Goal: Transaction & Acquisition: Purchase product/service

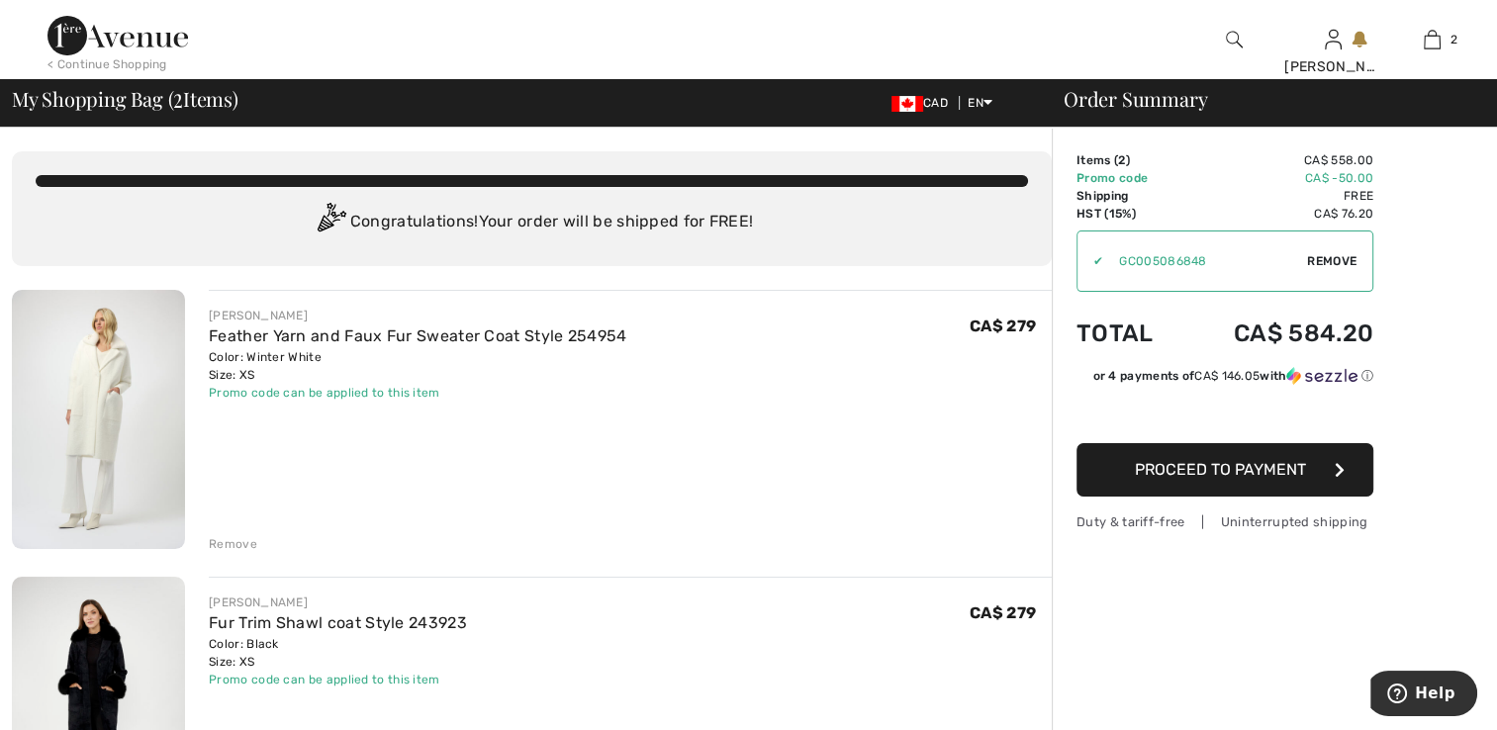
click at [99, 425] on img at bounding box center [98, 419] width 173 height 259
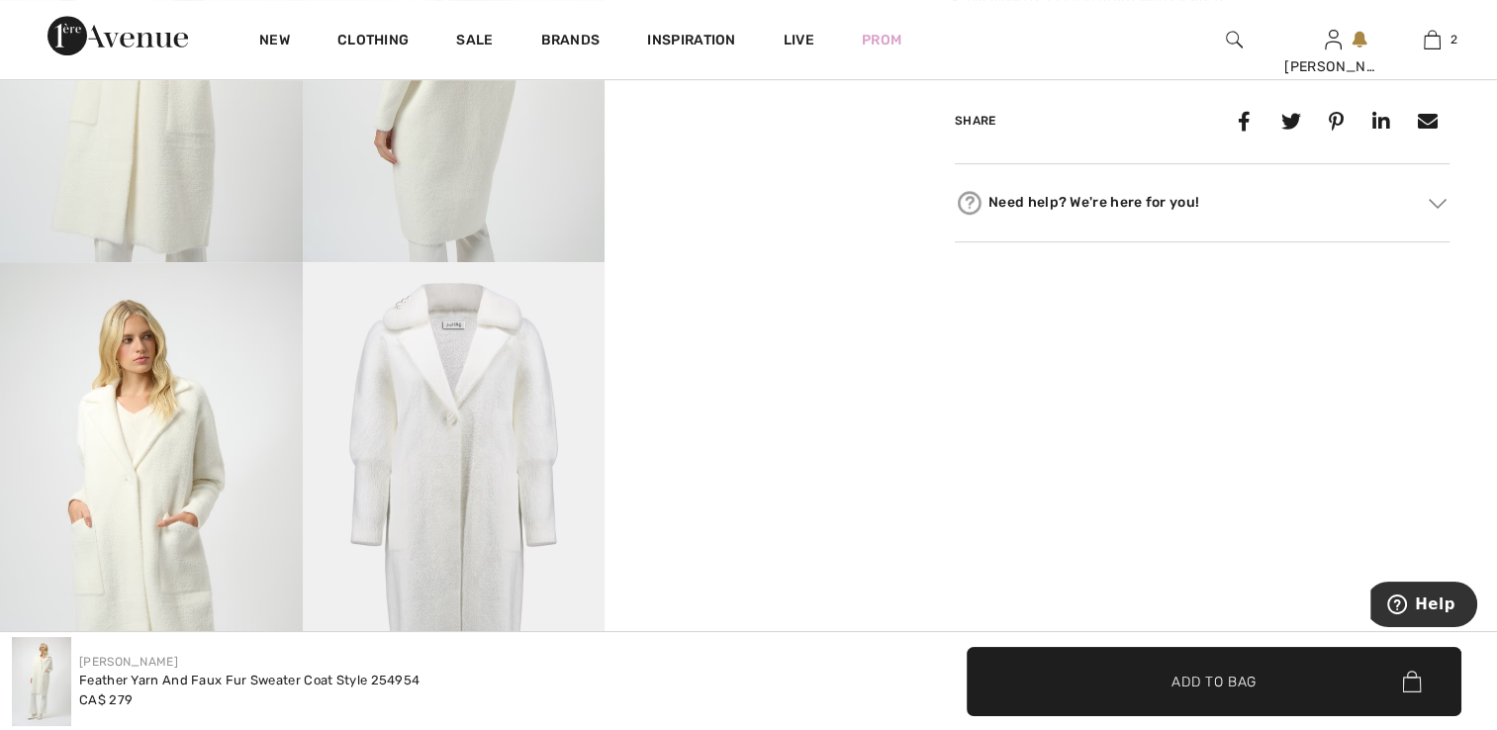
scroll to position [989, 0]
click at [249, 177] on img at bounding box center [151, 35] width 303 height 453
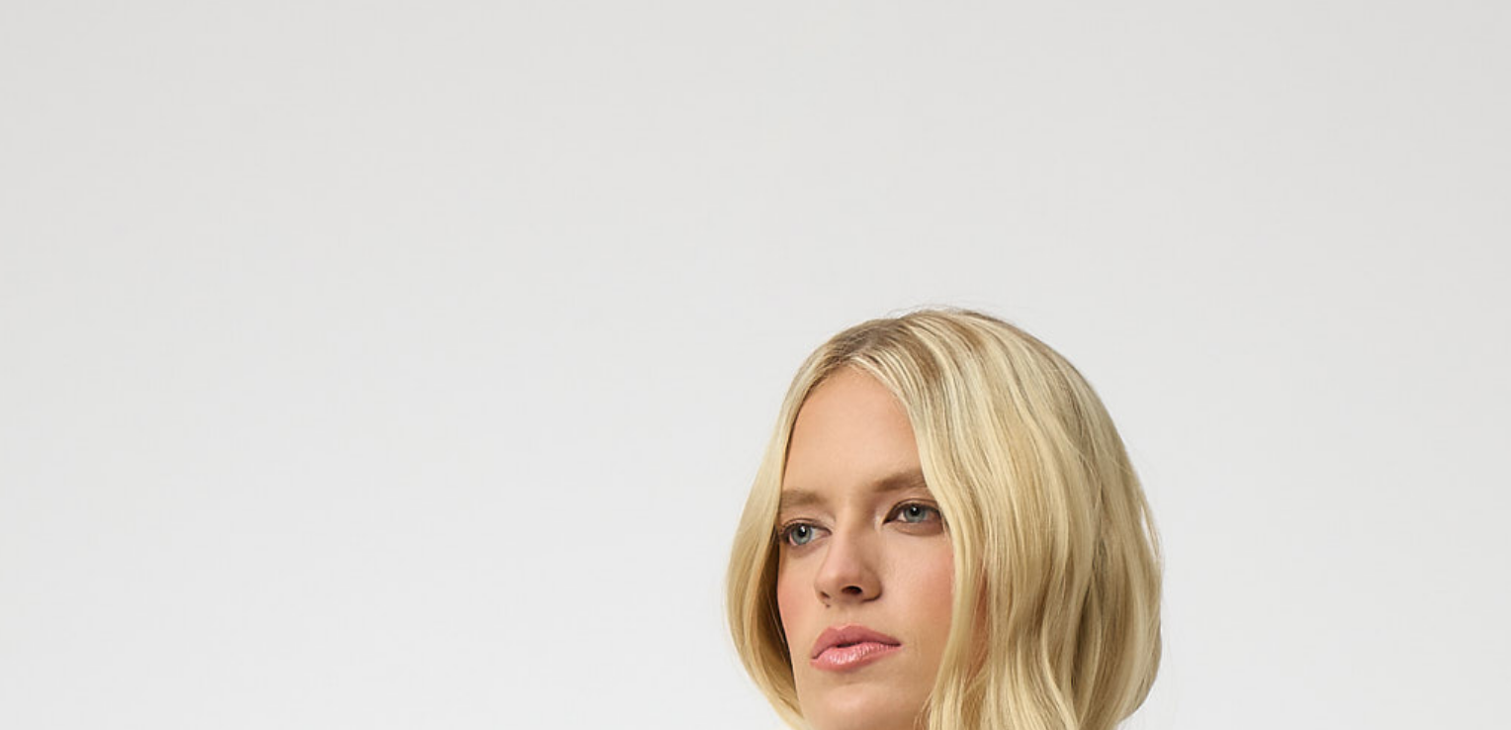
scroll to position [1000, 0]
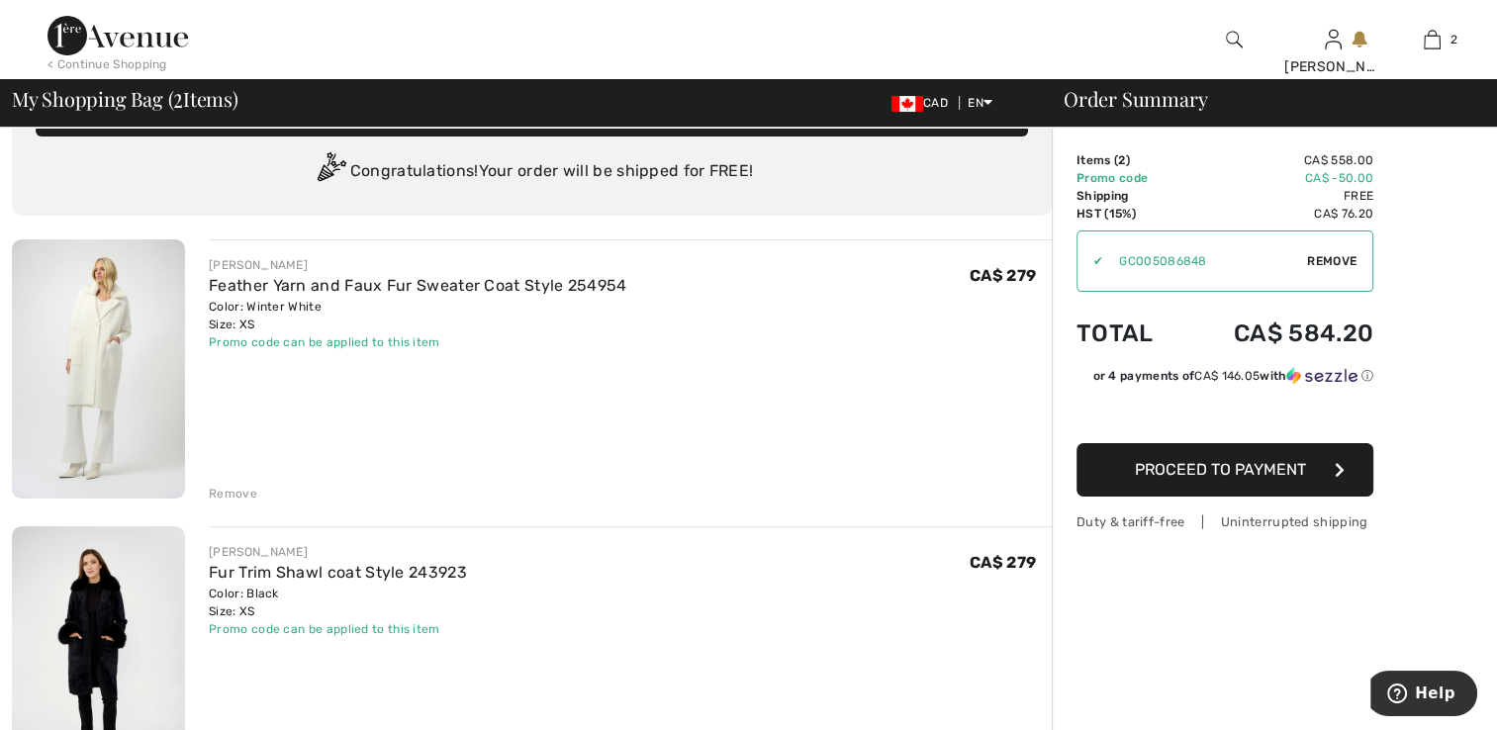
scroll to position [99, 0]
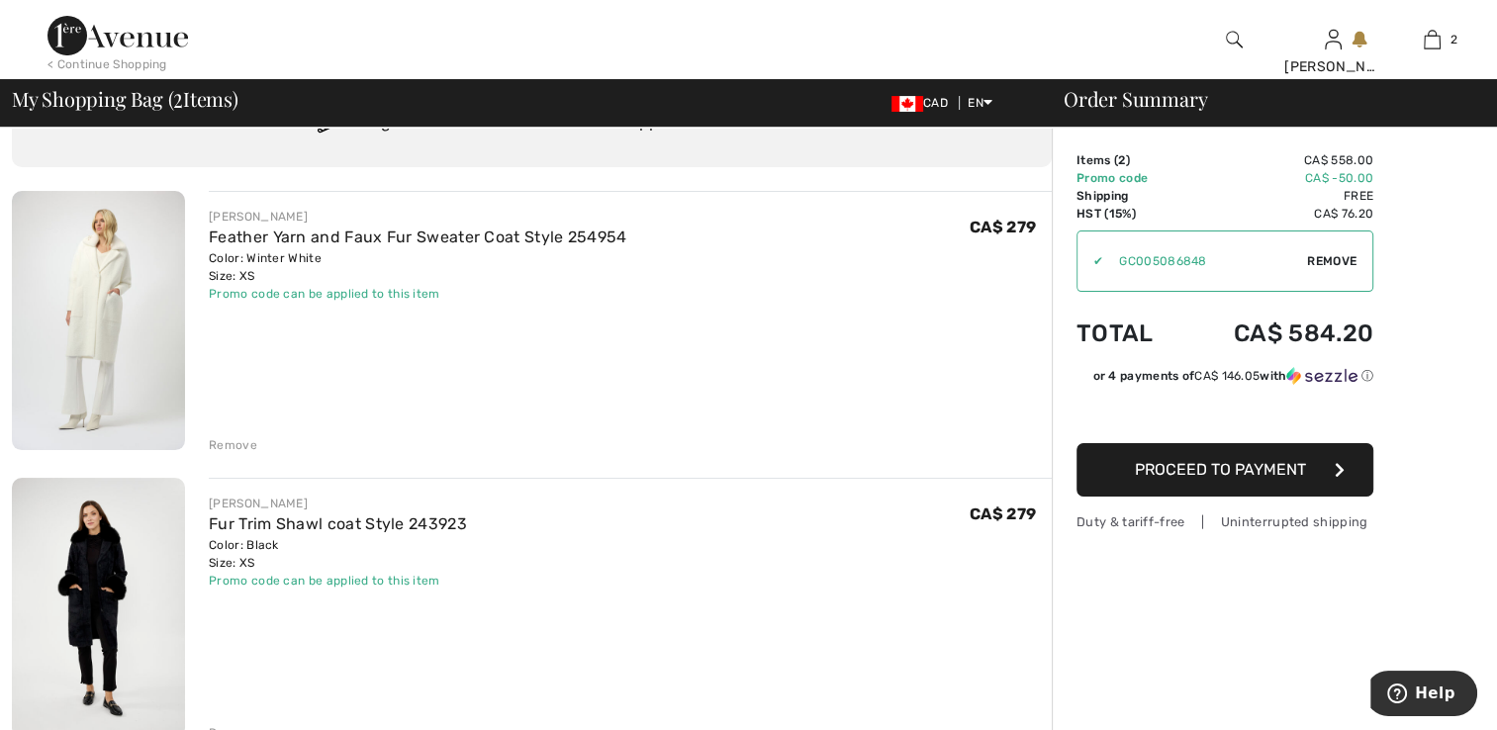
click at [76, 294] on img at bounding box center [98, 320] width 173 height 259
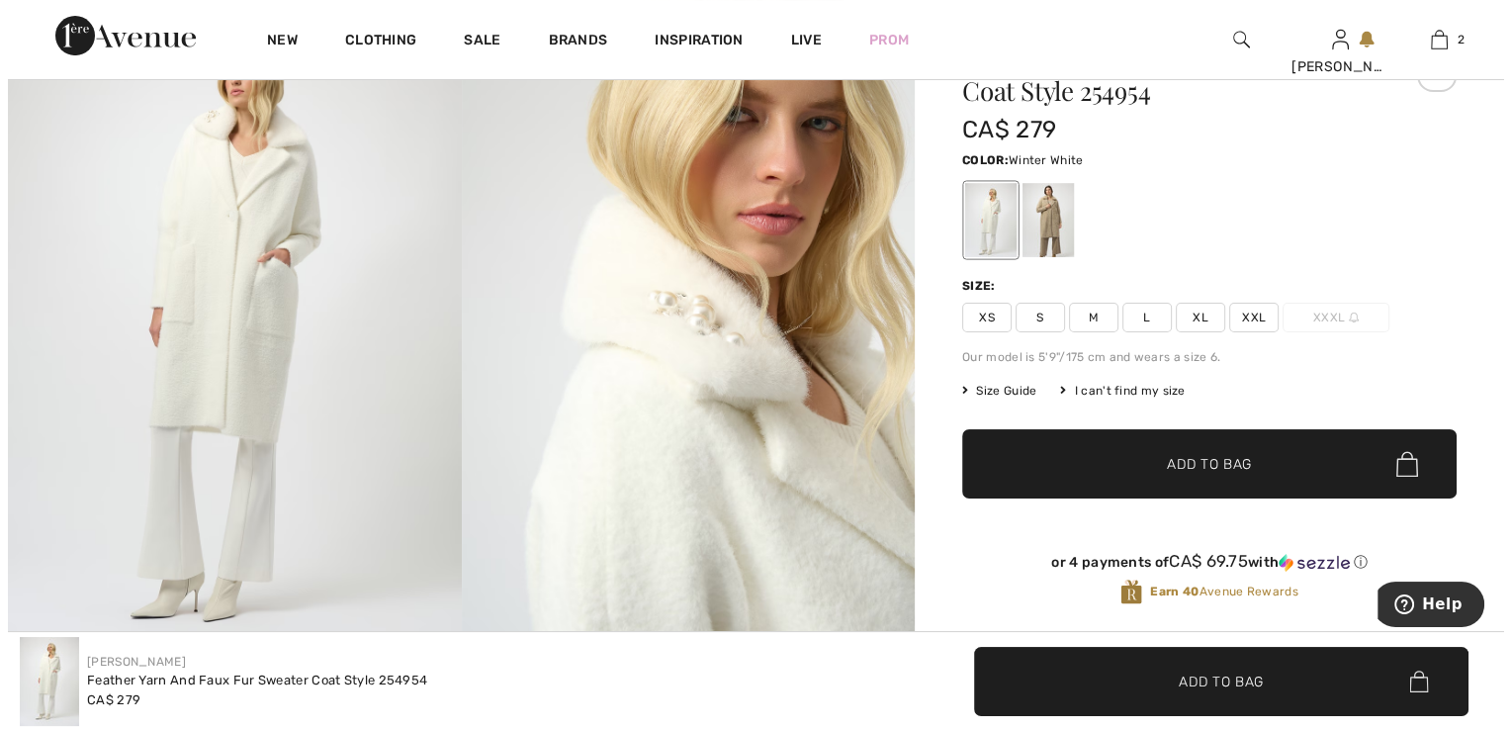
scroll to position [99, 0]
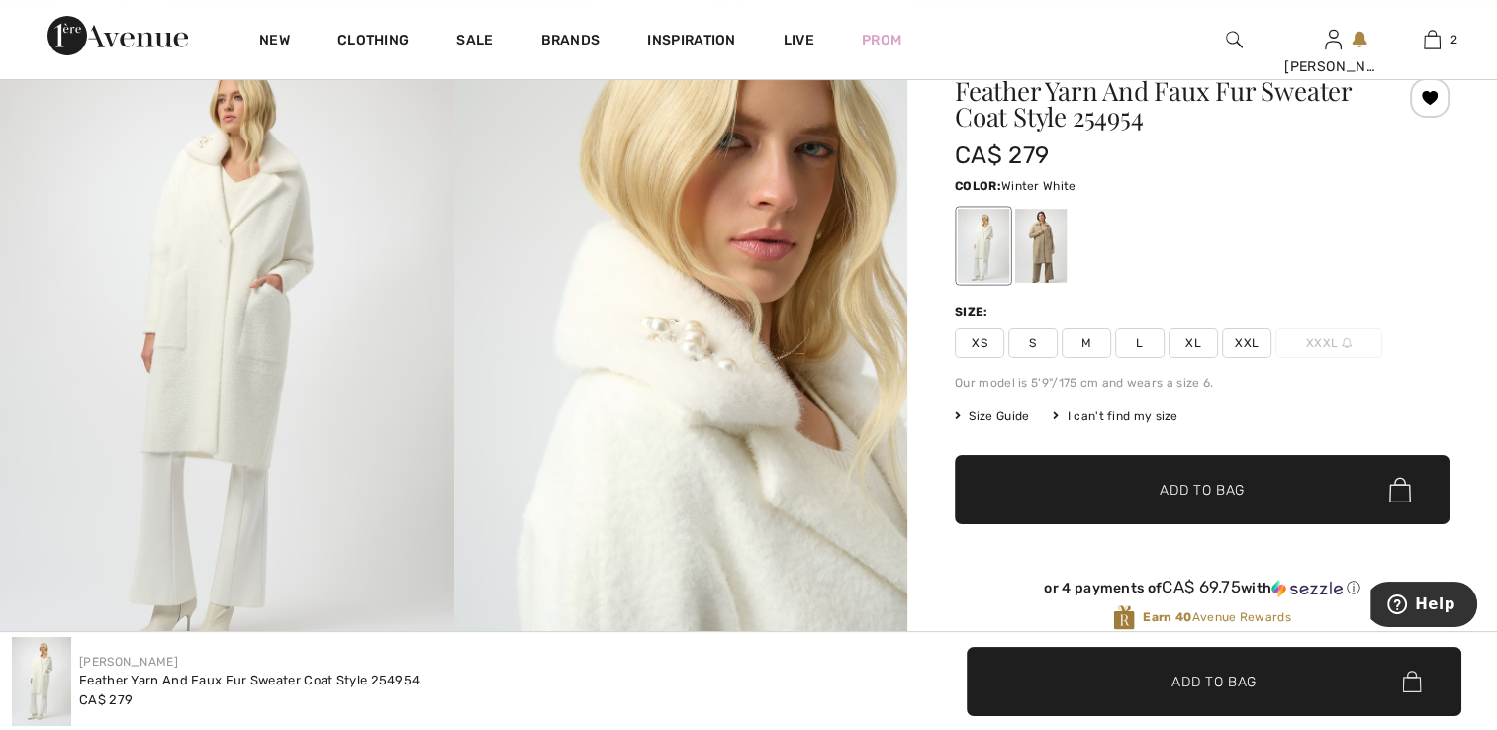
click at [217, 316] on img at bounding box center [227, 359] width 454 height 680
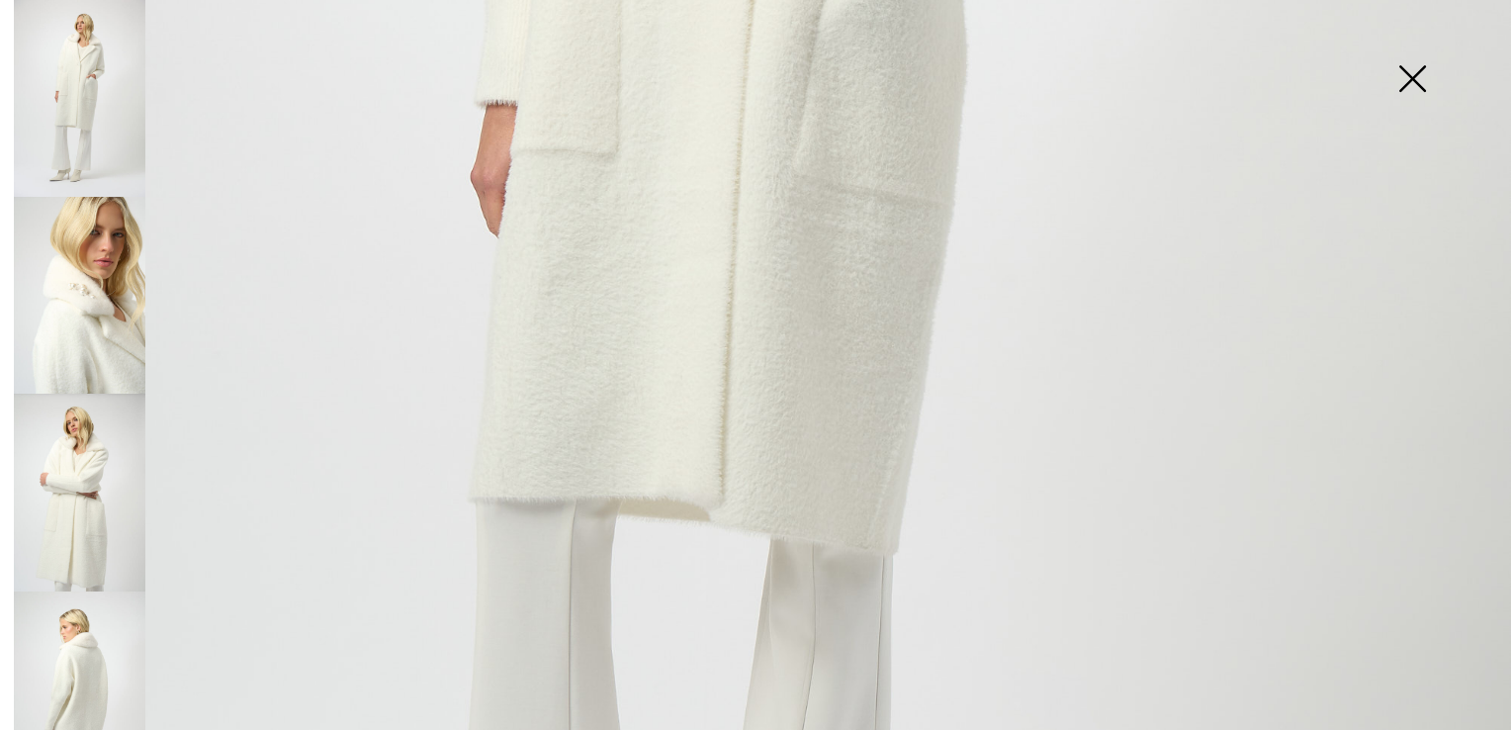
scroll to position [989, 0]
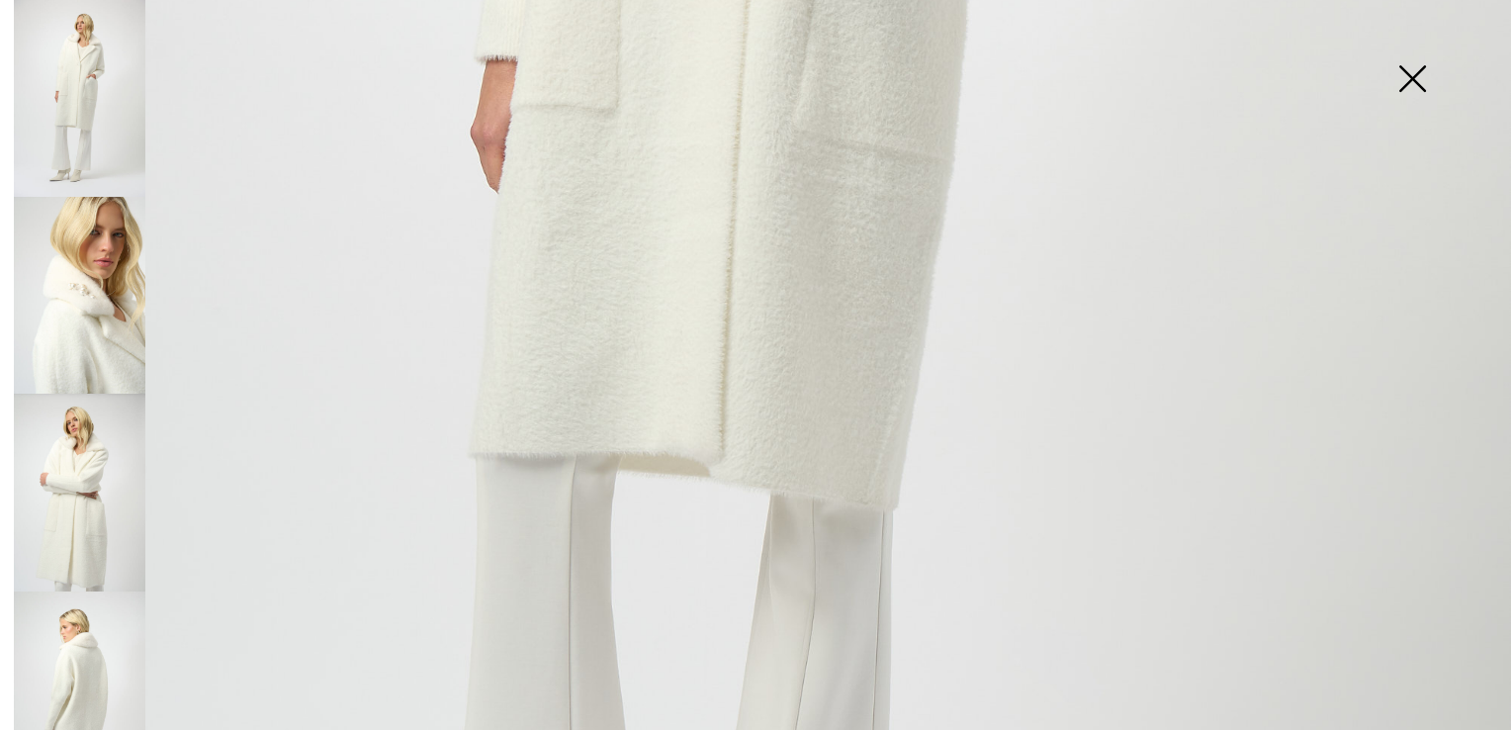
click at [96, 238] on img at bounding box center [80, 295] width 132 height 197
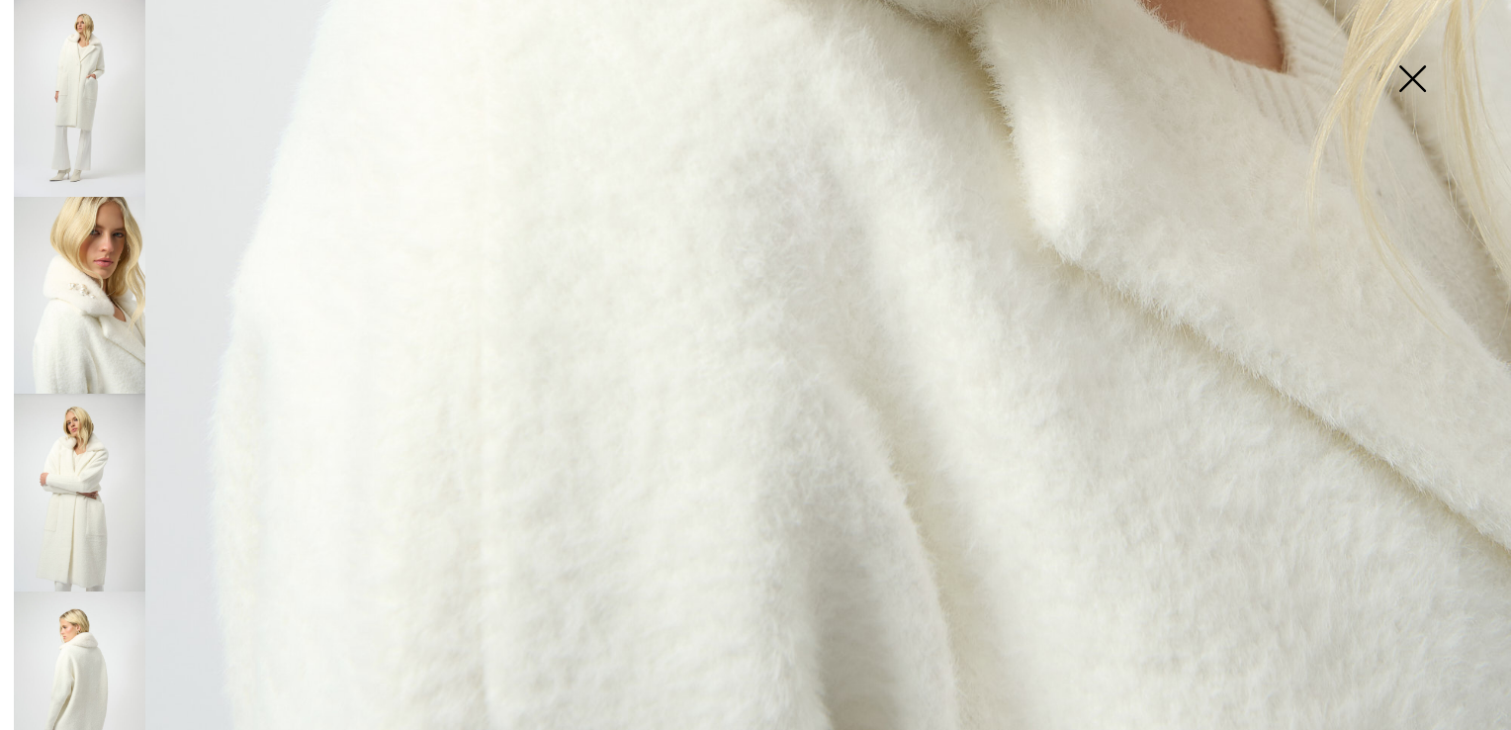
scroll to position [1511, 0]
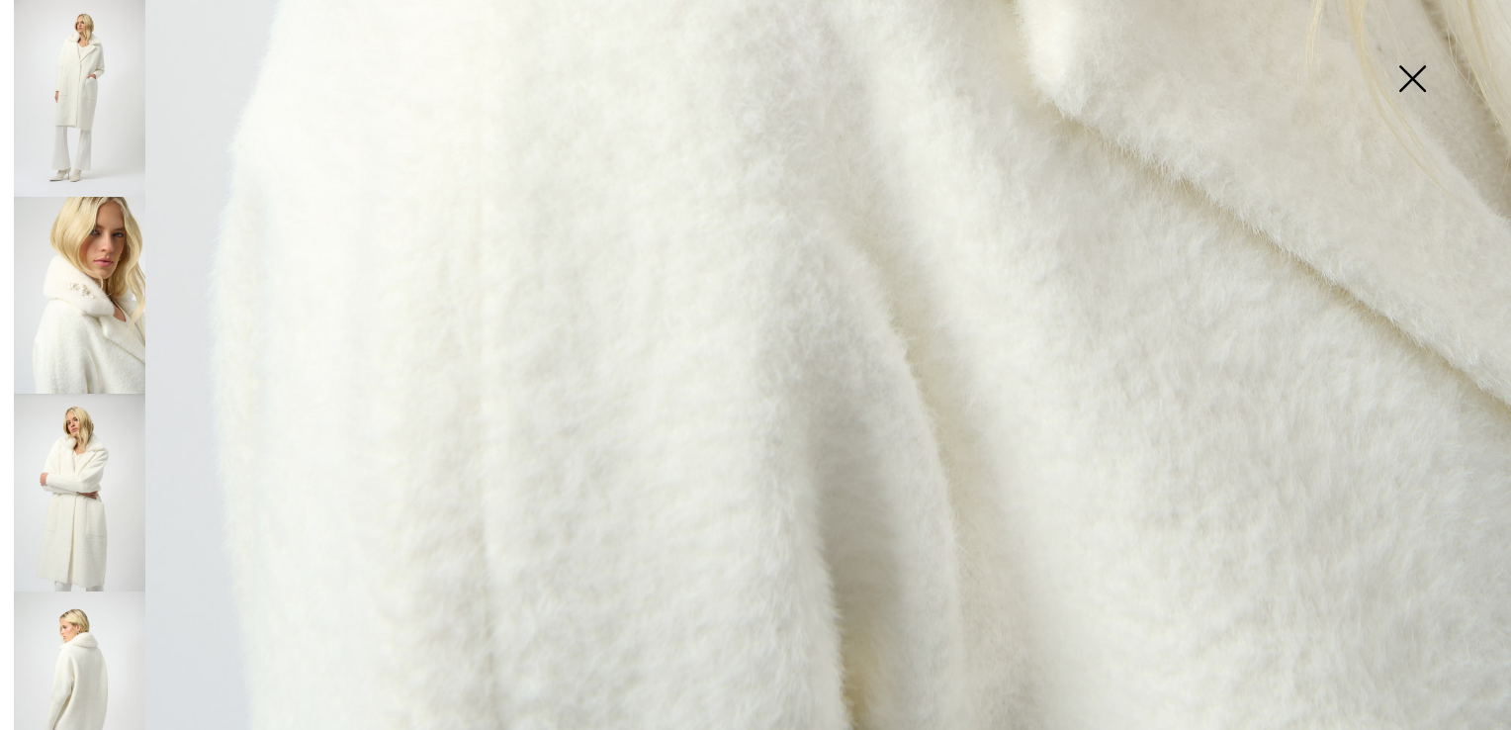
click at [103, 516] on img at bounding box center [80, 492] width 132 height 197
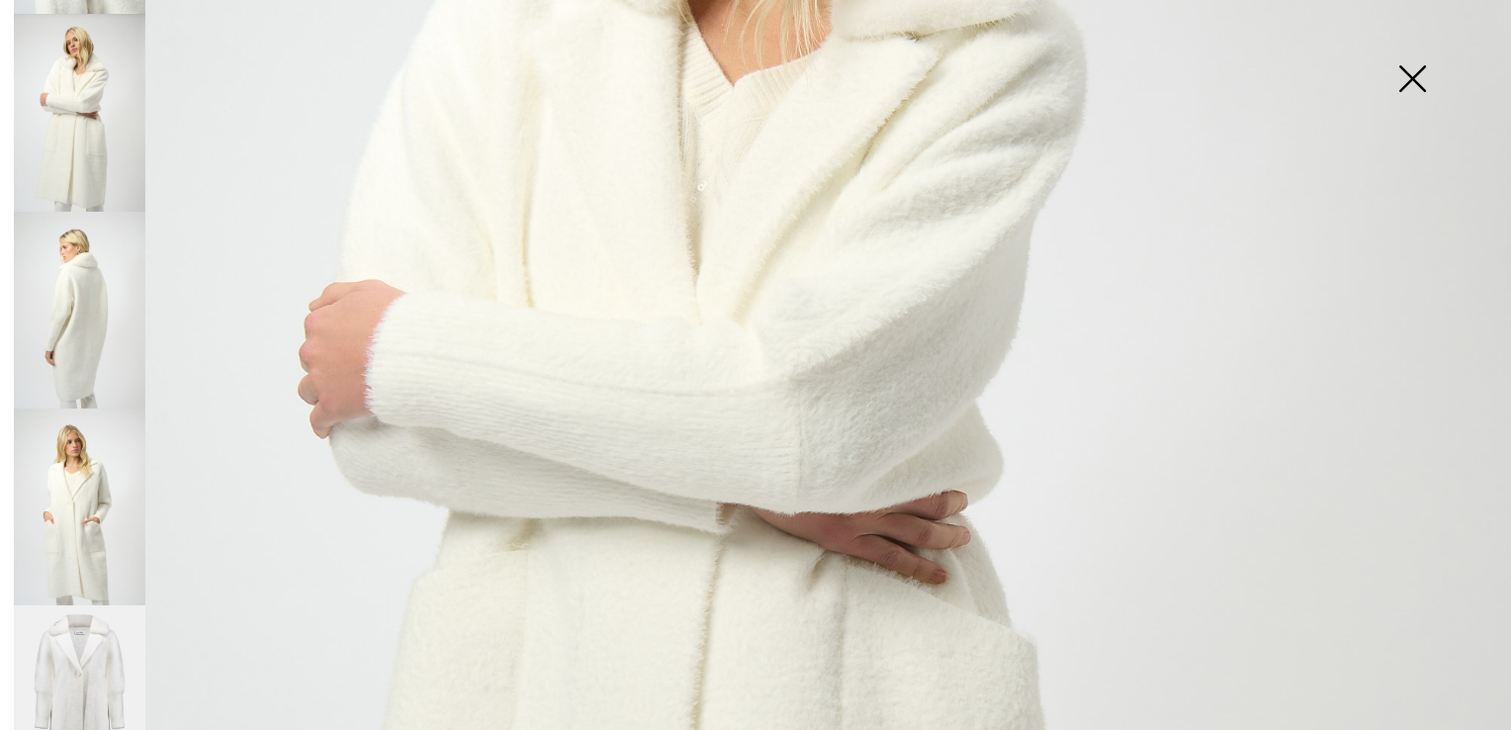
scroll to position [409, 0]
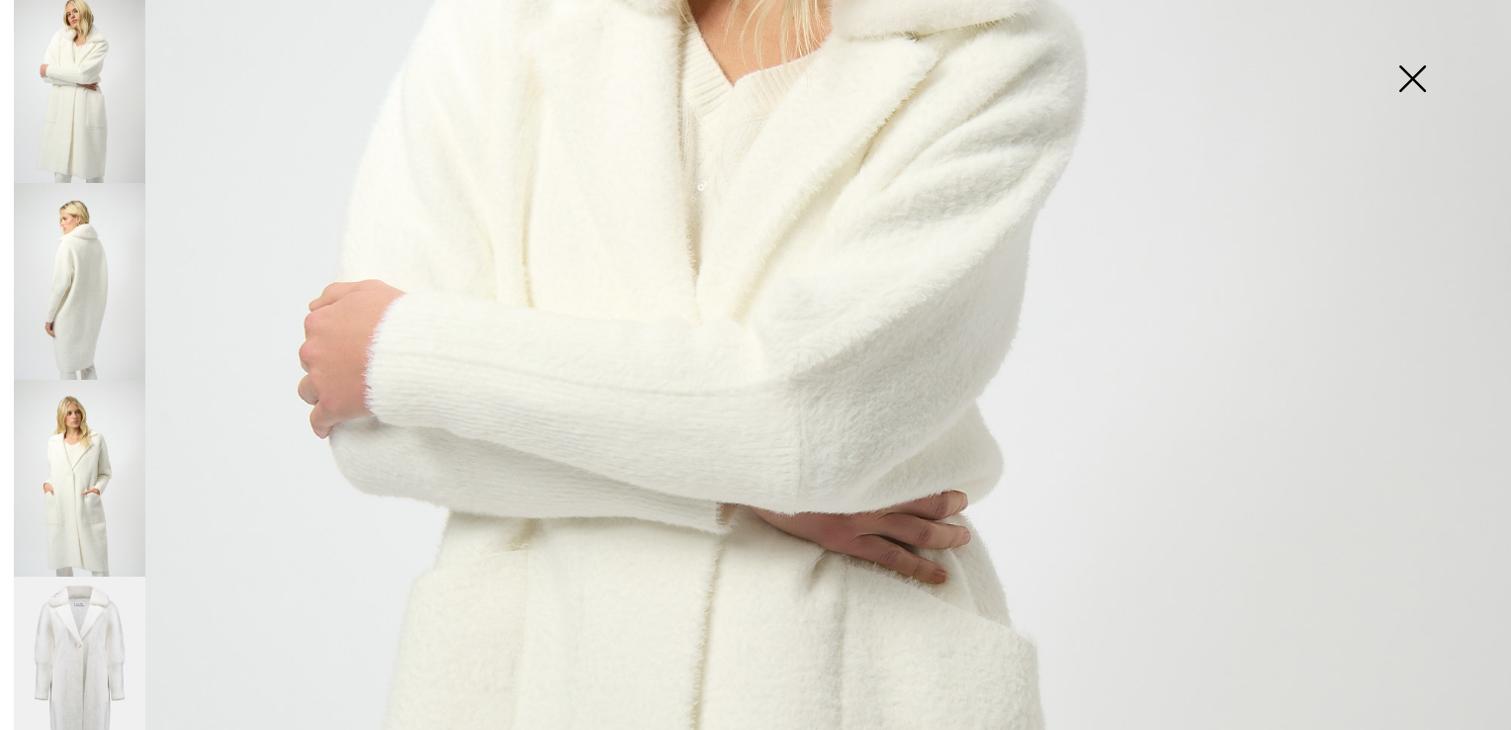
click at [79, 476] on img at bounding box center [80, 478] width 132 height 197
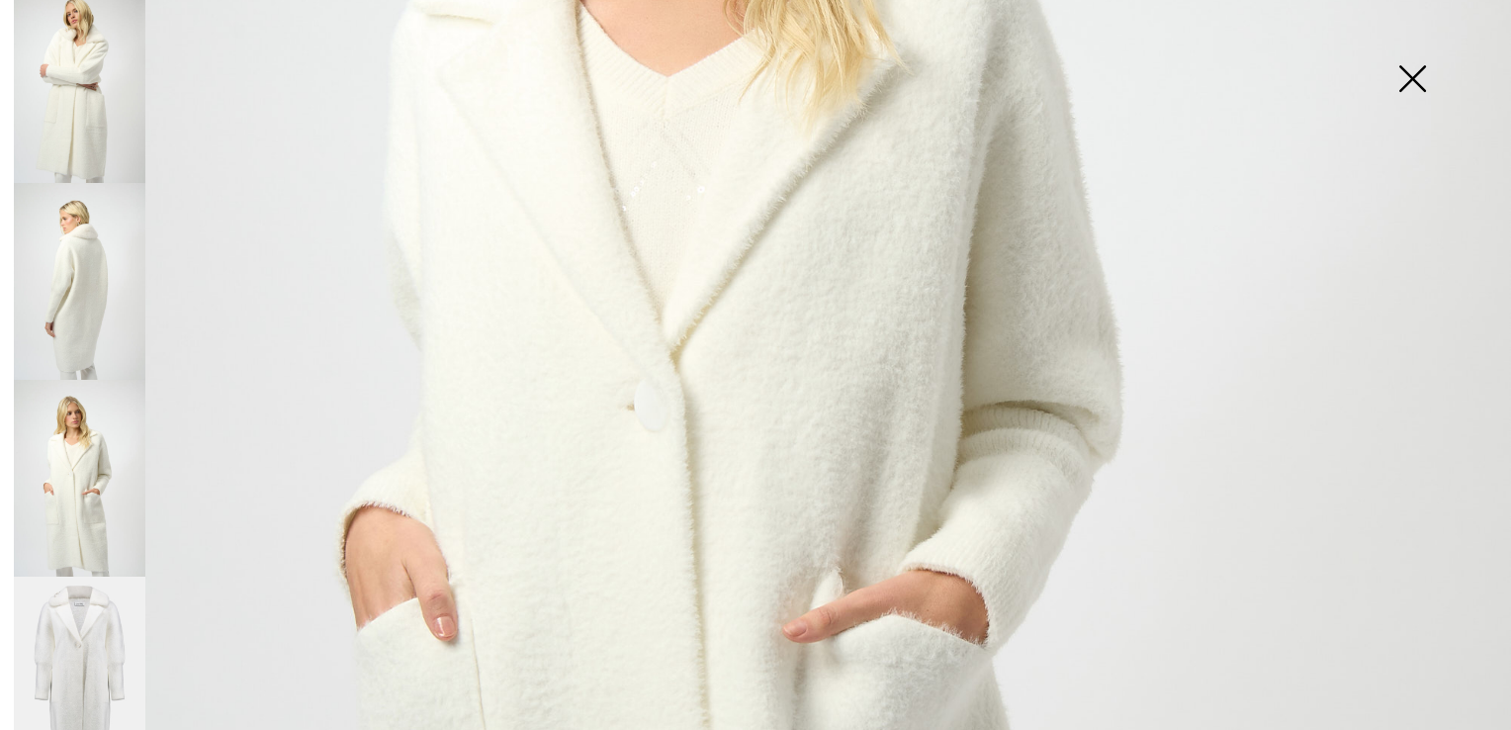
scroll to position [621, 0]
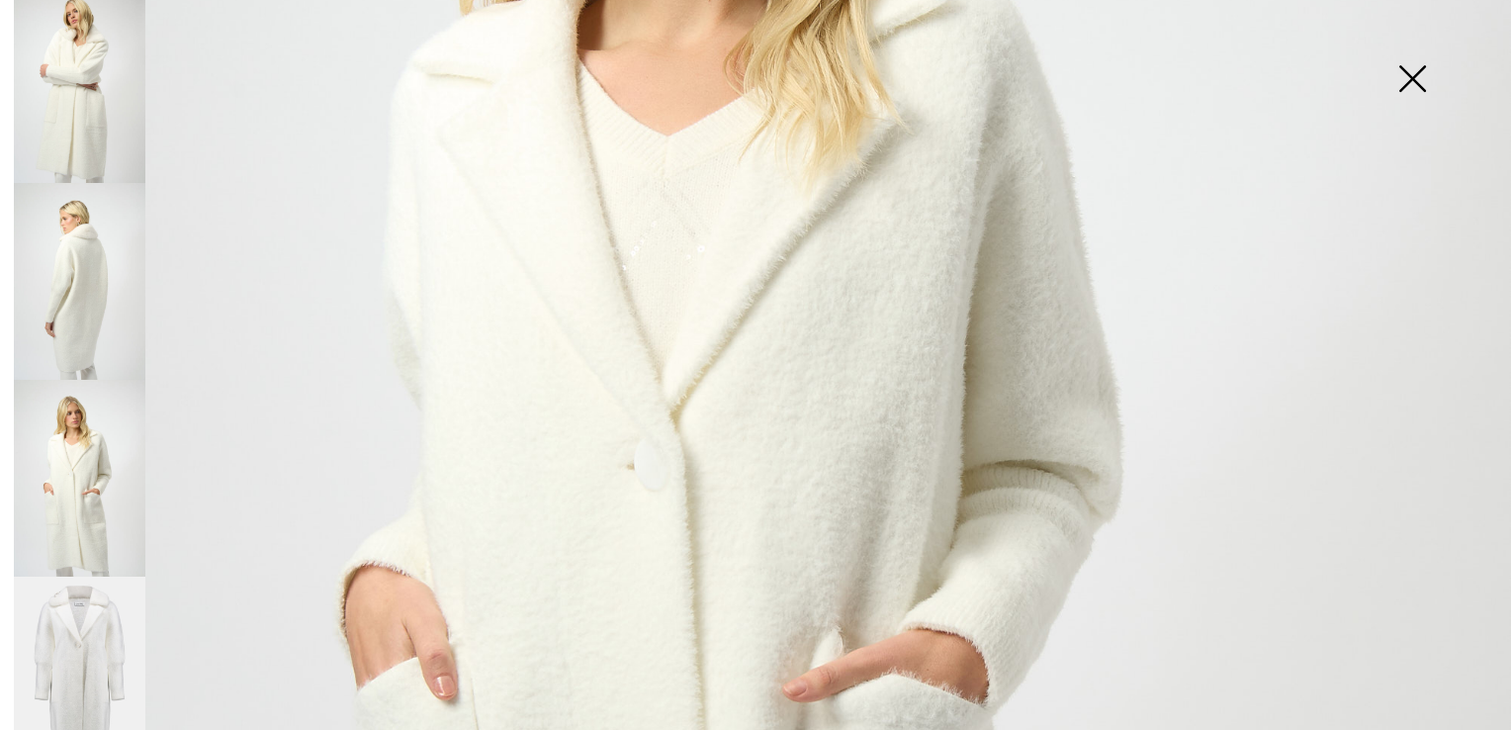
click at [83, 606] on img at bounding box center [80, 676] width 132 height 198
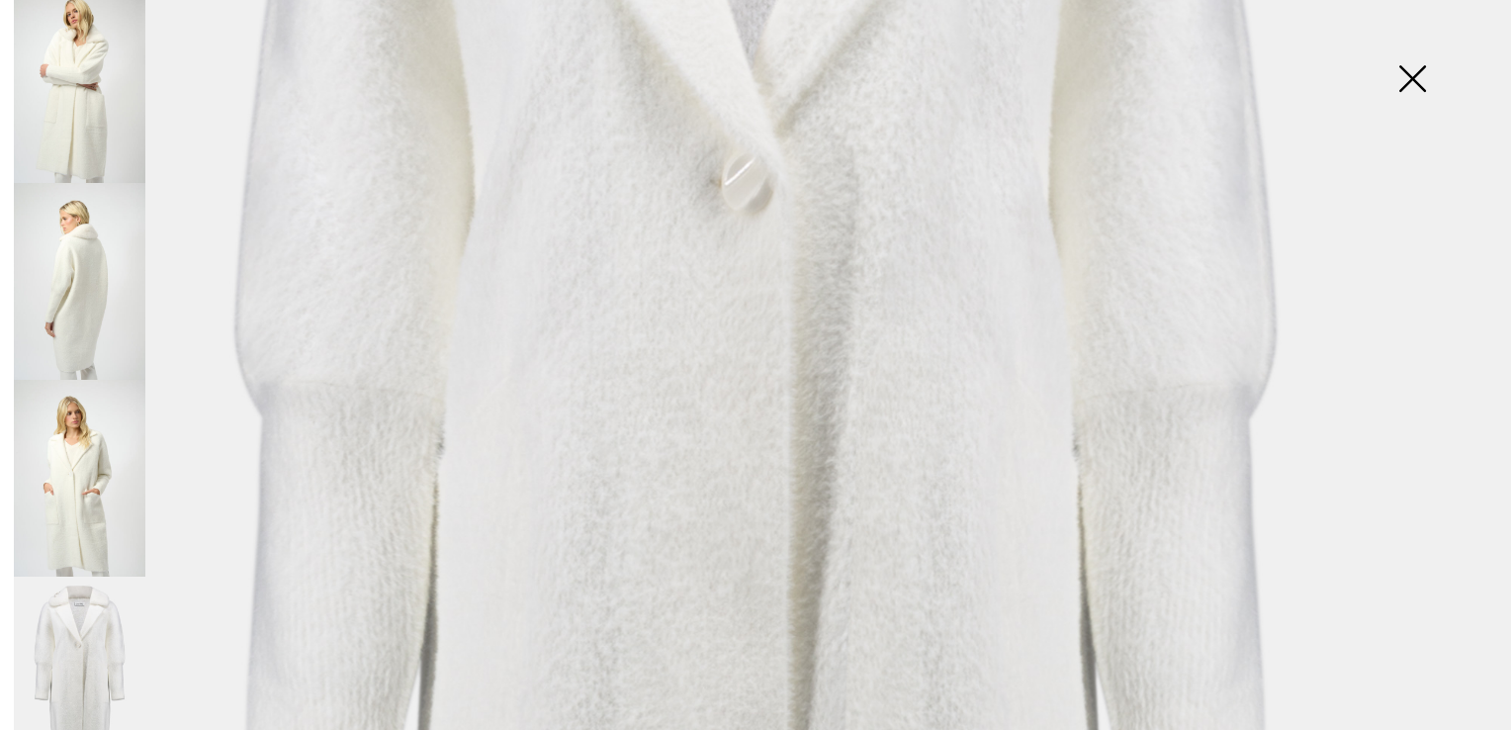
scroll to position [819, 0]
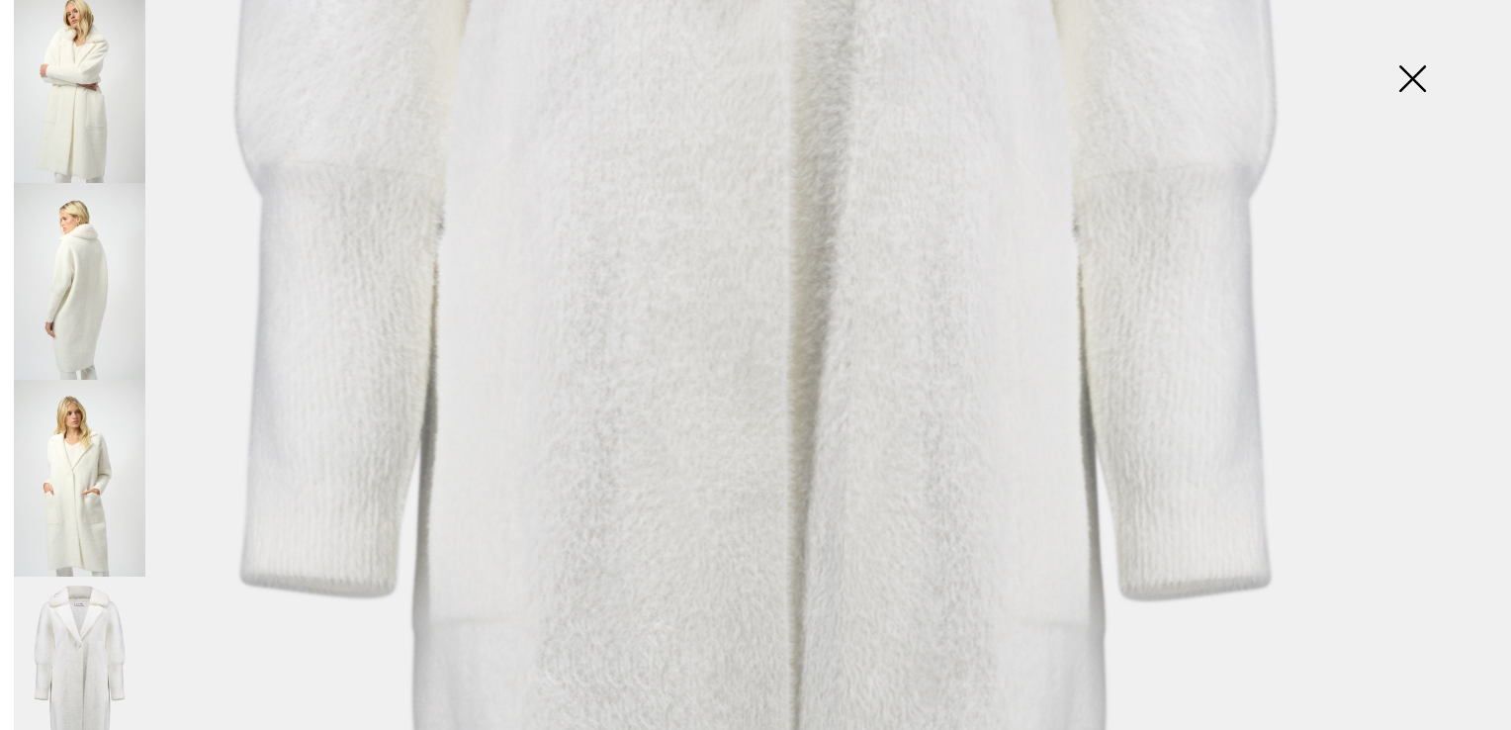
click at [75, 465] on img at bounding box center [80, 478] width 132 height 197
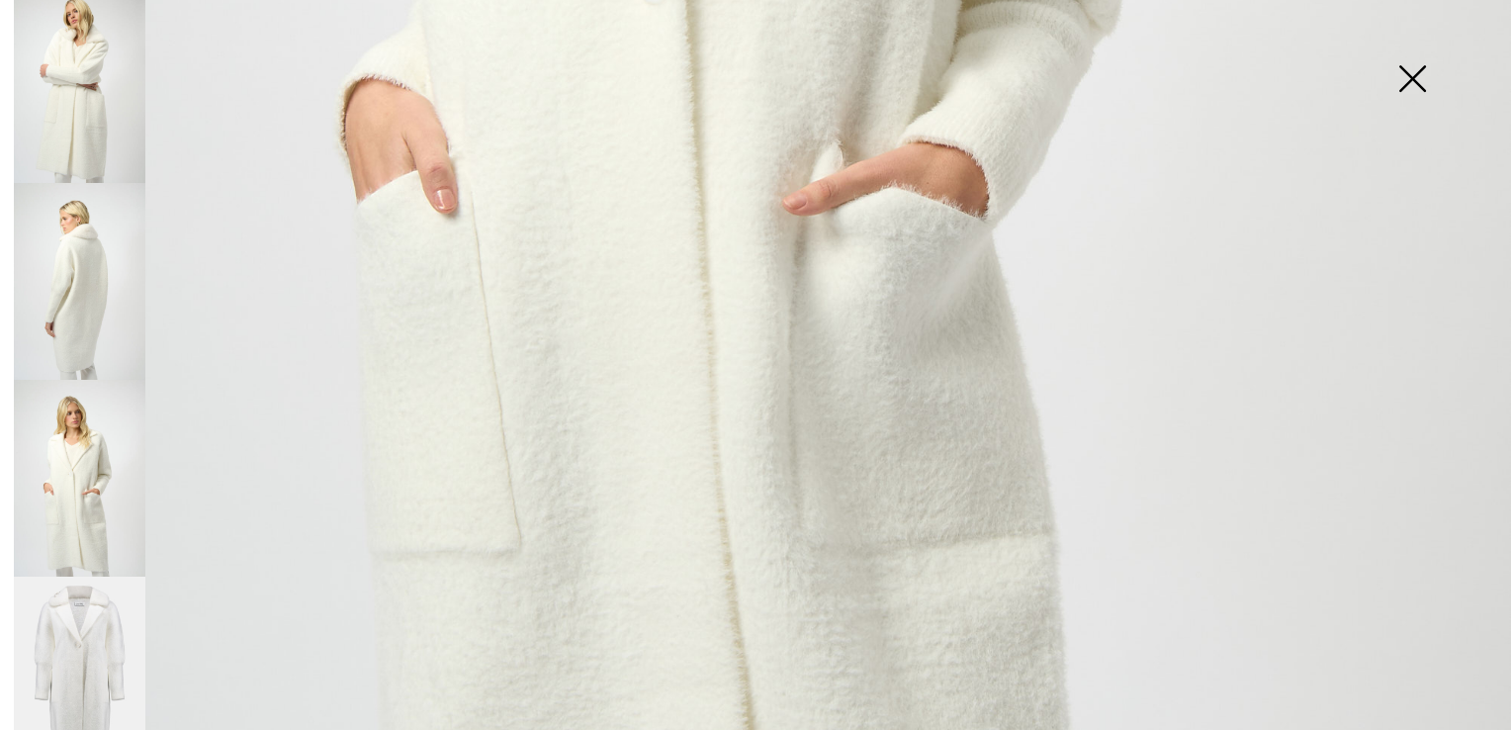
scroll to position [1215, 0]
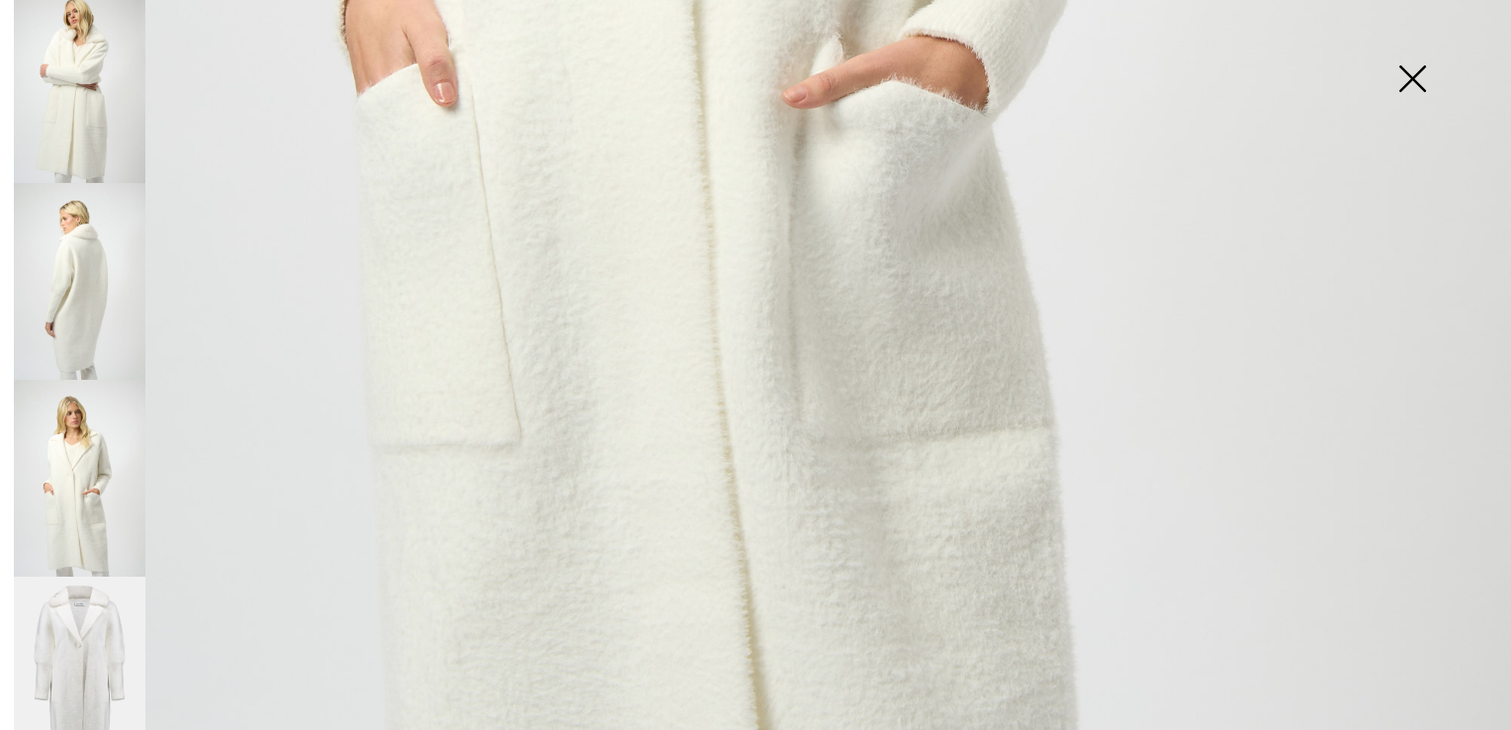
click at [85, 126] on img at bounding box center [80, 83] width 132 height 197
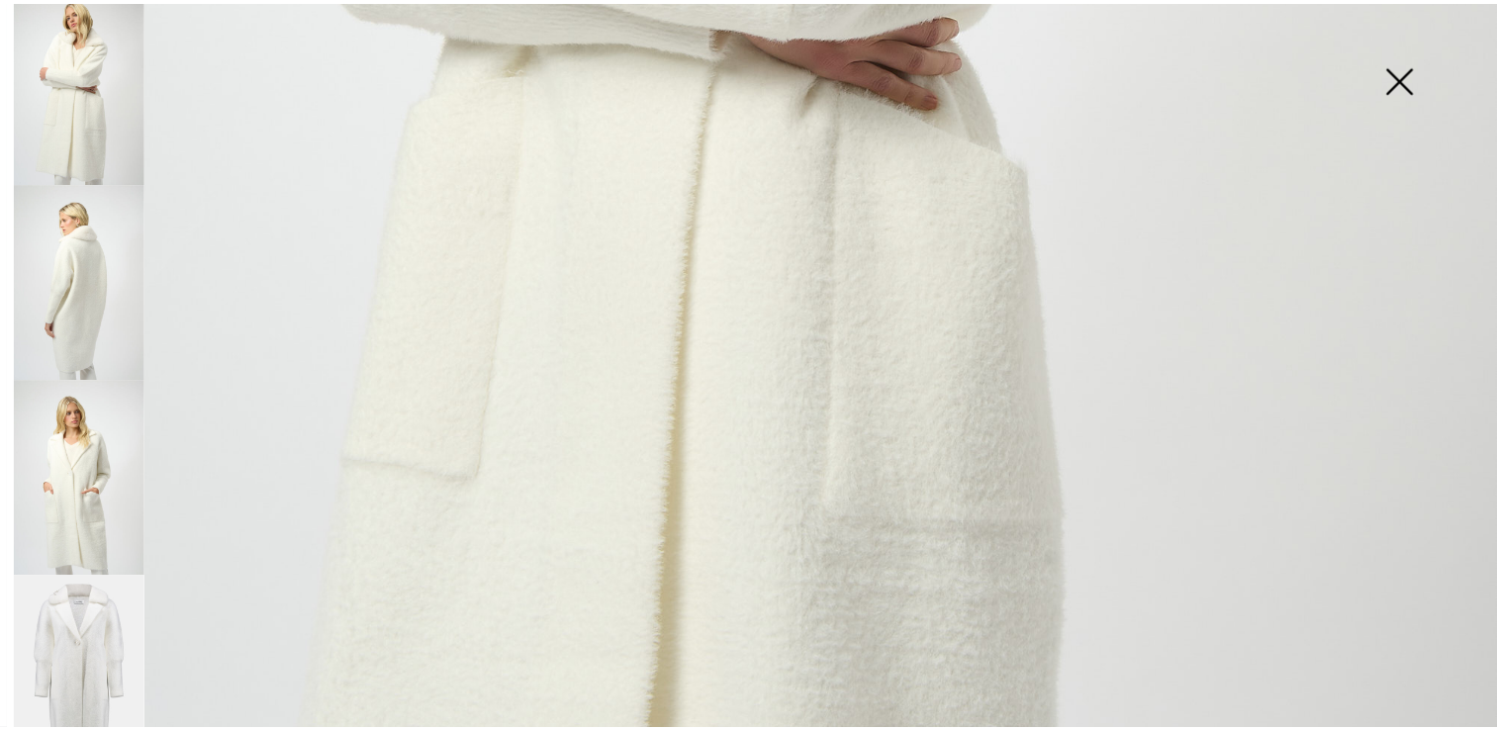
scroll to position [819, 0]
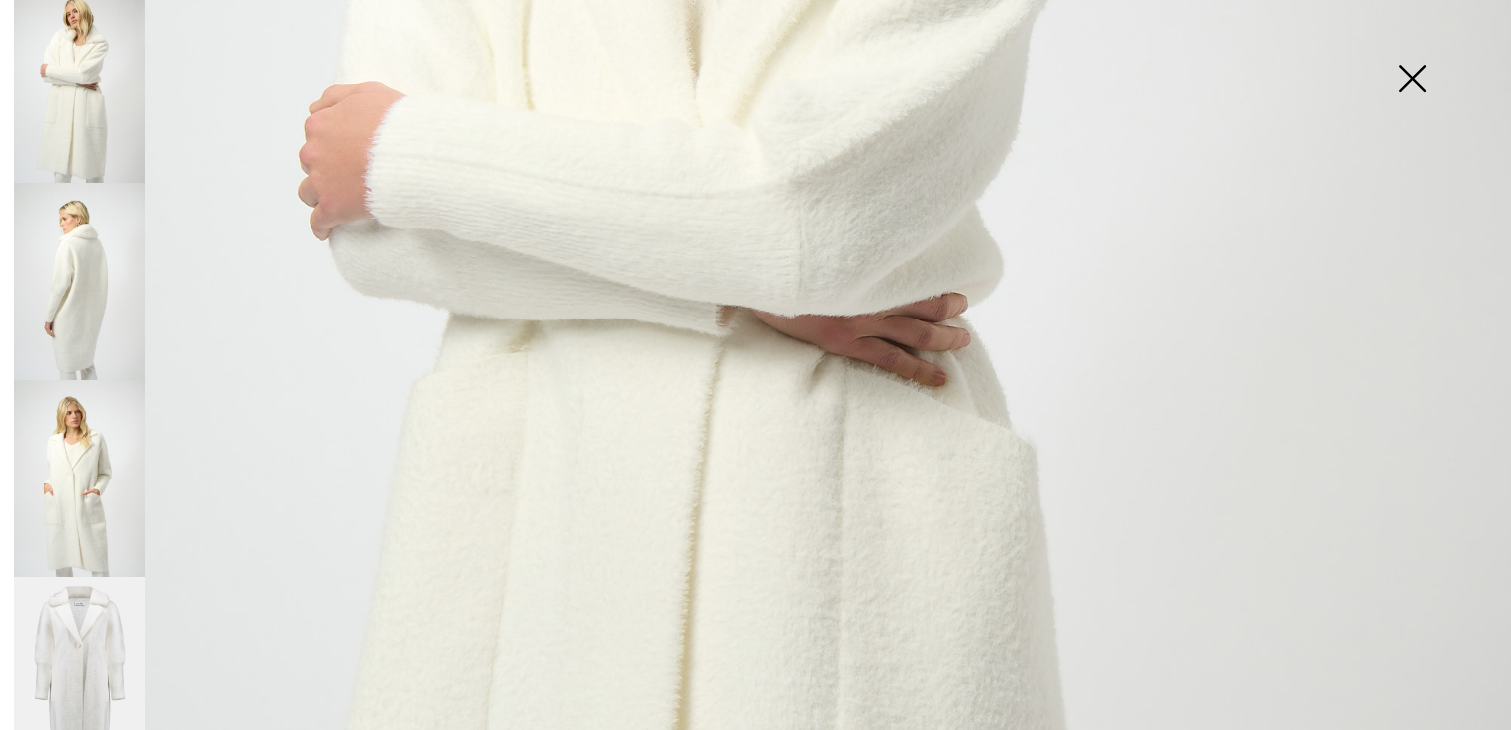
click at [1402, 73] on img at bounding box center [1412, 81] width 99 height 102
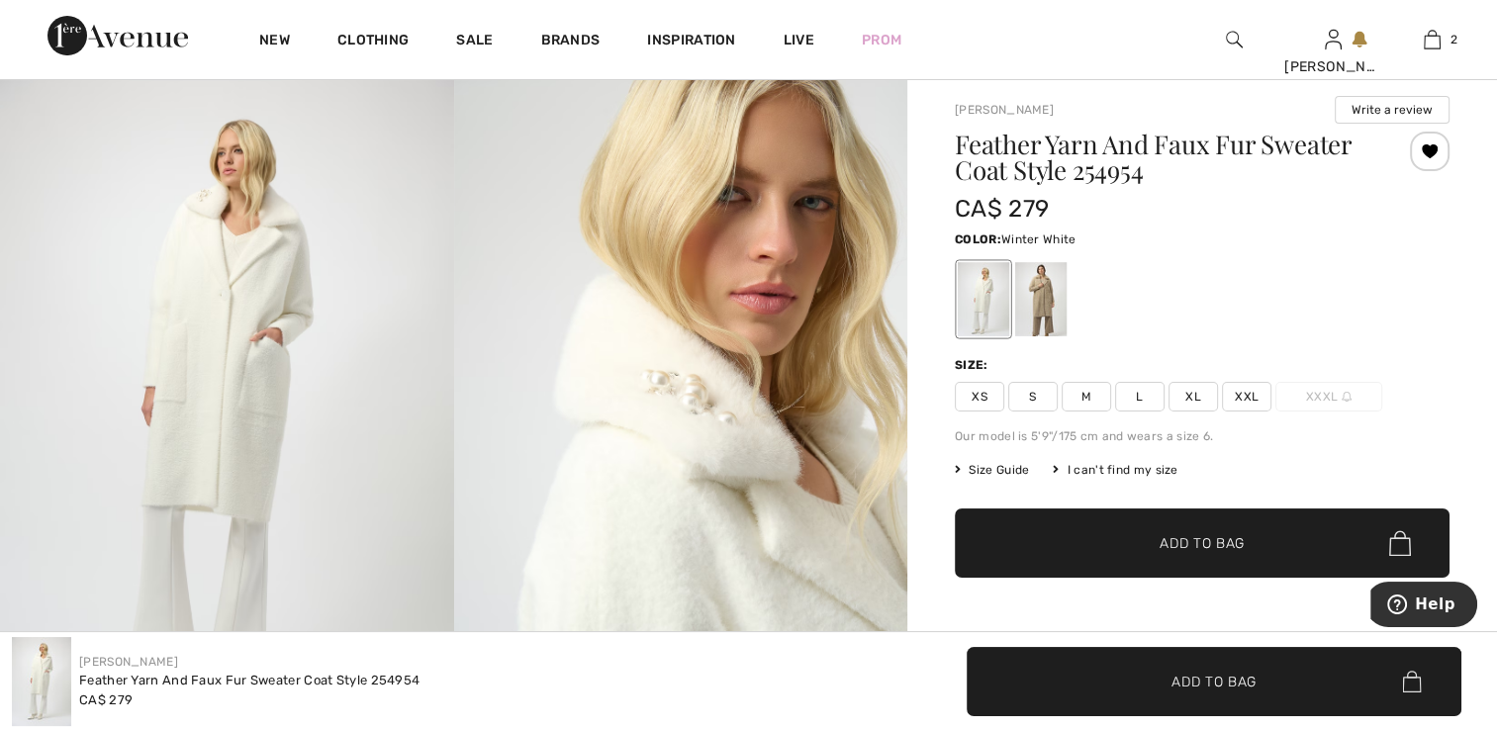
scroll to position [0, 0]
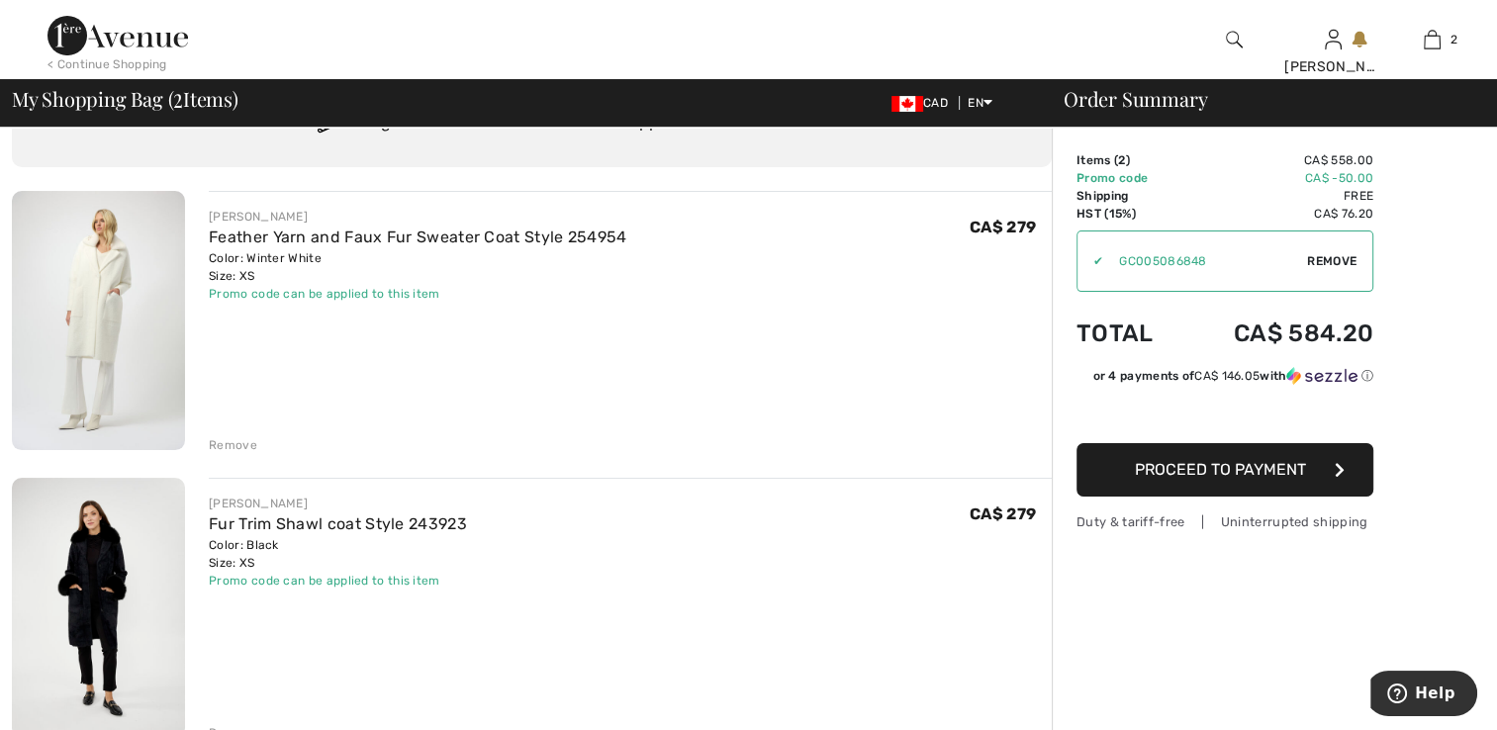
click at [99, 563] on img at bounding box center [98, 608] width 173 height 260
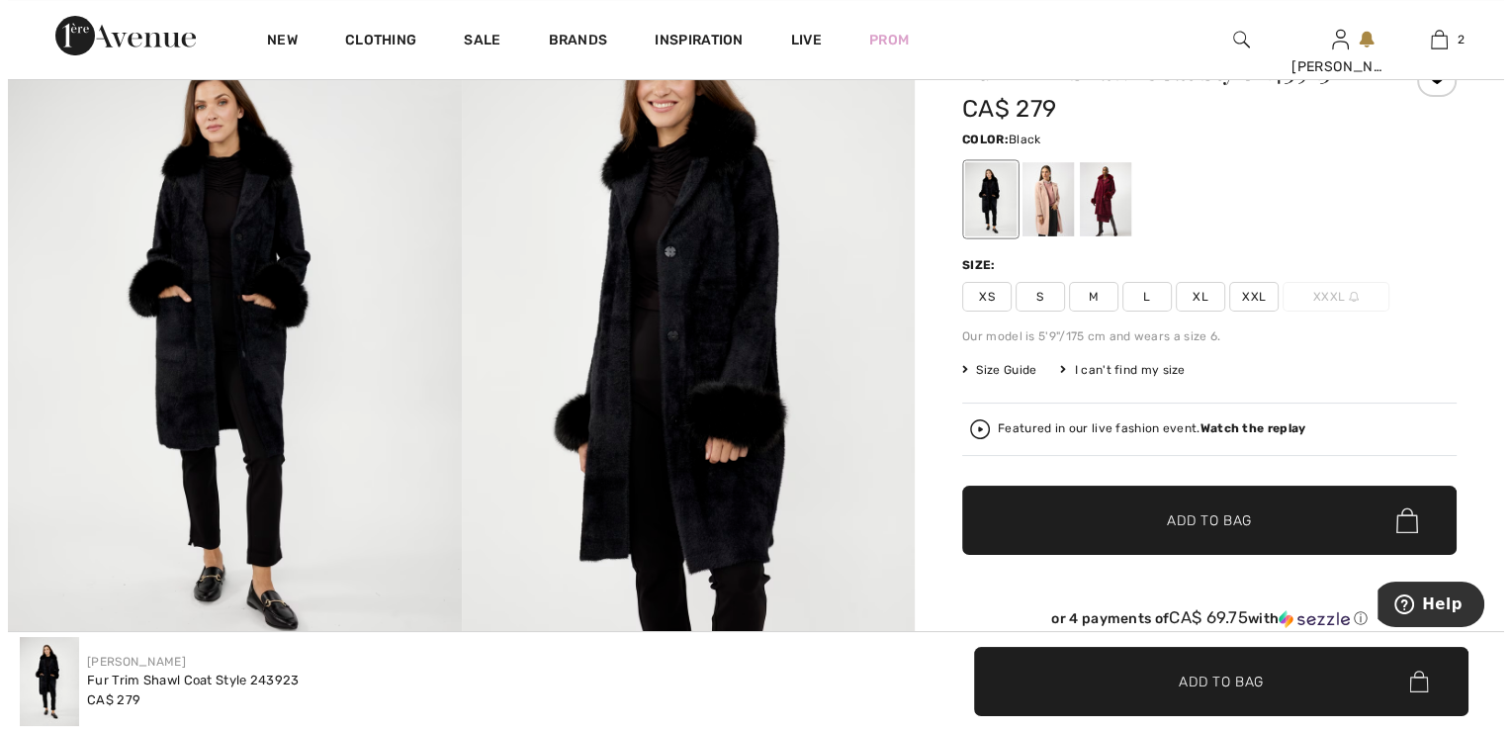
scroll to position [99, 0]
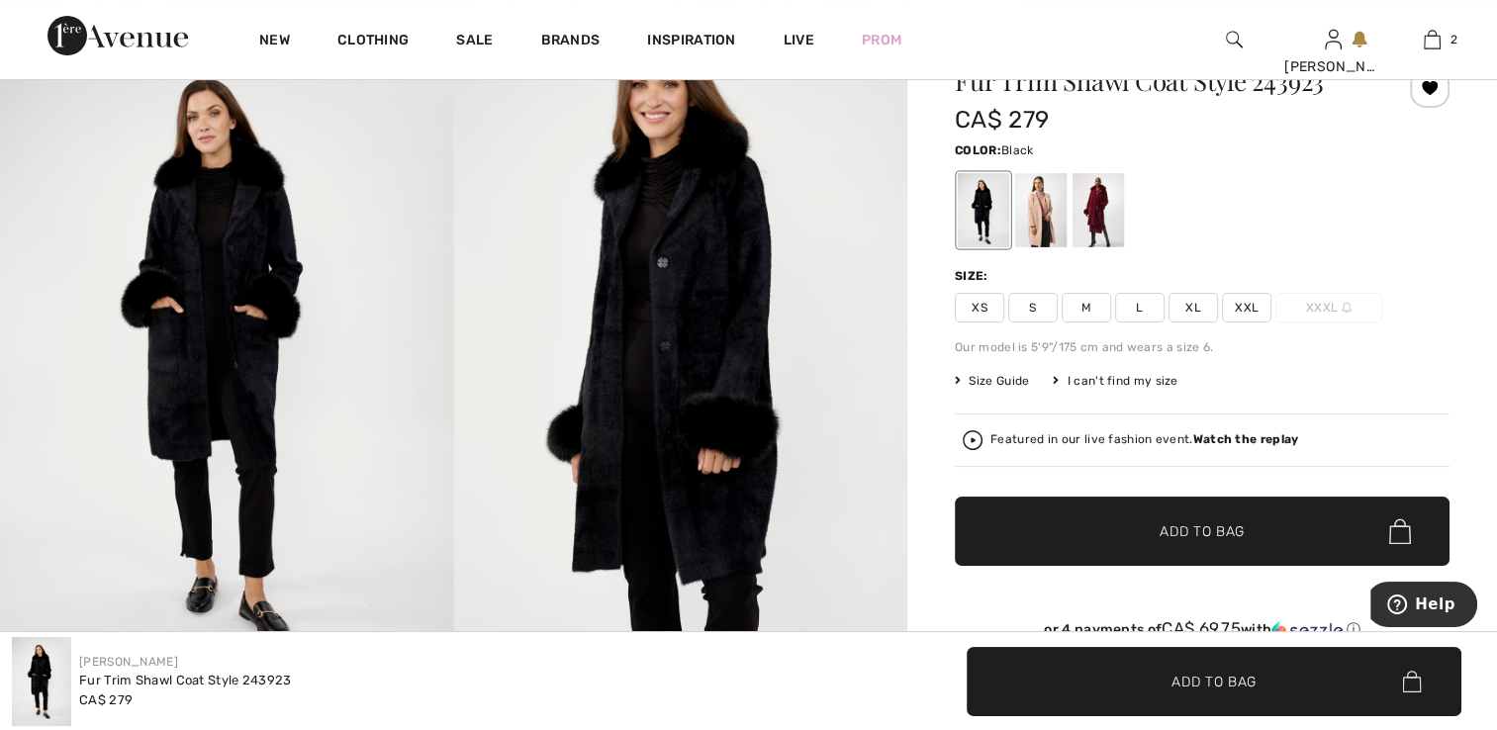
click at [223, 315] on img at bounding box center [227, 359] width 454 height 681
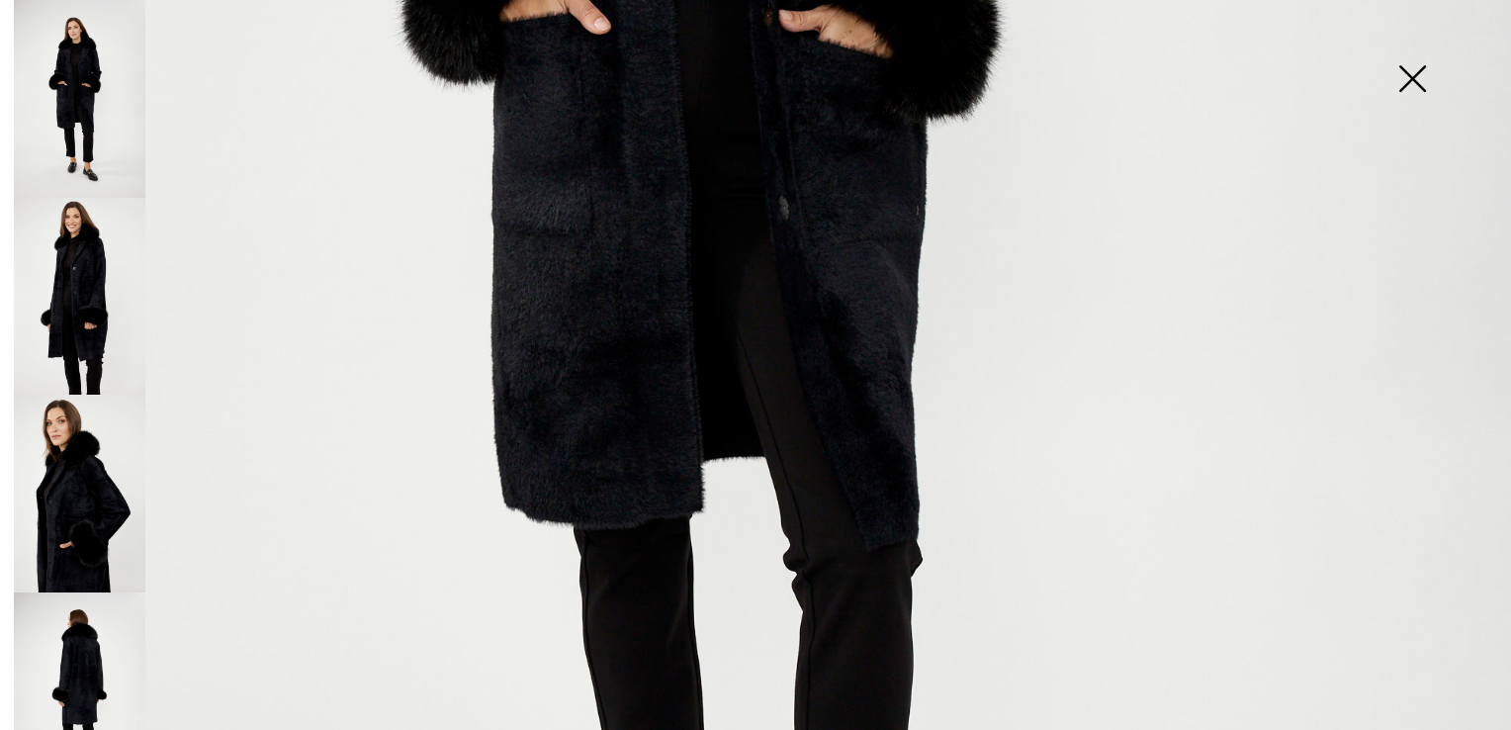
scroll to position [1286, 0]
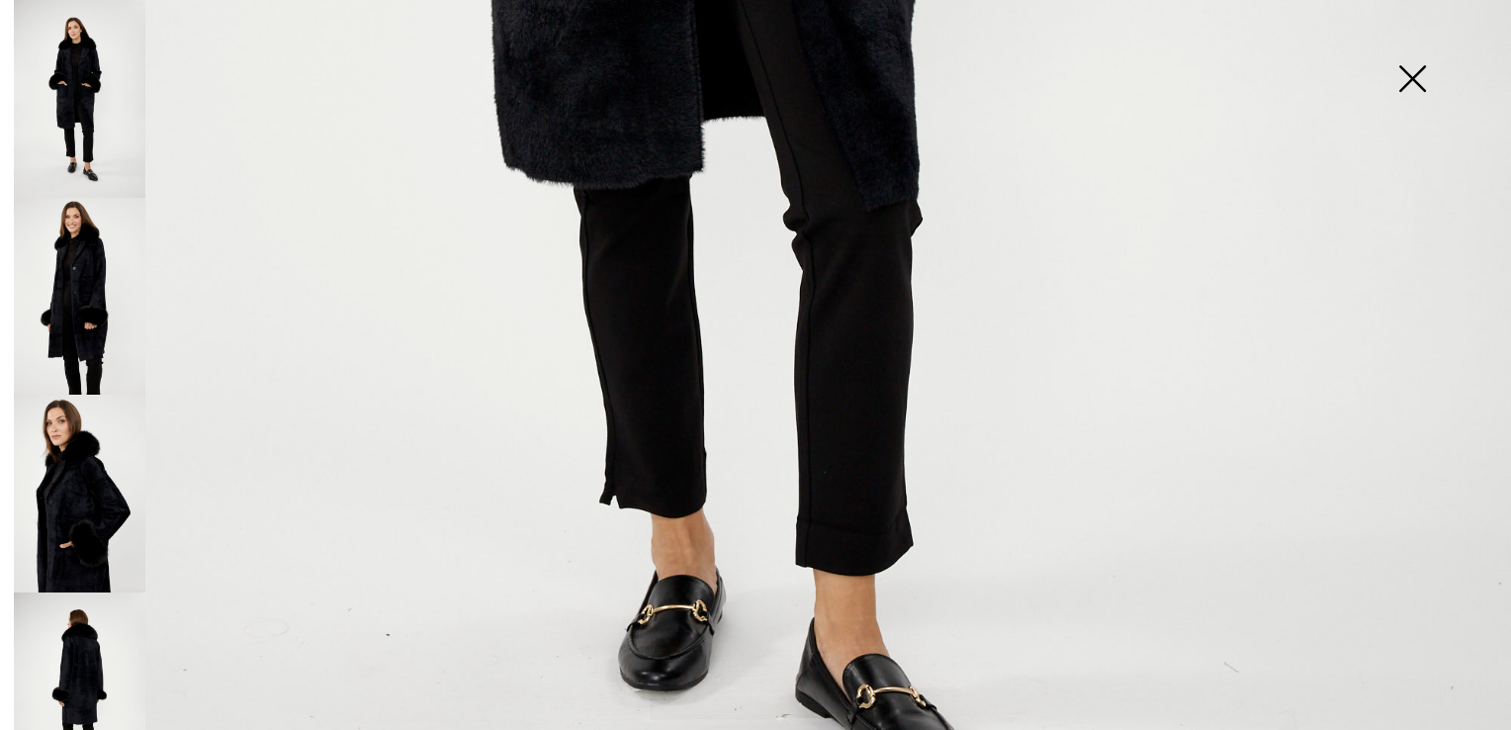
click at [89, 314] on img at bounding box center [80, 297] width 132 height 198
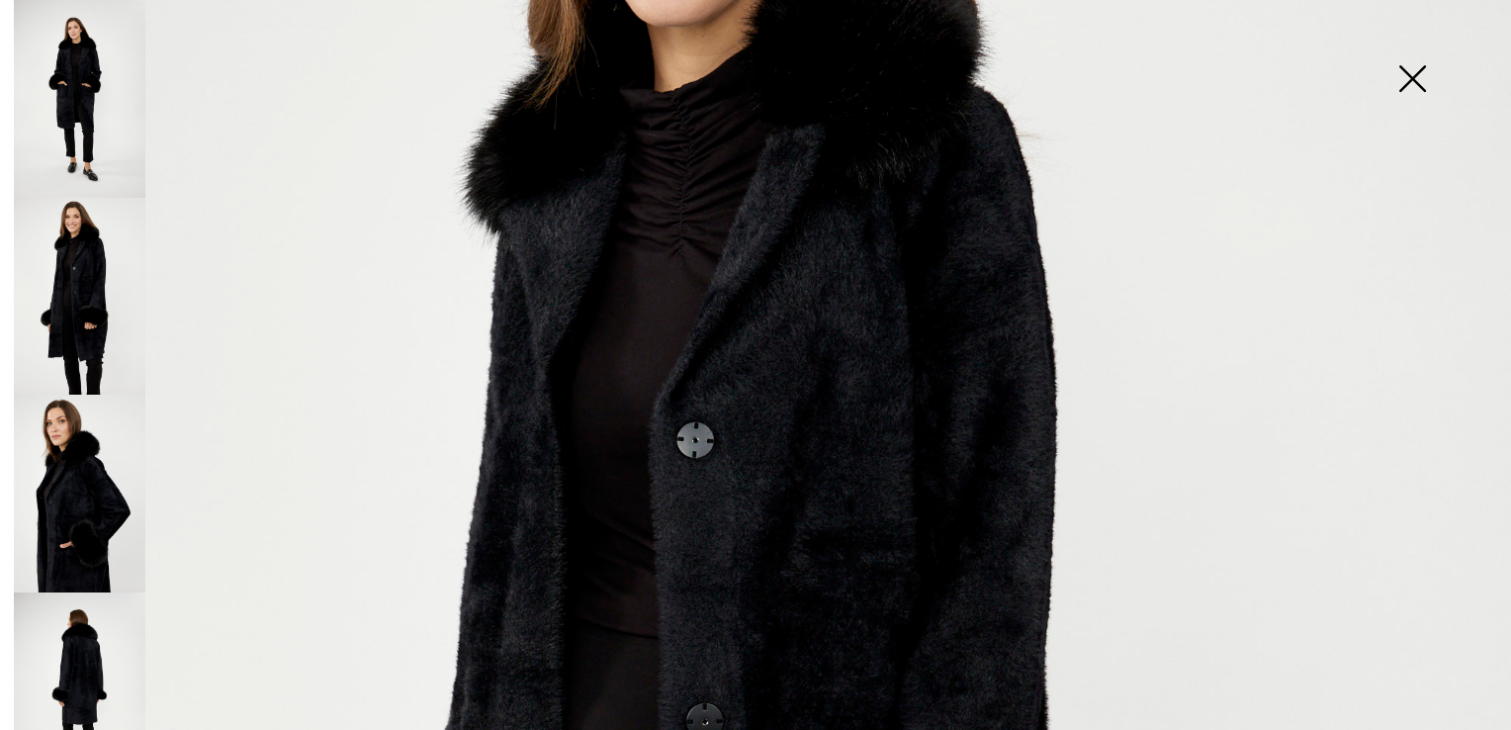
scroll to position [593, 0]
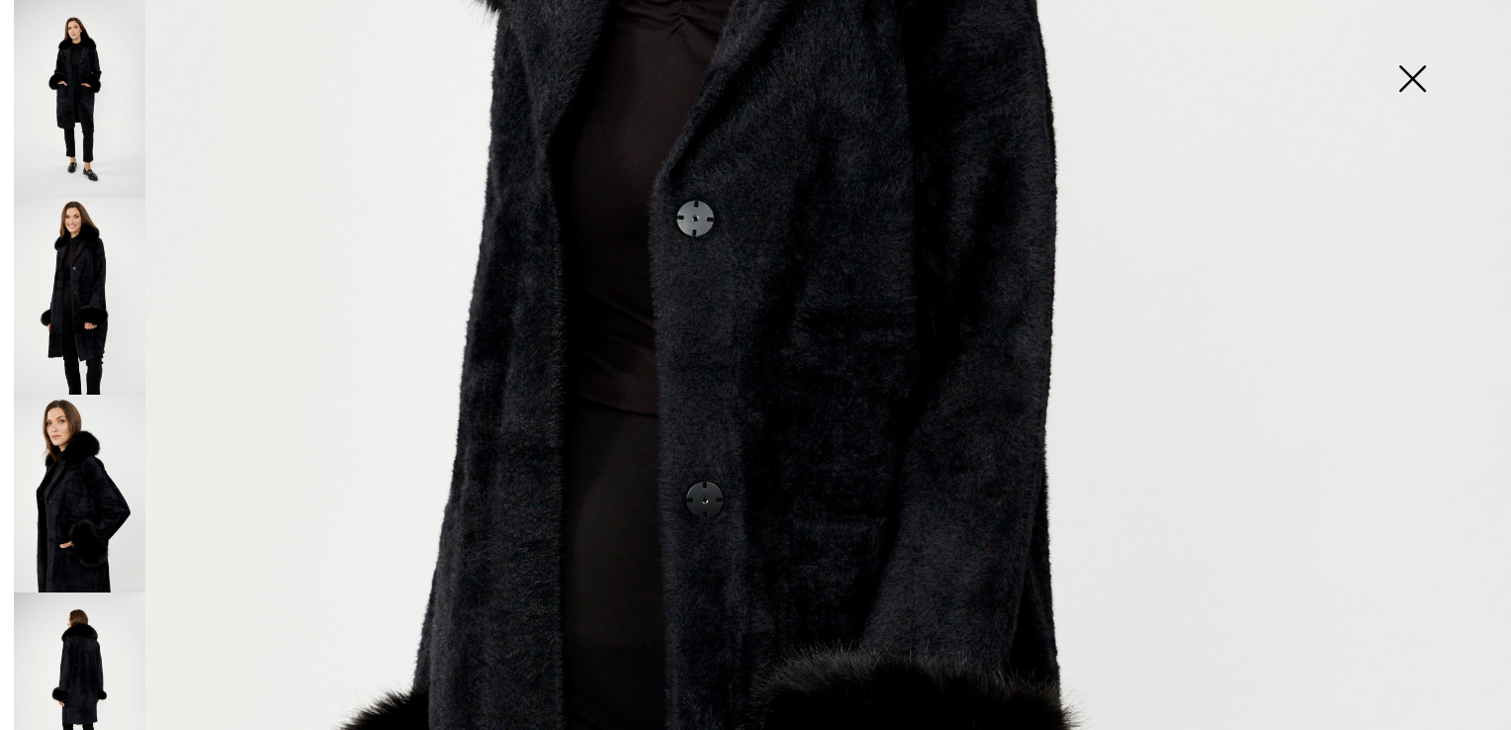
click at [82, 660] on img at bounding box center [80, 691] width 132 height 198
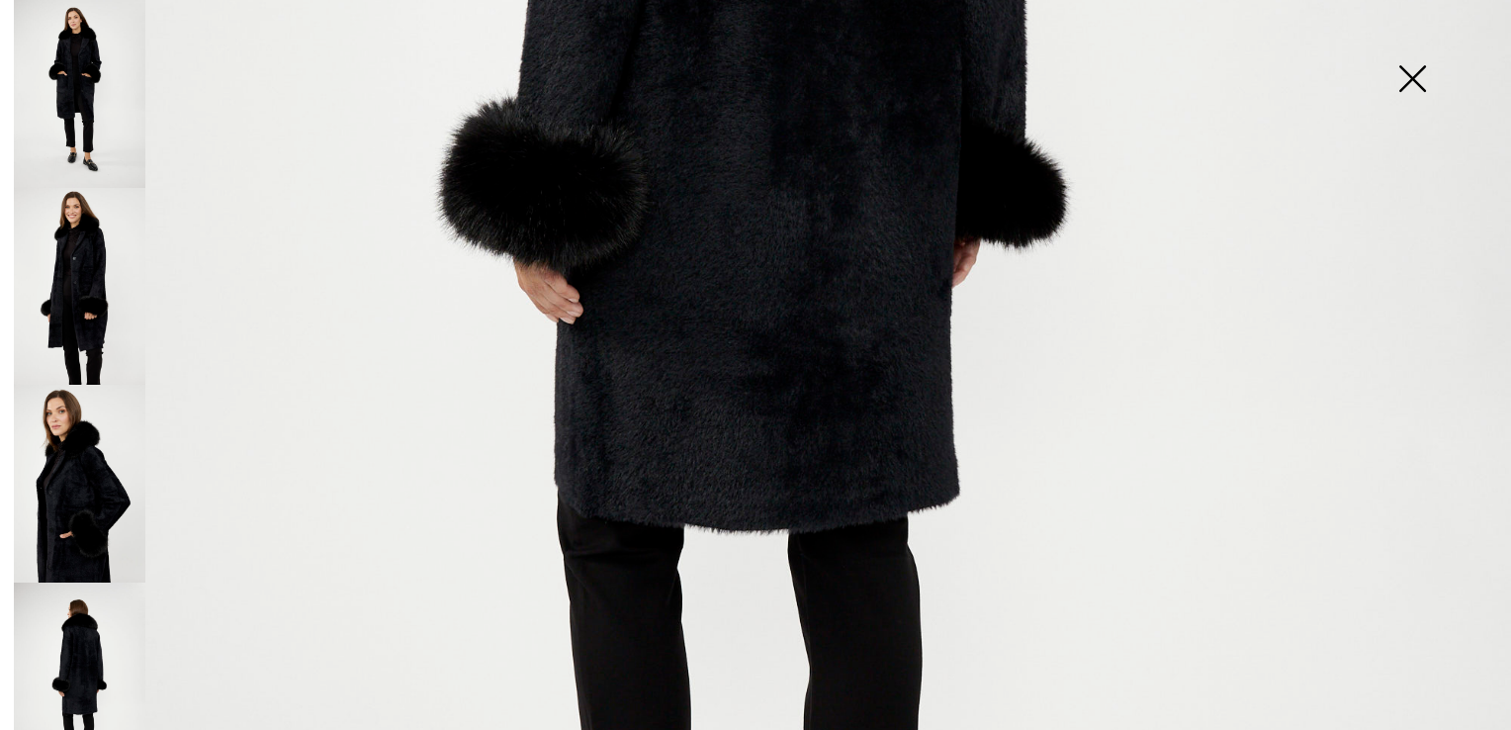
scroll to position [0, 0]
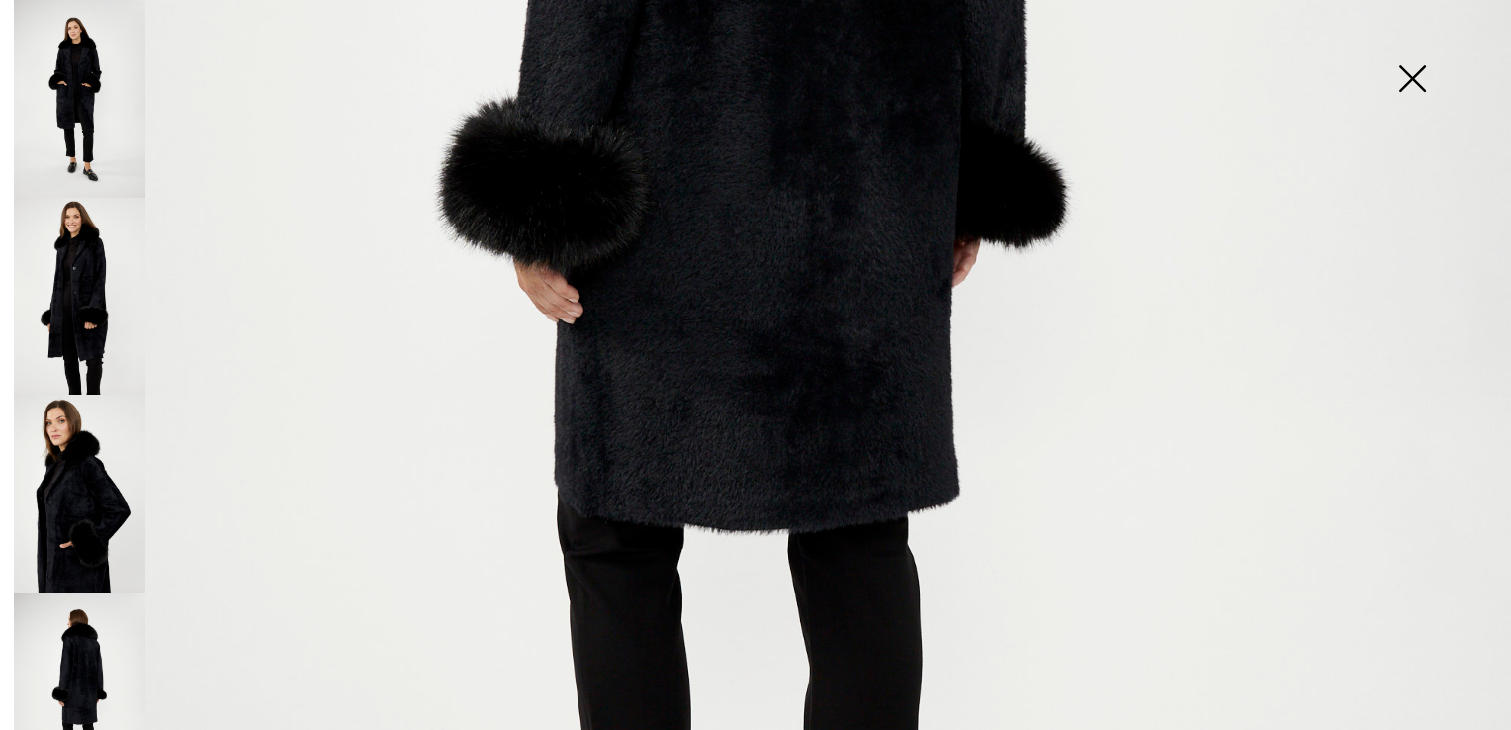
click at [82, 315] on img at bounding box center [80, 297] width 132 height 198
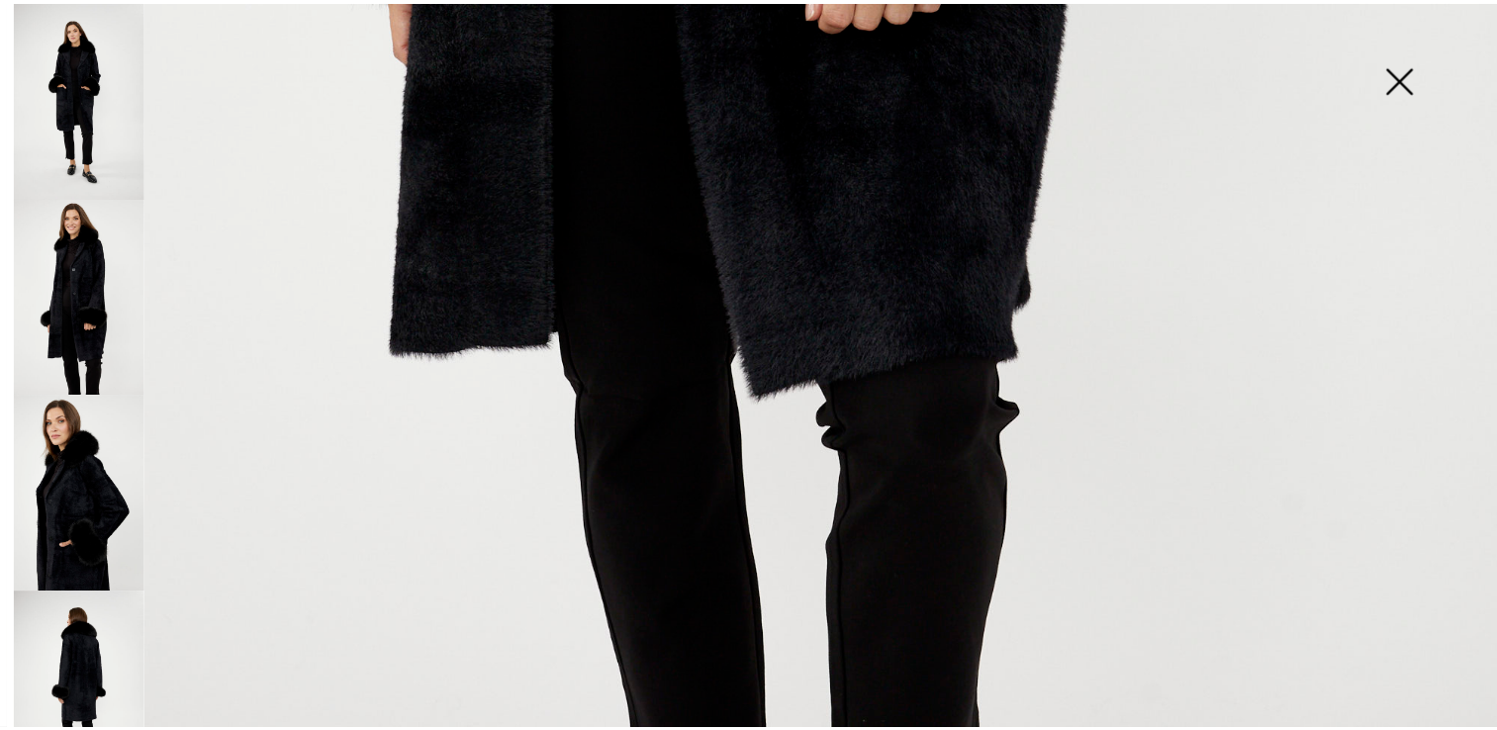
scroll to position [1514, 0]
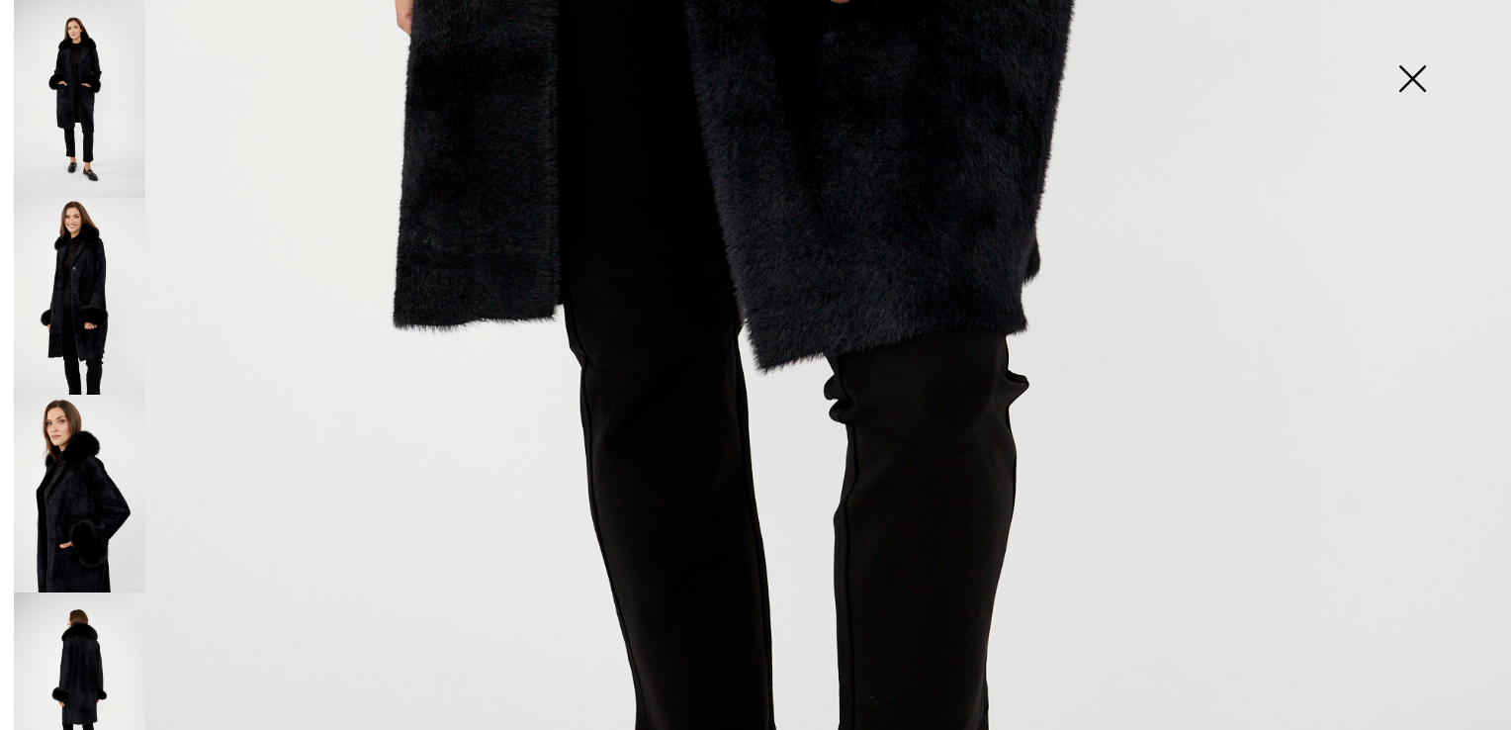
click at [1421, 70] on img at bounding box center [1412, 81] width 99 height 102
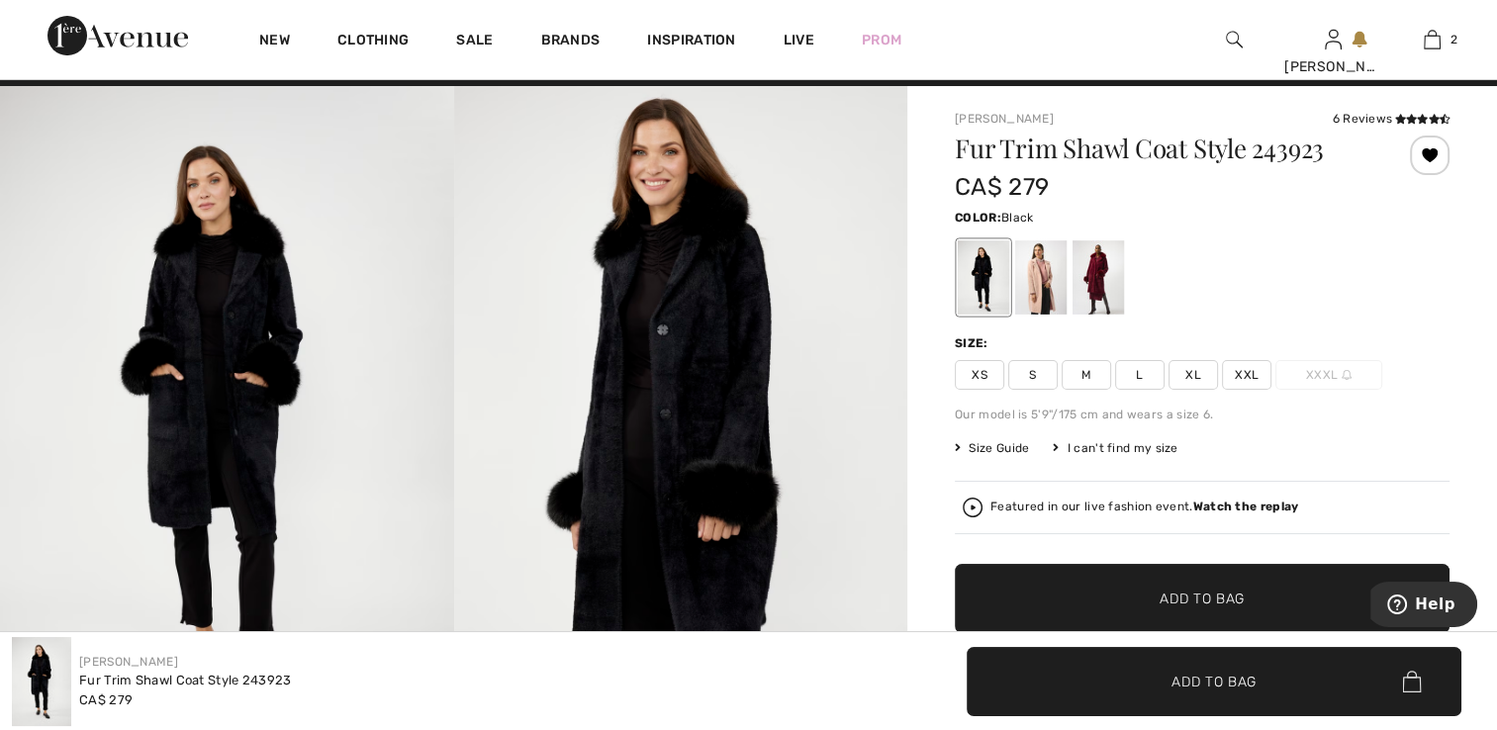
scroll to position [0, 0]
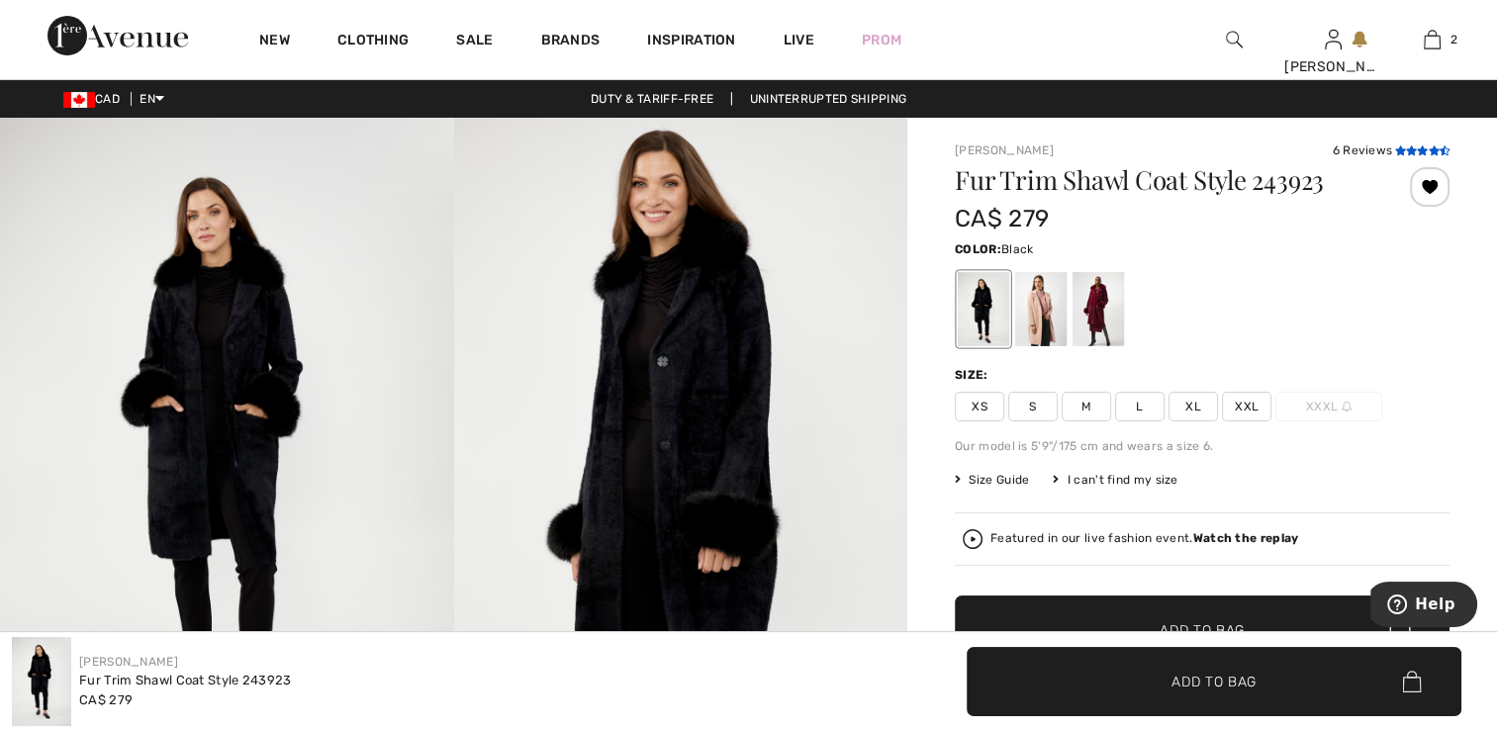
click at [1412, 146] on icon at bounding box center [1411, 150] width 11 height 10
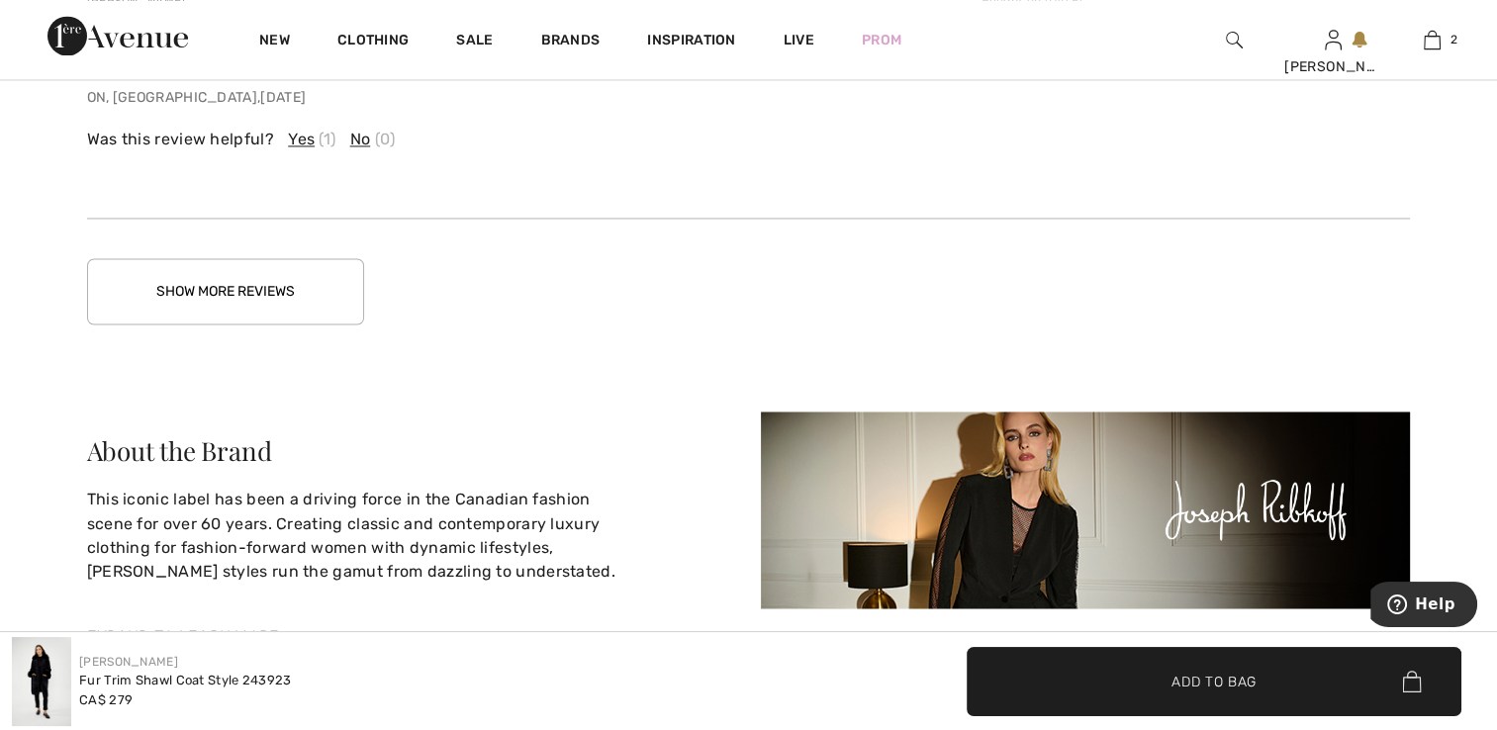
scroll to position [3279, 0]
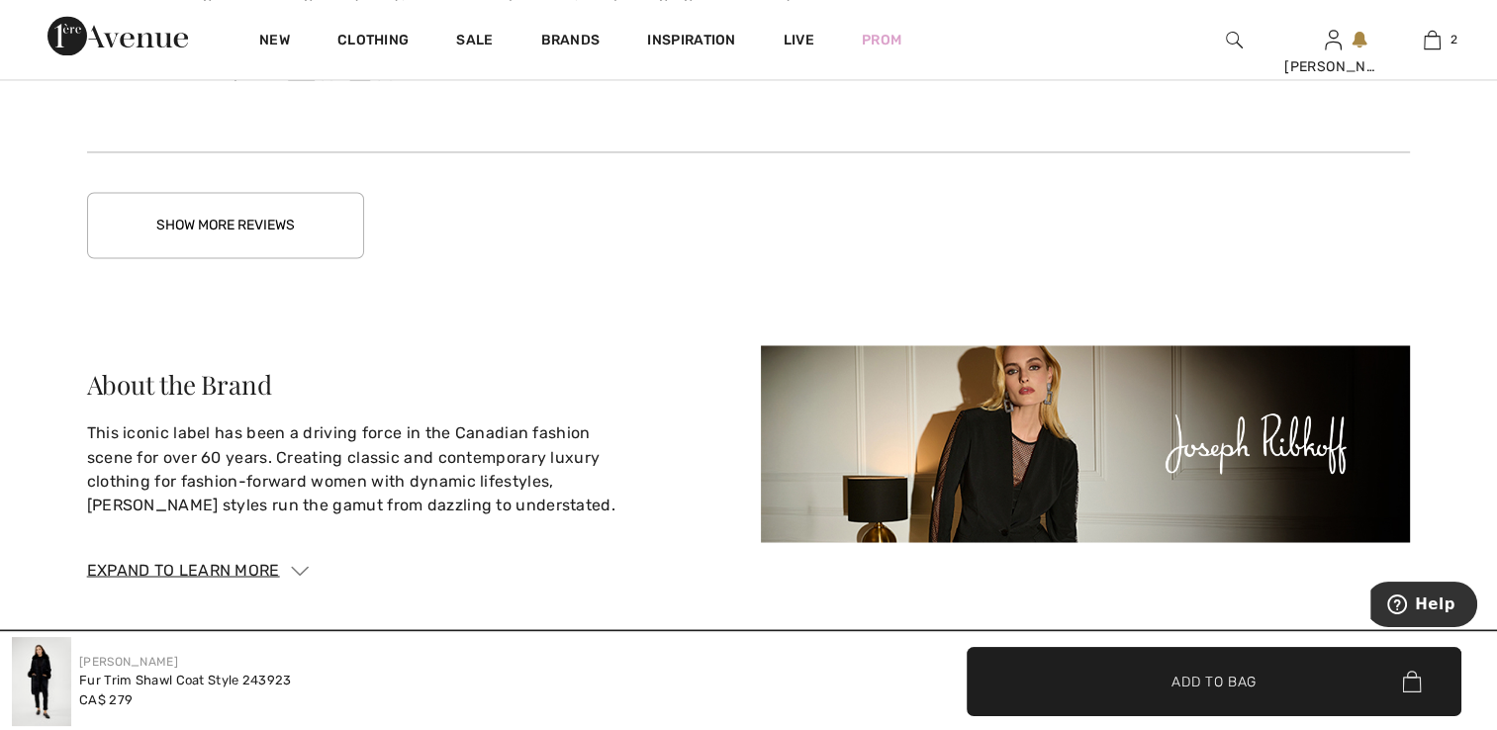
click at [281, 221] on button "Show More Reviews" at bounding box center [225, 225] width 277 height 66
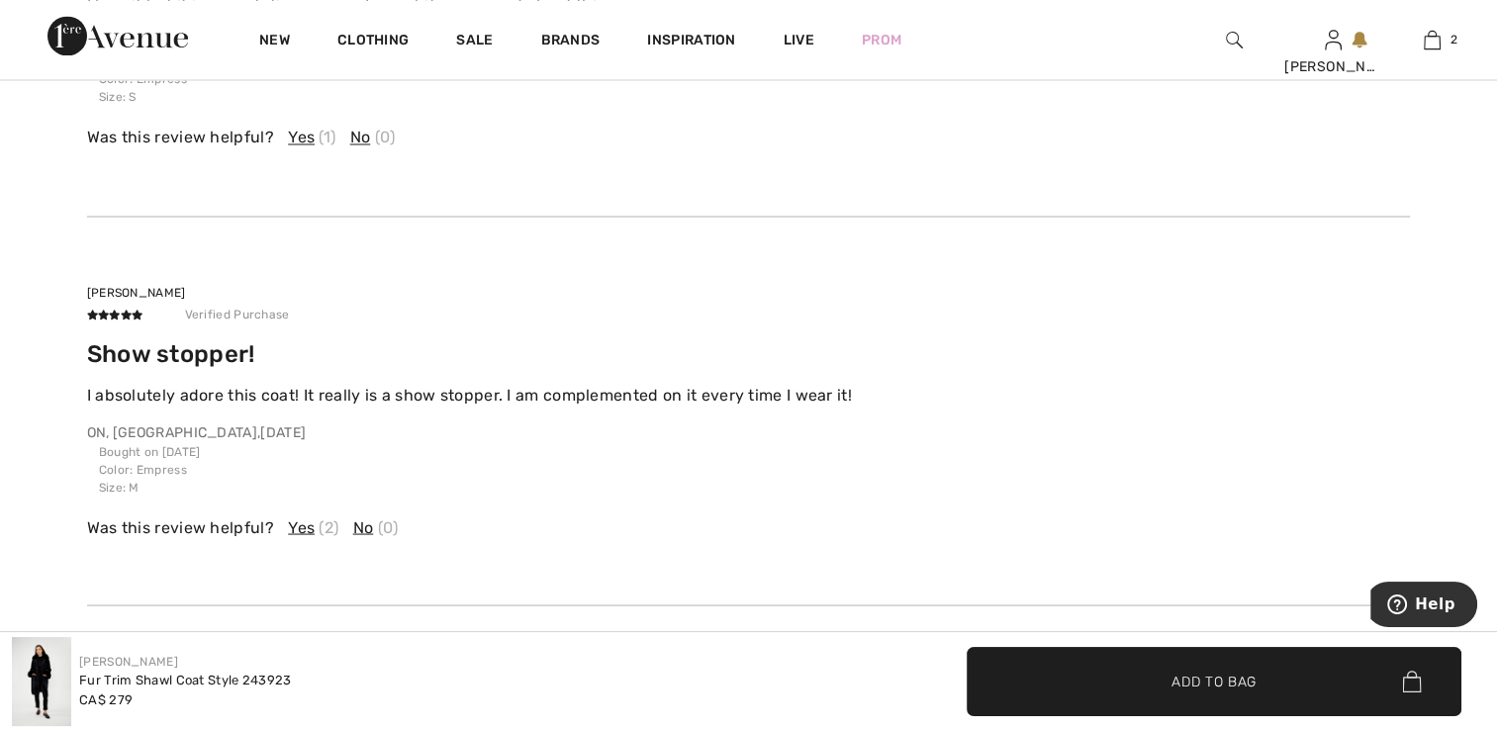
scroll to position [3576, 0]
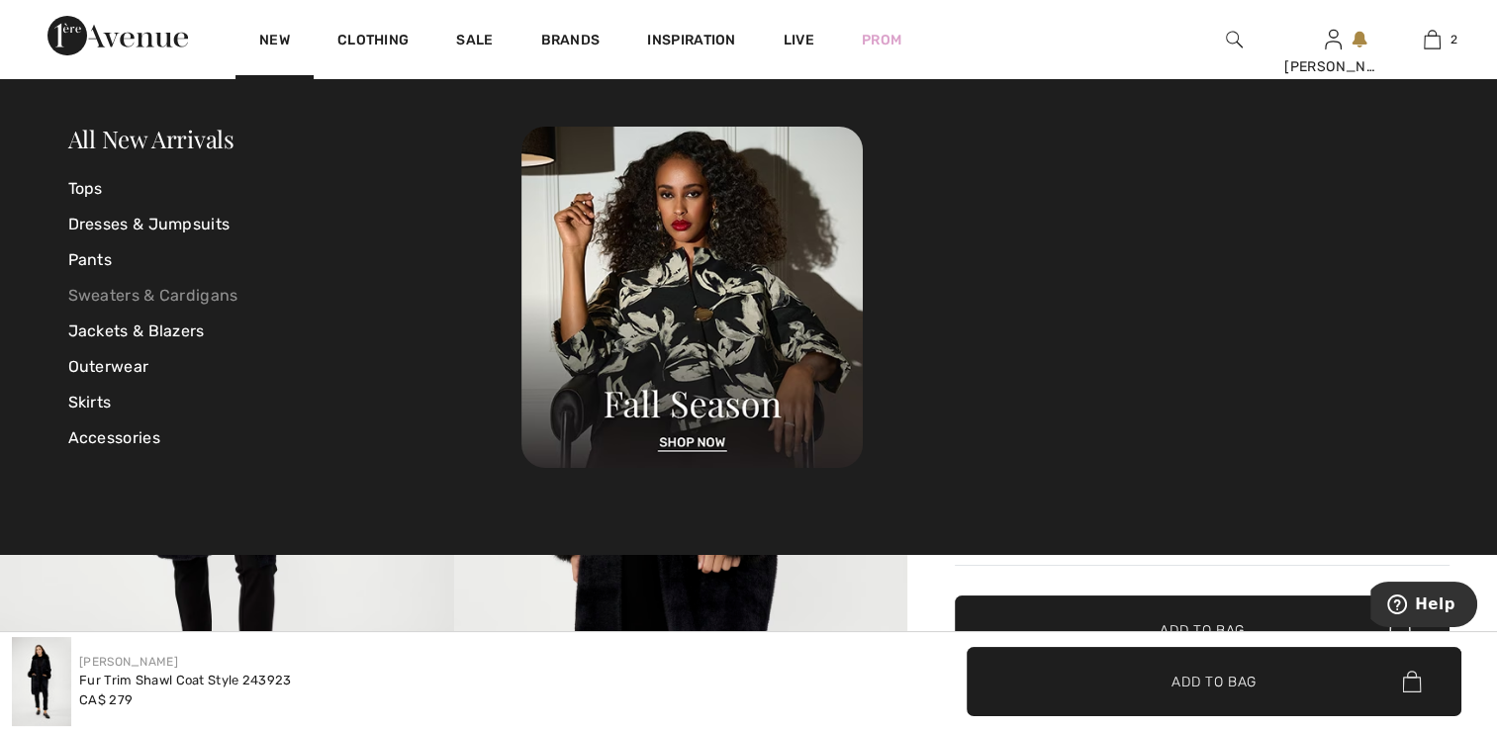
click at [186, 295] on link "Sweaters & Cardigans" at bounding box center [295, 296] width 454 height 36
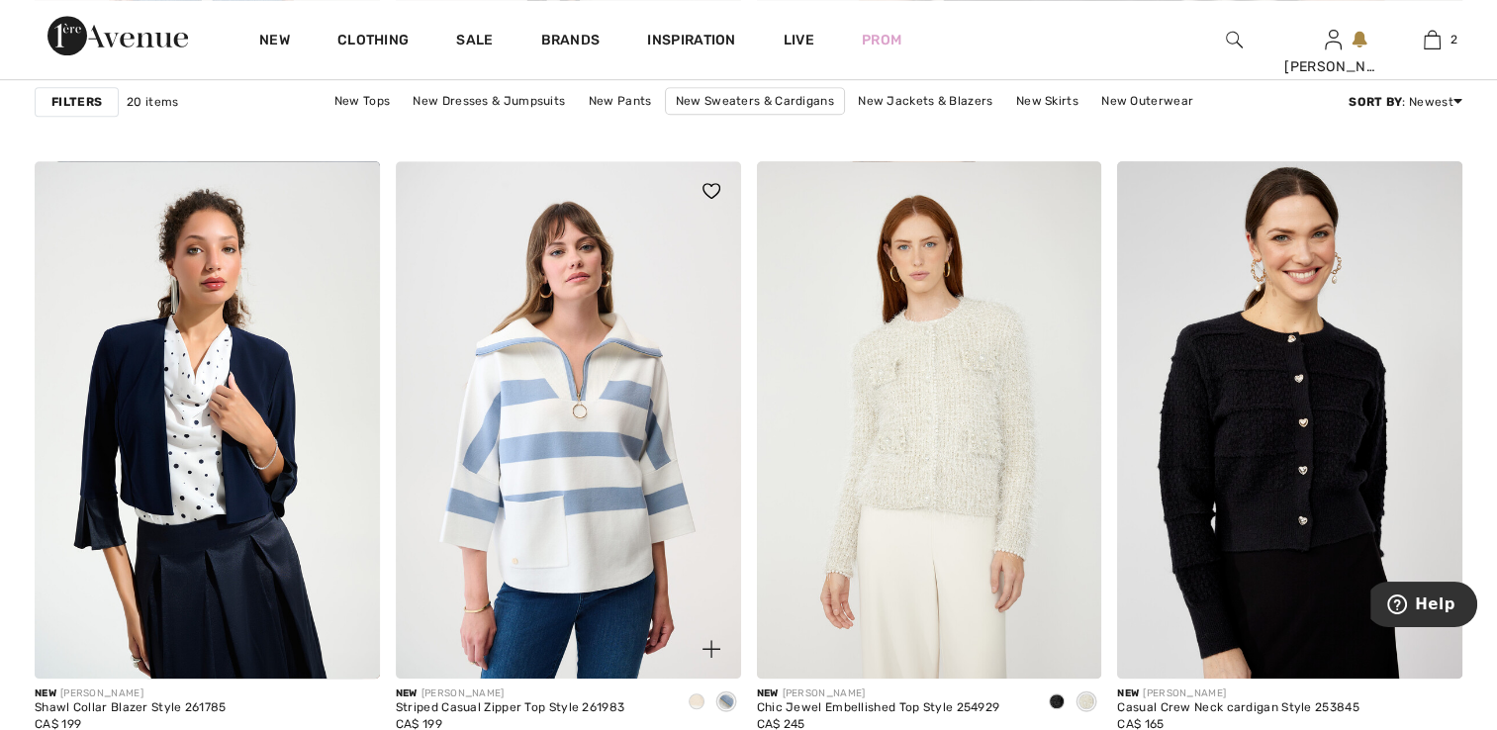
scroll to position [1385, 0]
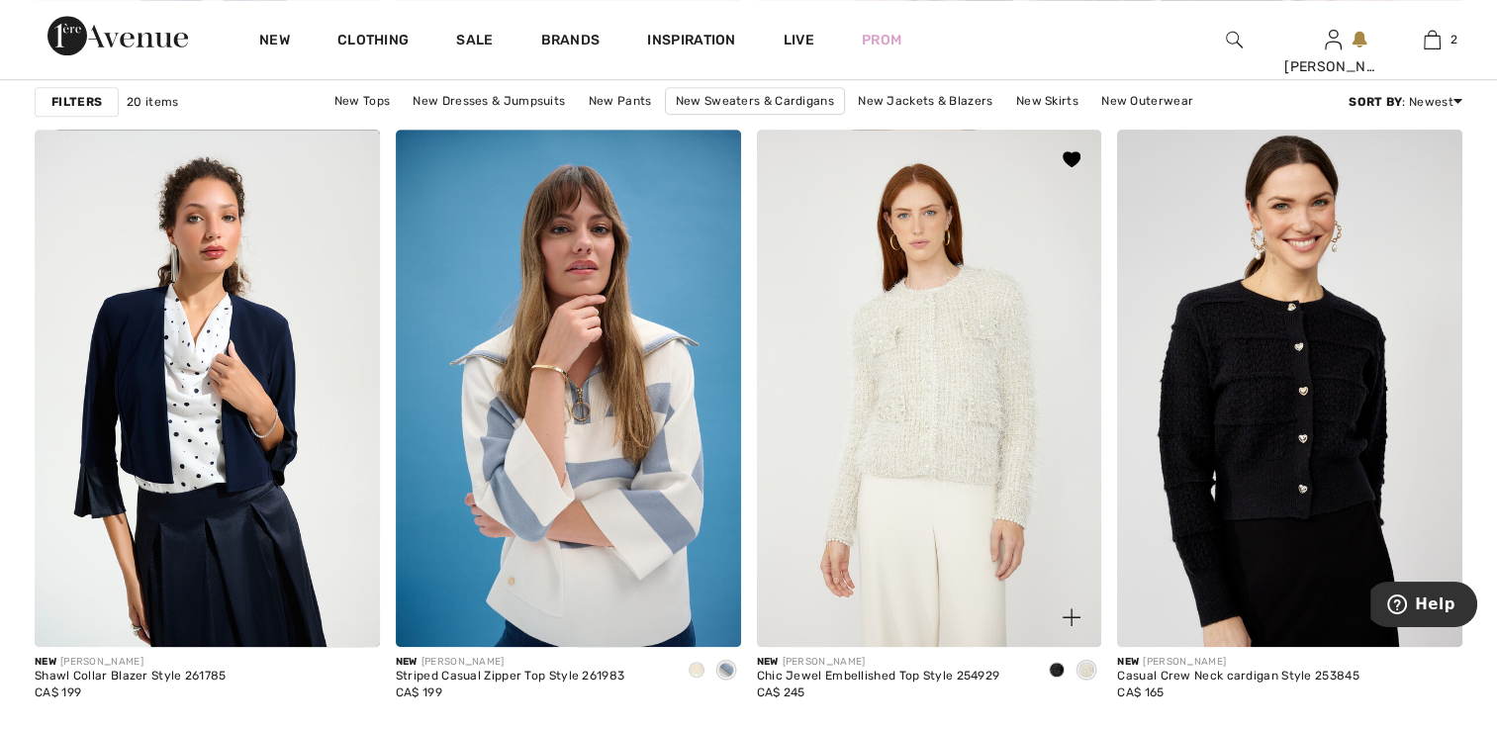
click at [1058, 671] on span at bounding box center [1056, 670] width 16 height 16
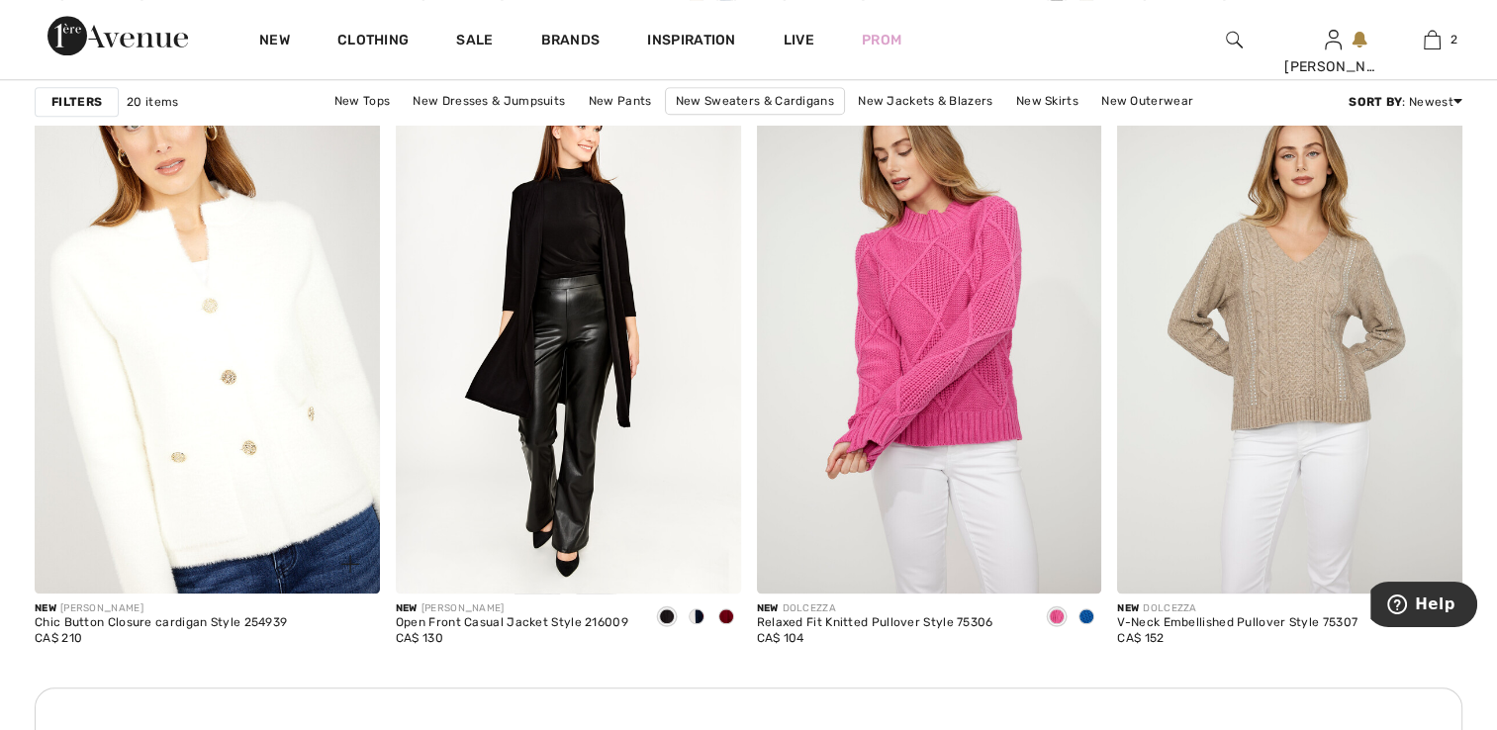
scroll to position [2077, 0]
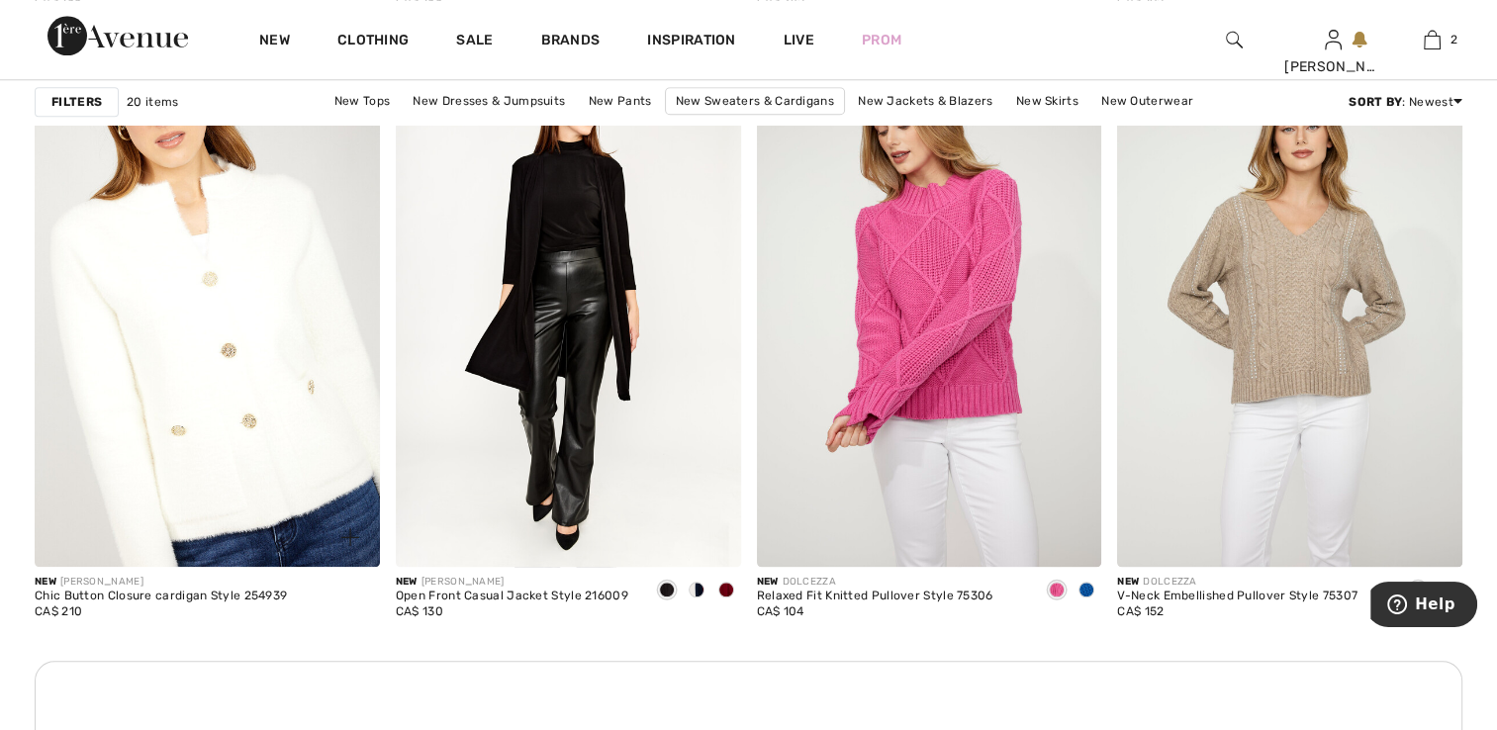
click at [228, 414] on img at bounding box center [207, 306] width 345 height 517
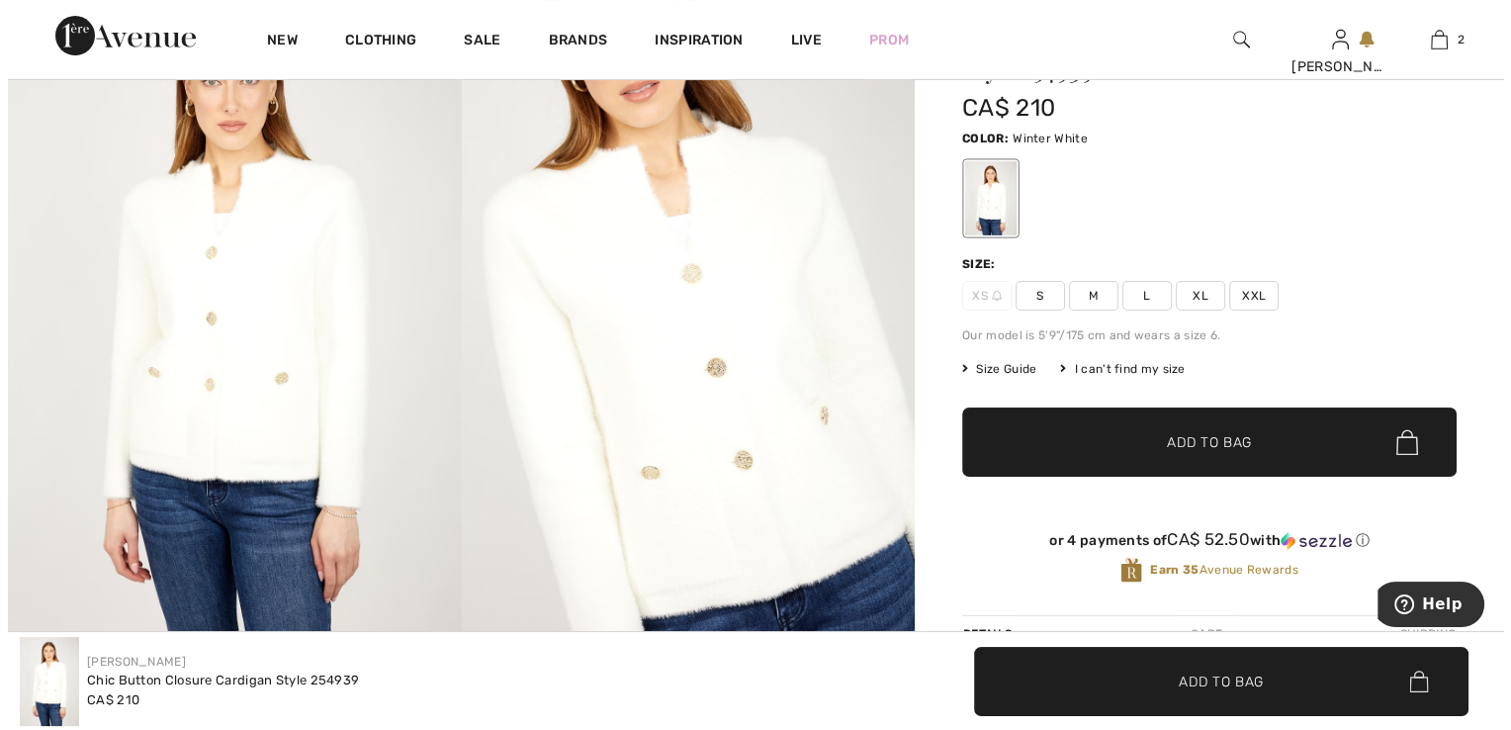
scroll to position [99, 0]
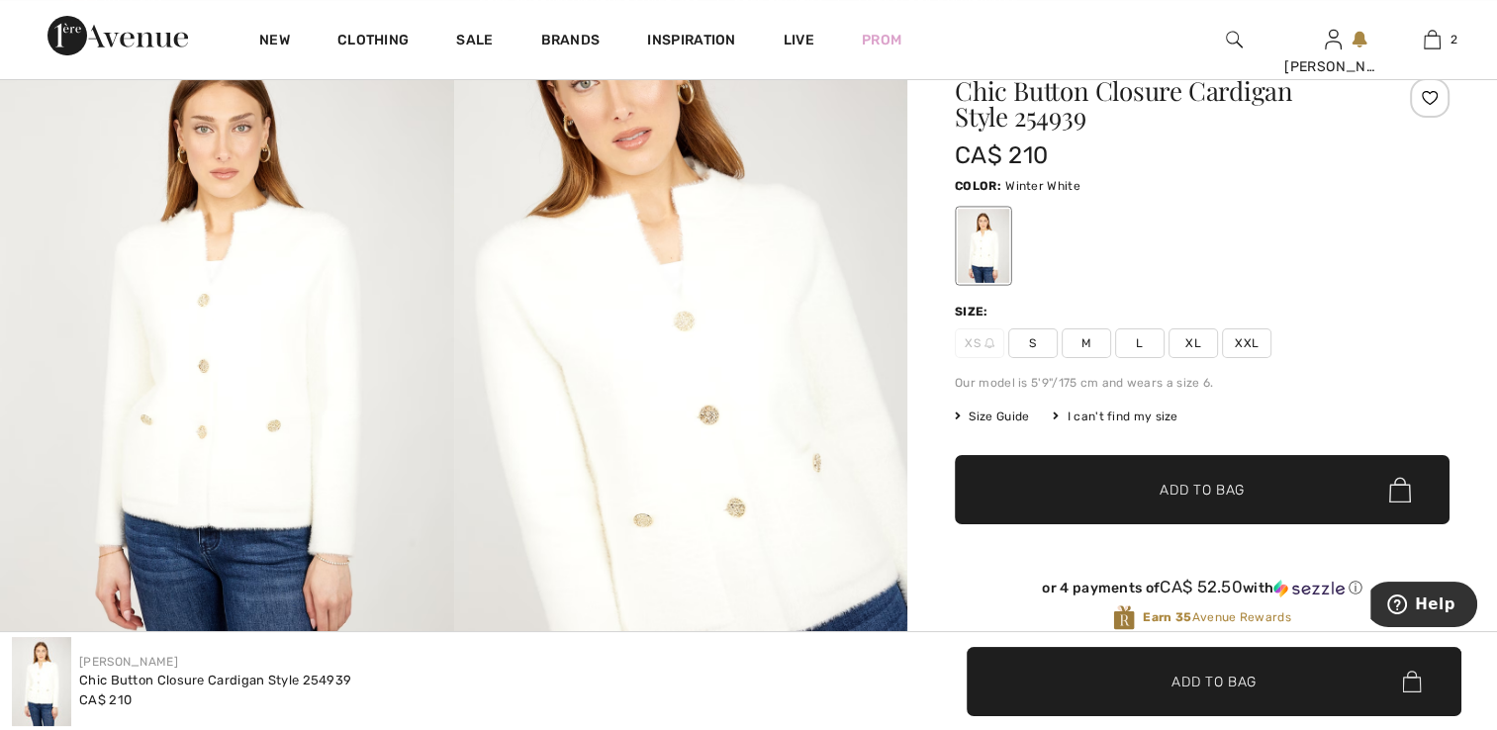
click at [245, 340] on img at bounding box center [227, 359] width 454 height 681
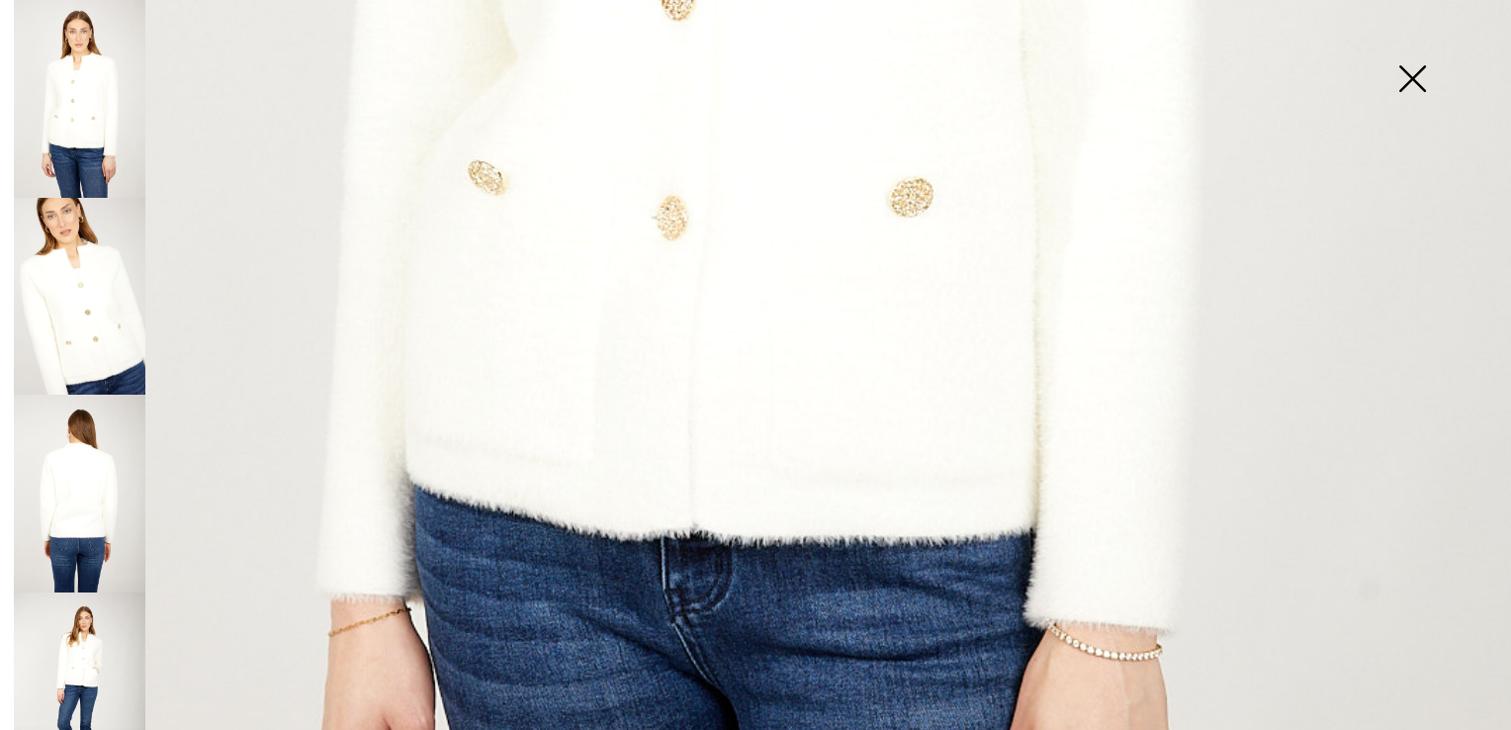
scroll to position [1187, 0]
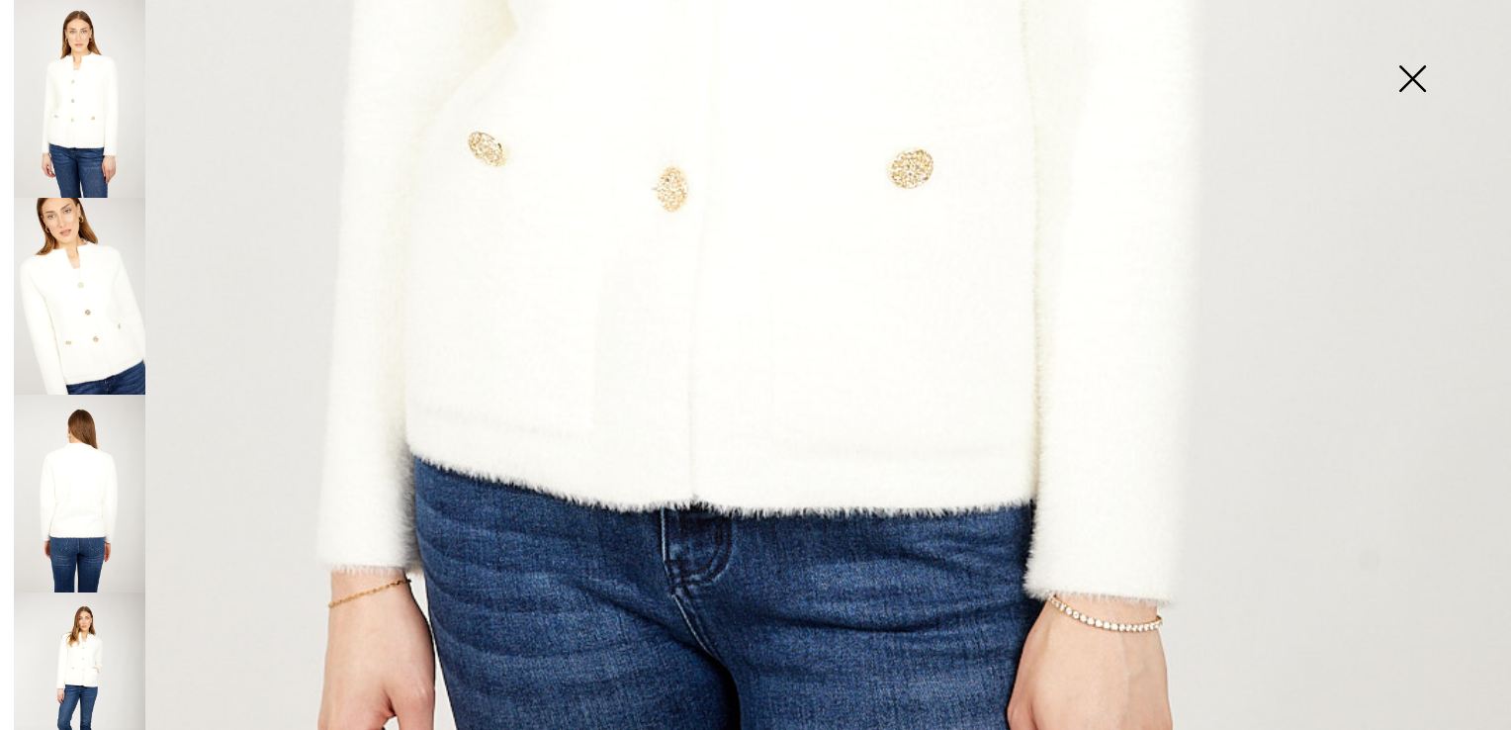
click at [123, 281] on img at bounding box center [80, 297] width 132 height 198
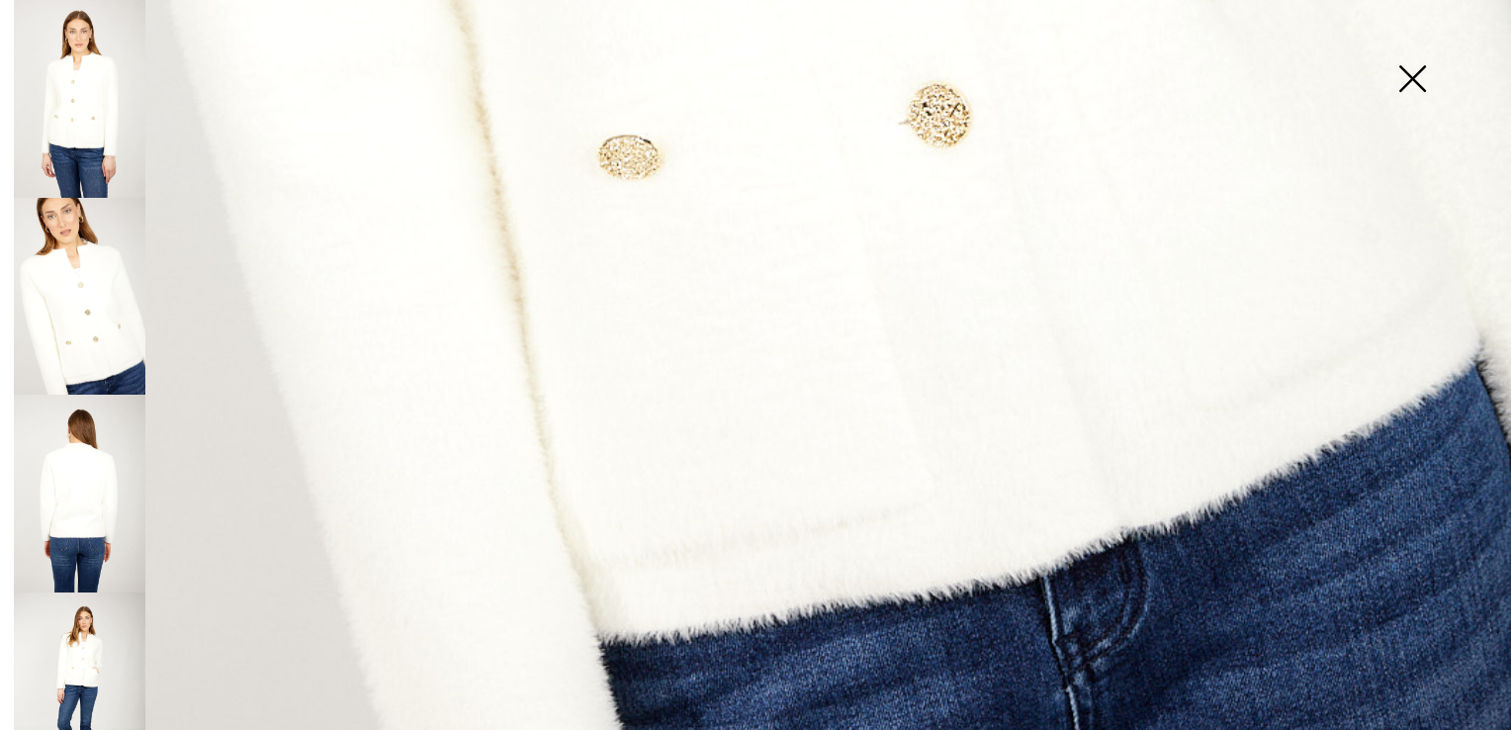
scroll to position [1514, 0]
click at [74, 451] on img at bounding box center [80, 494] width 132 height 198
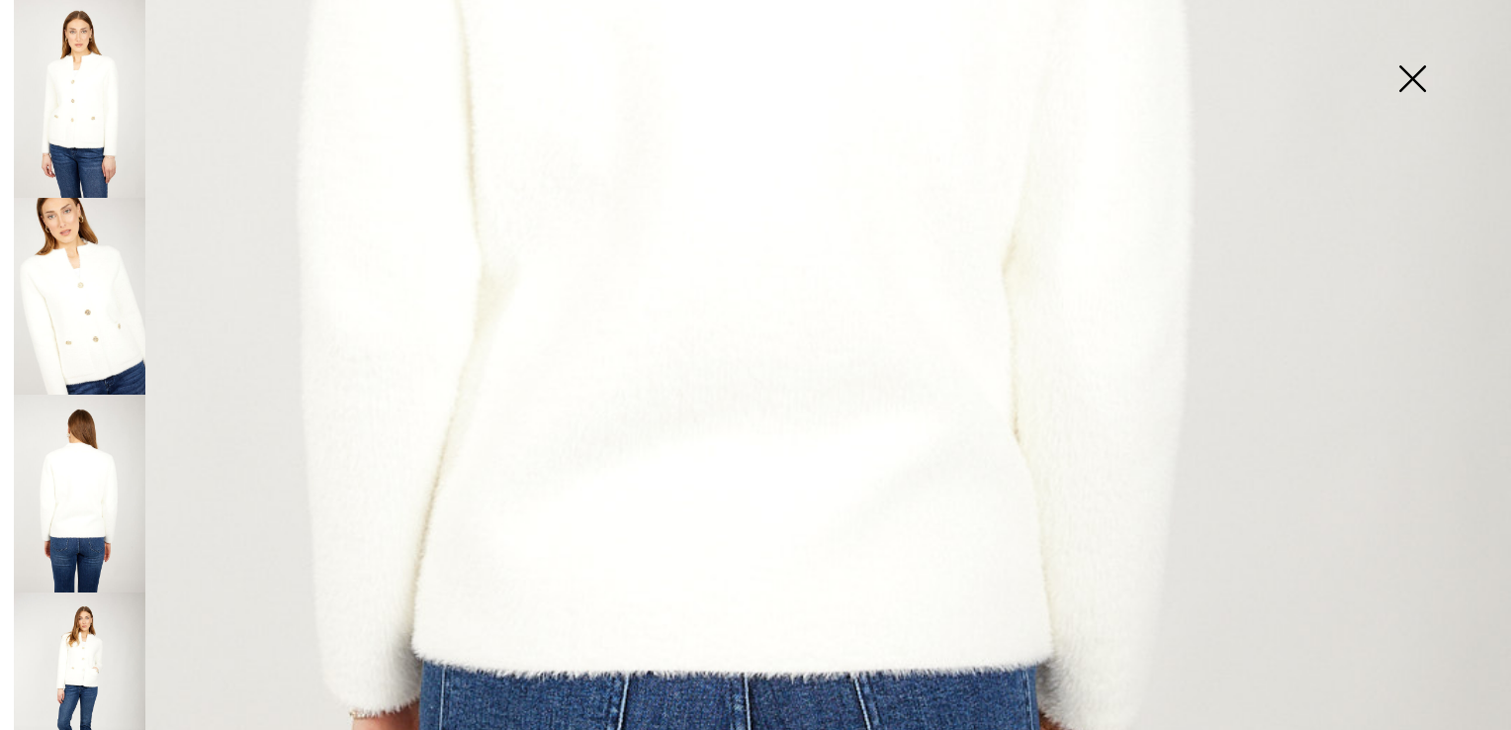
scroll to position [1020, 0]
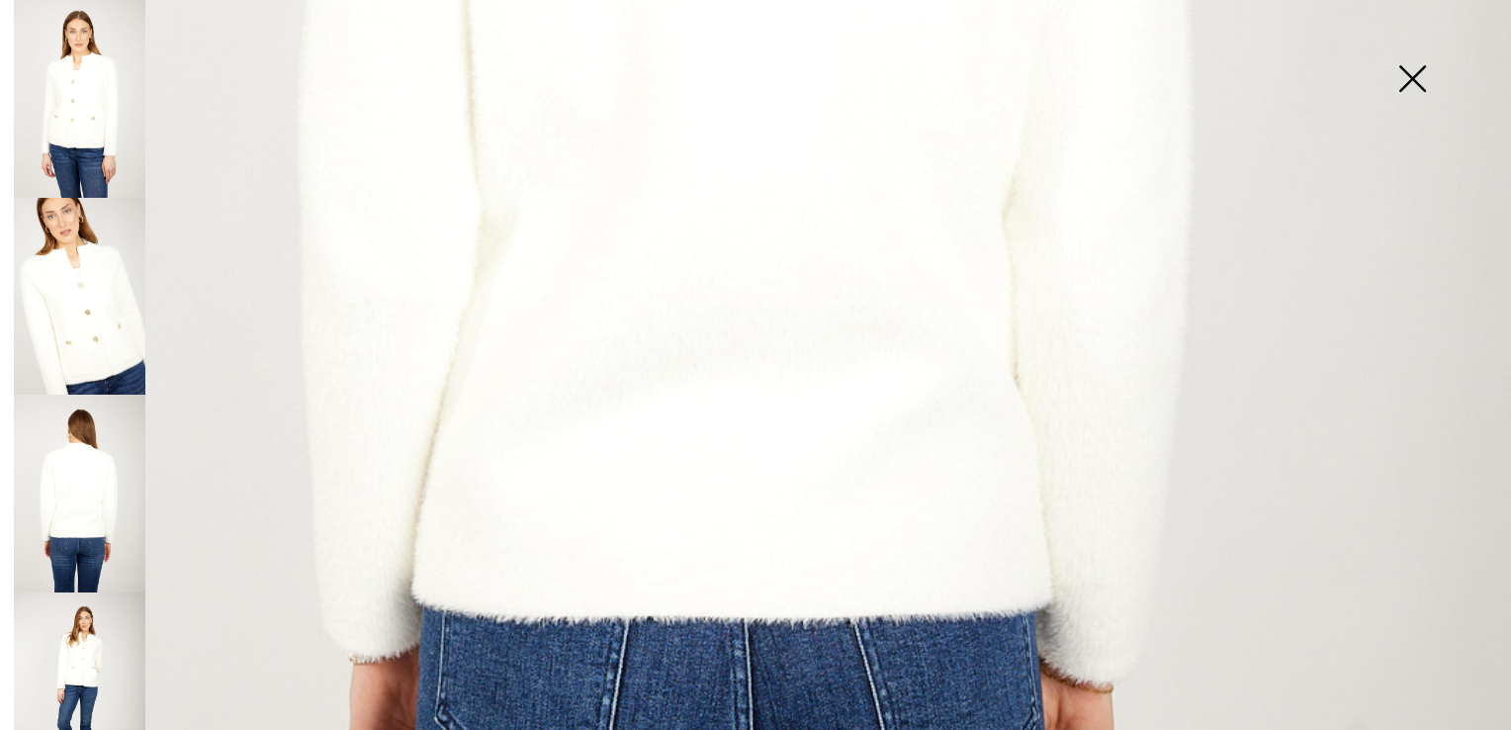
click at [76, 631] on img at bounding box center [80, 691] width 132 height 198
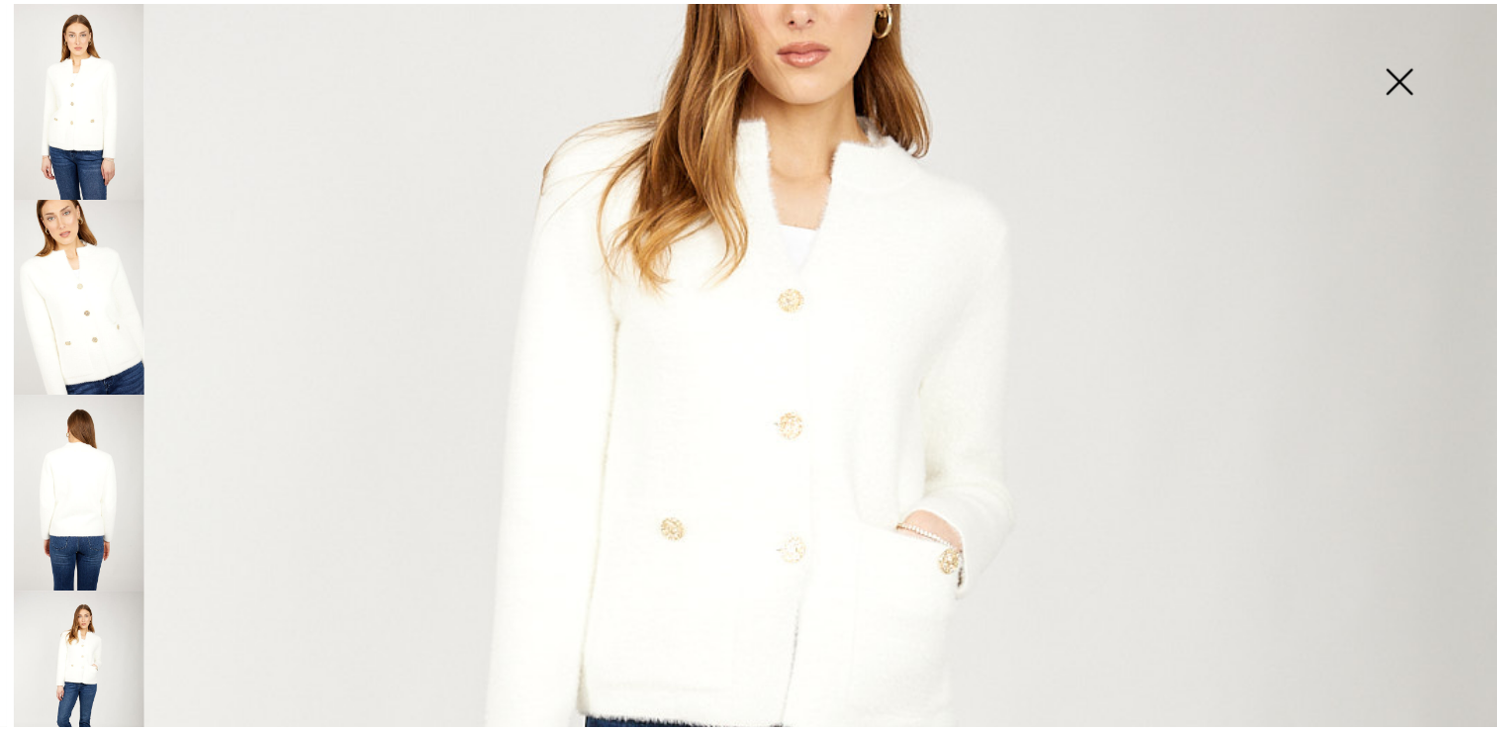
scroll to position [327, 0]
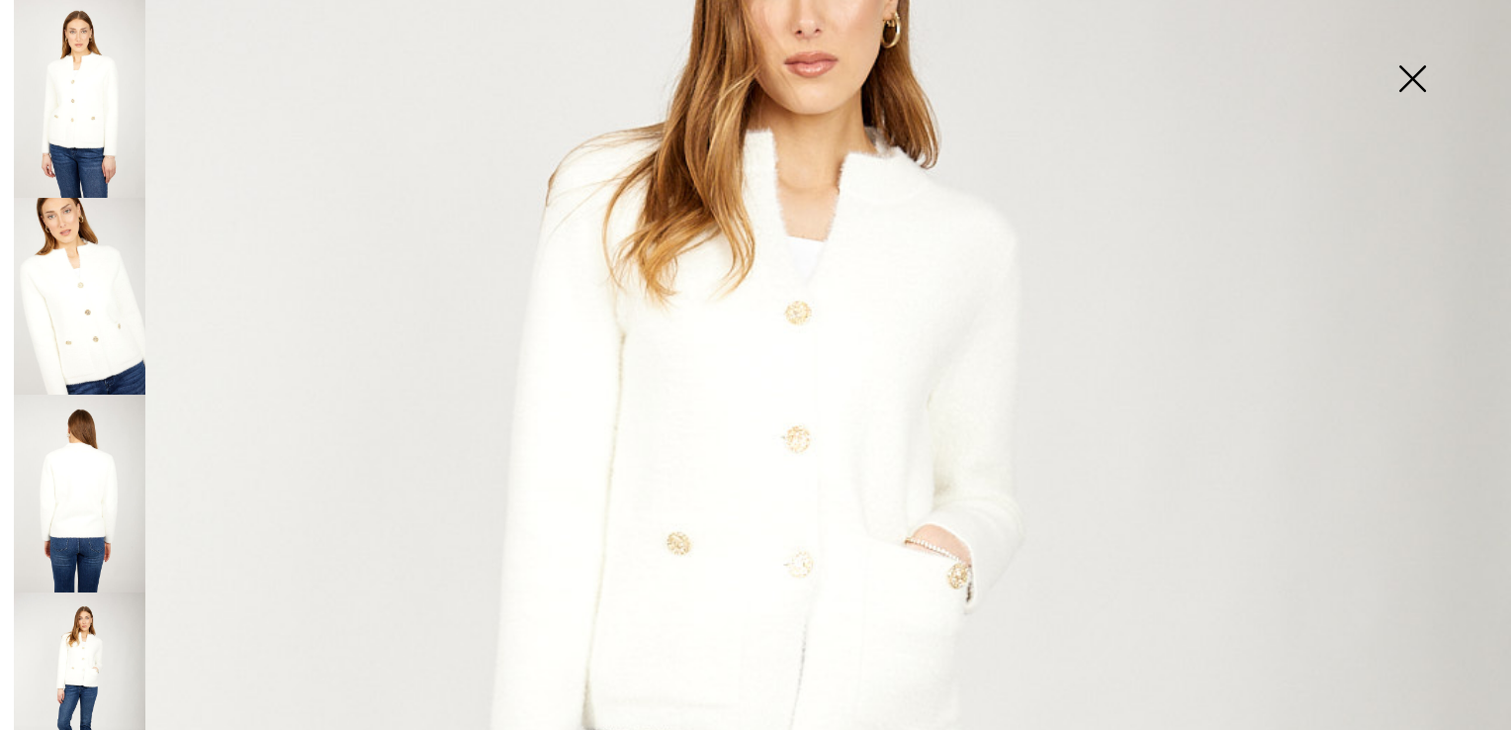
click at [1410, 69] on img at bounding box center [1412, 81] width 99 height 102
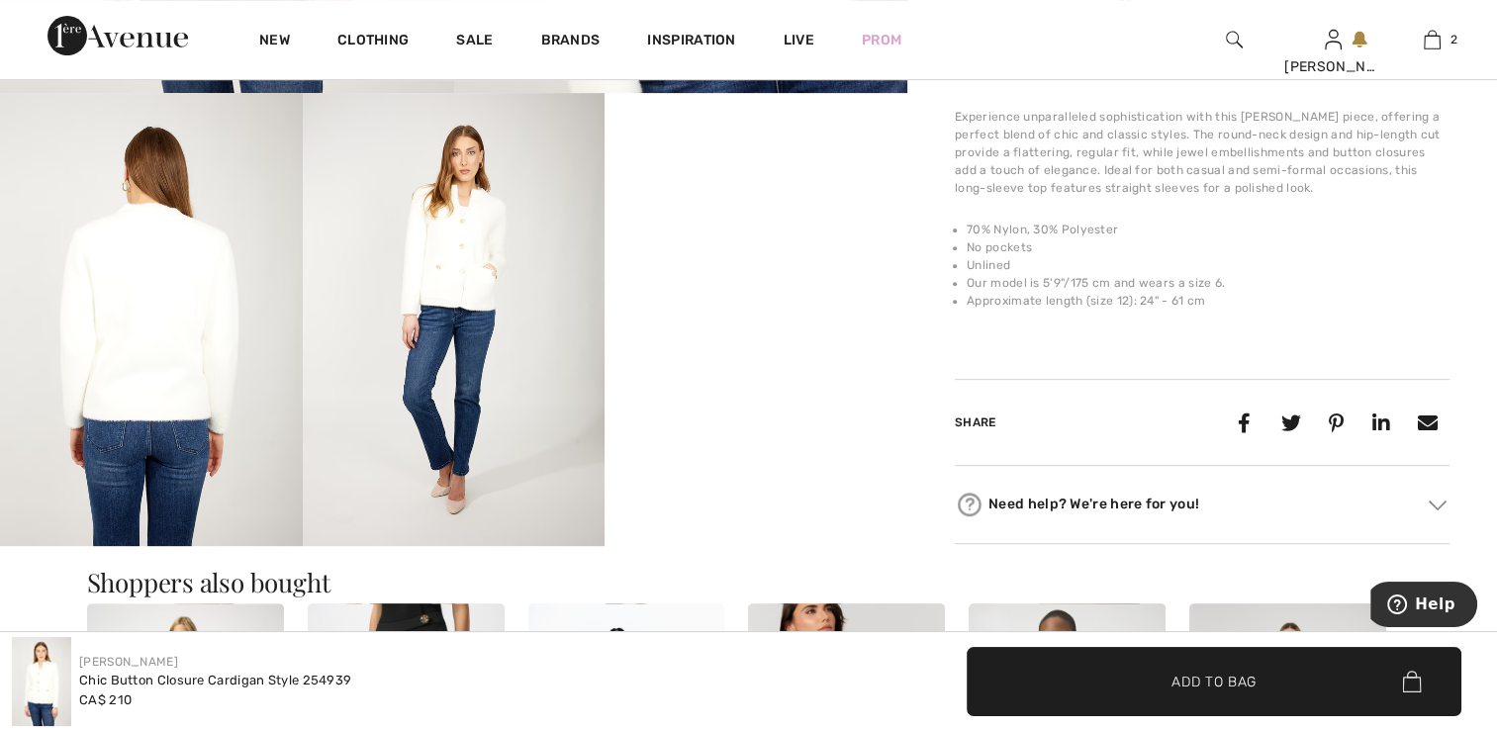
scroll to position [791, 0]
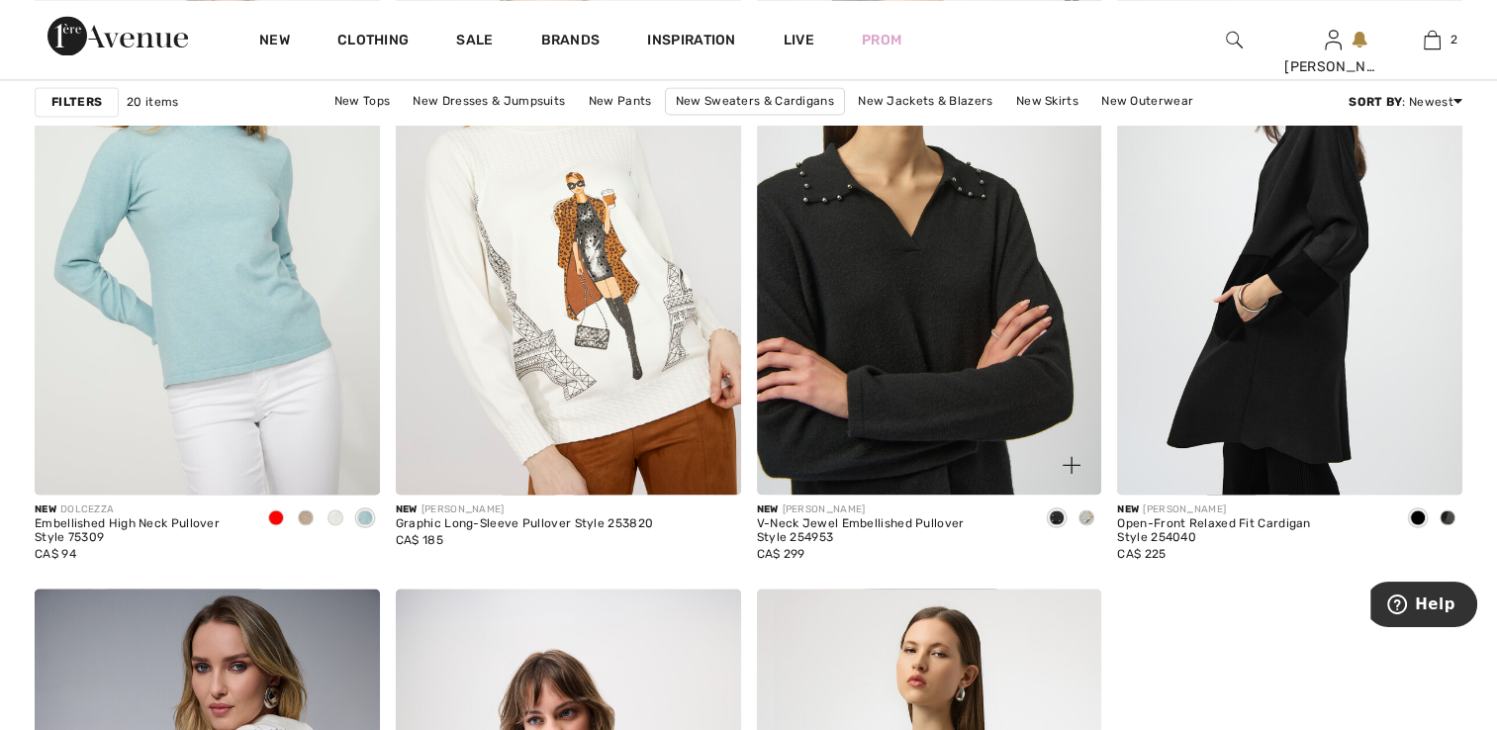
scroll to position [2868, 0]
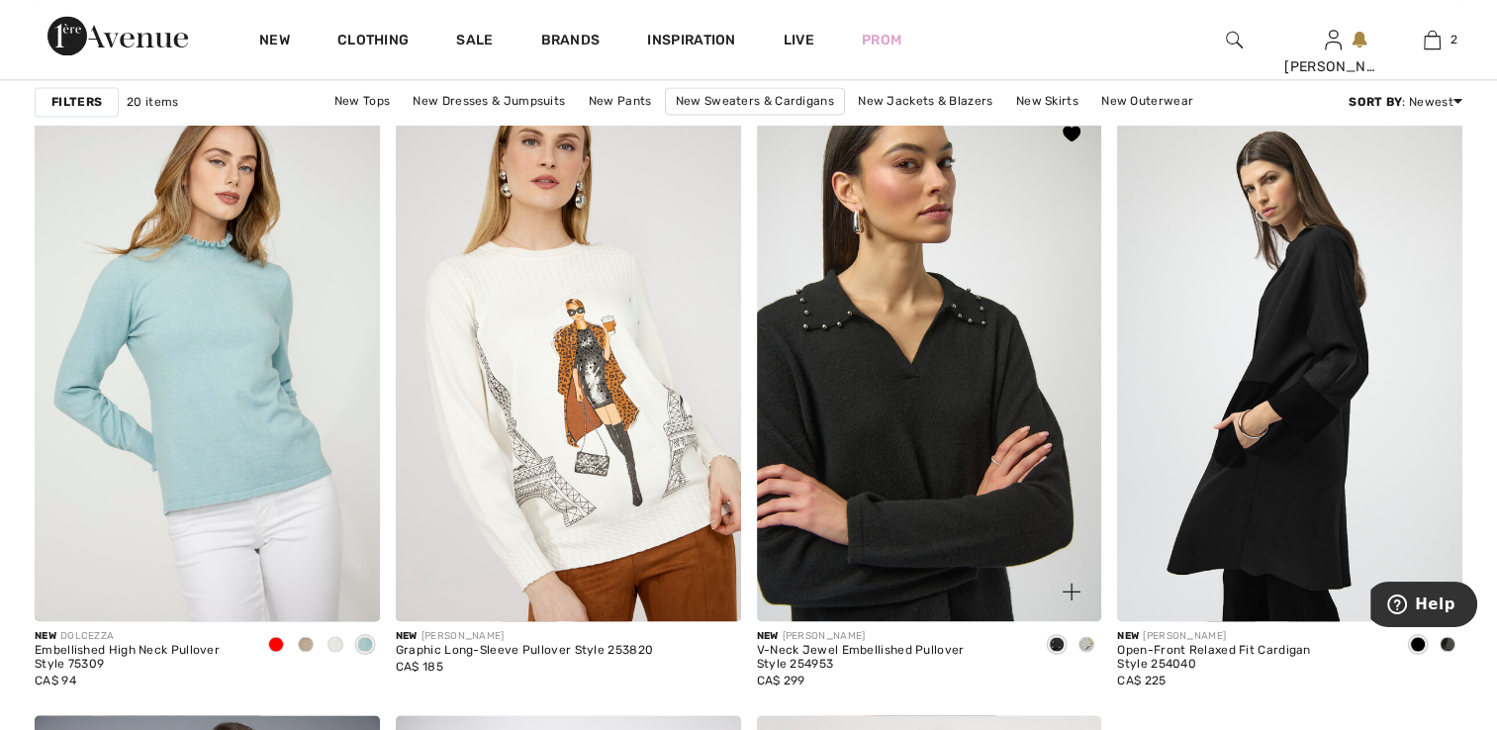
click at [957, 402] on img at bounding box center [929, 362] width 345 height 517
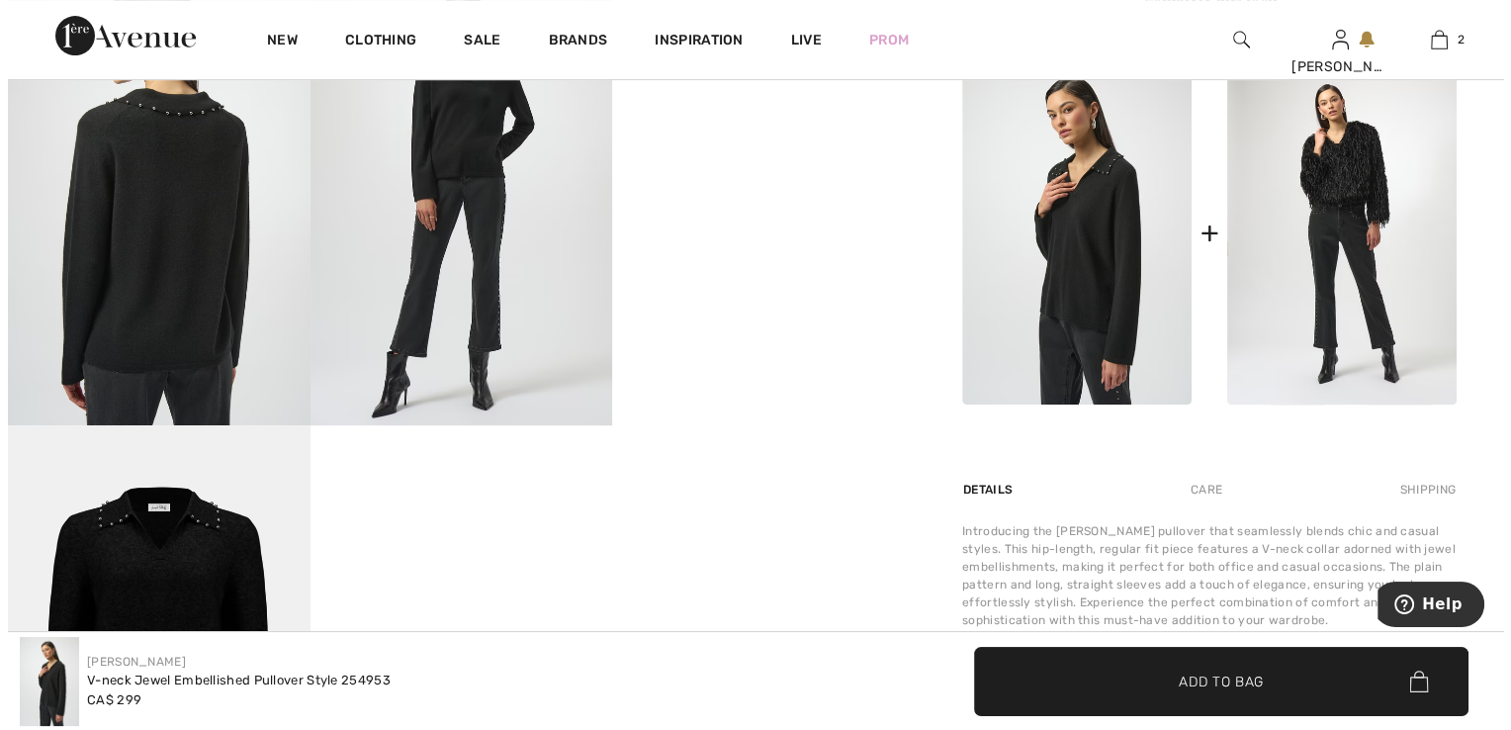
scroll to position [692, 0]
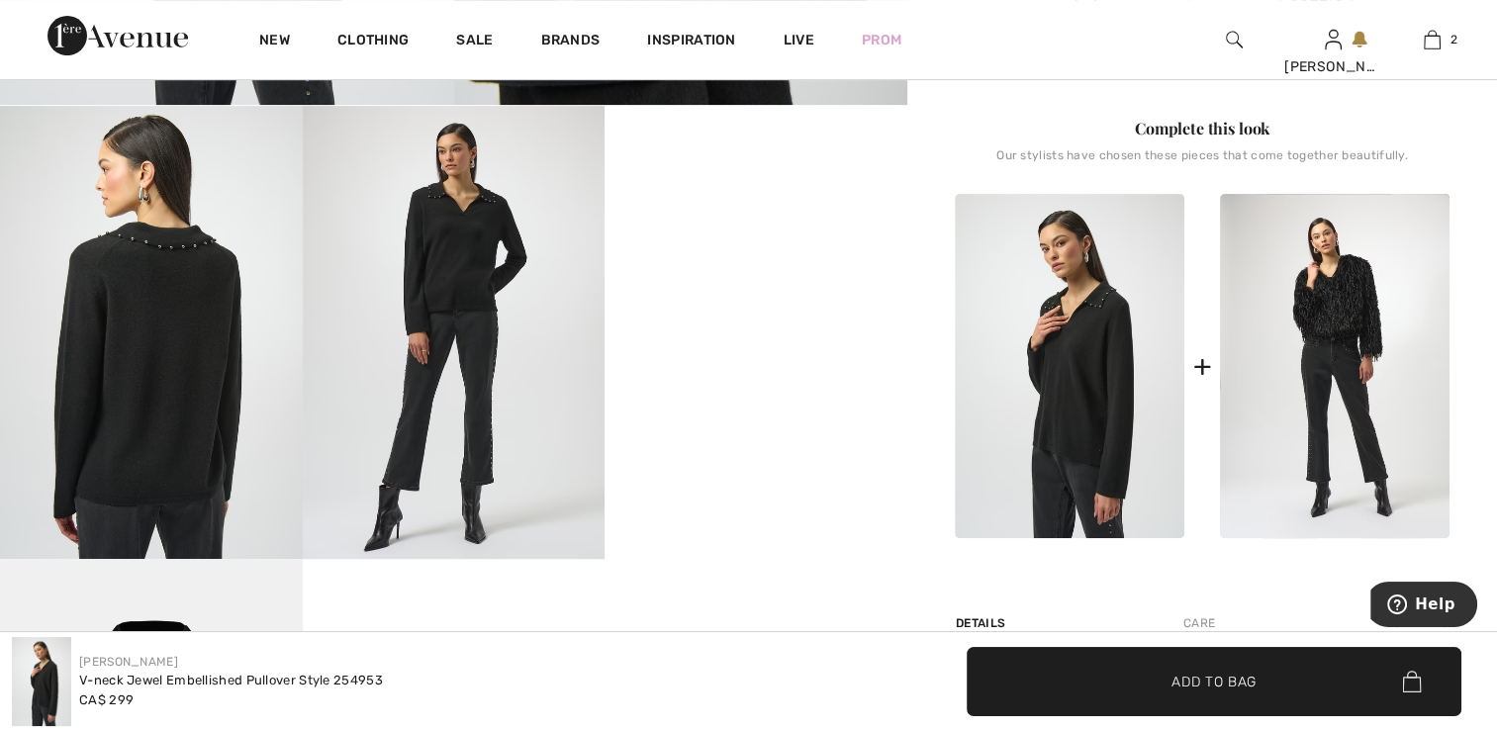
click at [495, 323] on img at bounding box center [454, 332] width 303 height 453
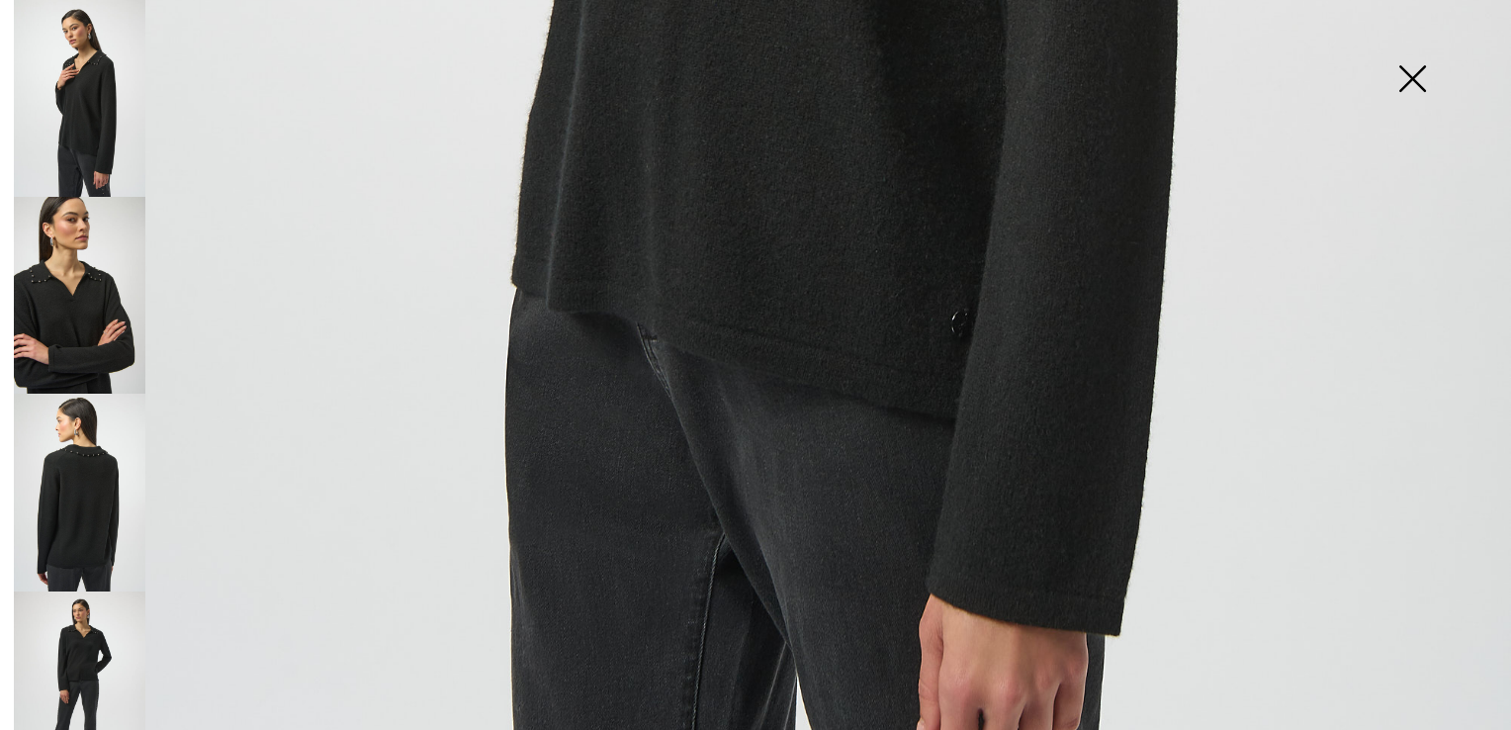
scroll to position [1511, 0]
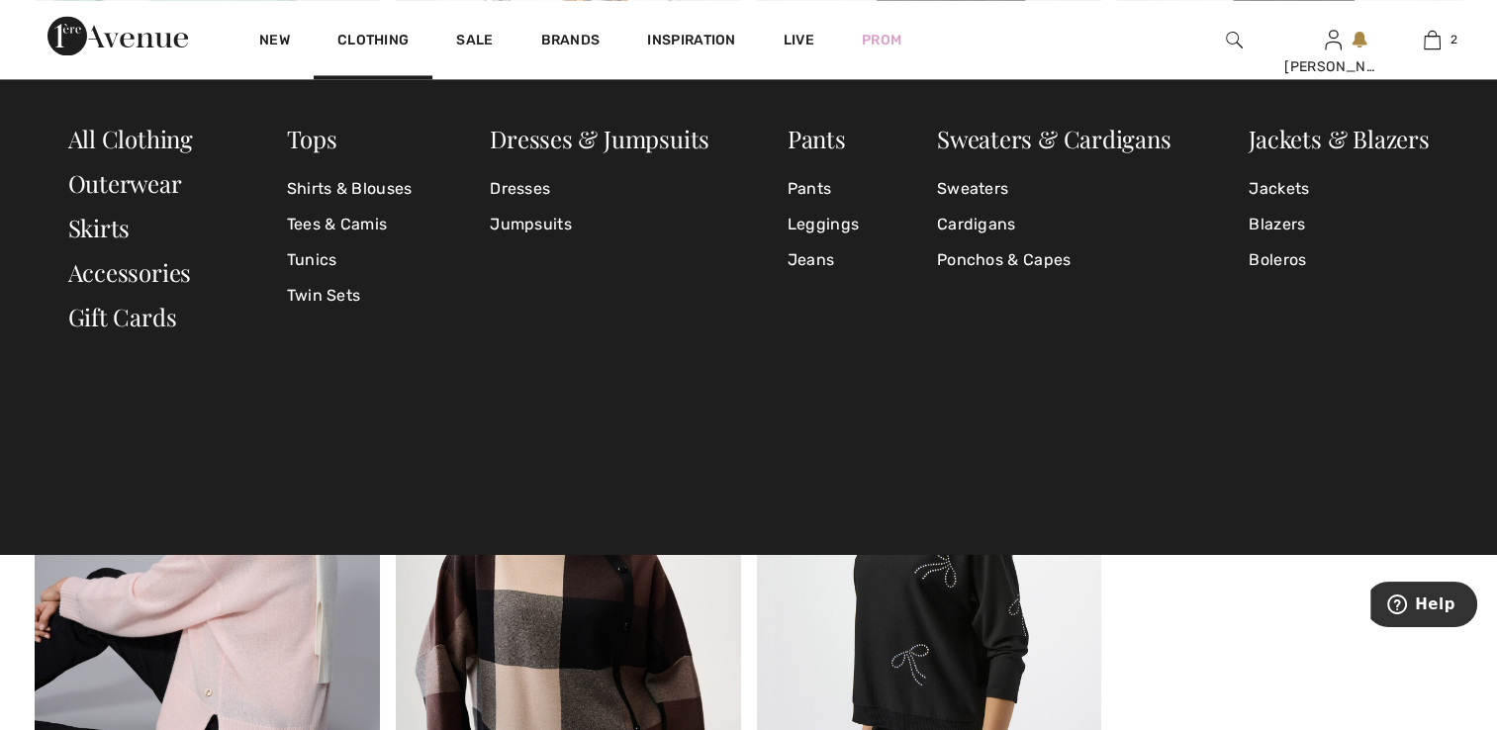
scroll to position [3264, 0]
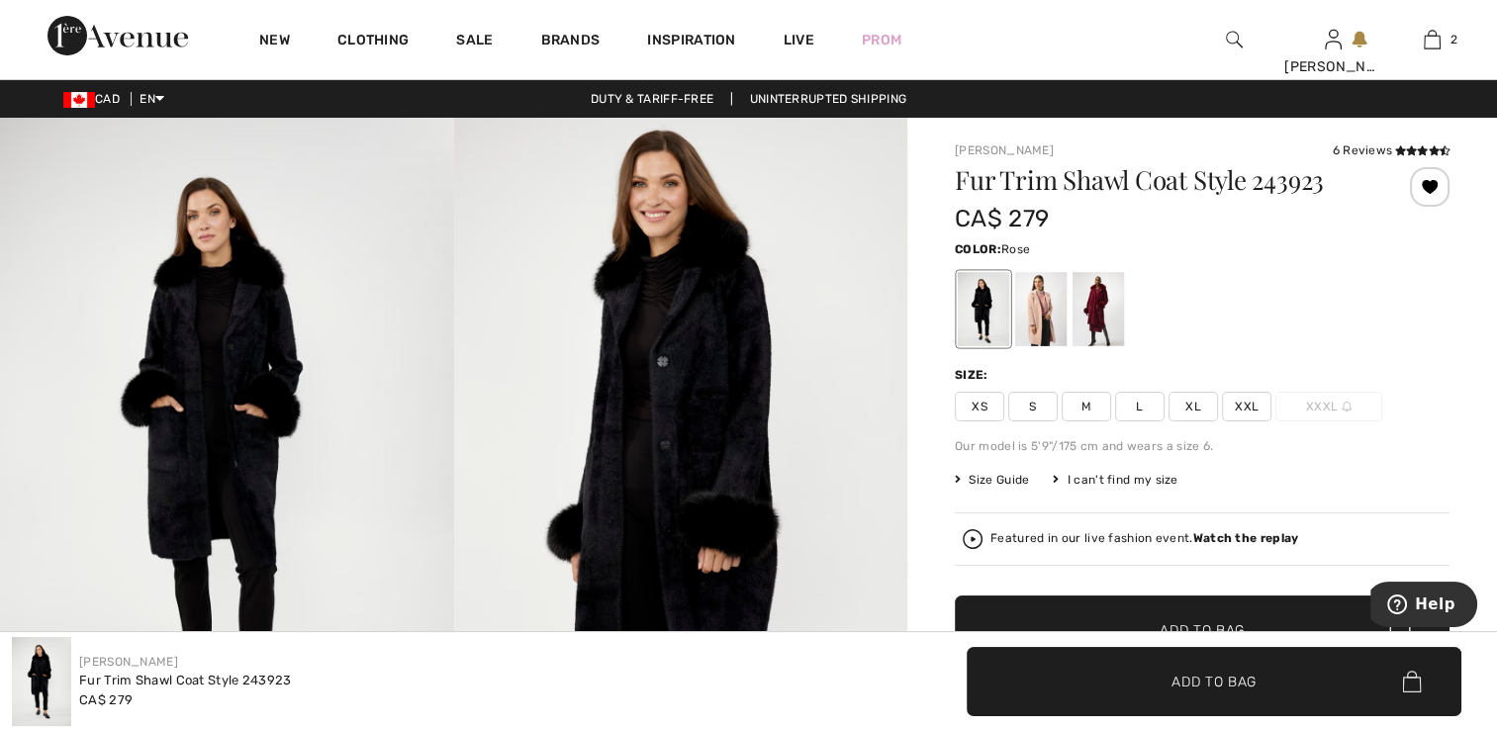
click at [1036, 321] on div at bounding box center [1040, 309] width 51 height 74
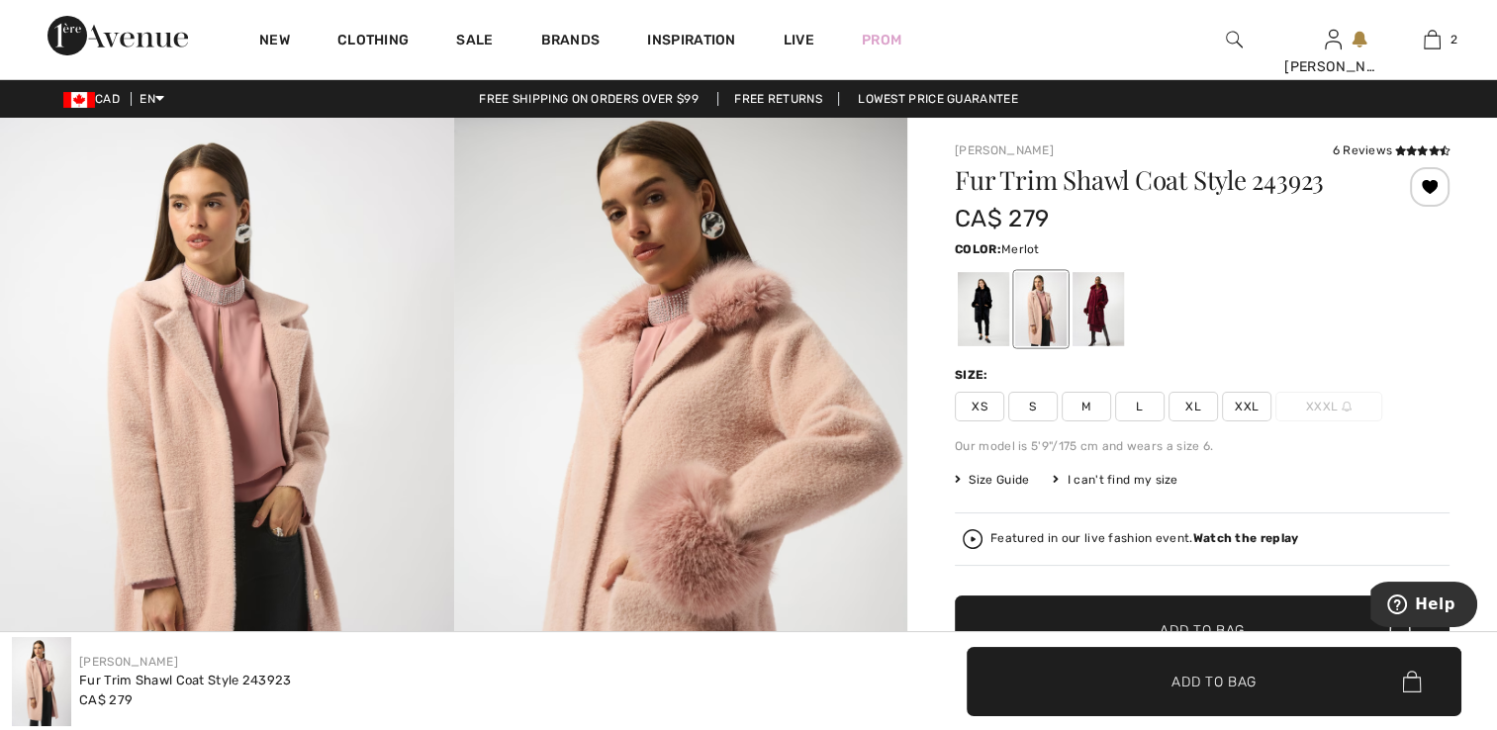
click at [1104, 314] on div at bounding box center [1097, 309] width 51 height 74
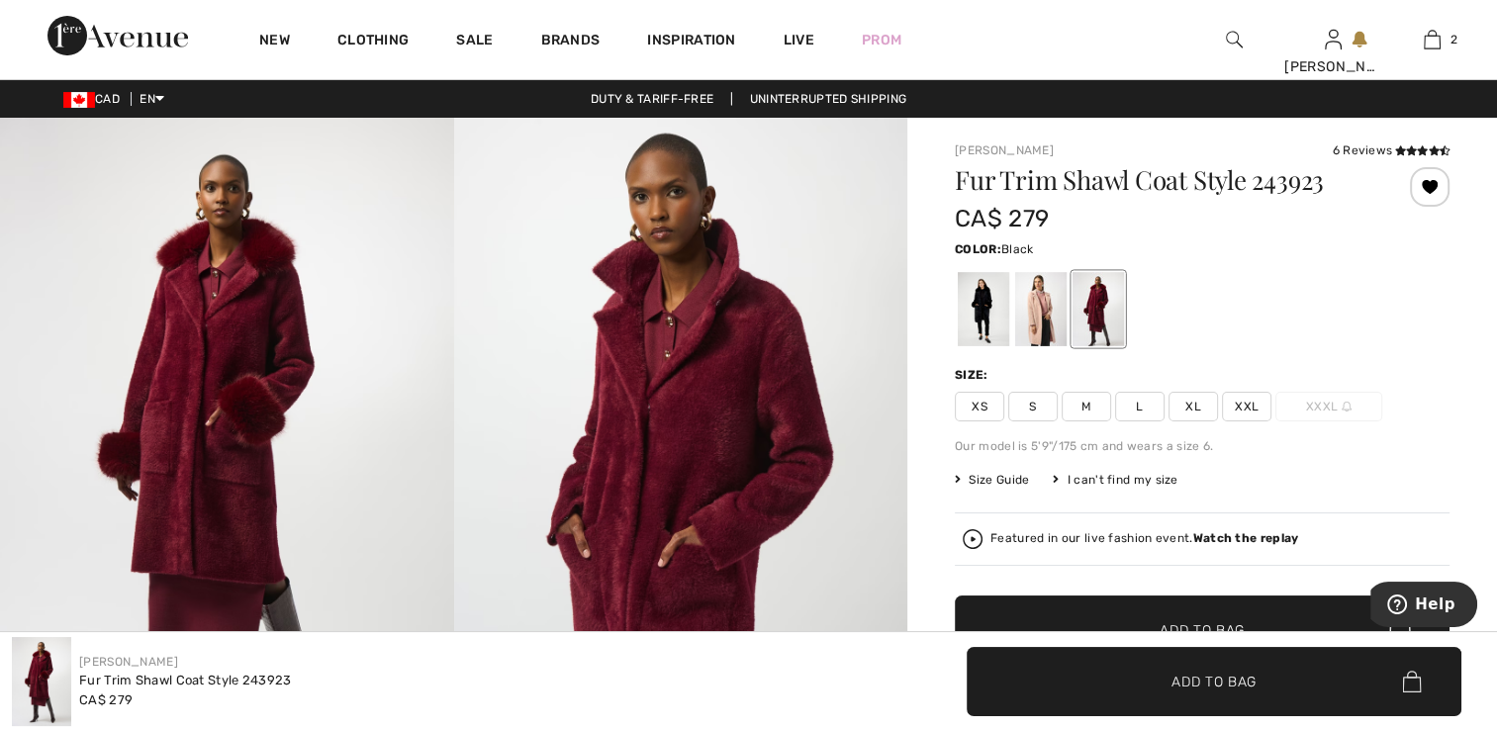
click at [981, 324] on div at bounding box center [982, 309] width 51 height 74
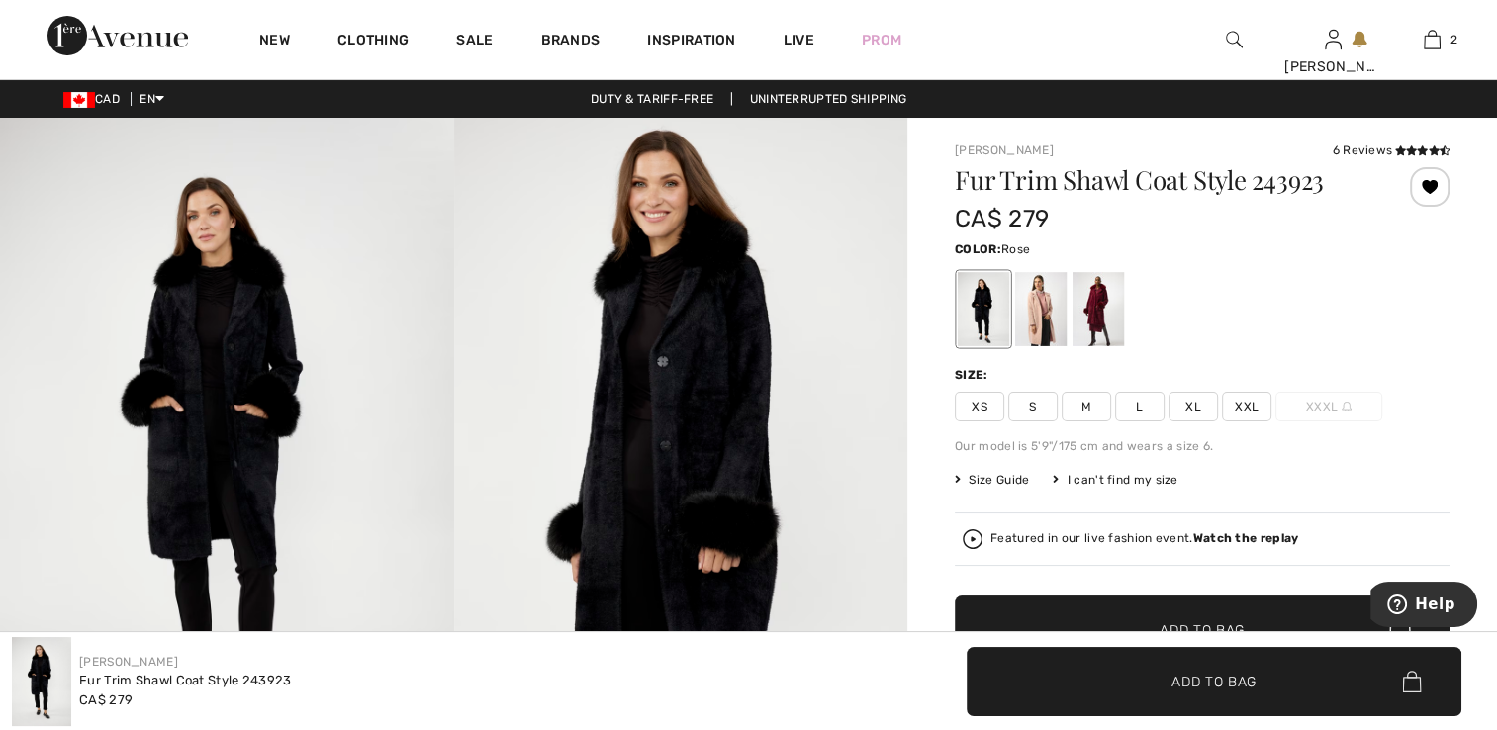
click at [1056, 315] on div at bounding box center [1040, 309] width 51 height 74
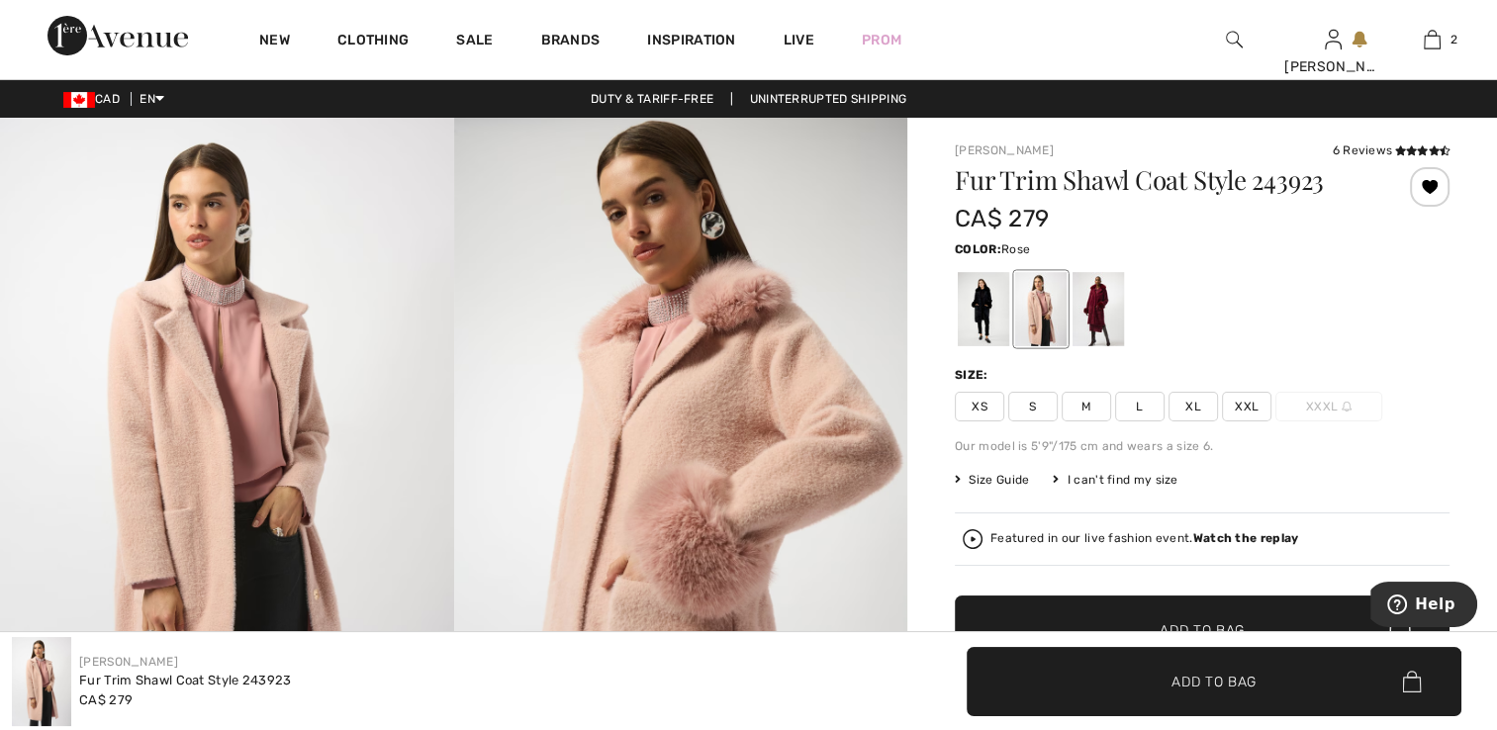
click at [1223, 540] on strong "Watch the replay" at bounding box center [1246, 538] width 106 height 14
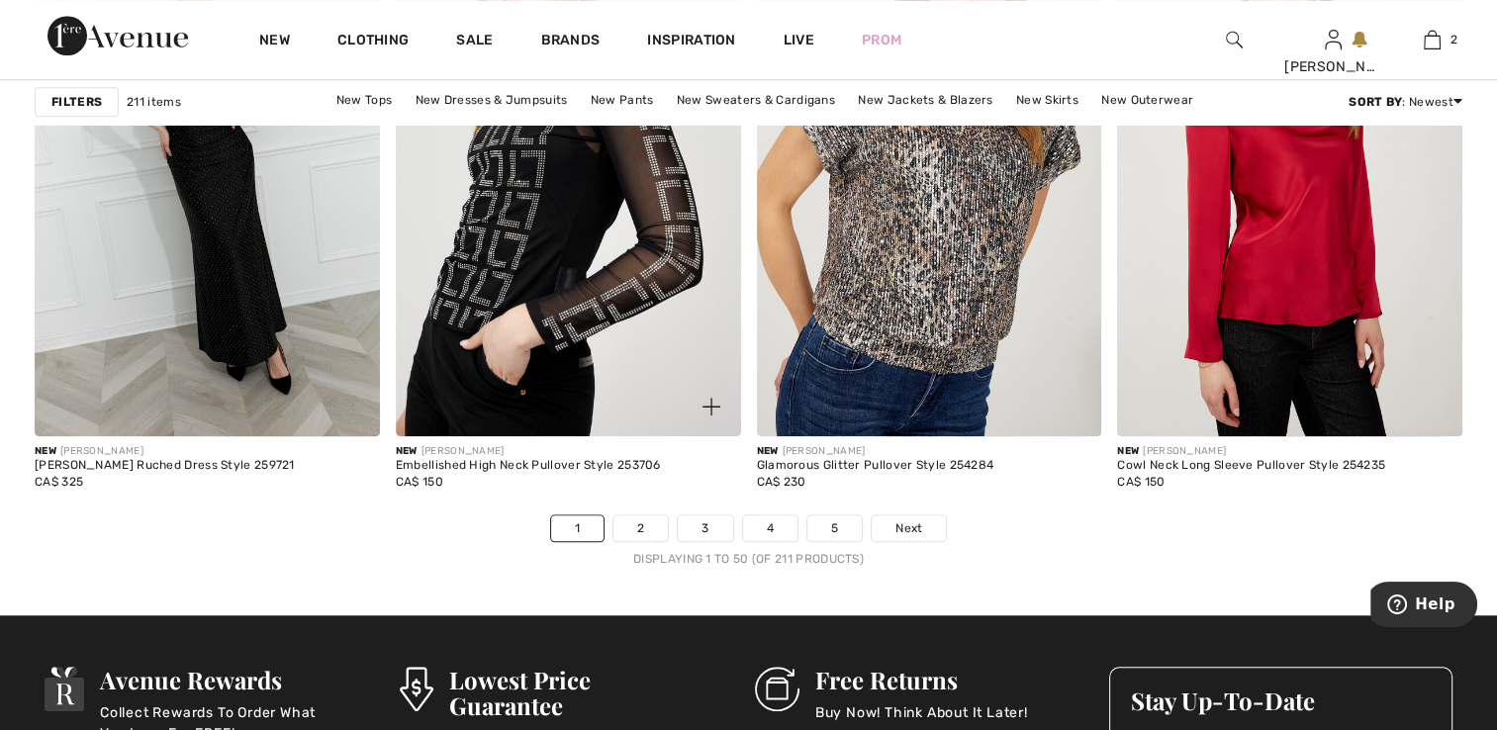
scroll to position [9100, 0]
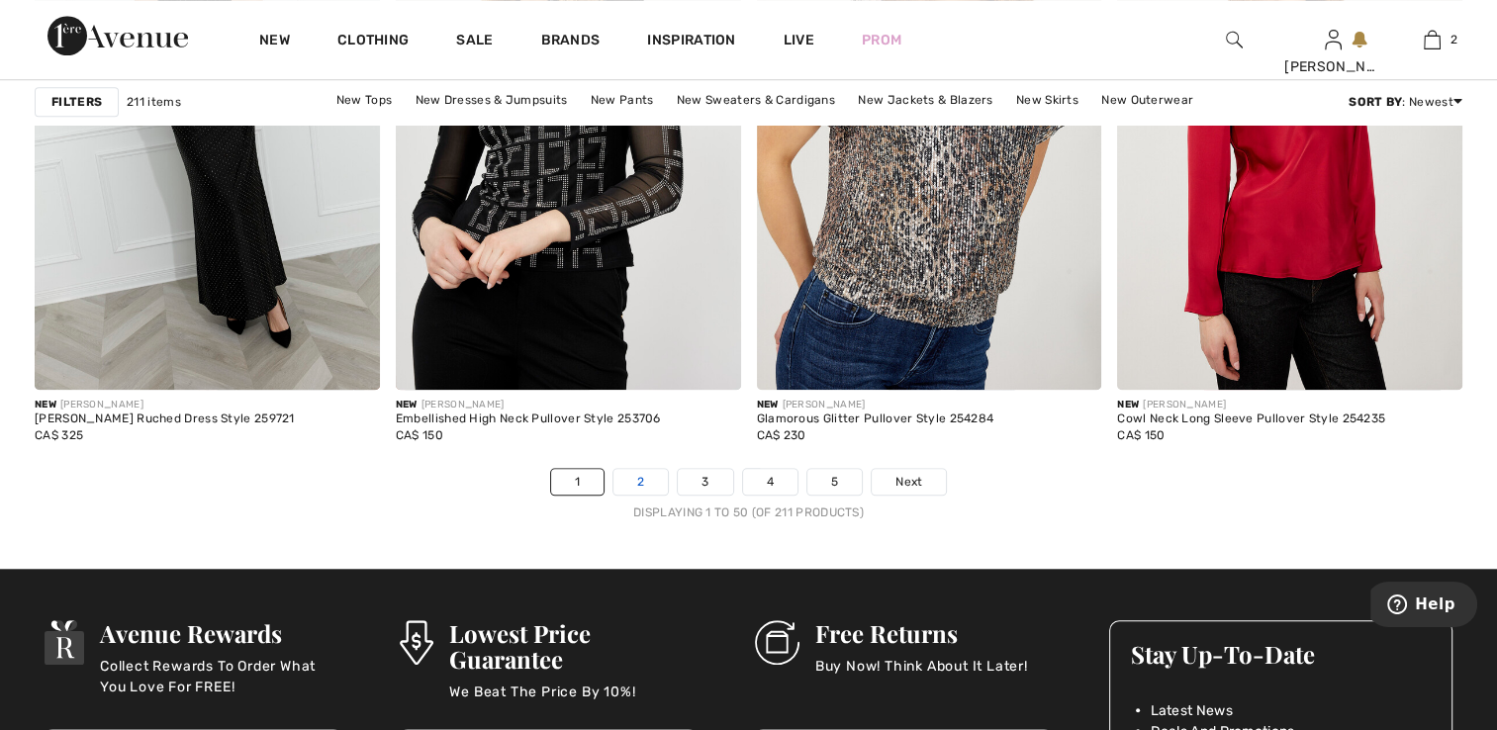
click at [650, 485] on link "2" at bounding box center [640, 482] width 54 height 26
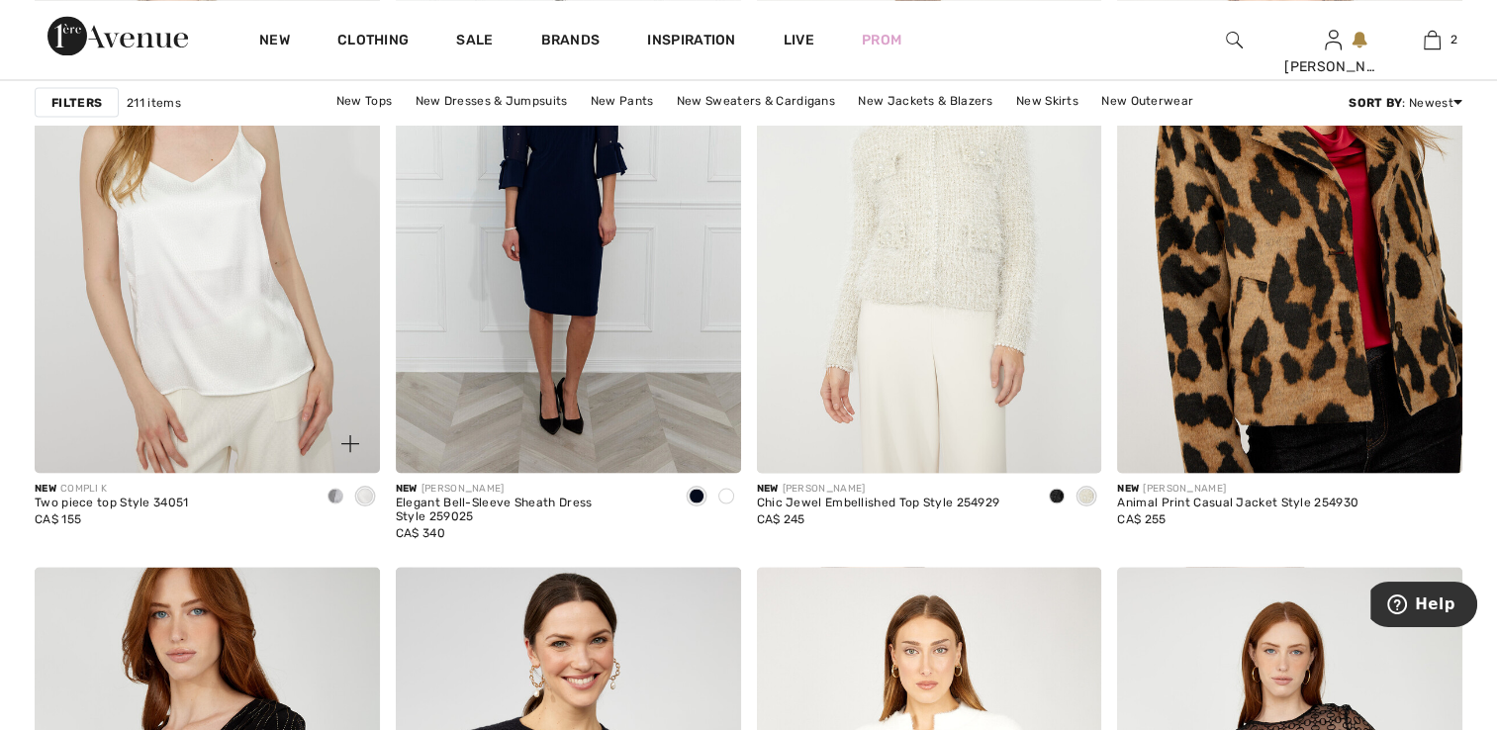
scroll to position [3561, 0]
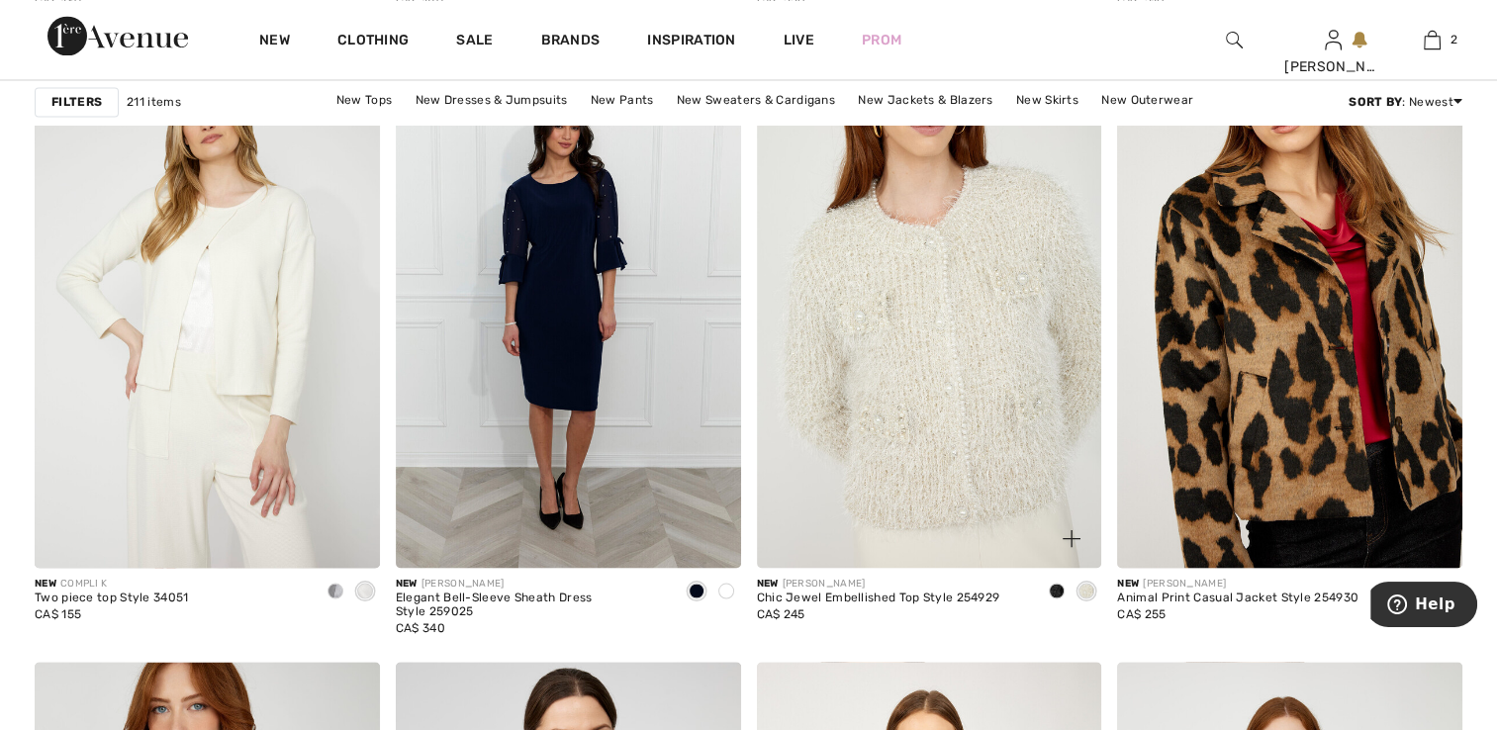
click at [1006, 461] on img at bounding box center [929, 308] width 345 height 517
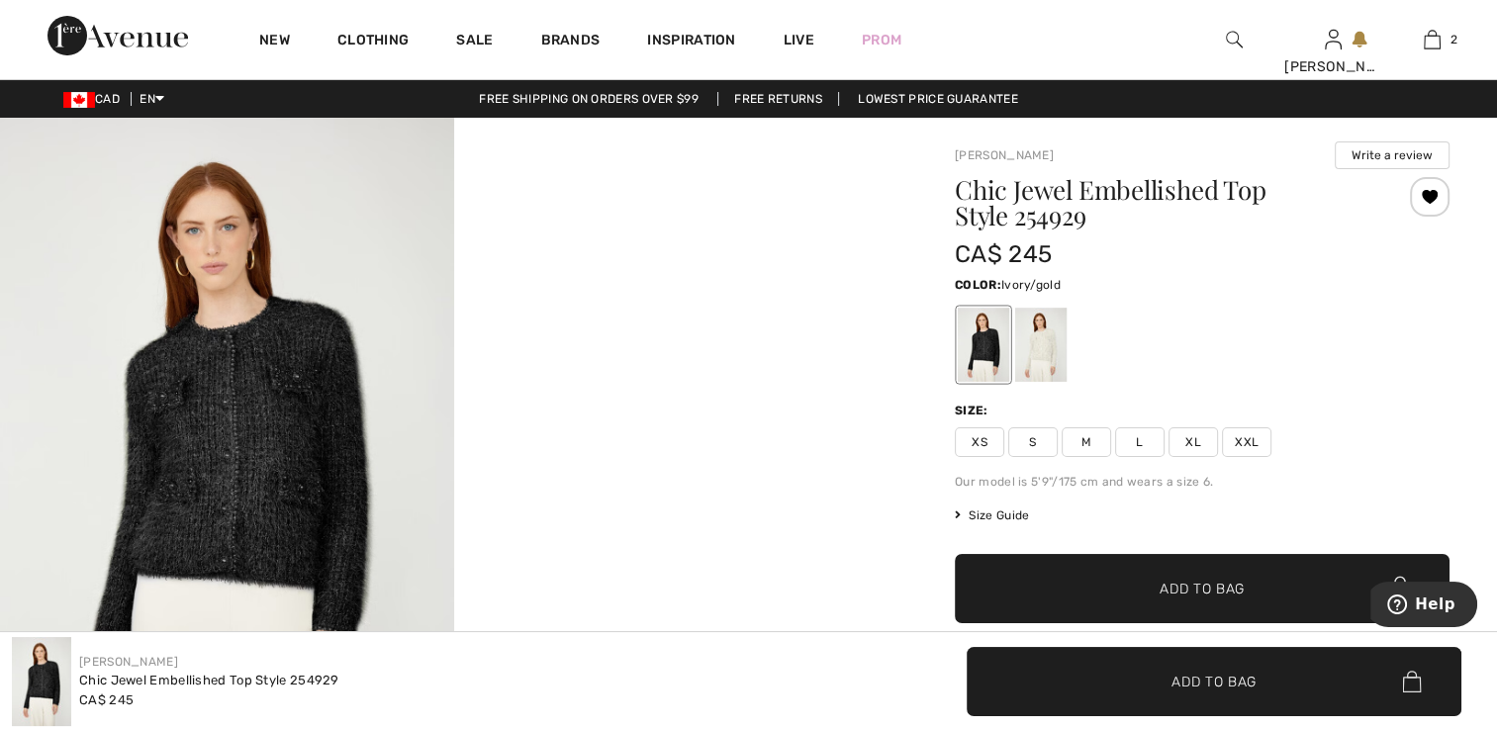
click at [1059, 367] on div at bounding box center [1040, 345] width 51 height 74
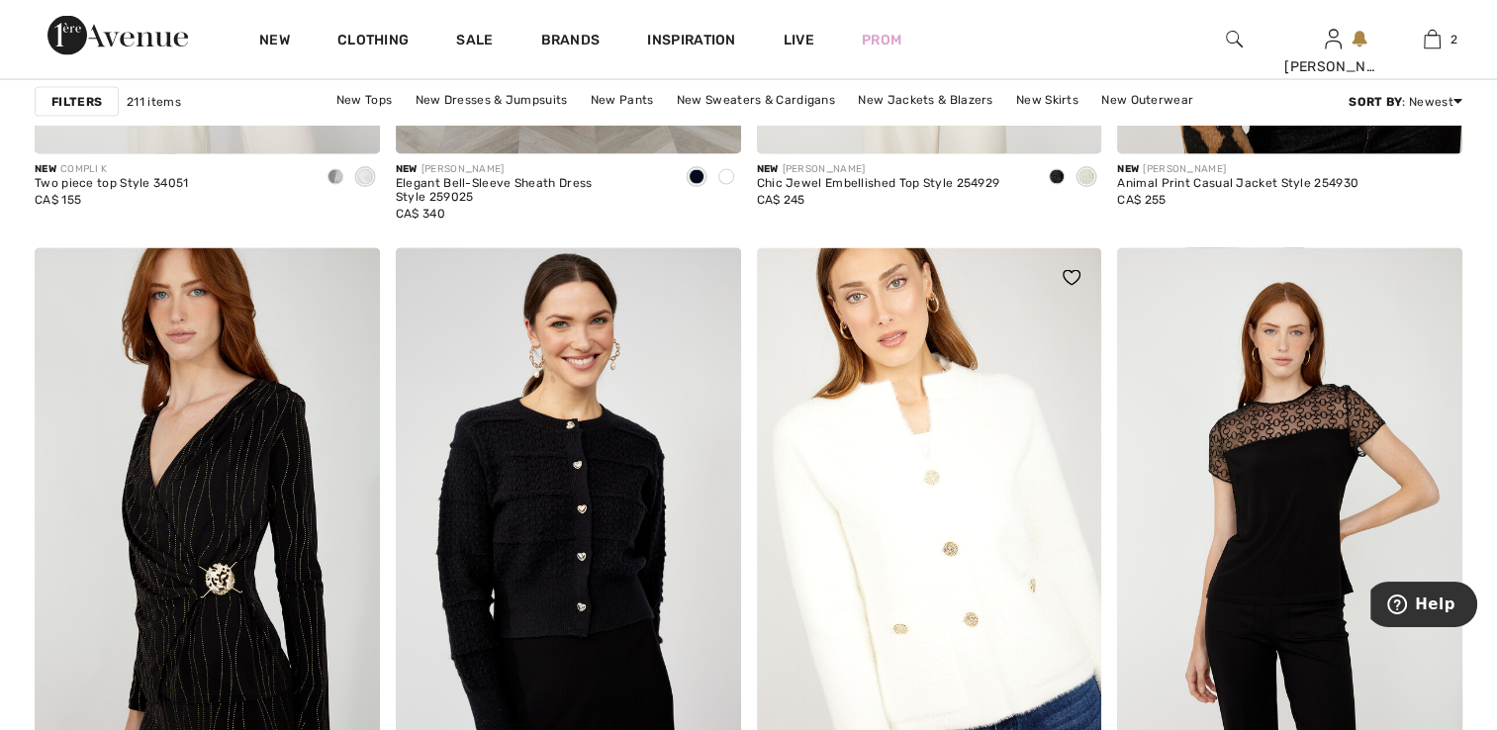
scroll to position [3957, 0]
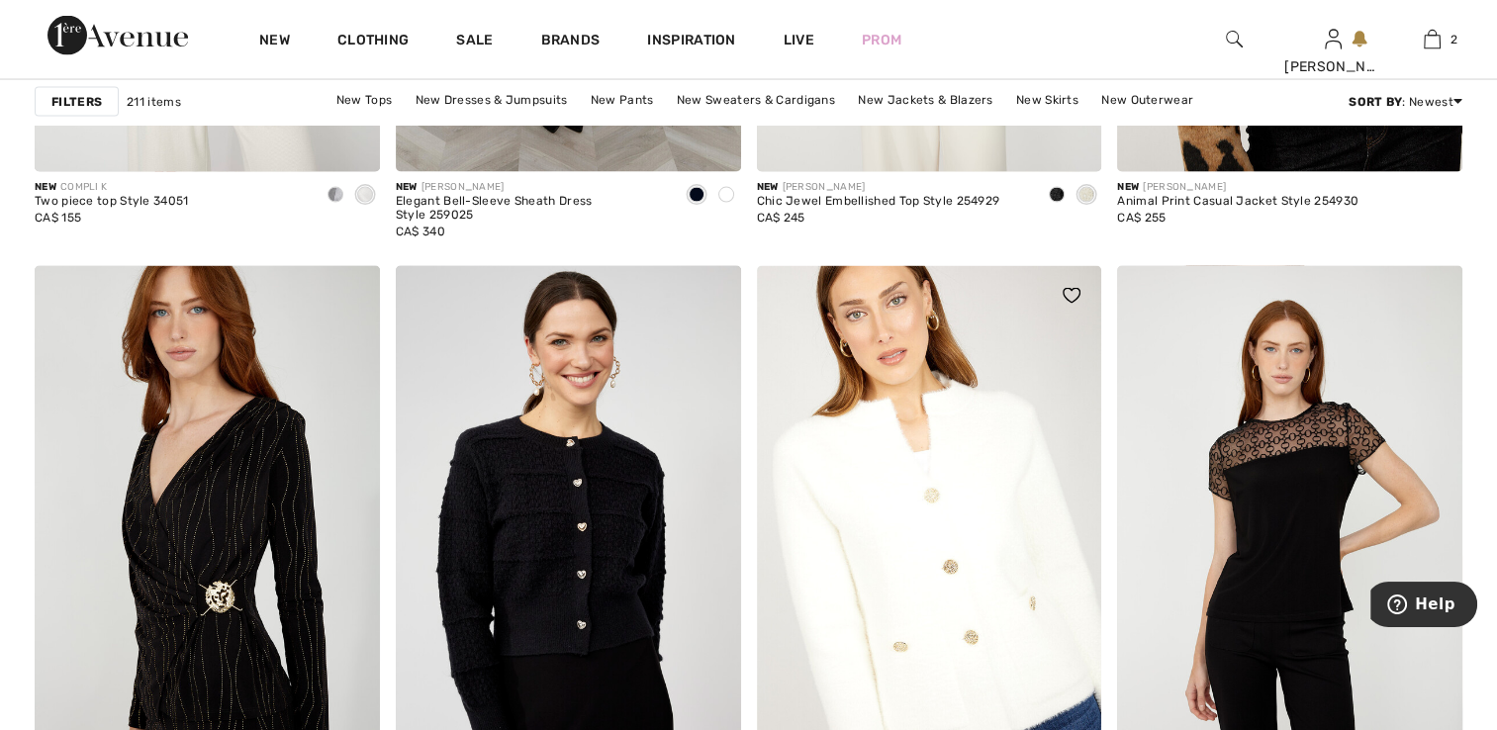
click at [936, 536] on img at bounding box center [929, 524] width 345 height 517
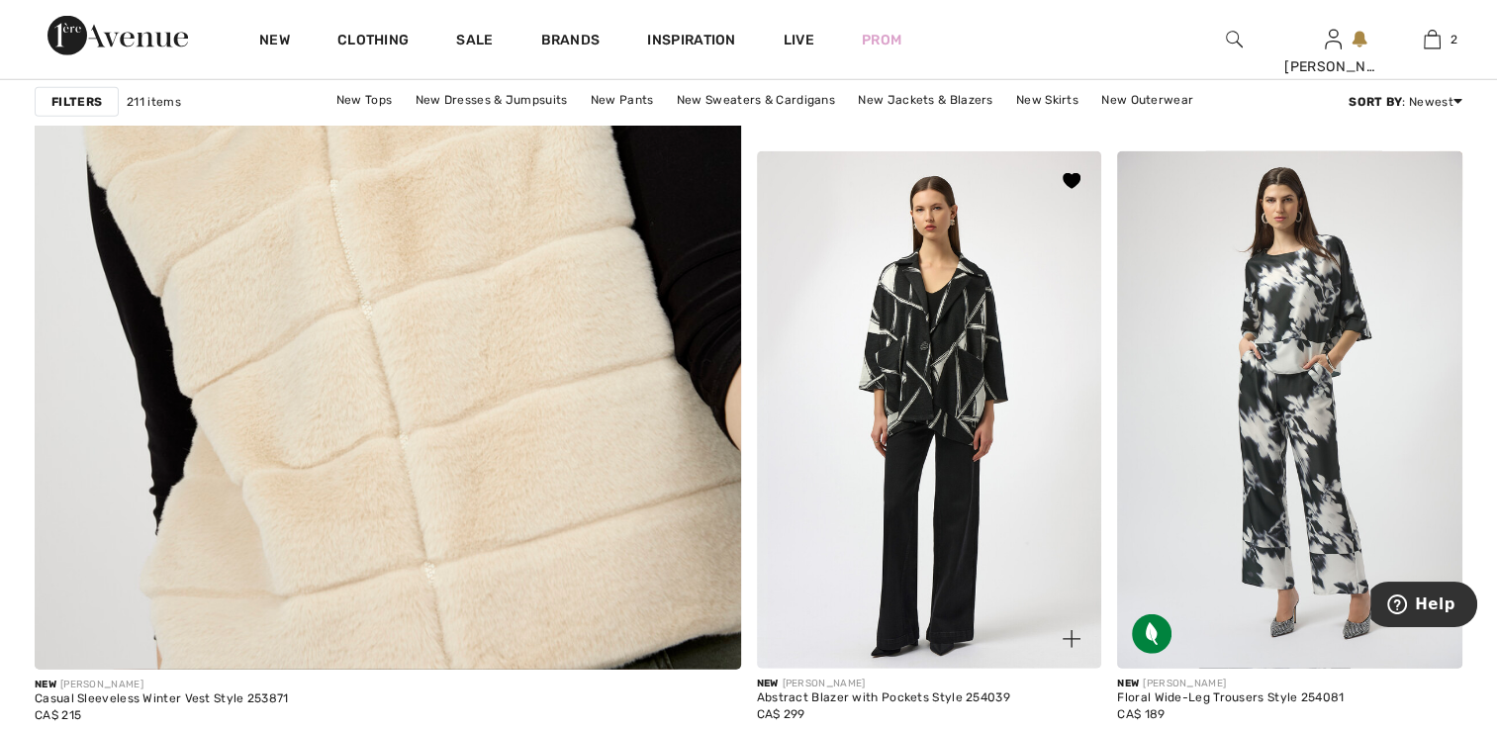
scroll to position [5638, 0]
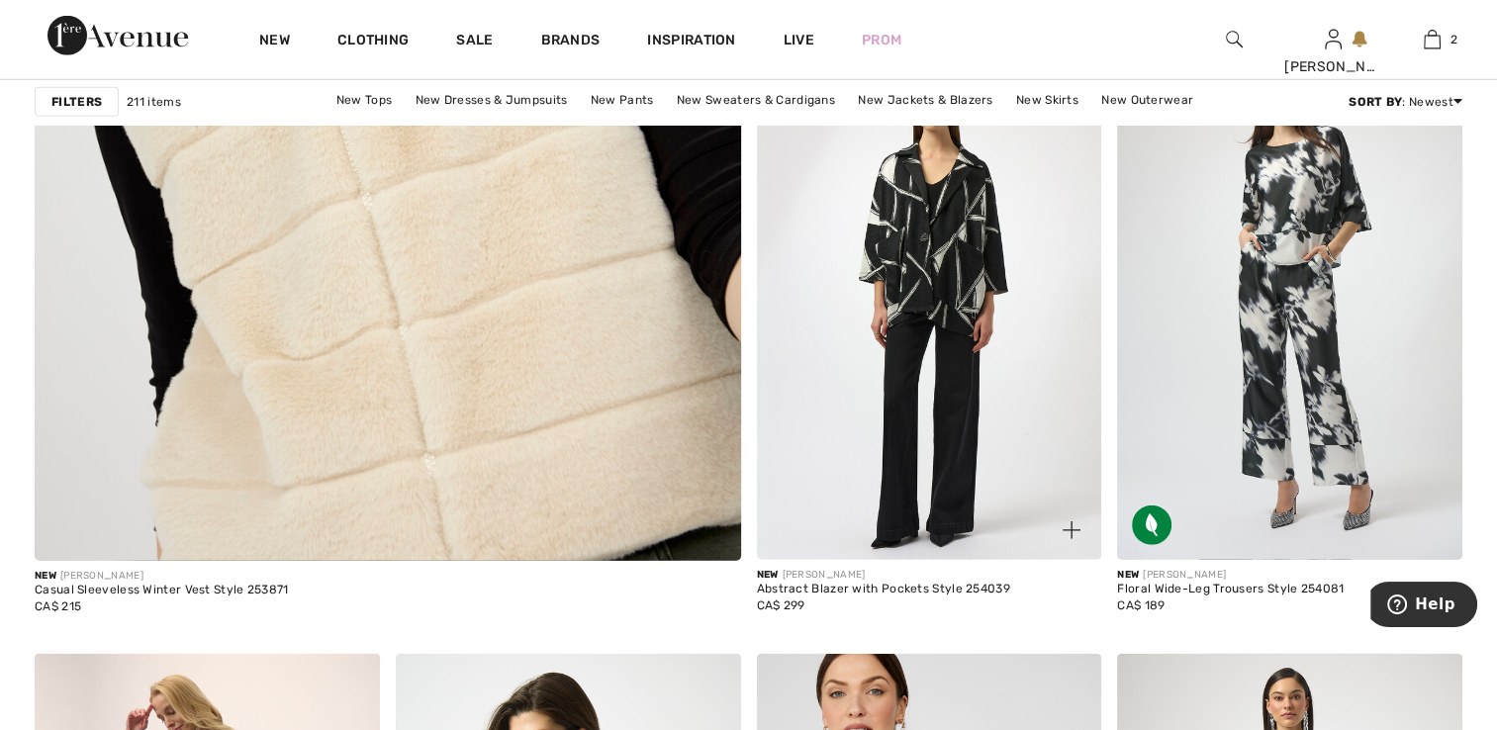
click at [961, 425] on img at bounding box center [929, 301] width 345 height 517
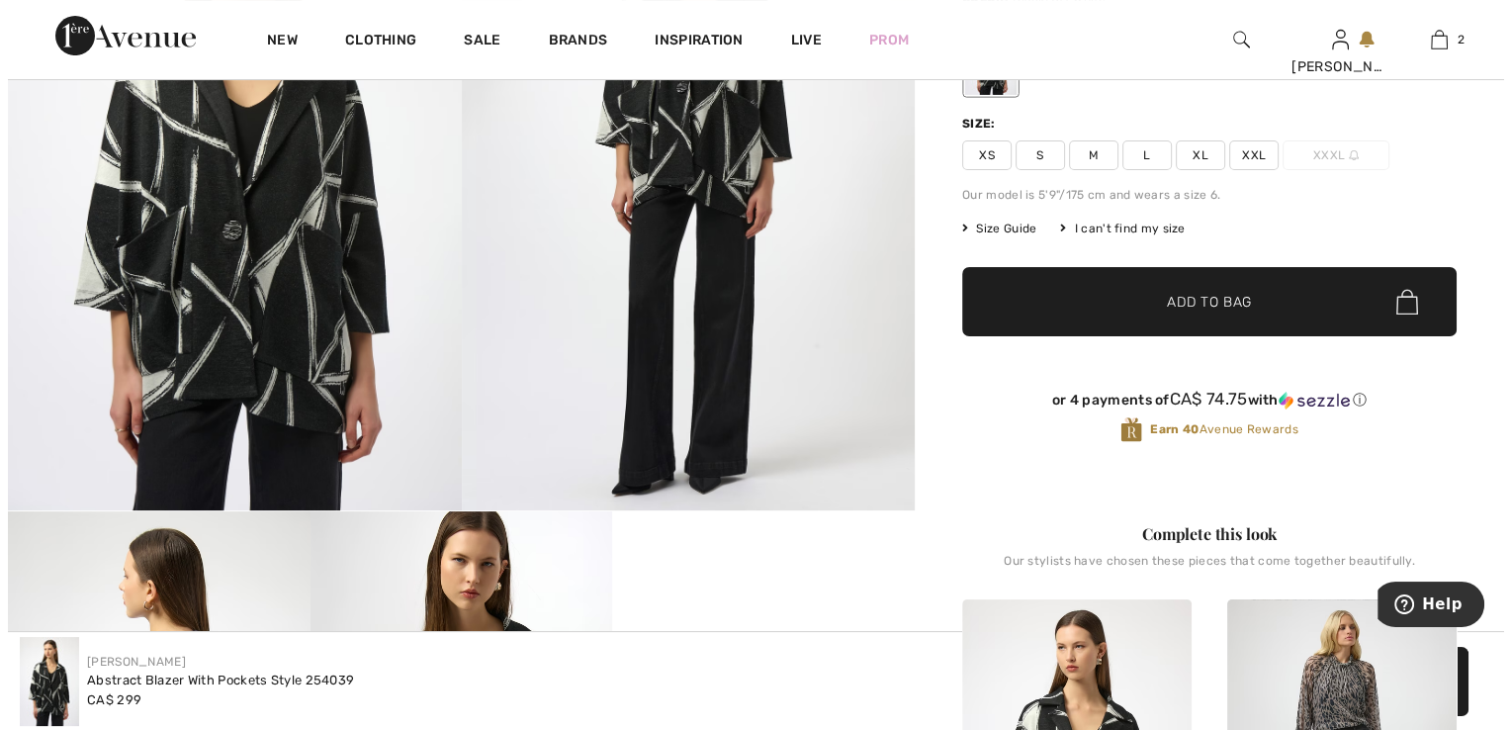
scroll to position [297, 0]
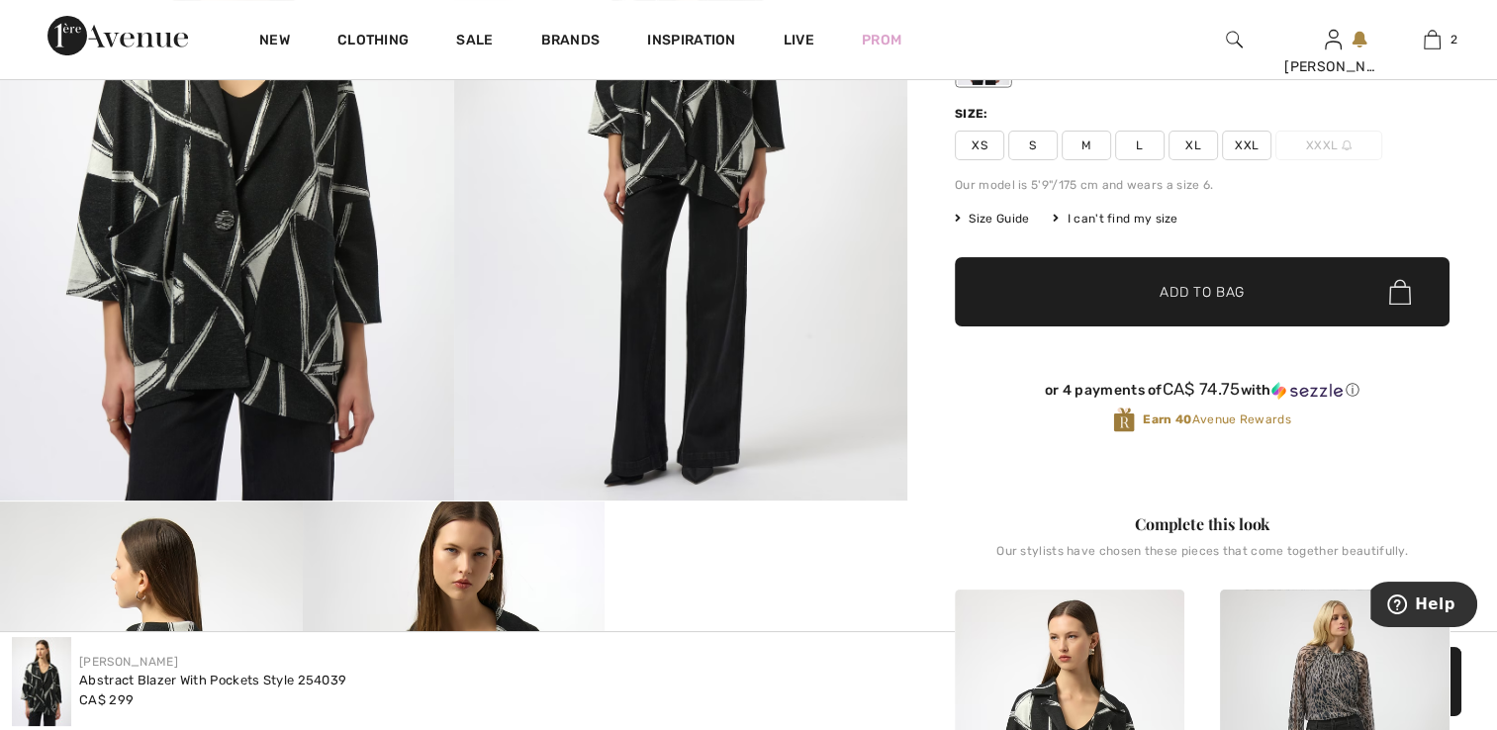
click at [289, 299] on img at bounding box center [227, 161] width 454 height 680
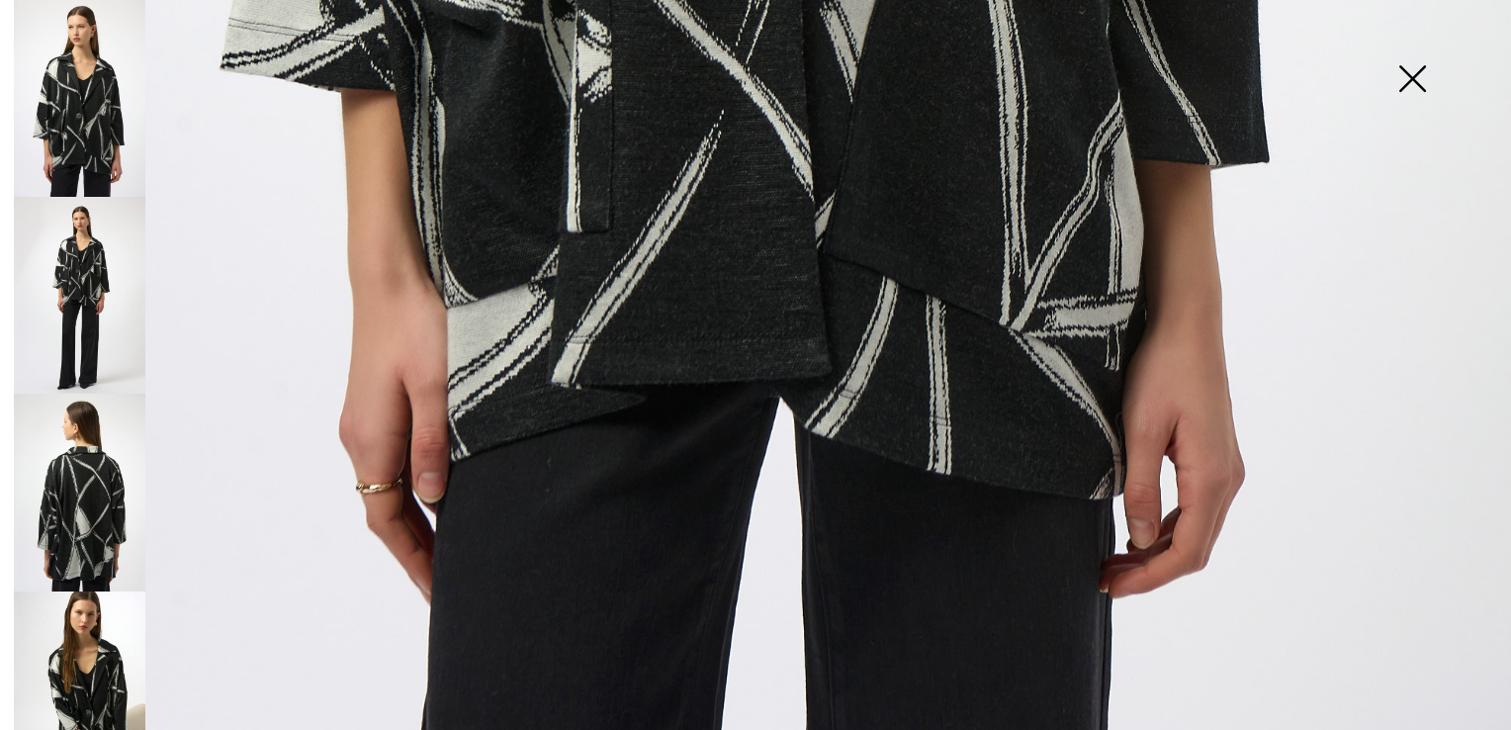
scroll to position [1511, 0]
click at [95, 296] on img at bounding box center [80, 295] width 132 height 197
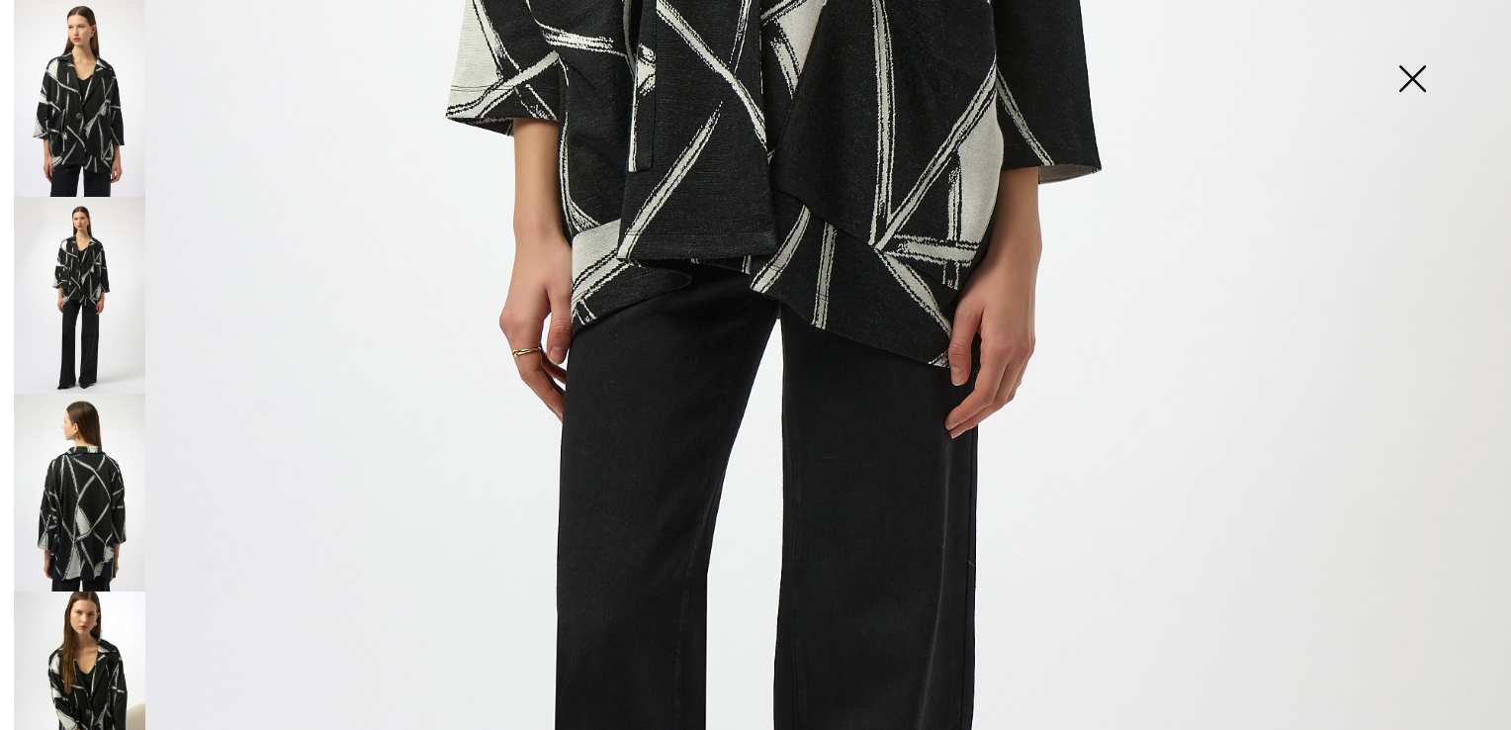
scroll to position [918, 0]
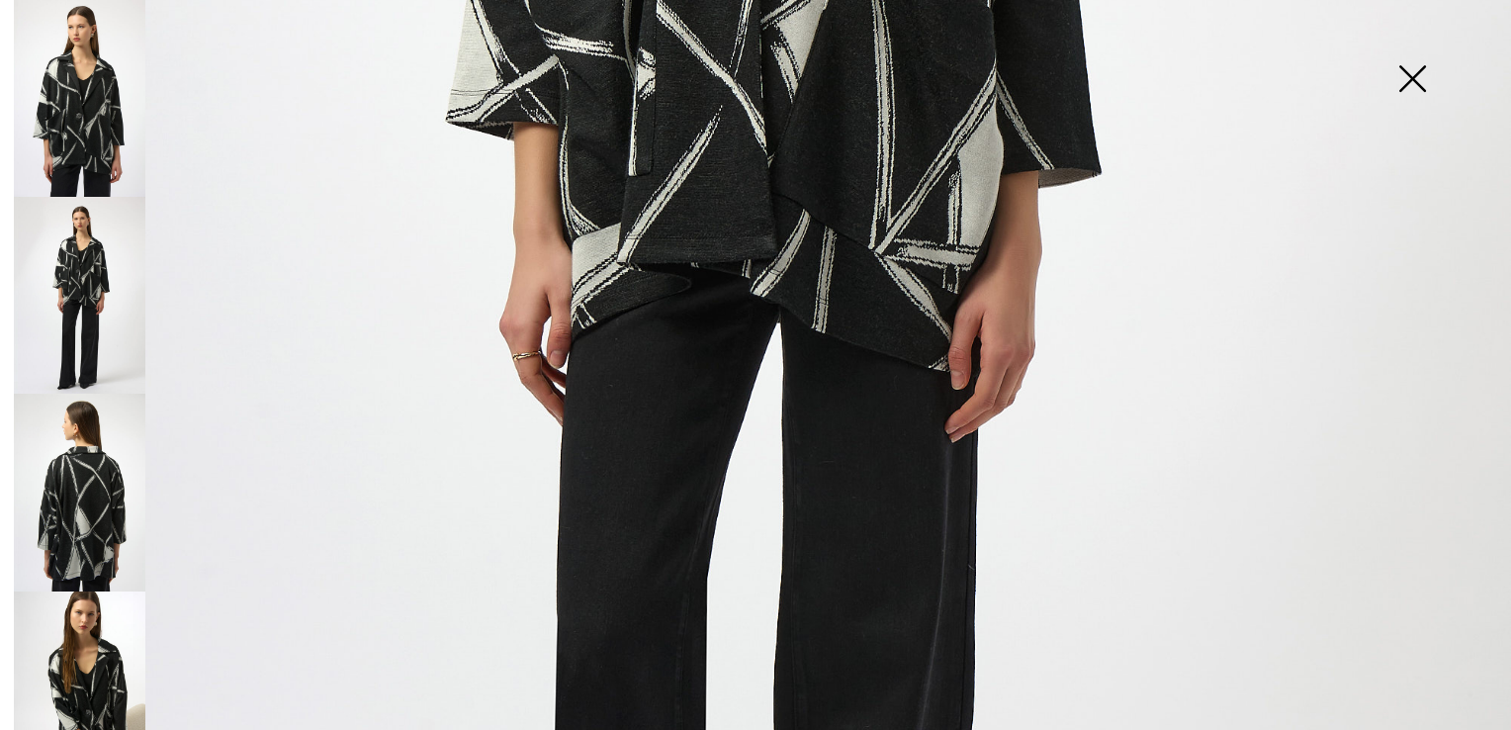
click at [67, 455] on img at bounding box center [80, 492] width 132 height 197
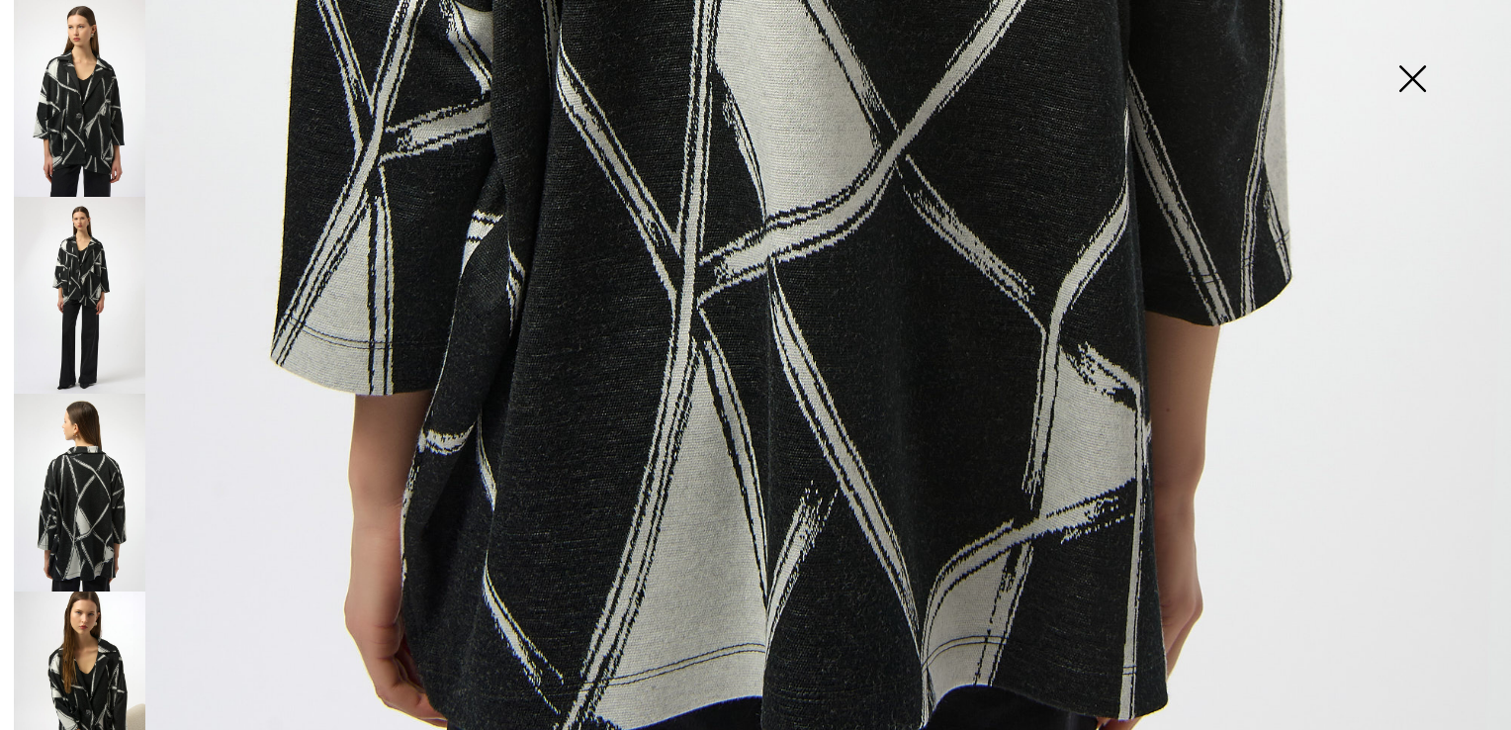
scroll to position [1511, 0]
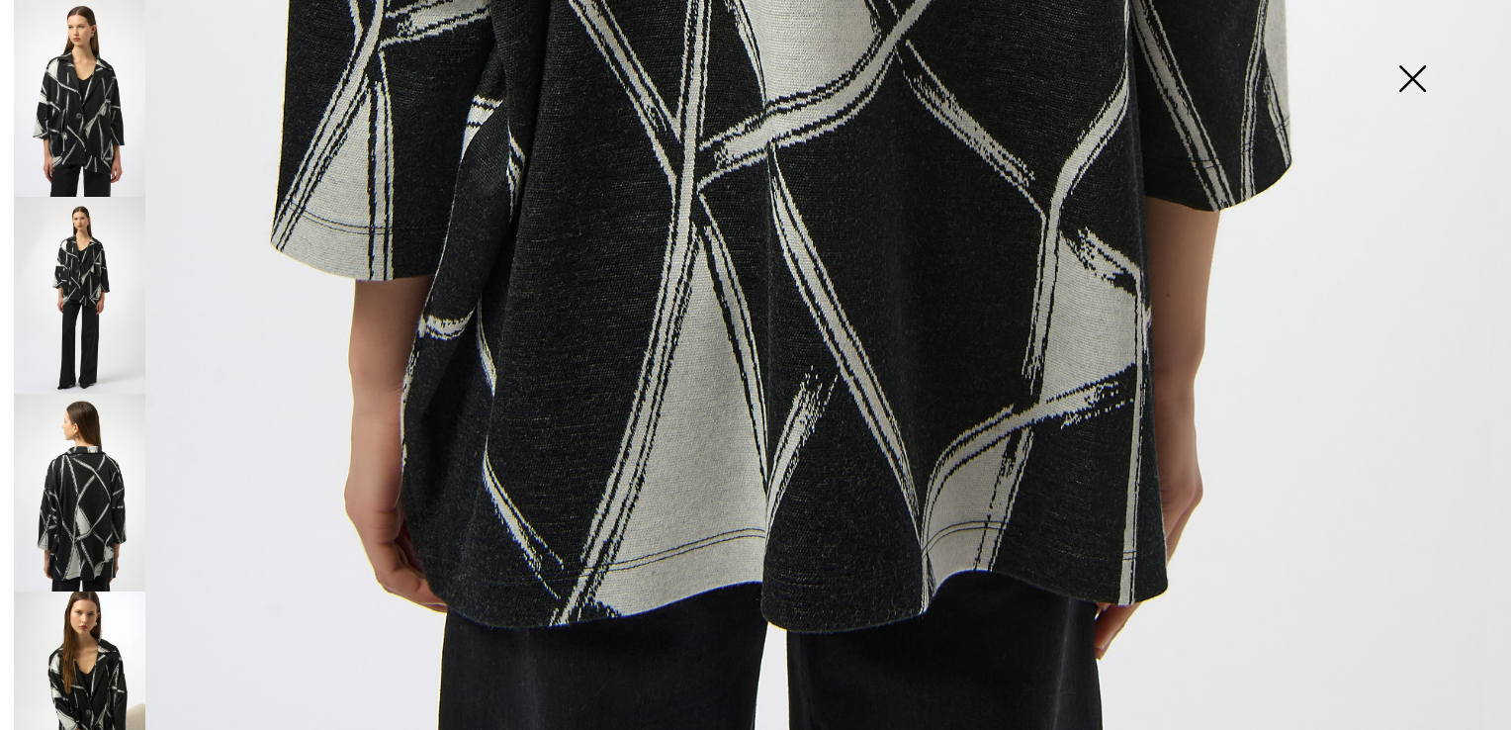
click at [84, 635] on img at bounding box center [80, 690] width 132 height 197
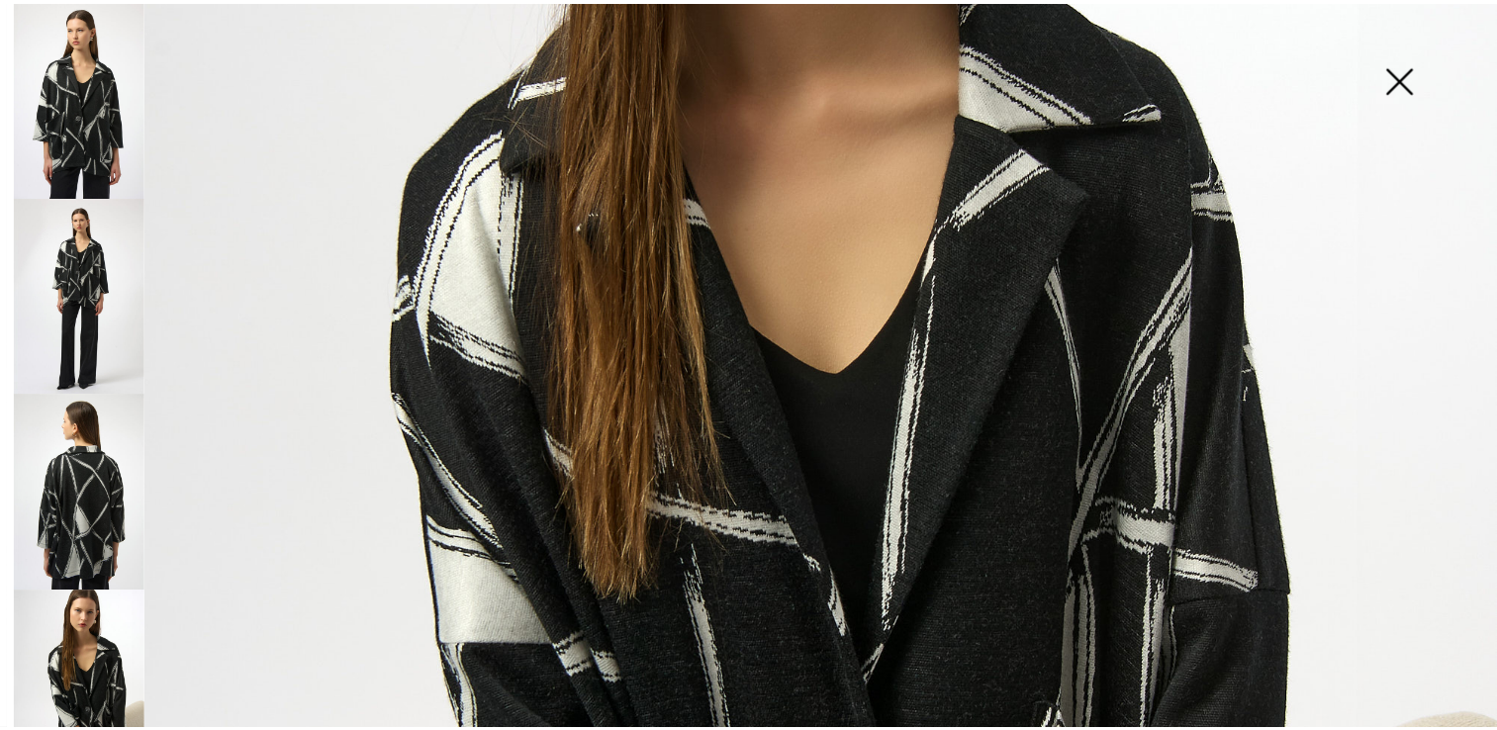
scroll to position [621, 0]
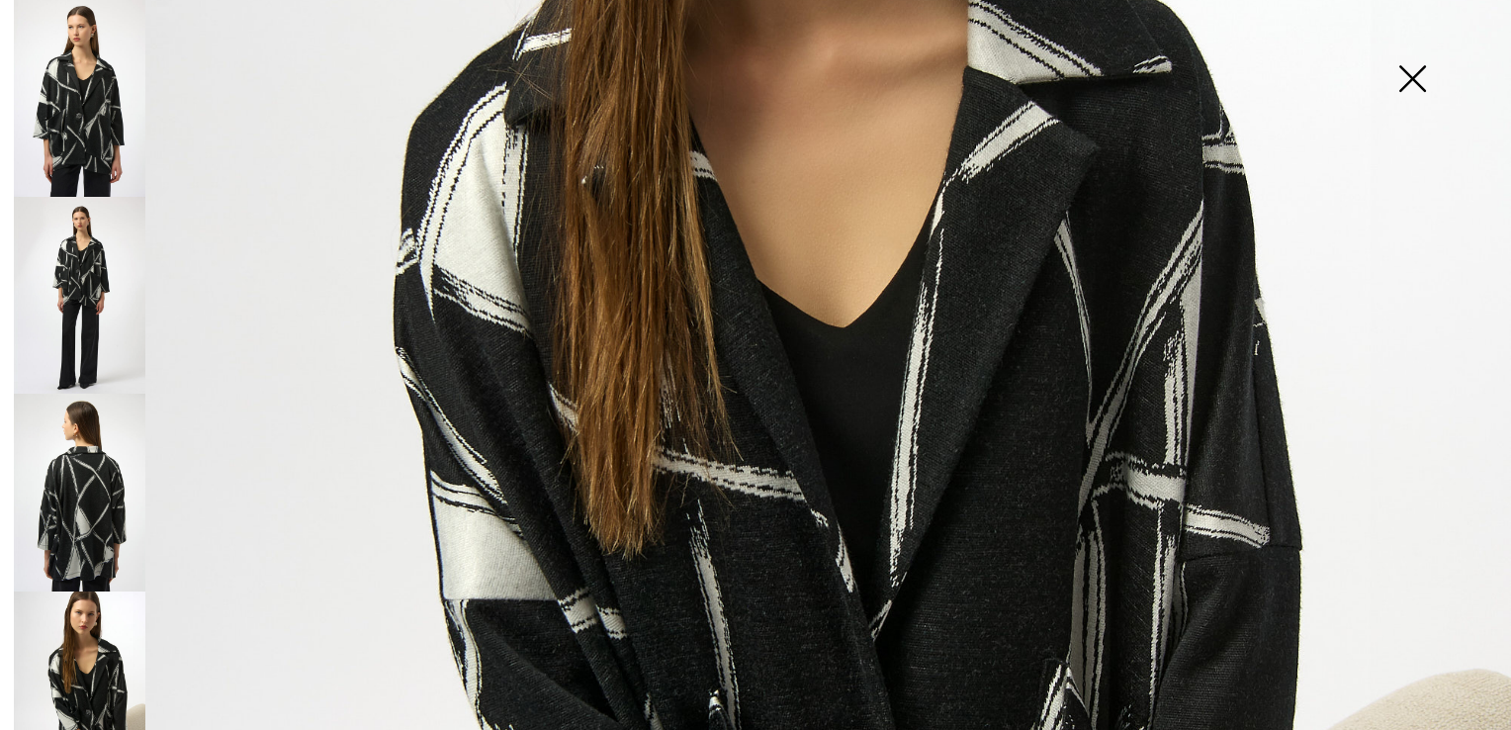
click at [1406, 87] on img at bounding box center [1412, 81] width 99 height 102
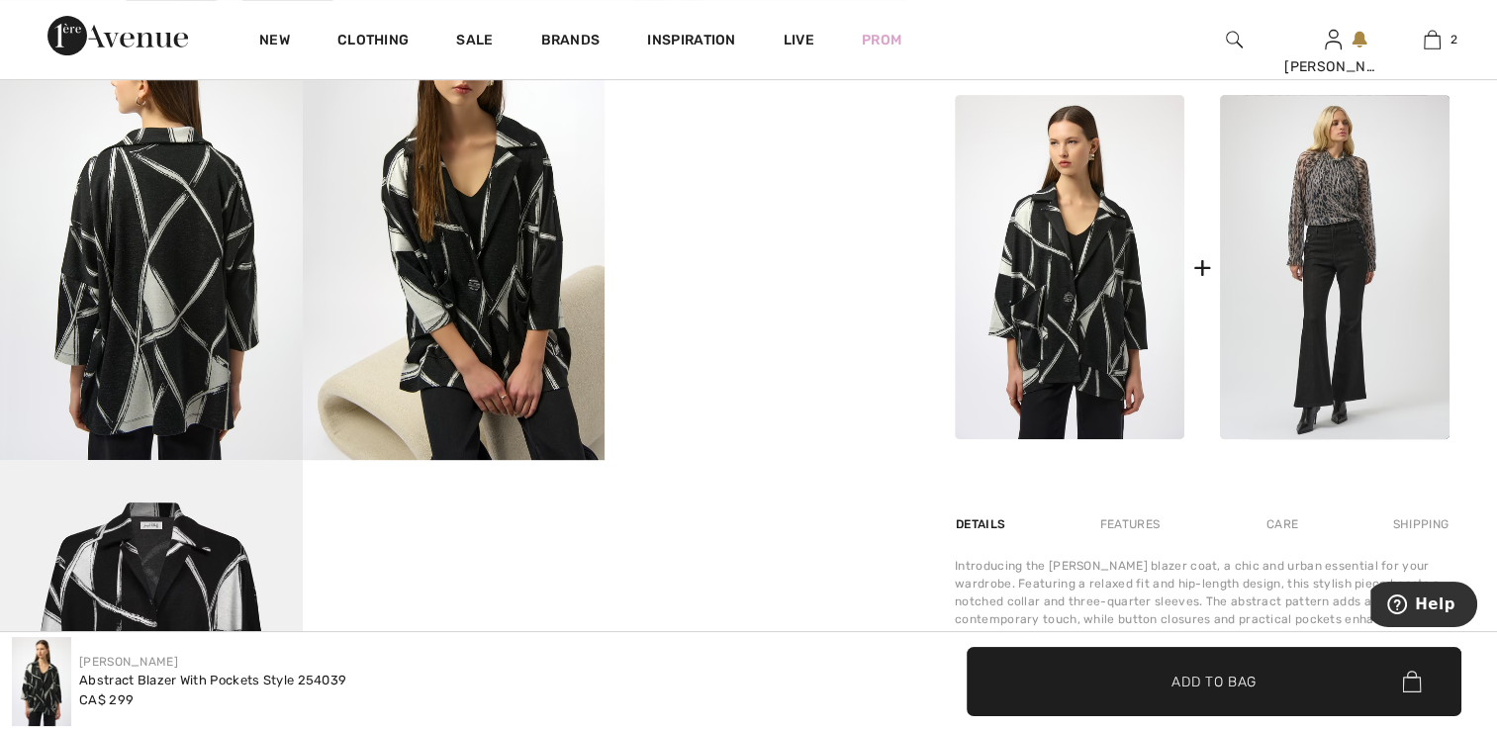
scroll to position [791, 0]
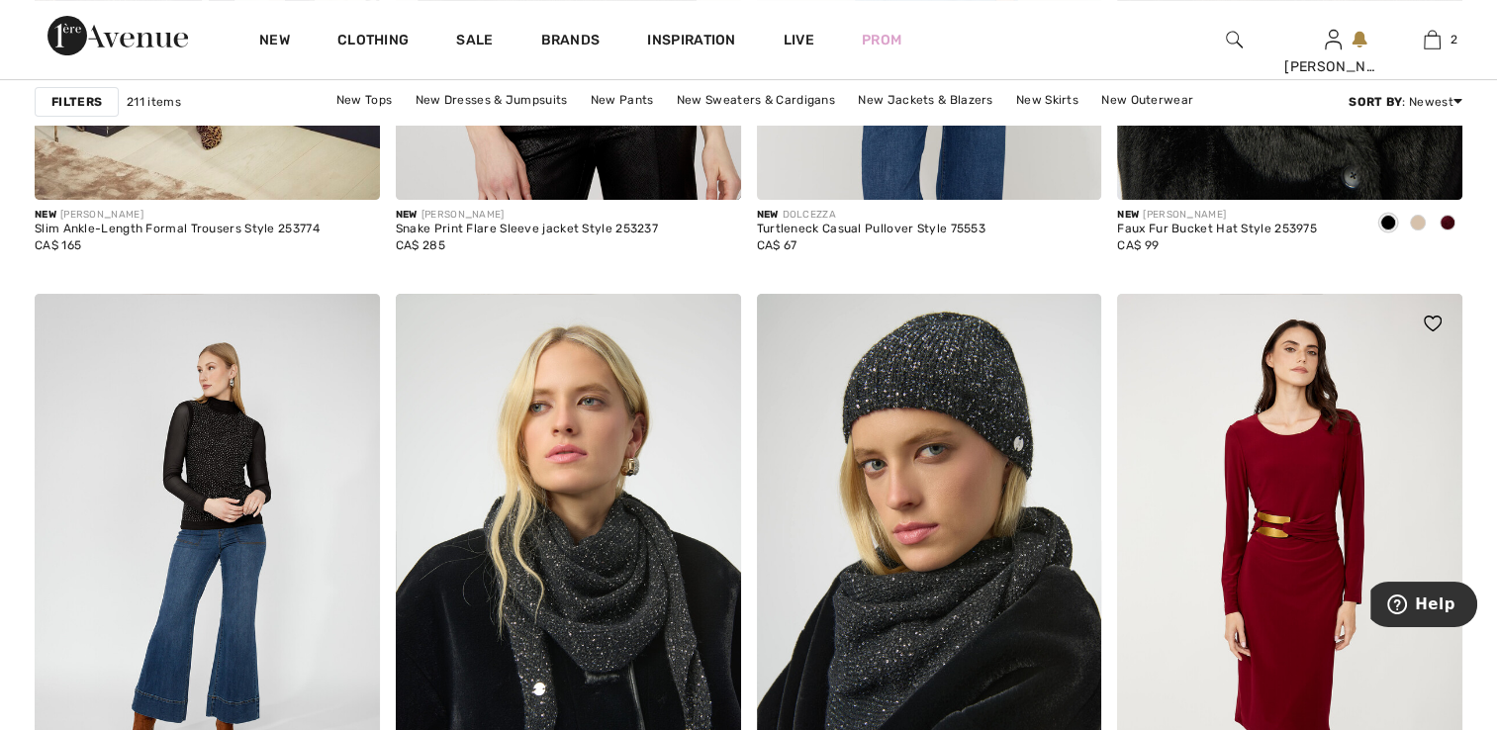
scroll to position [8111, 0]
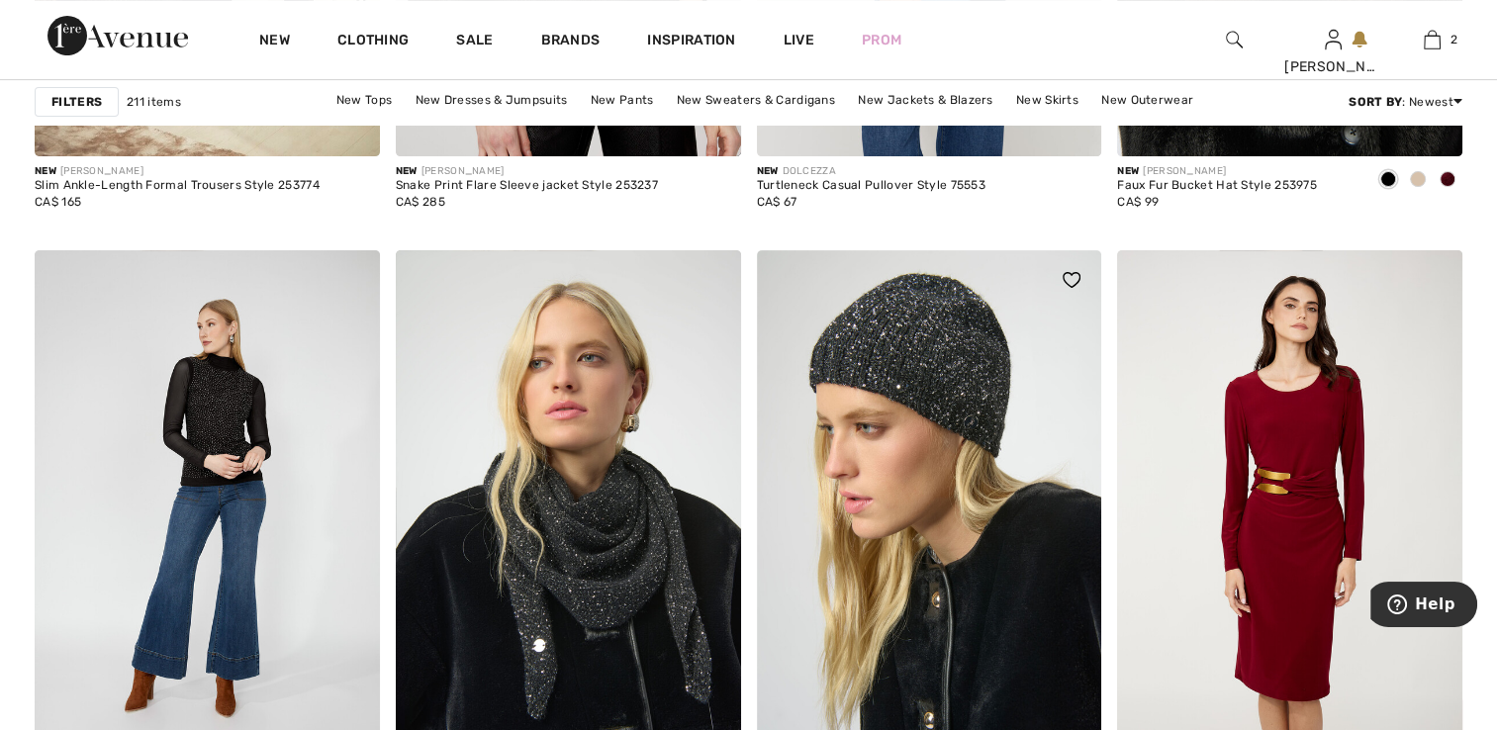
click at [973, 410] on img at bounding box center [929, 508] width 345 height 517
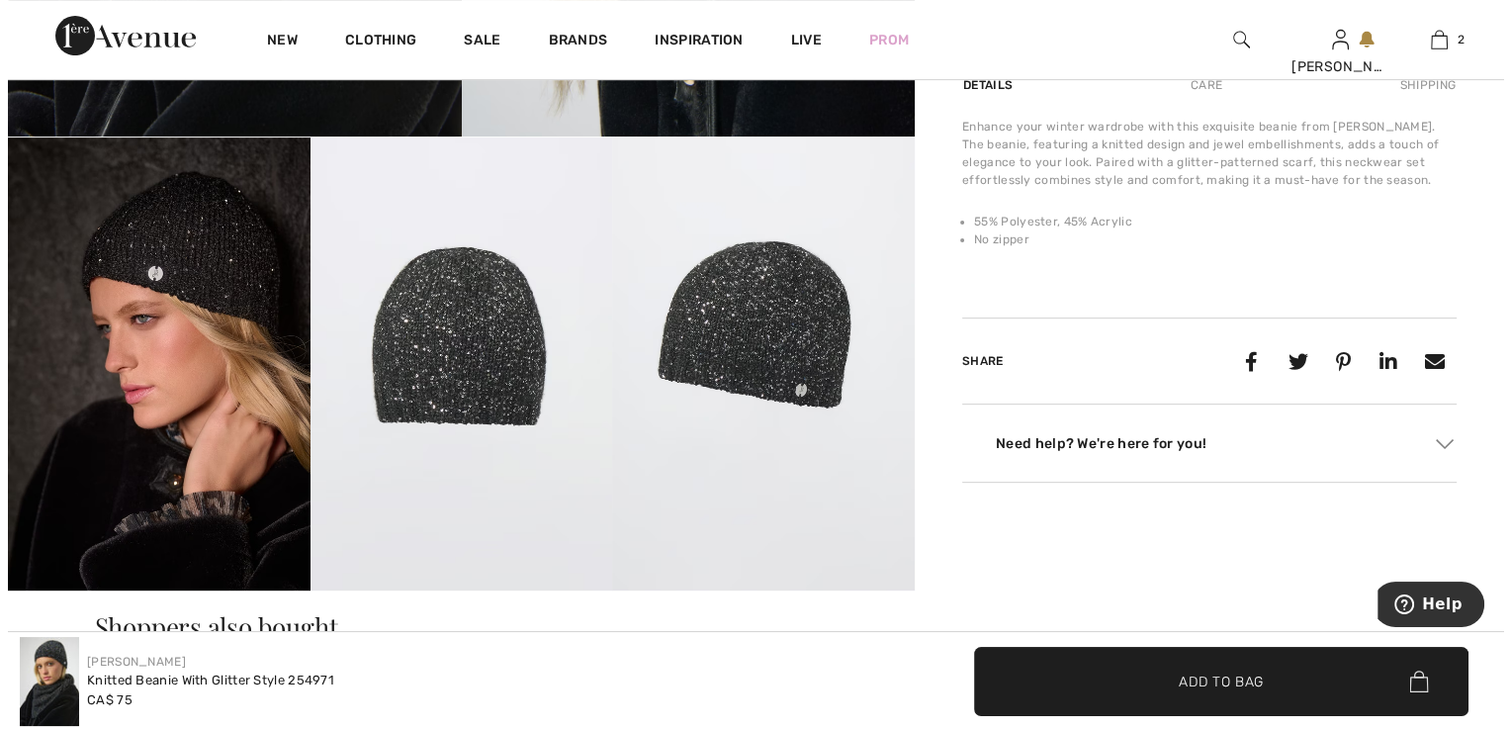
scroll to position [692, 0]
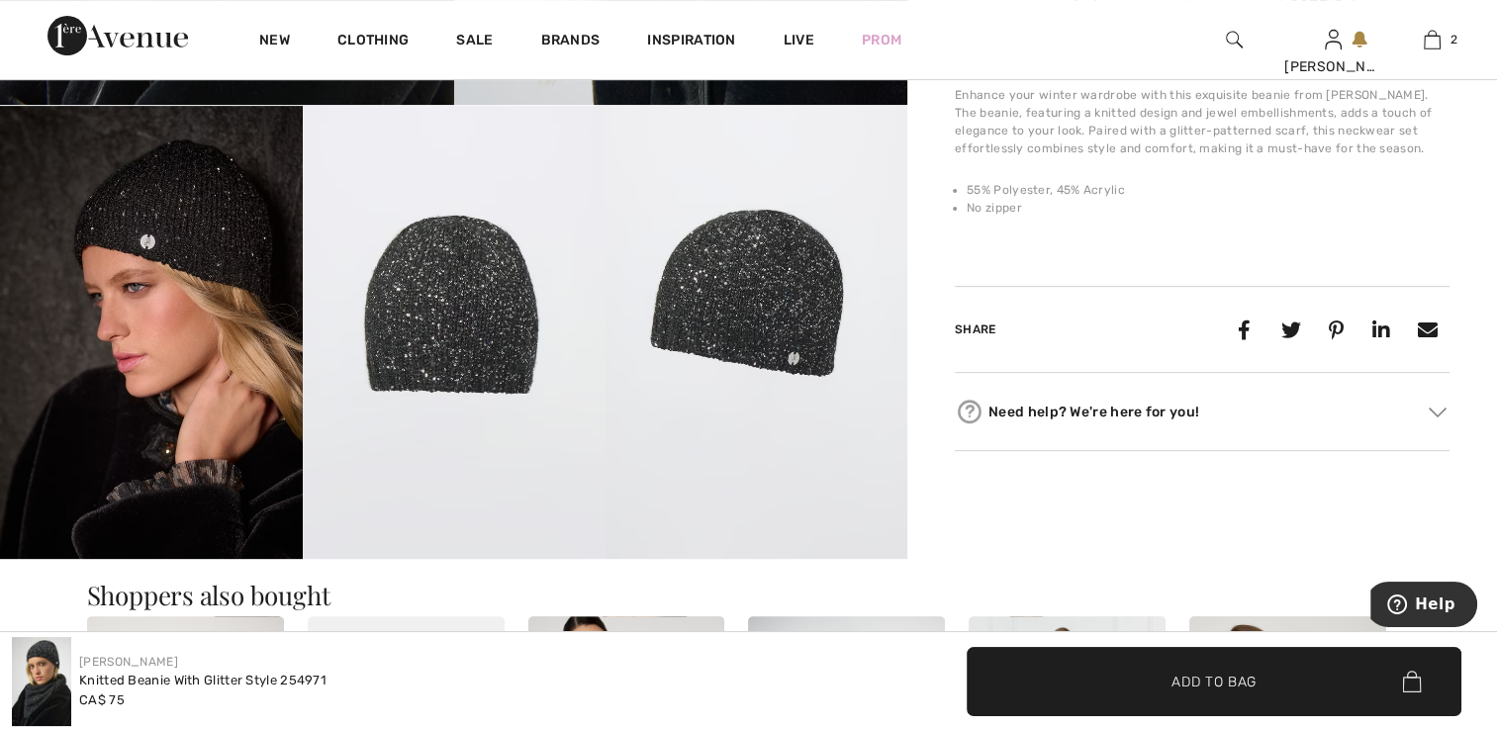
click at [196, 407] on img at bounding box center [151, 332] width 303 height 453
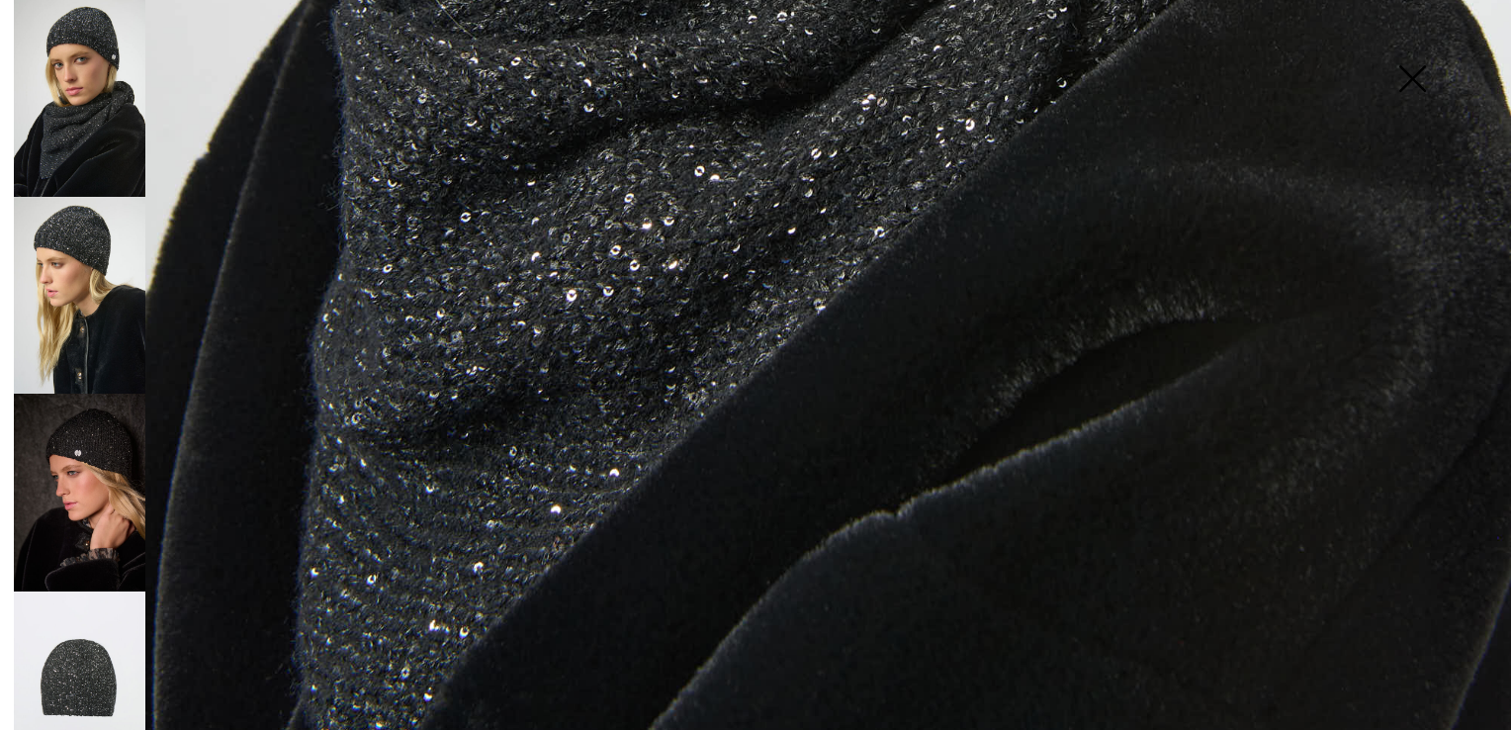
scroll to position [1511, 0]
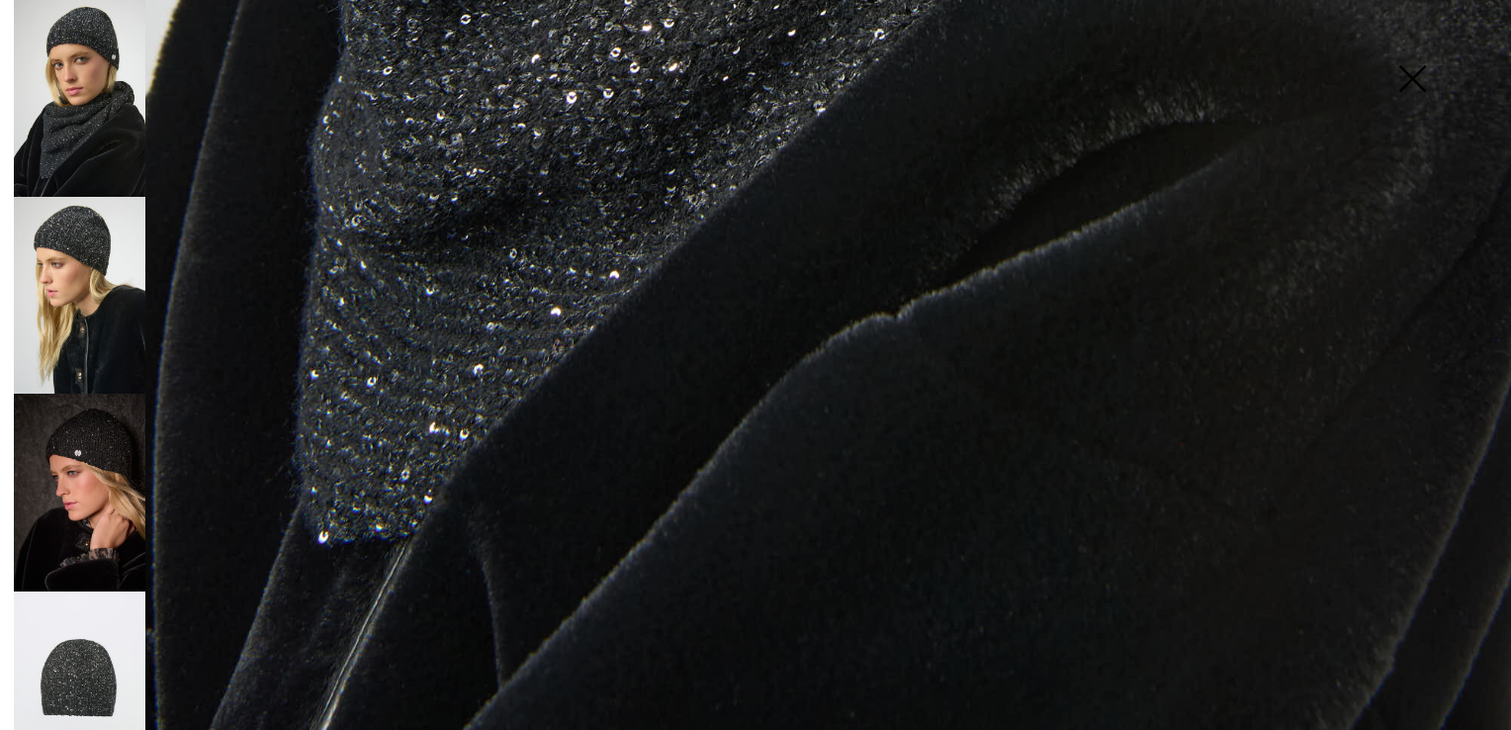
click at [131, 455] on img at bounding box center [80, 493] width 132 height 198
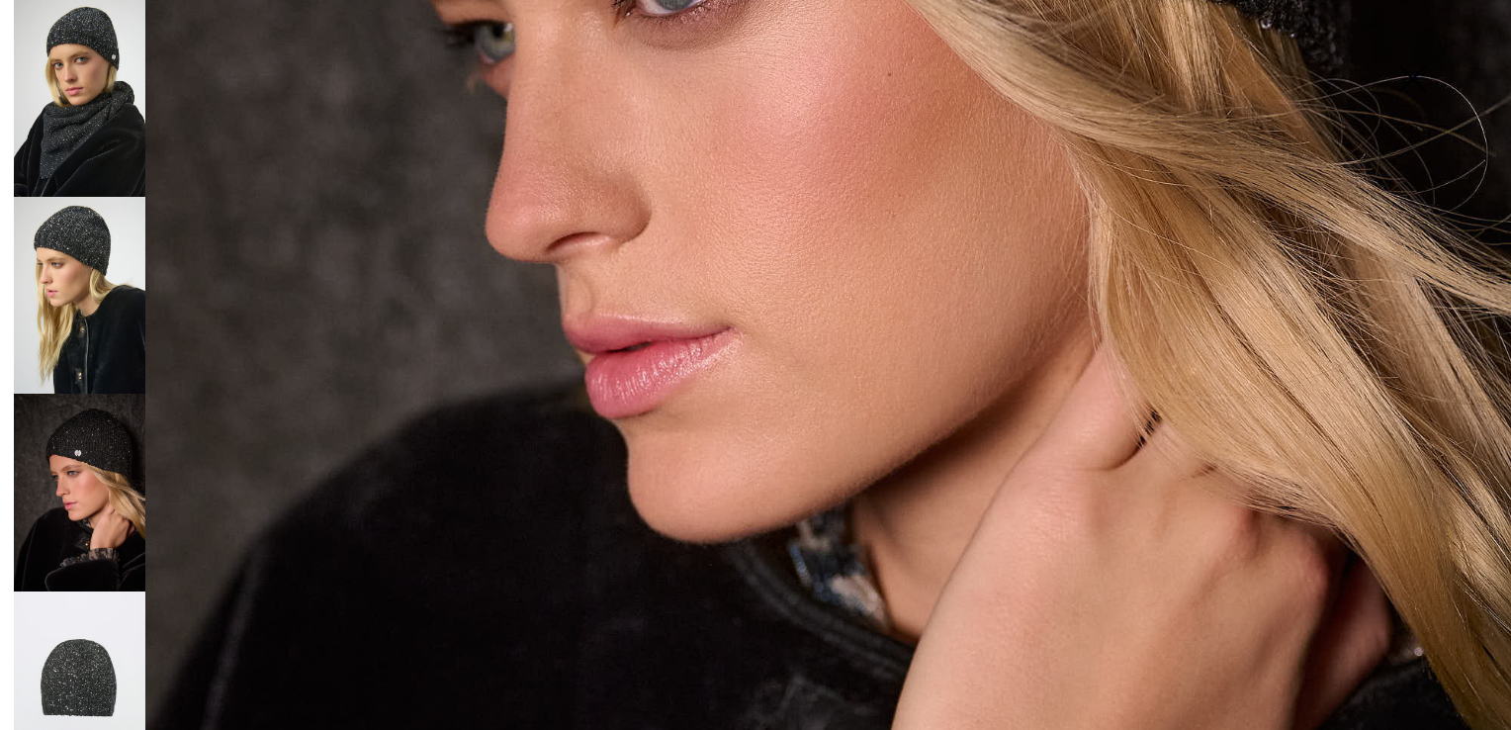
scroll to position [1215, 0]
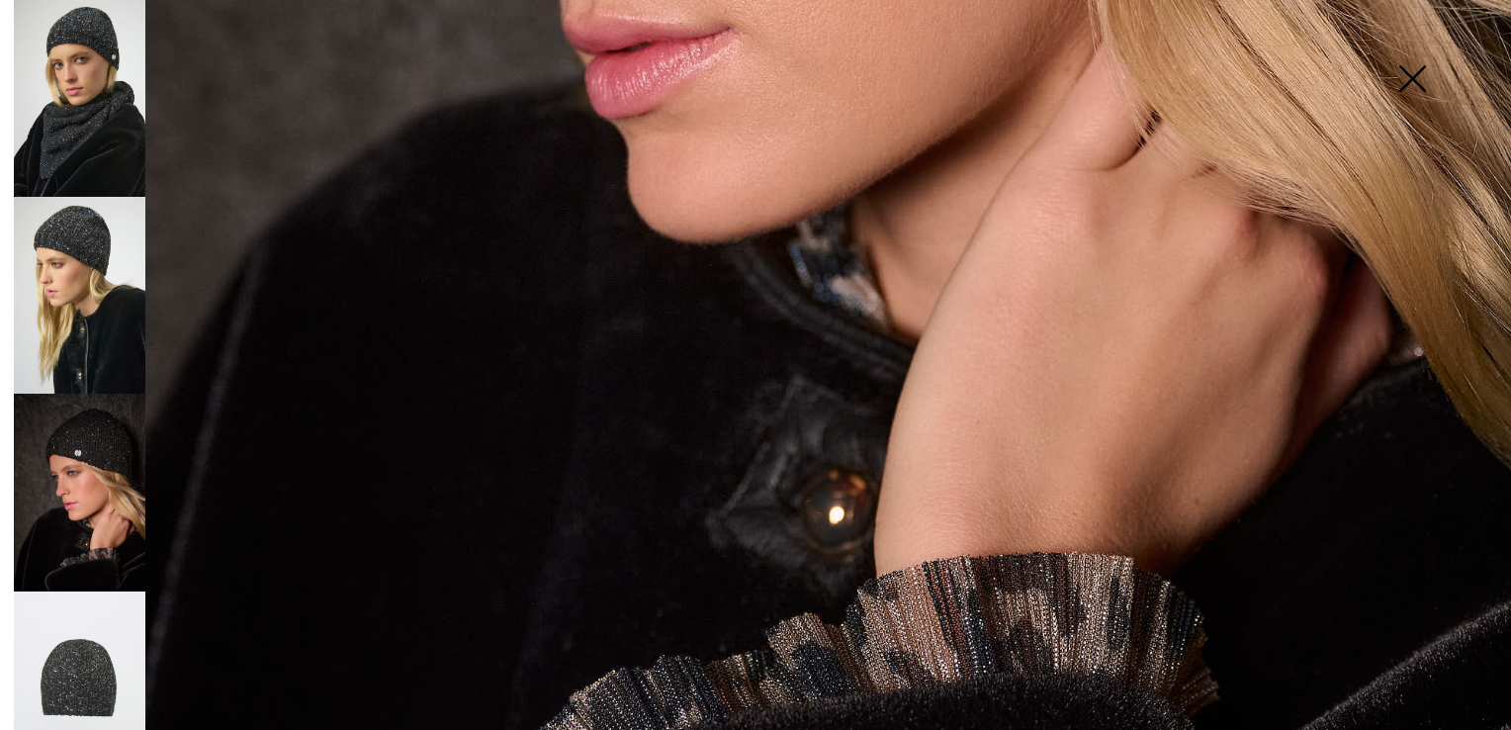
click at [109, 635] on img at bounding box center [80, 690] width 132 height 197
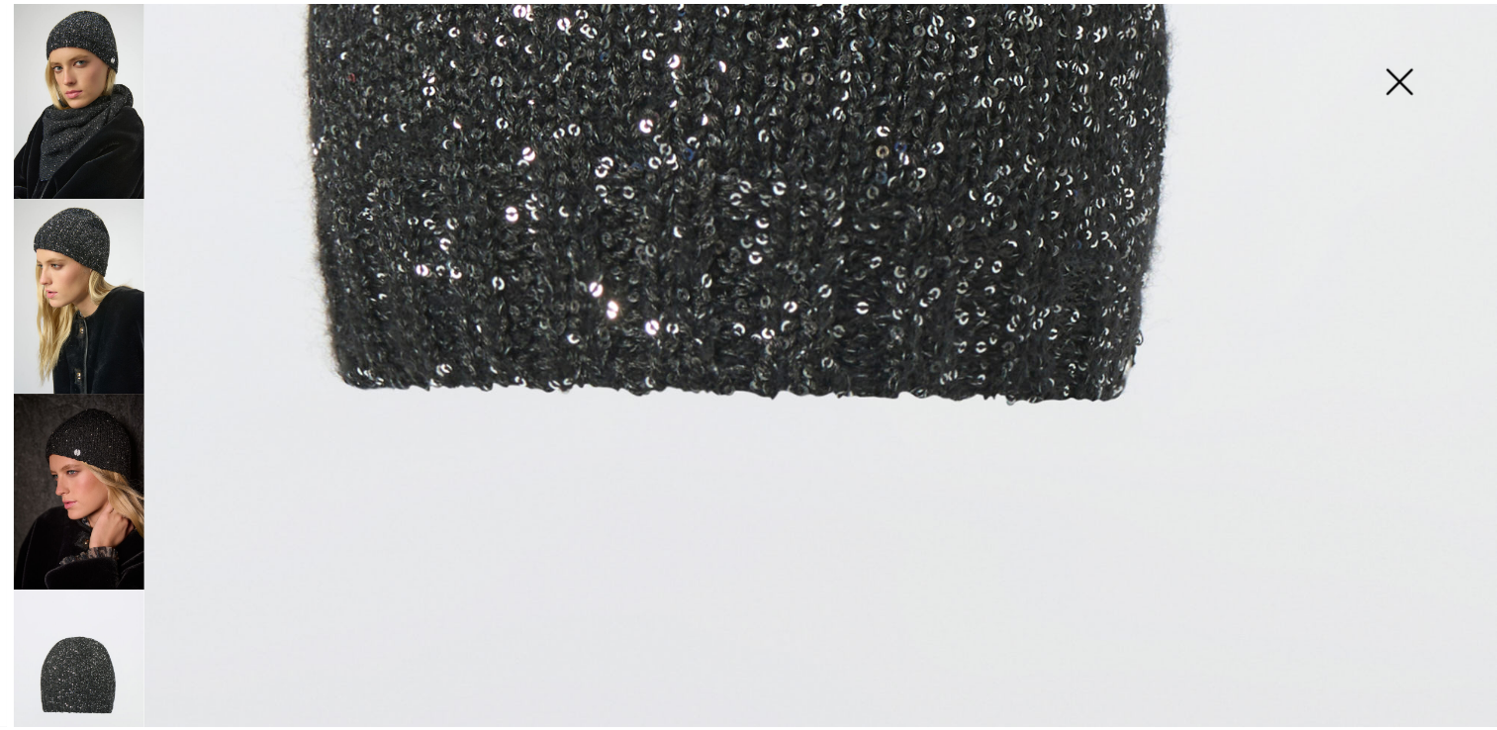
scroll to position [1017, 0]
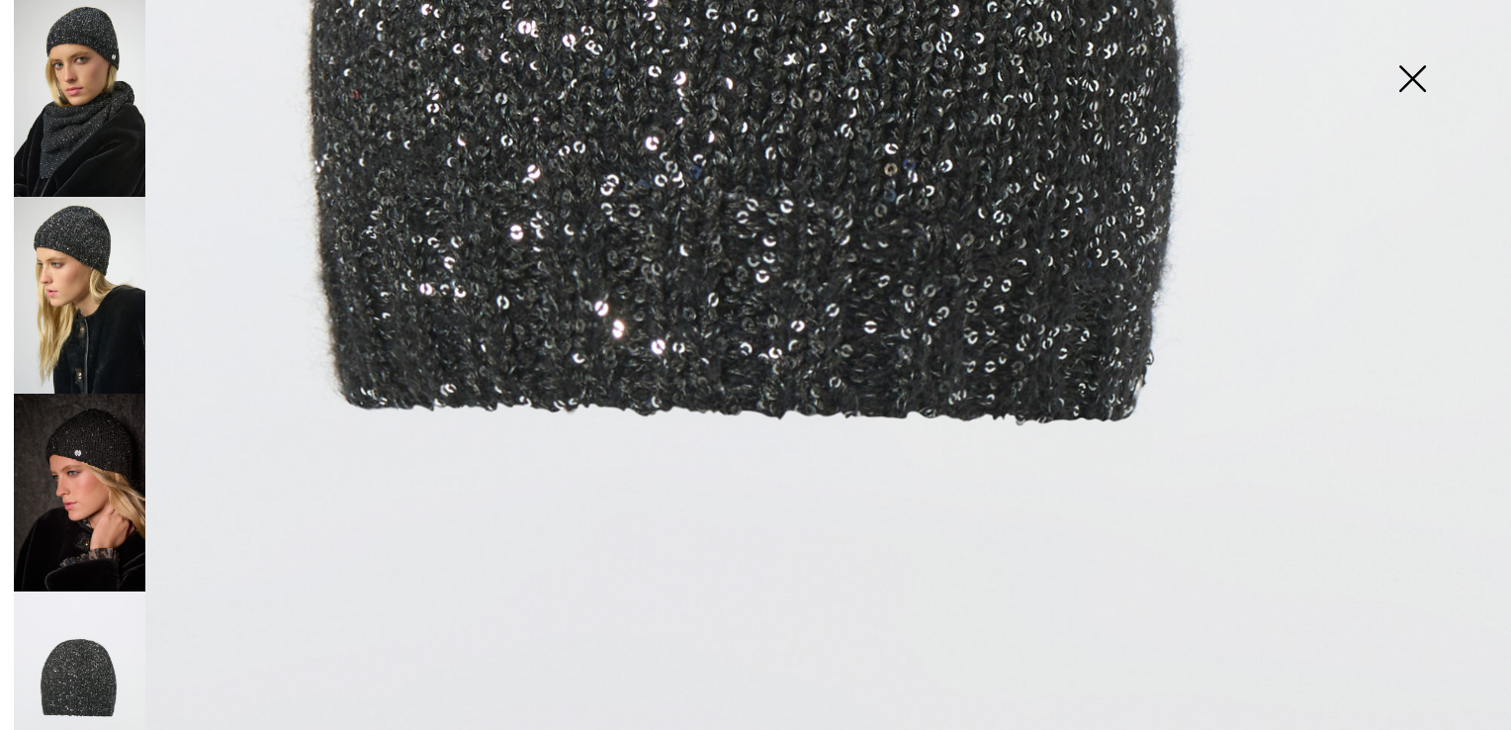
click at [1416, 81] on img at bounding box center [1412, 81] width 99 height 102
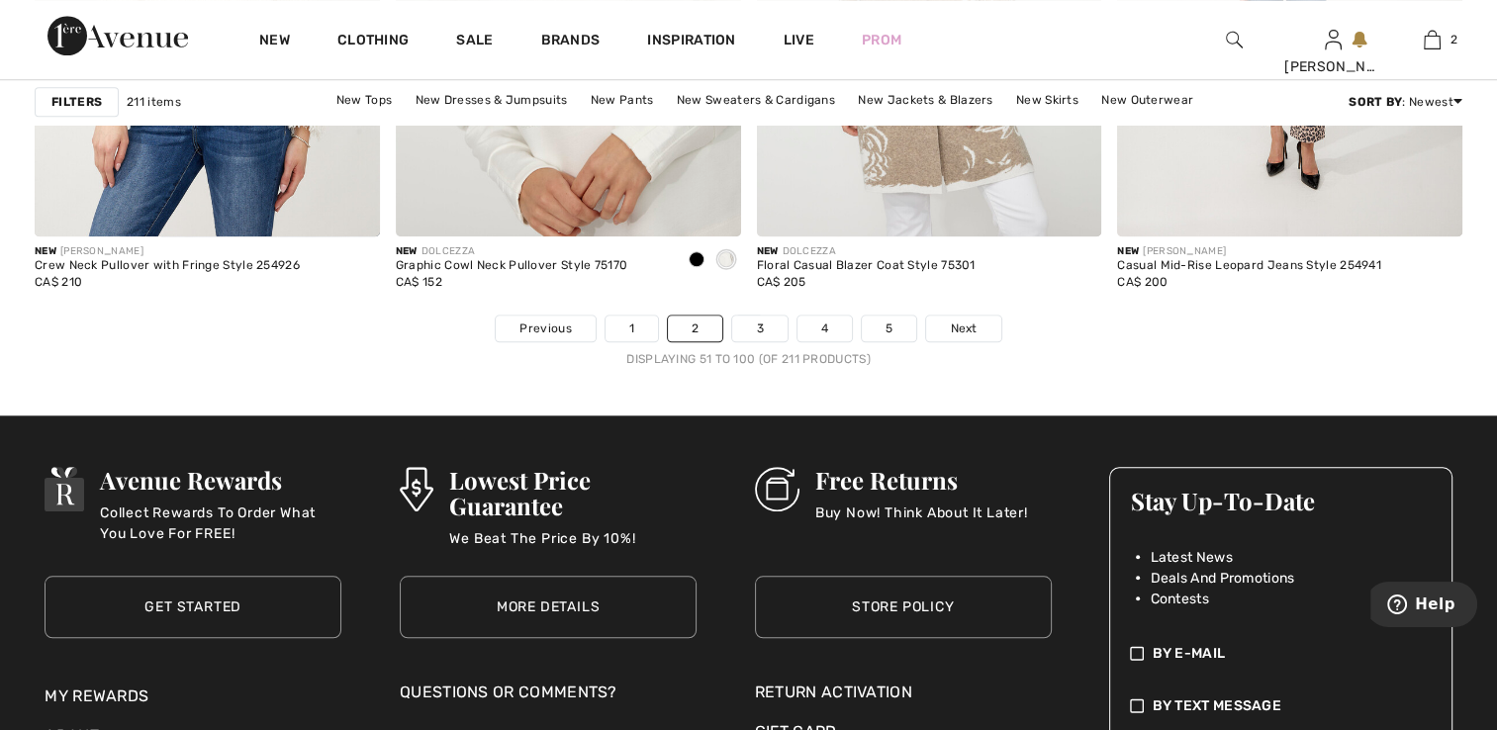
scroll to position [9298, 0]
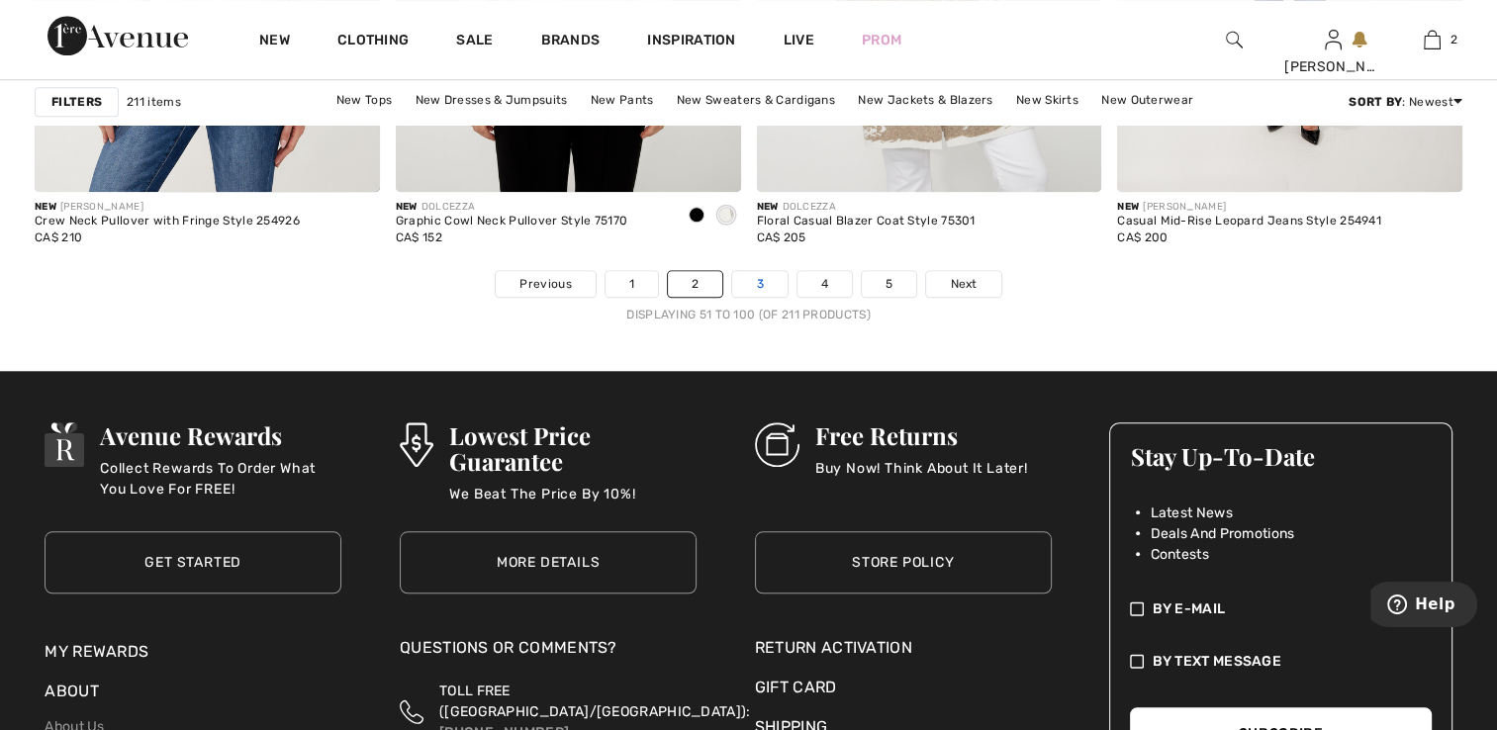
click at [760, 282] on link "3" at bounding box center [759, 284] width 54 height 26
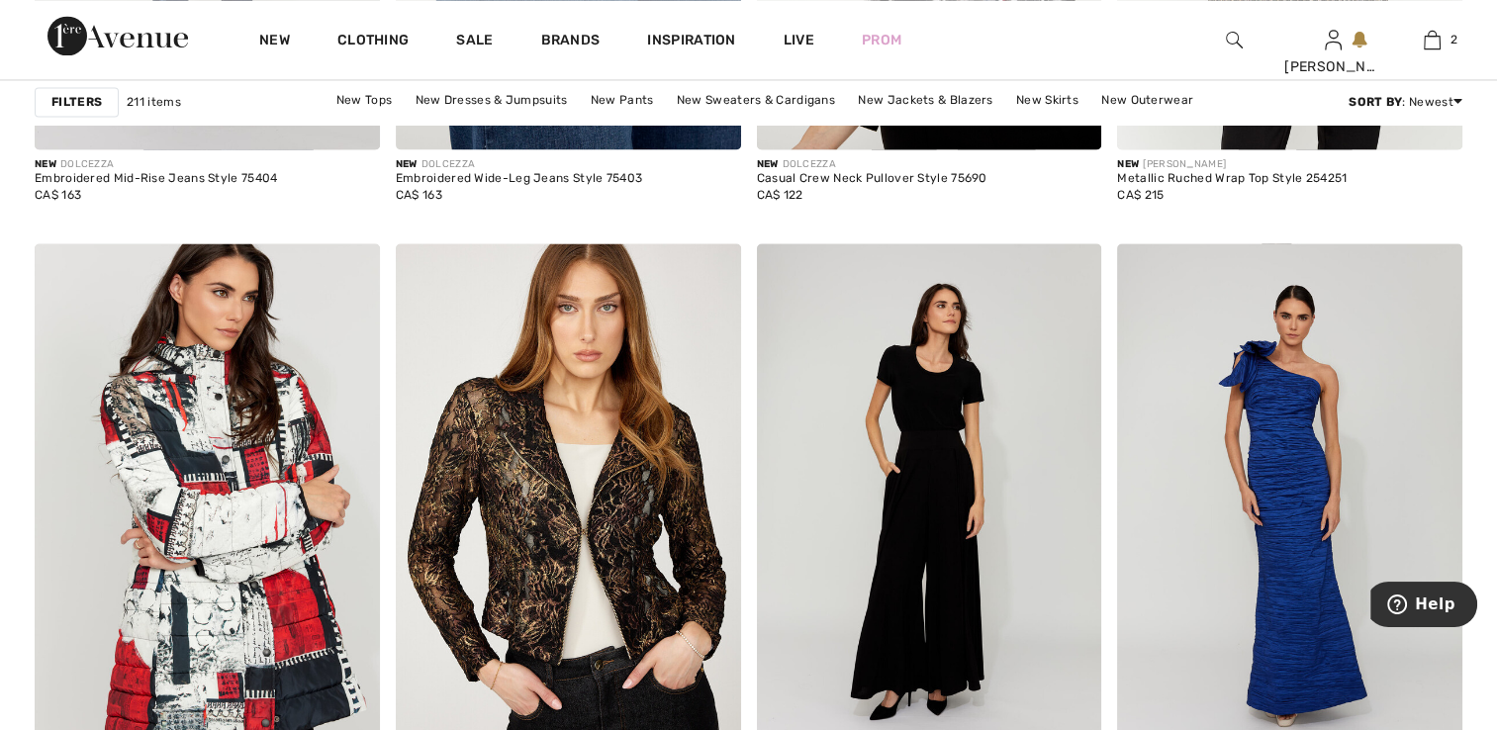
scroll to position [3561, 0]
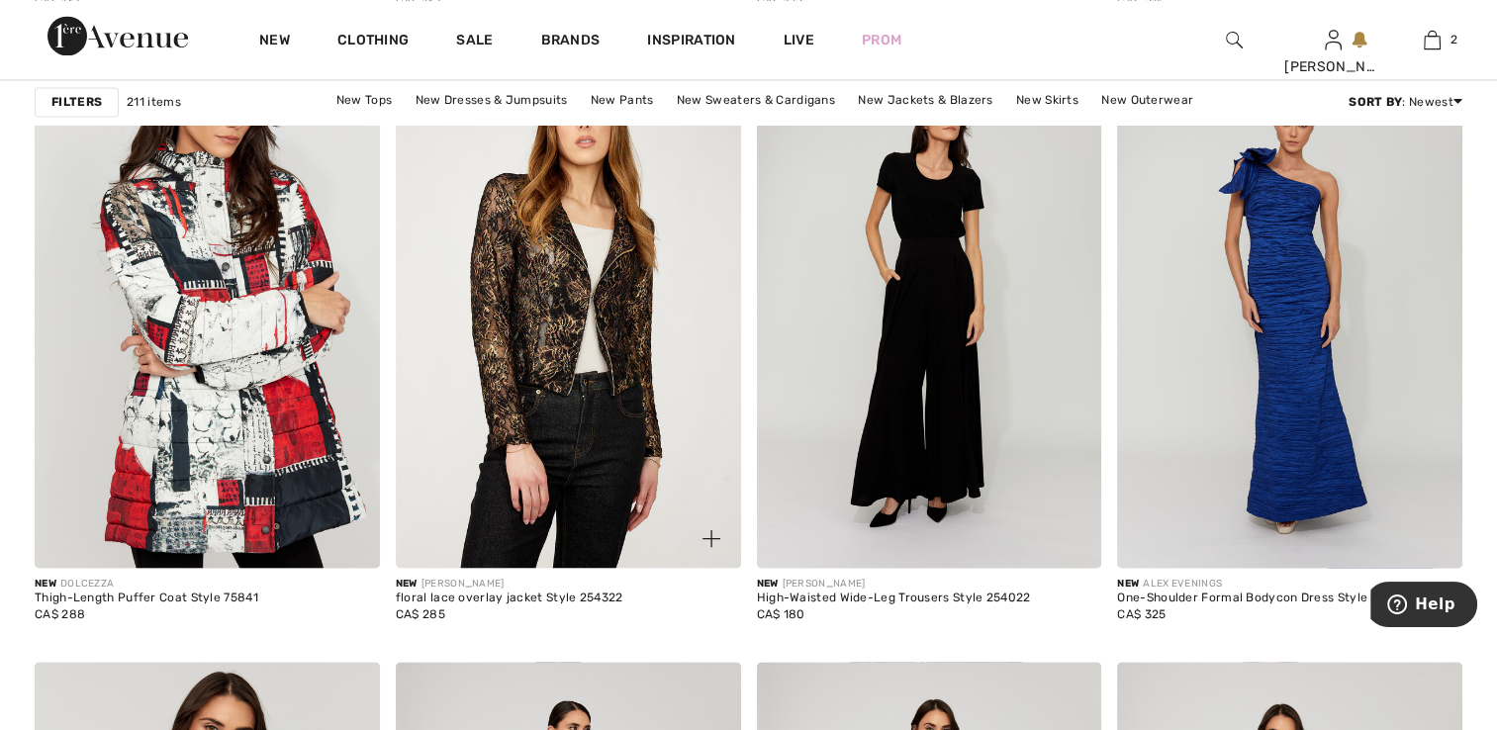
click at [487, 330] on img at bounding box center [568, 308] width 345 height 517
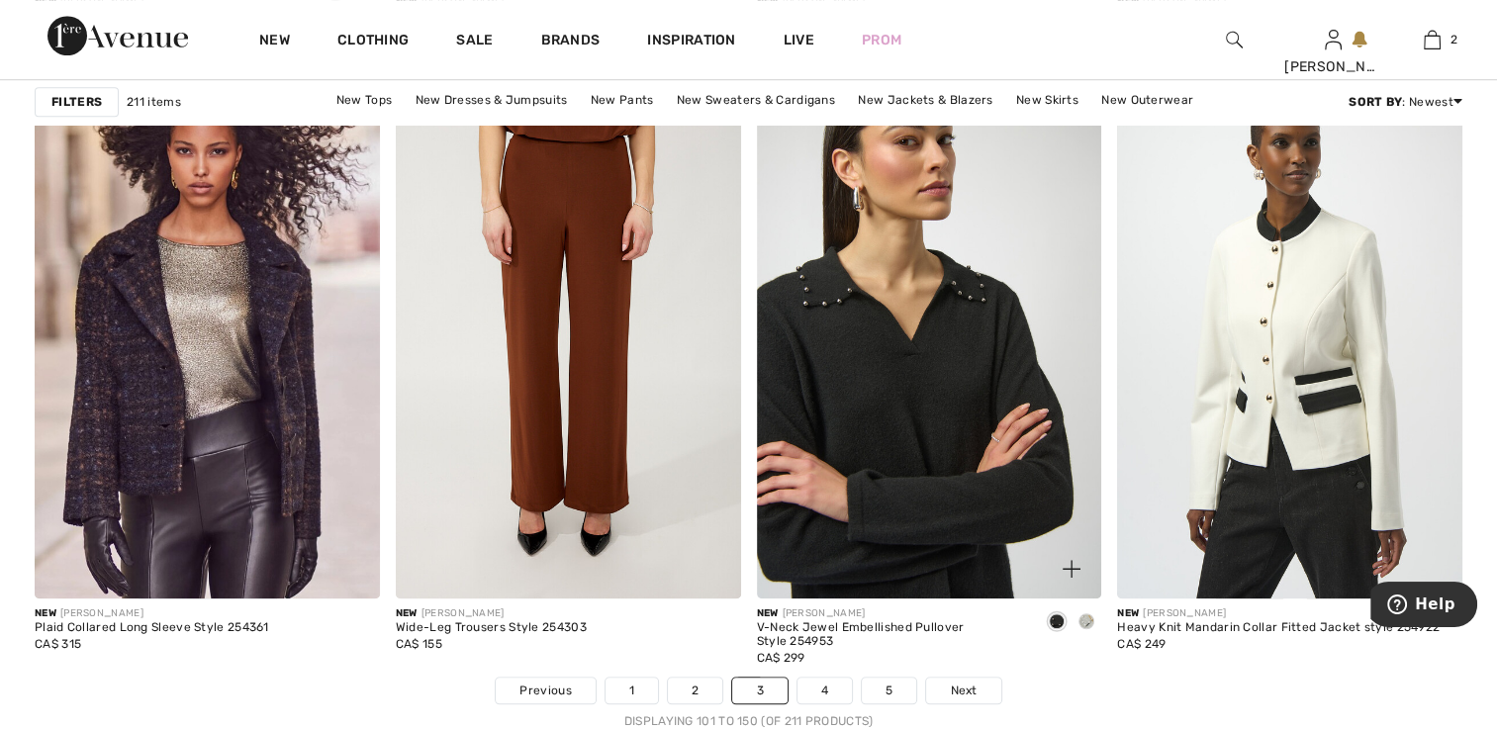
scroll to position [9001, 0]
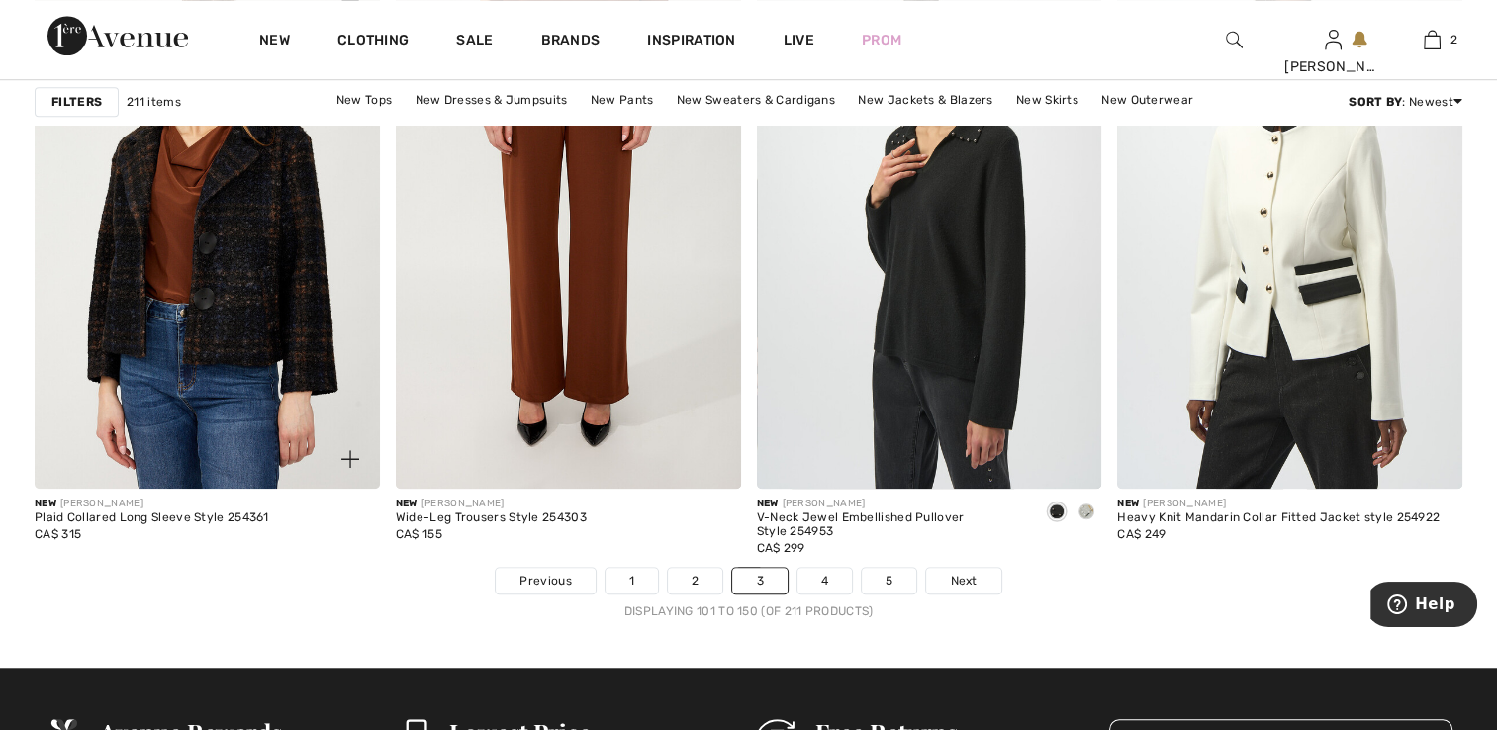
click at [196, 394] on img at bounding box center [207, 229] width 345 height 517
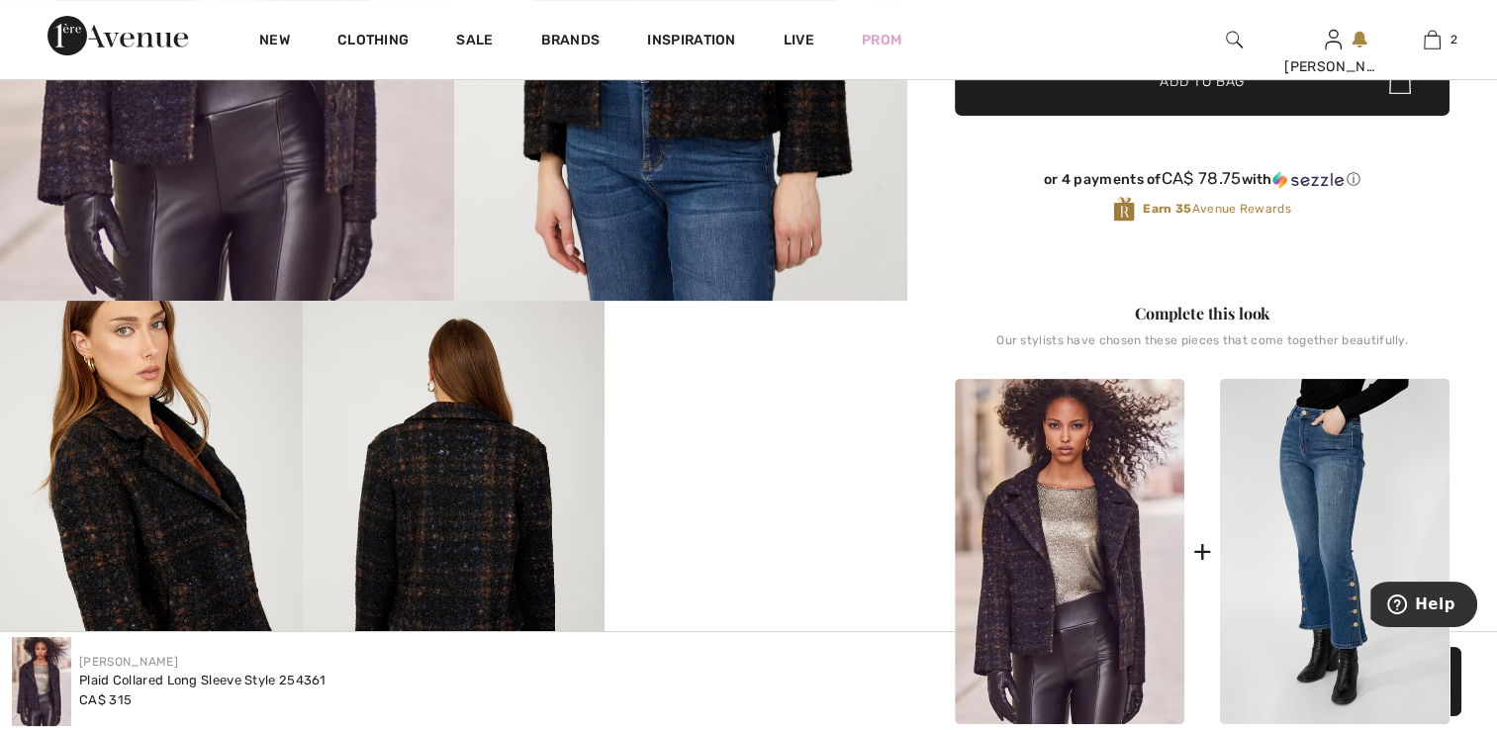
scroll to position [692, 0]
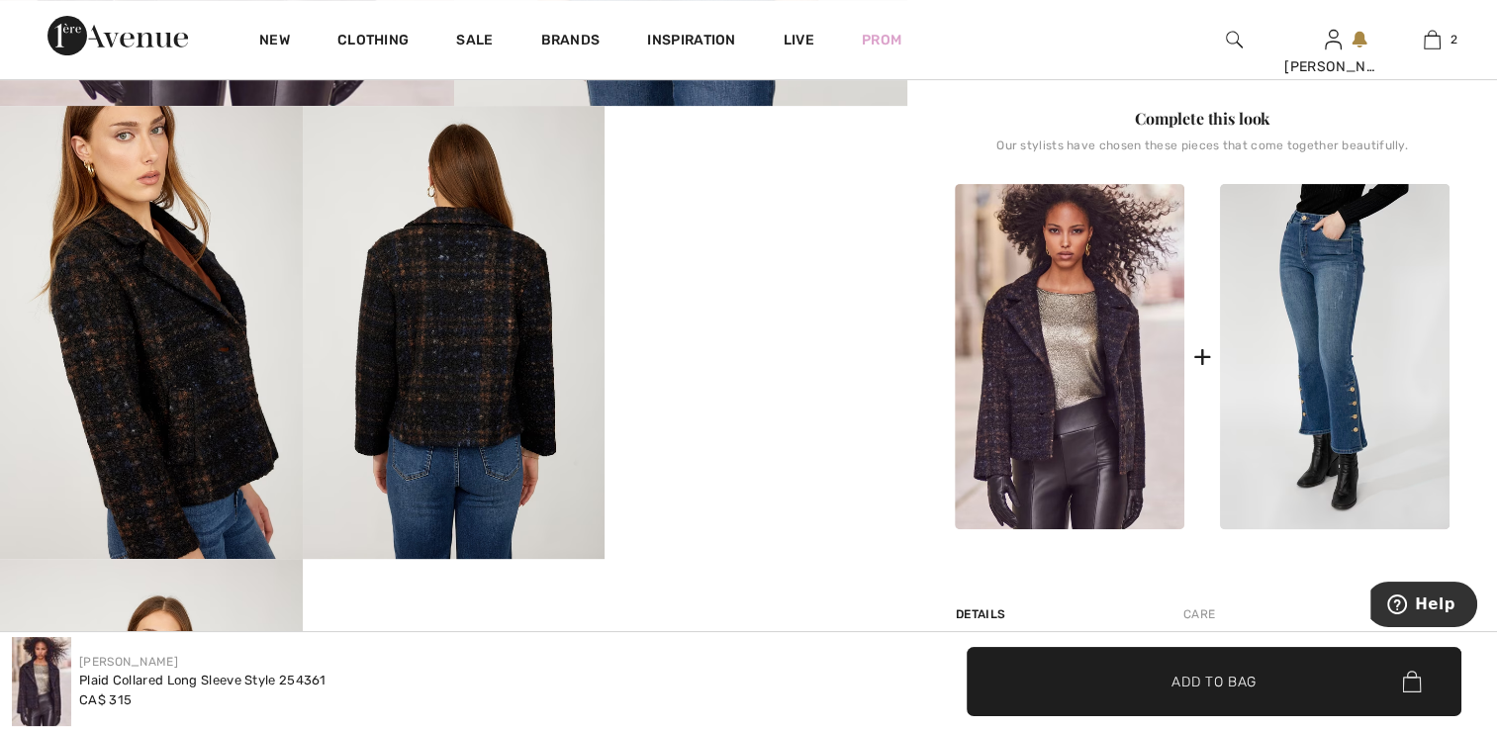
click at [735, 257] on video "Your browser does not support the video tag." at bounding box center [755, 181] width 303 height 151
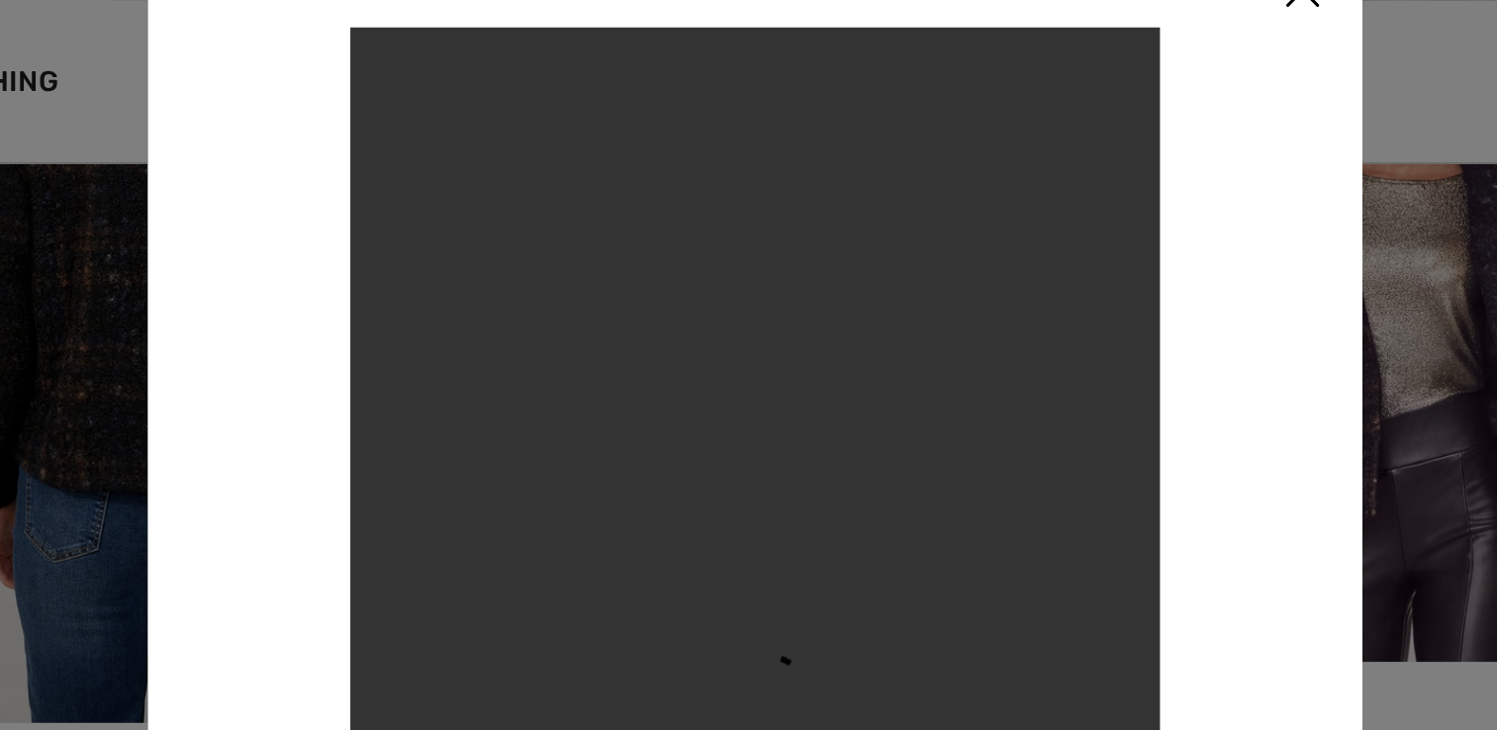
scroll to position [882, 0]
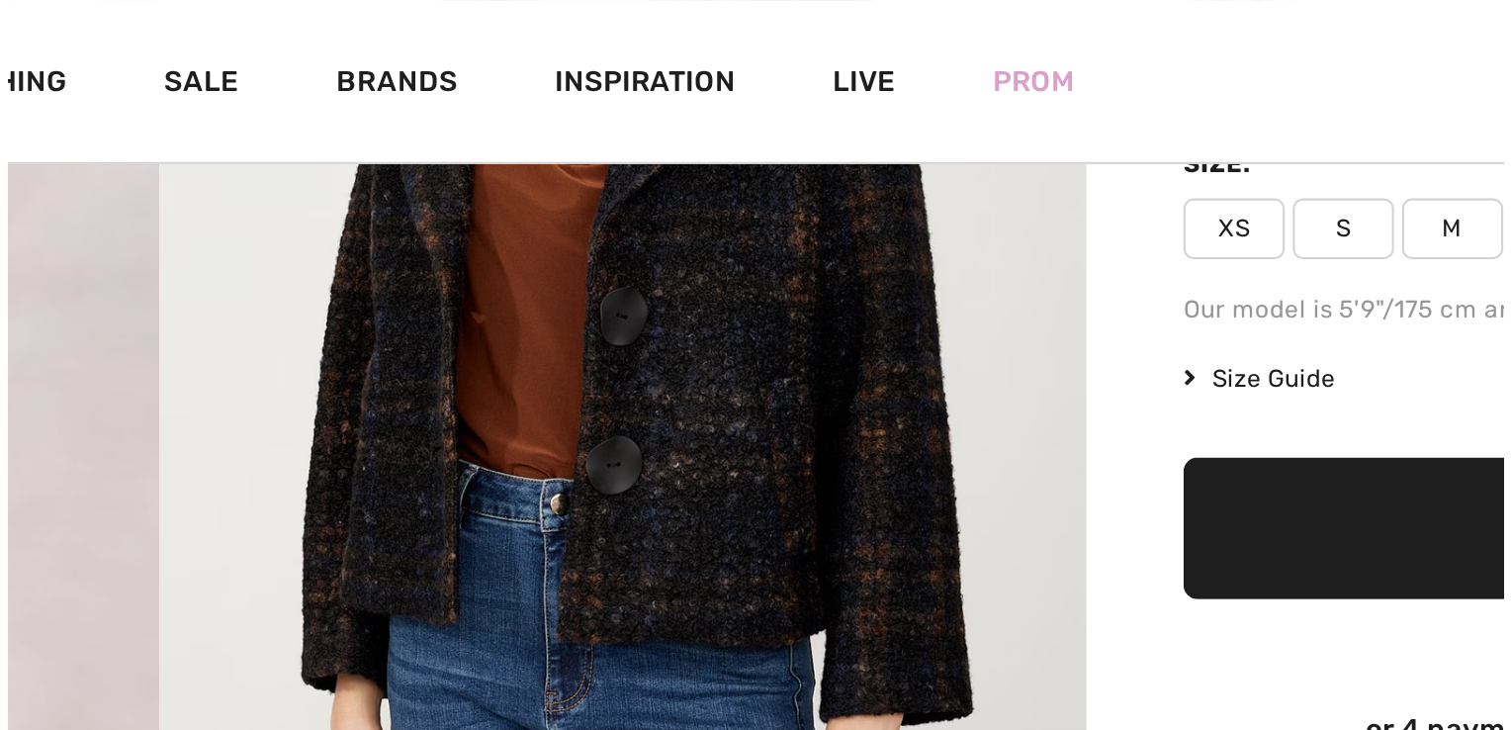
scroll to position [303, 0]
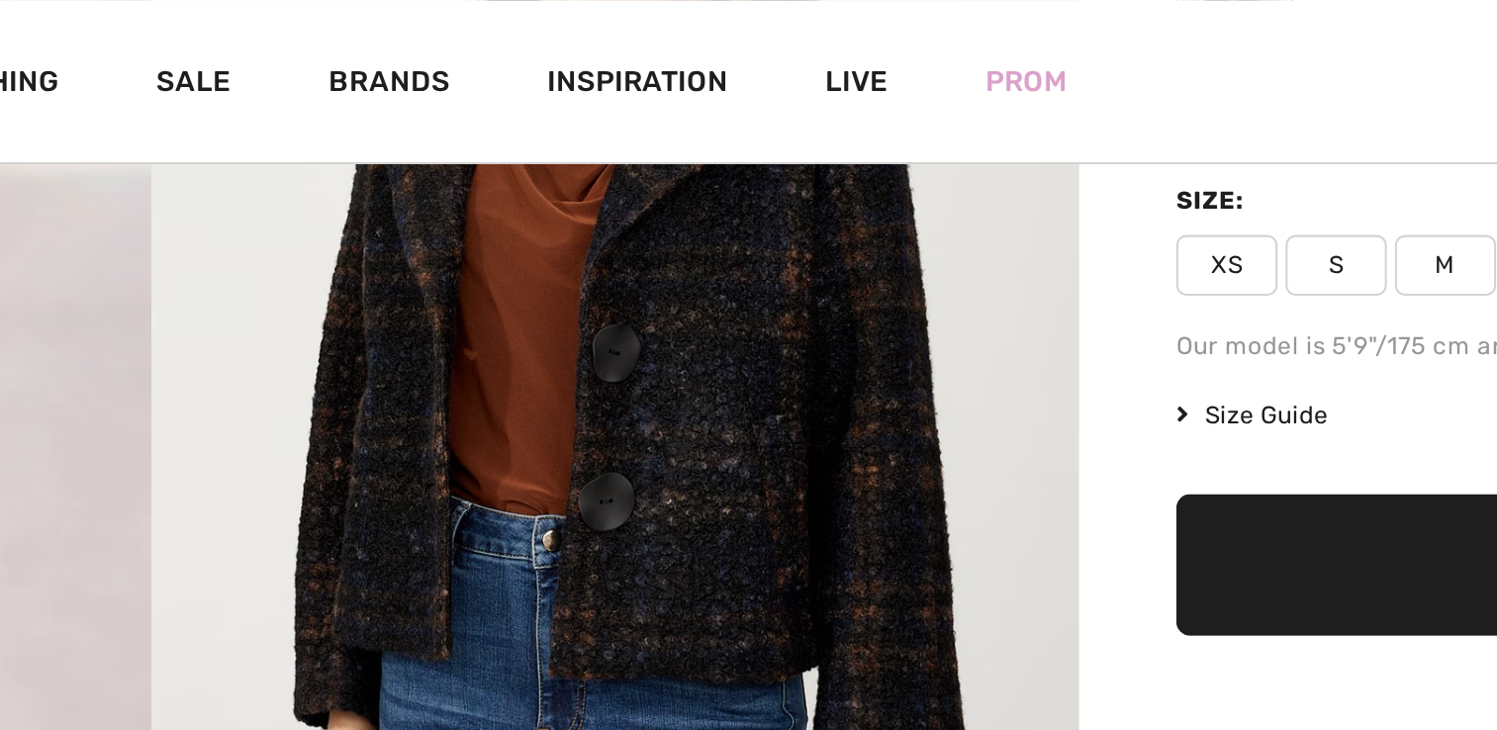
click at [688, 192] on img at bounding box center [681, 155] width 454 height 681
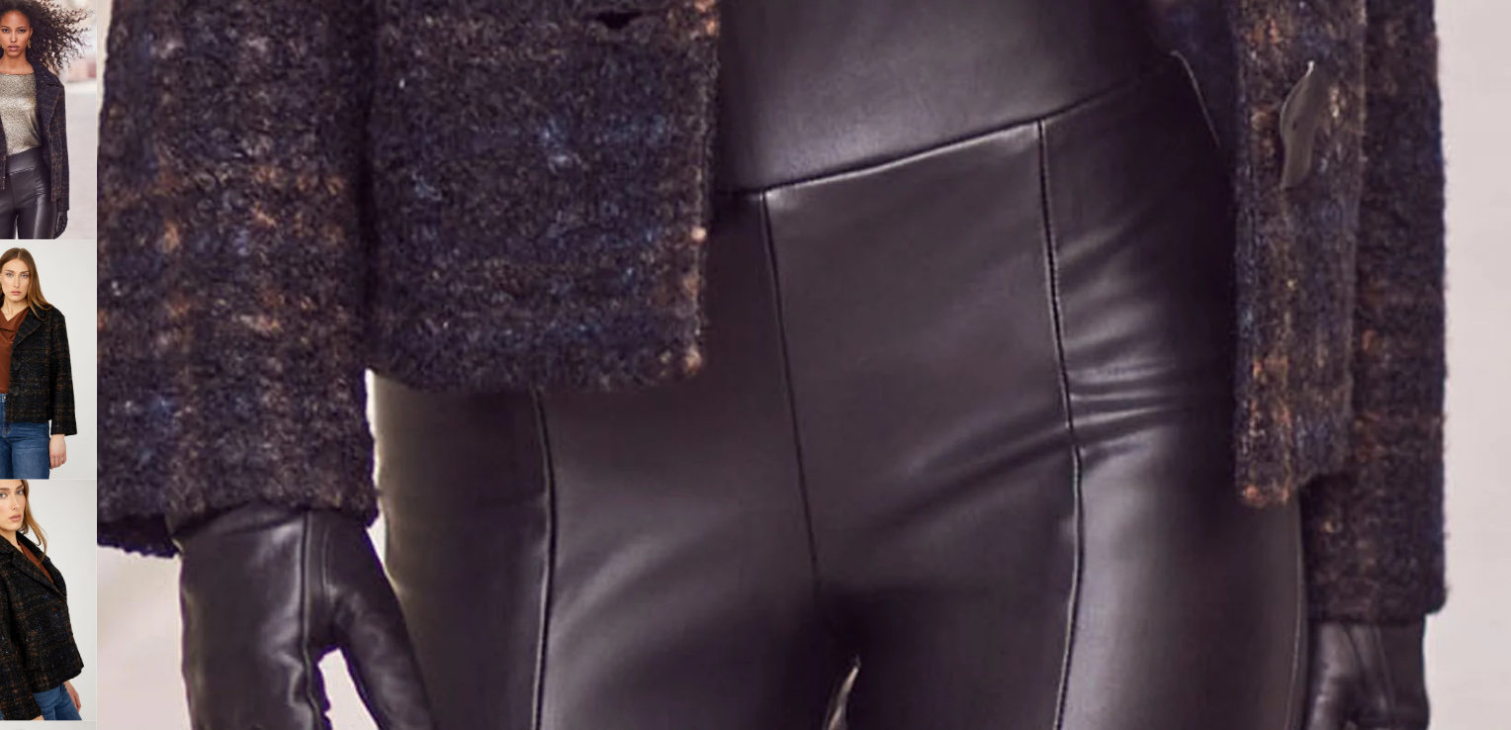
scroll to position [1514, 0]
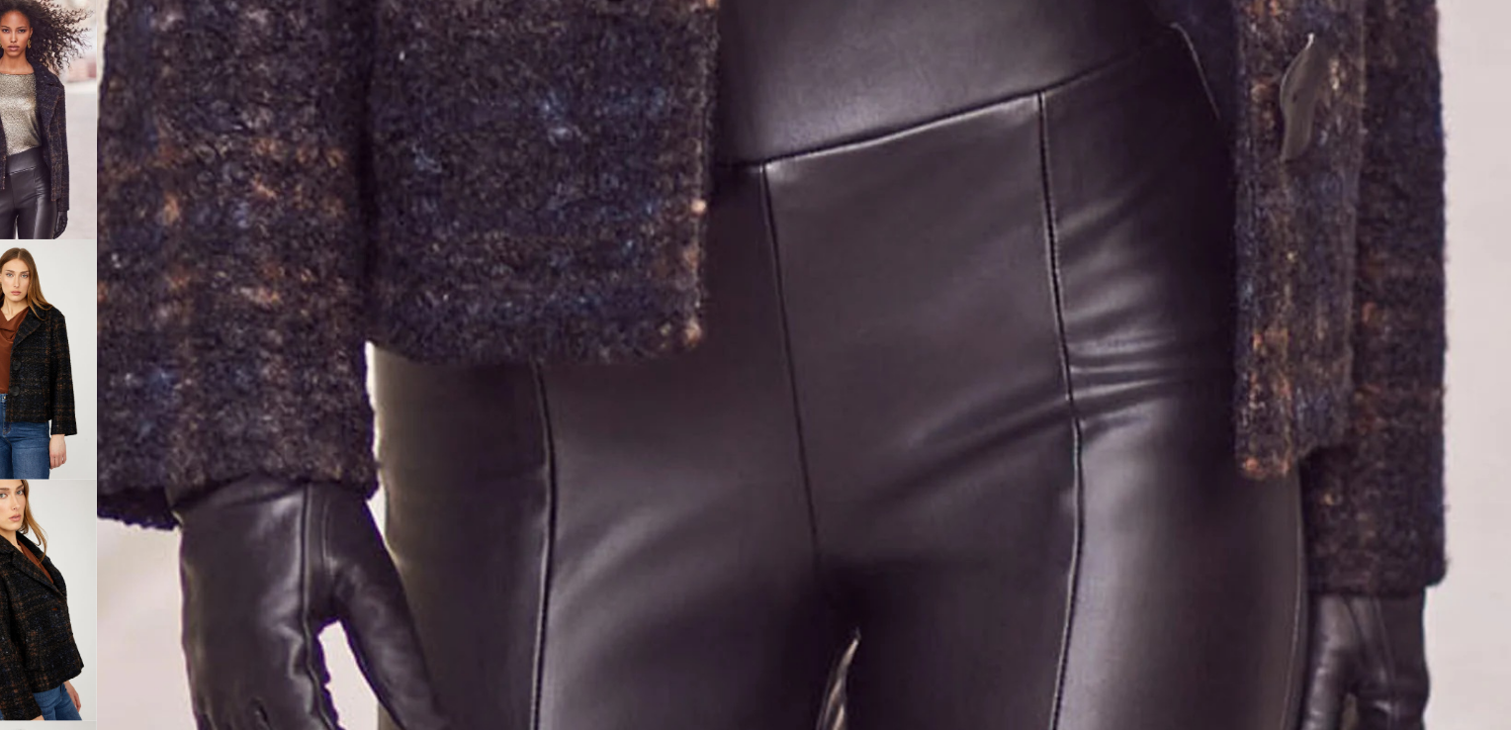
click at [118, 312] on img at bounding box center [80, 297] width 132 height 198
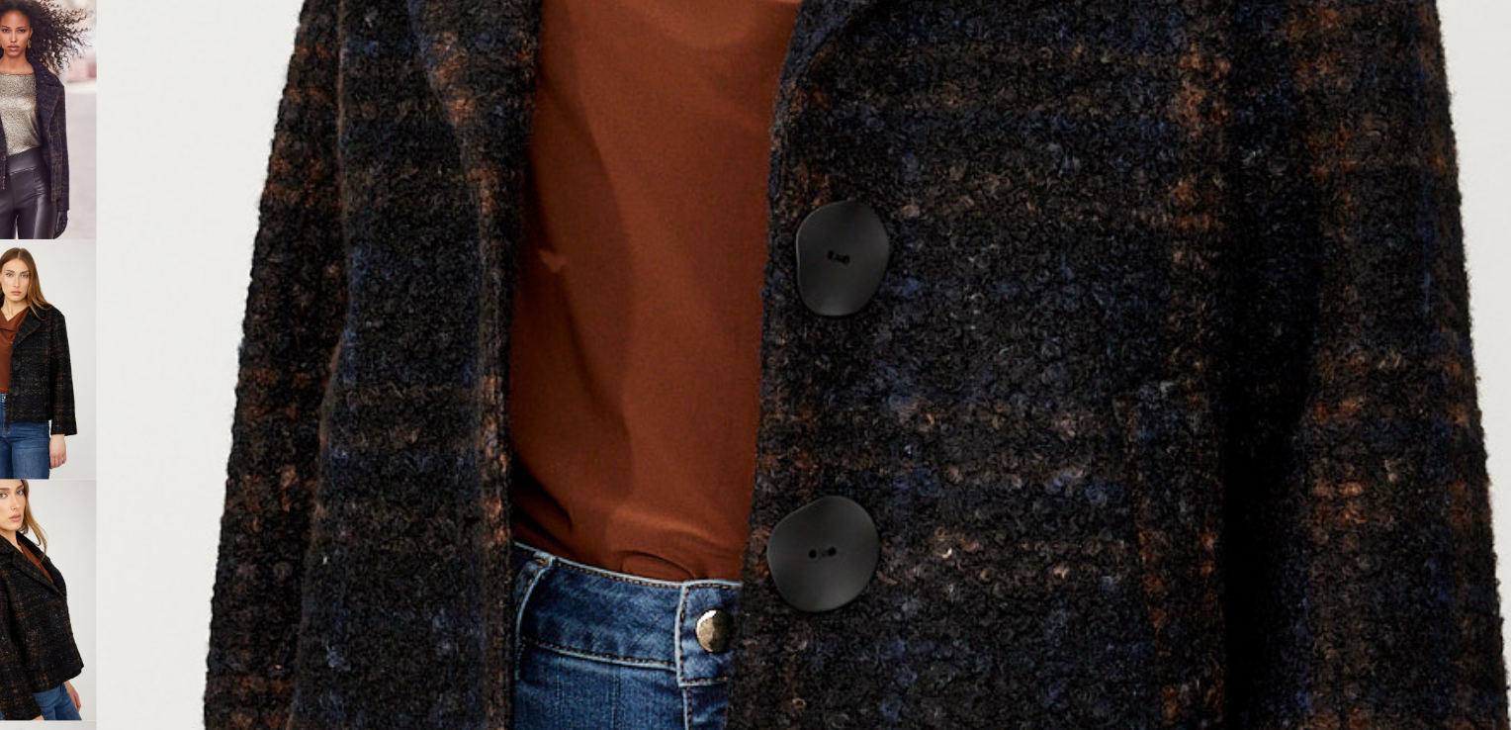
scroll to position [1028, 0]
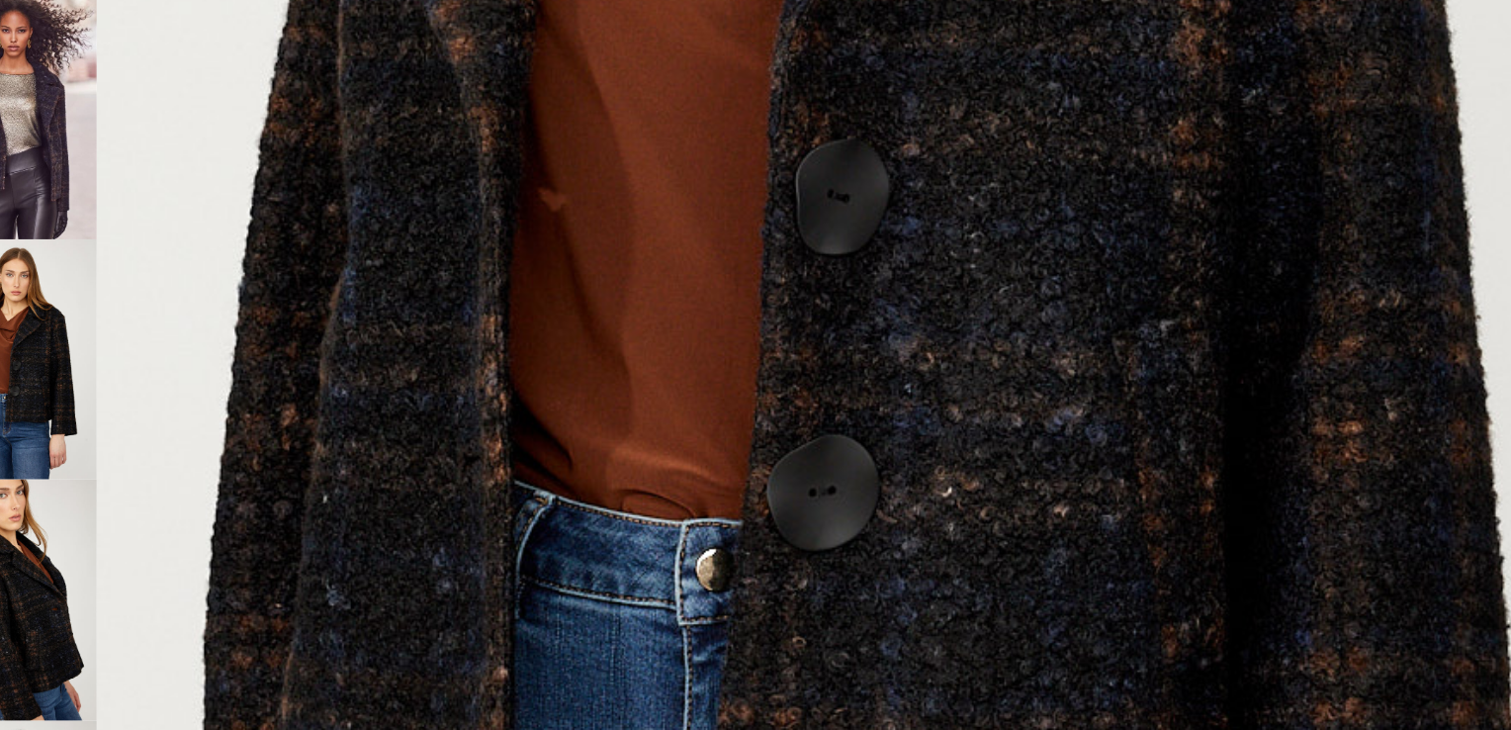
click at [119, 477] on img at bounding box center [80, 494] width 132 height 198
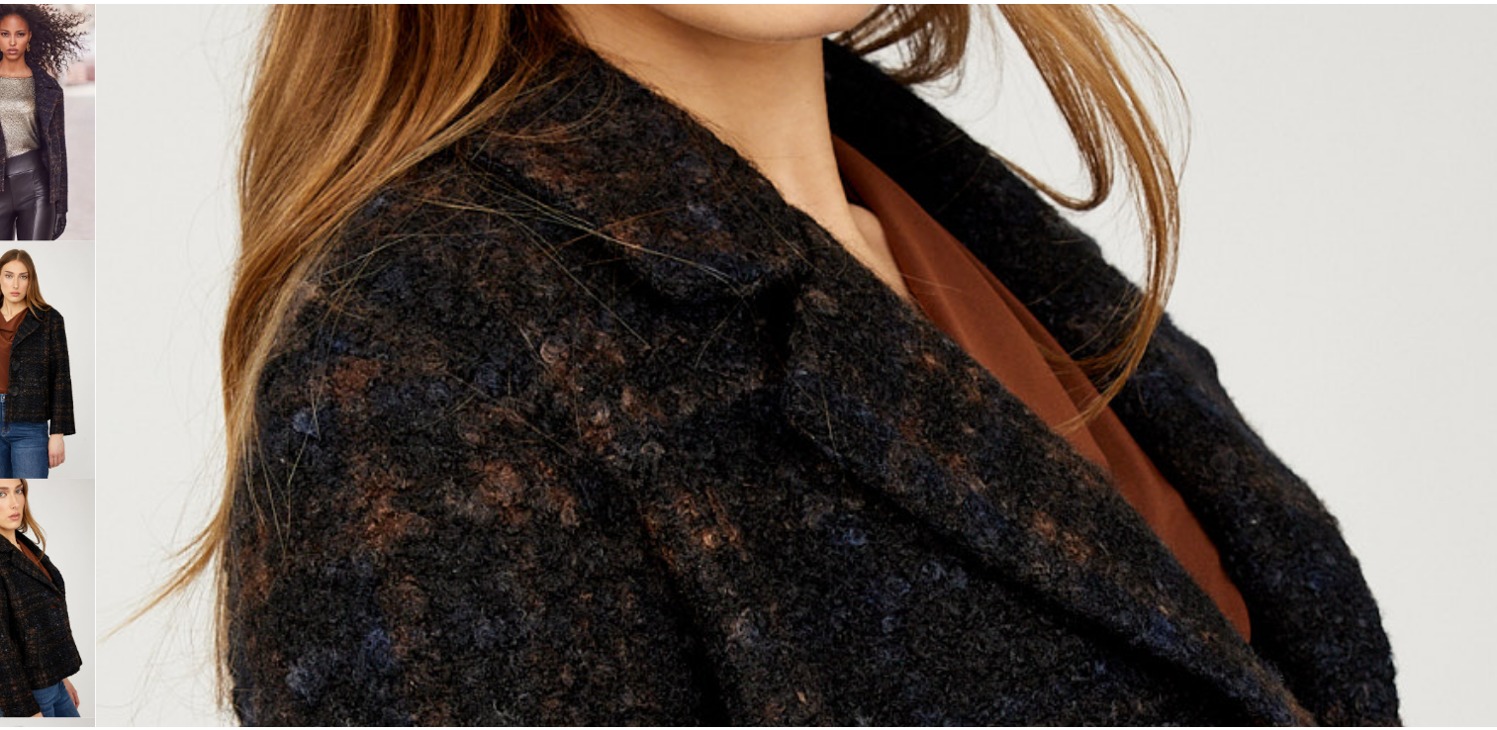
scroll to position [303, 0]
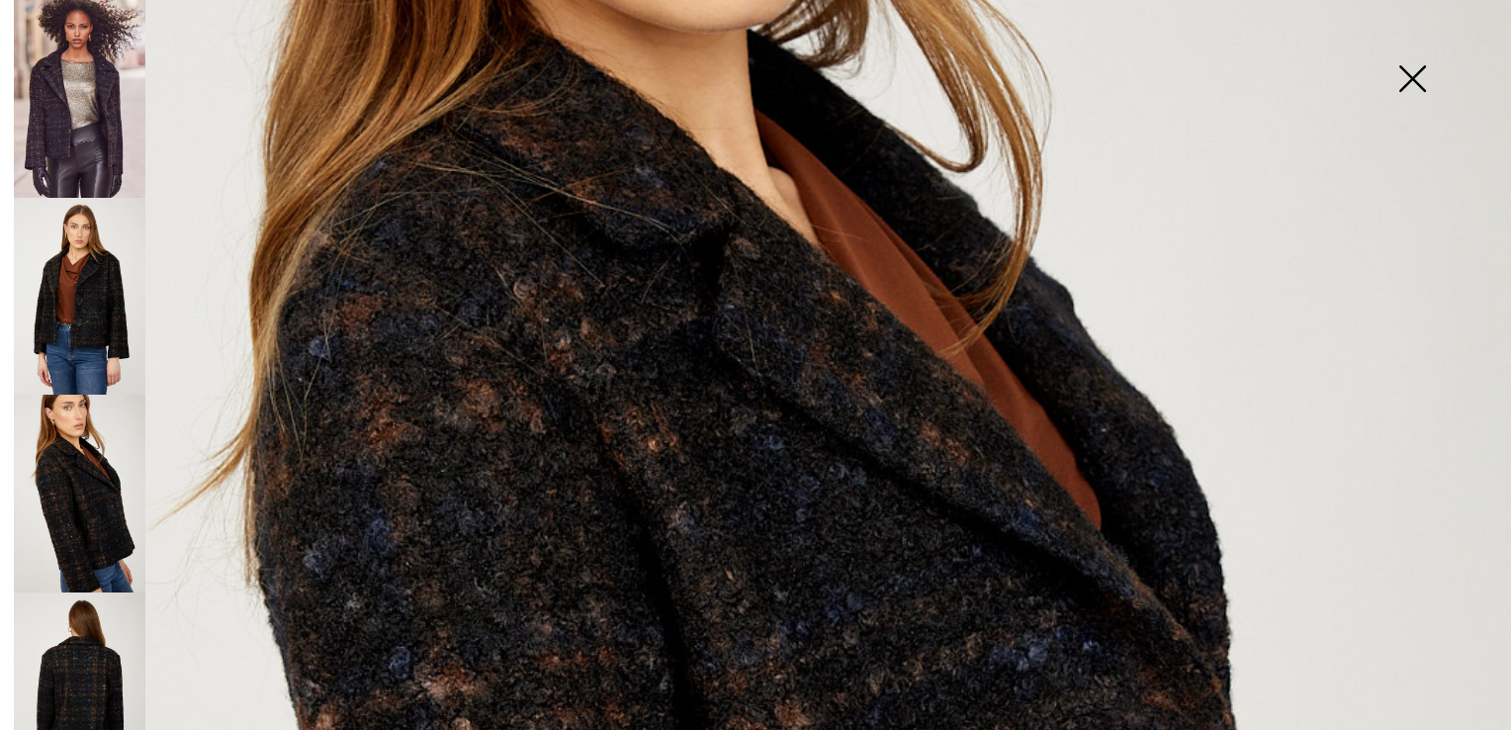
click at [1416, 73] on img at bounding box center [1412, 81] width 99 height 102
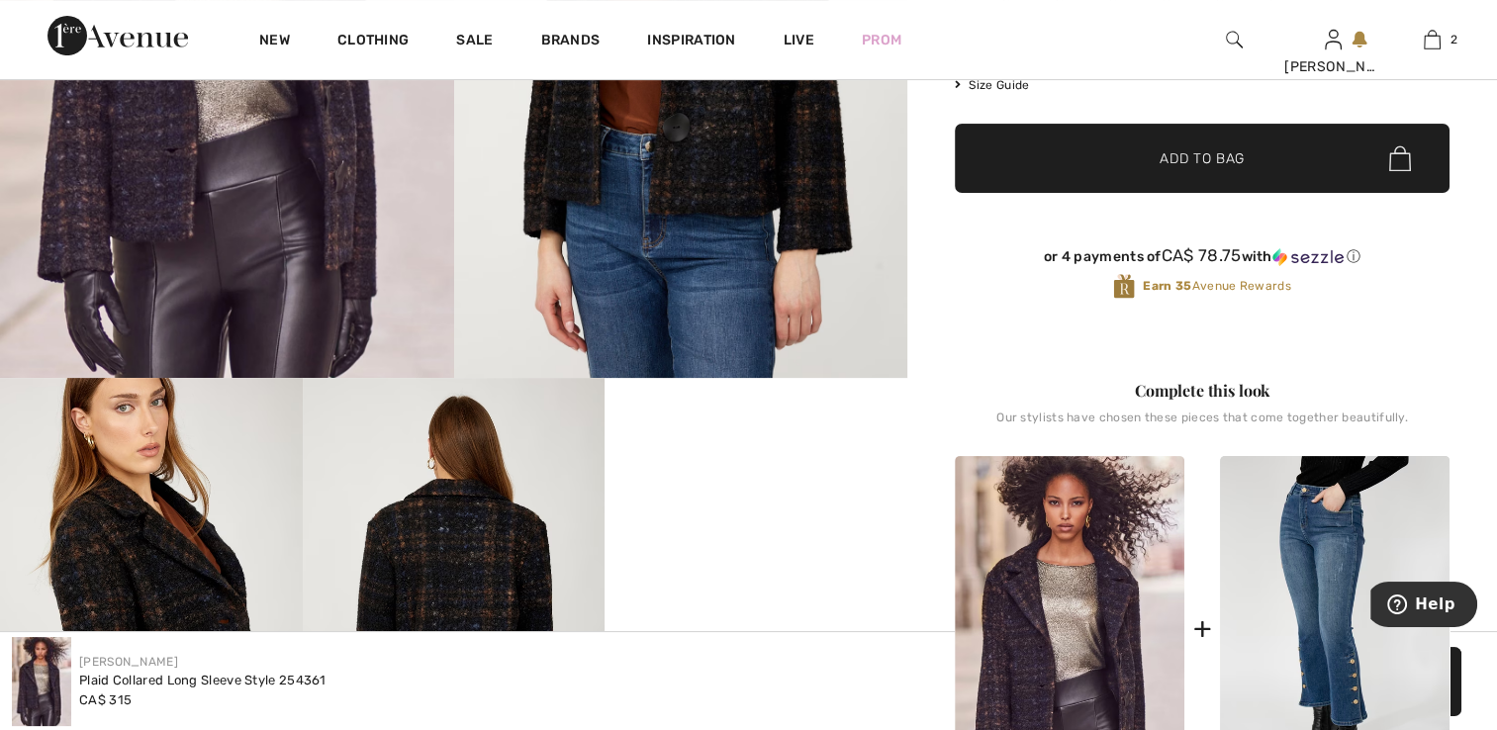
scroll to position [402, 0]
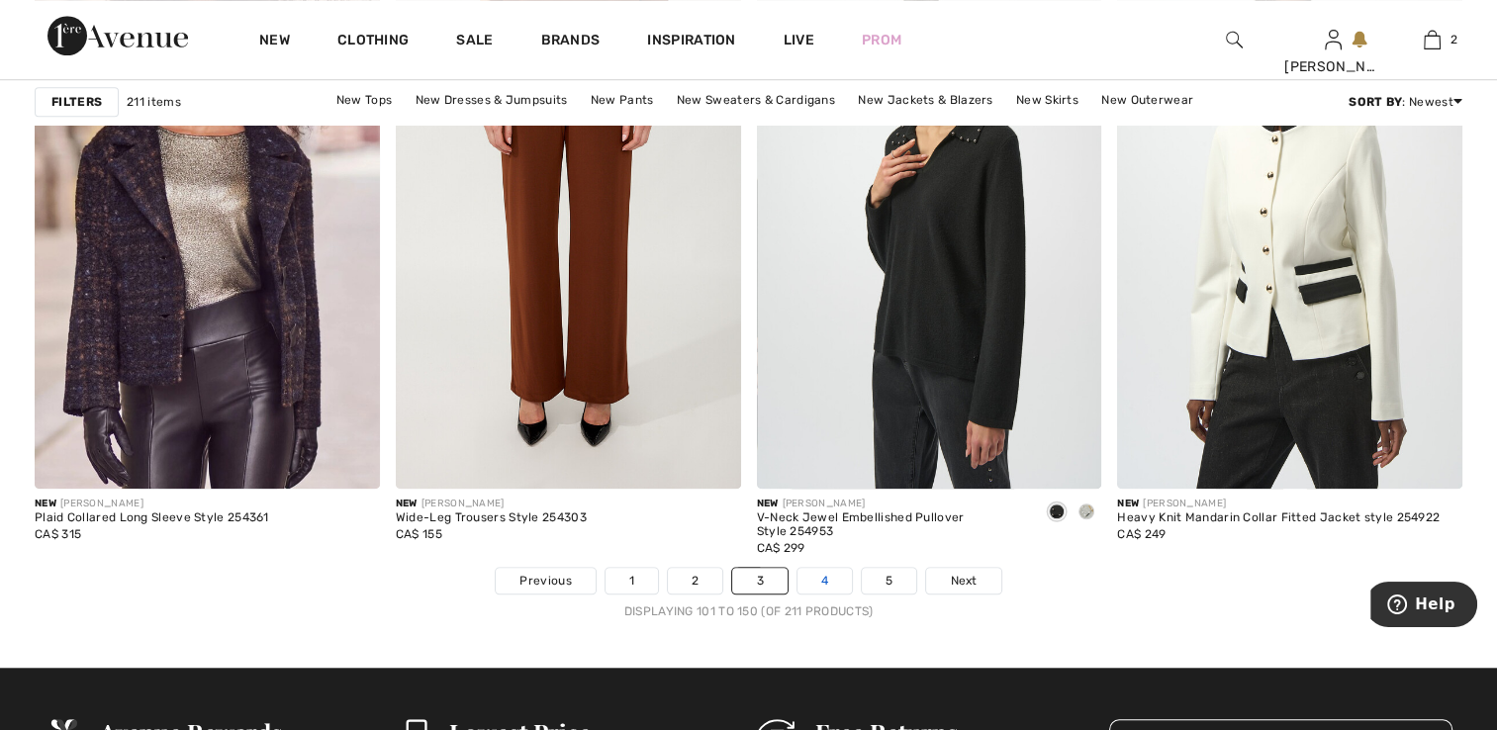
click at [808, 584] on link "4" at bounding box center [824, 581] width 54 height 26
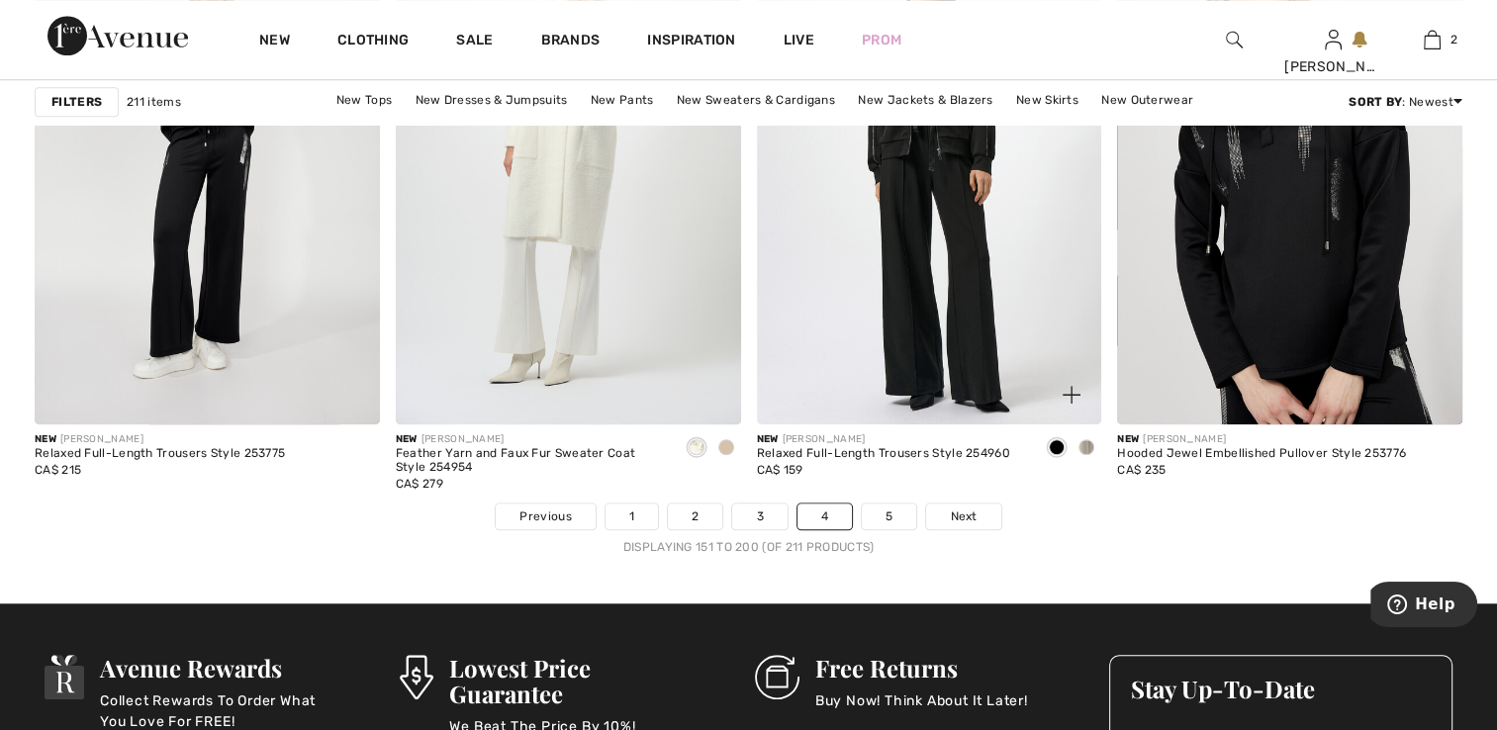
scroll to position [9100, 0]
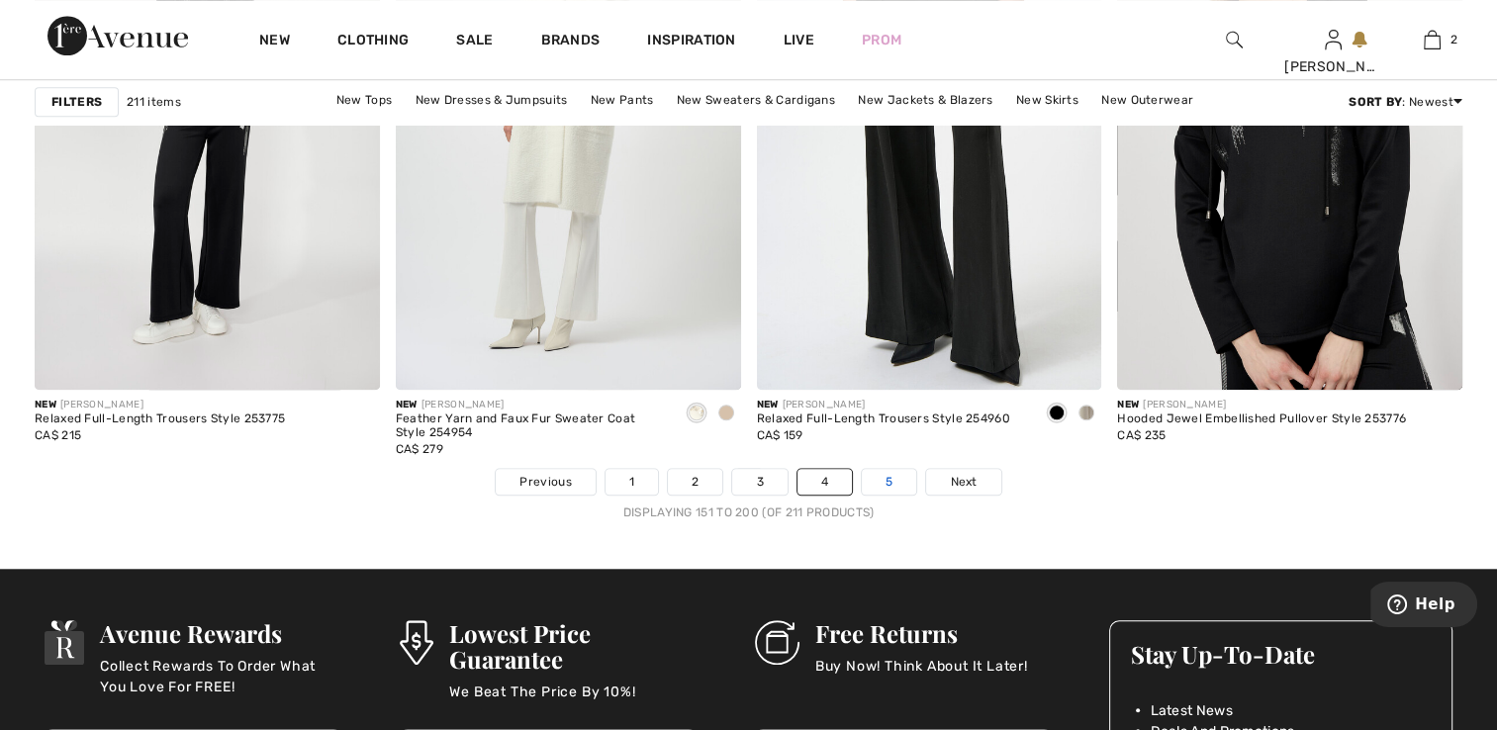
click at [881, 486] on link "5" at bounding box center [889, 482] width 54 height 26
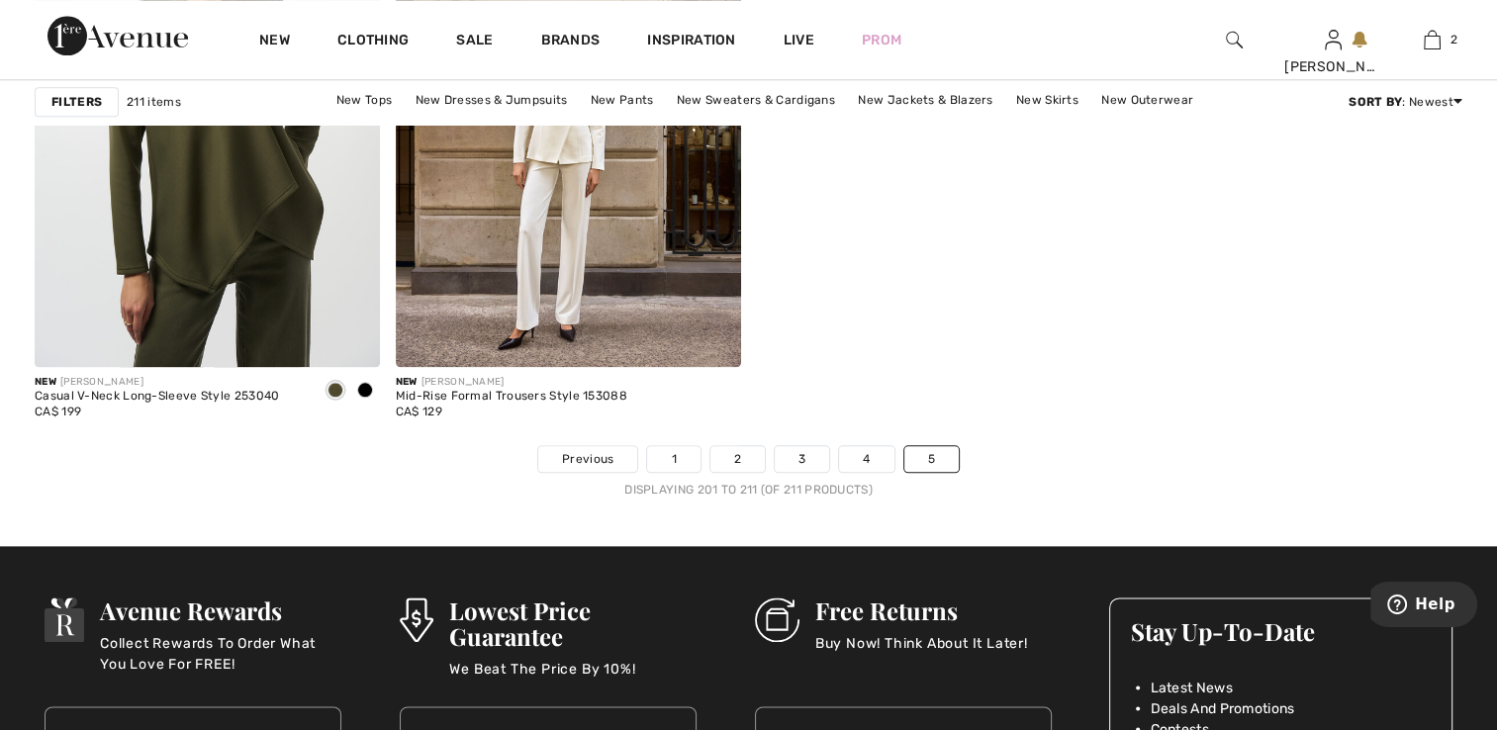
scroll to position [2275, 0]
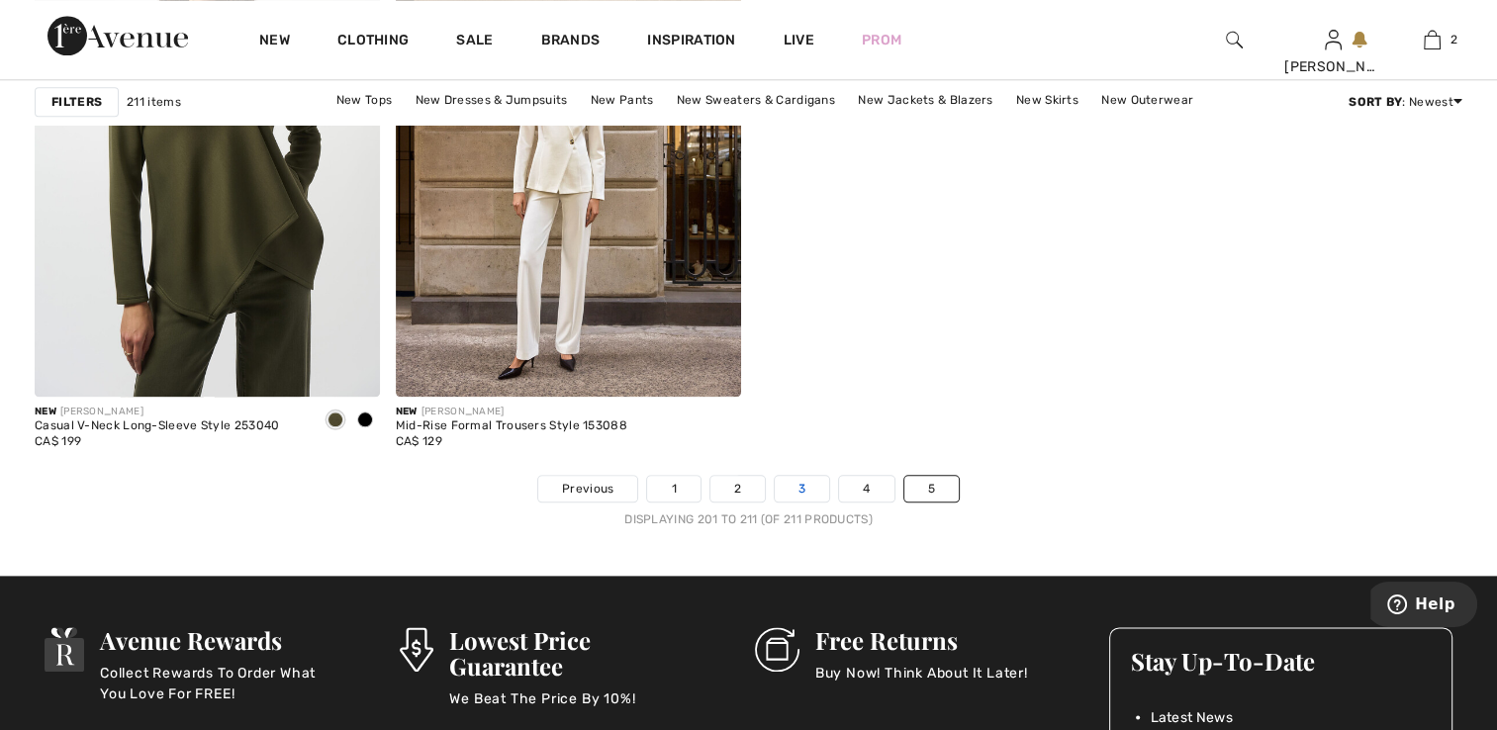
click at [804, 491] on link "3" at bounding box center [801, 489] width 54 height 26
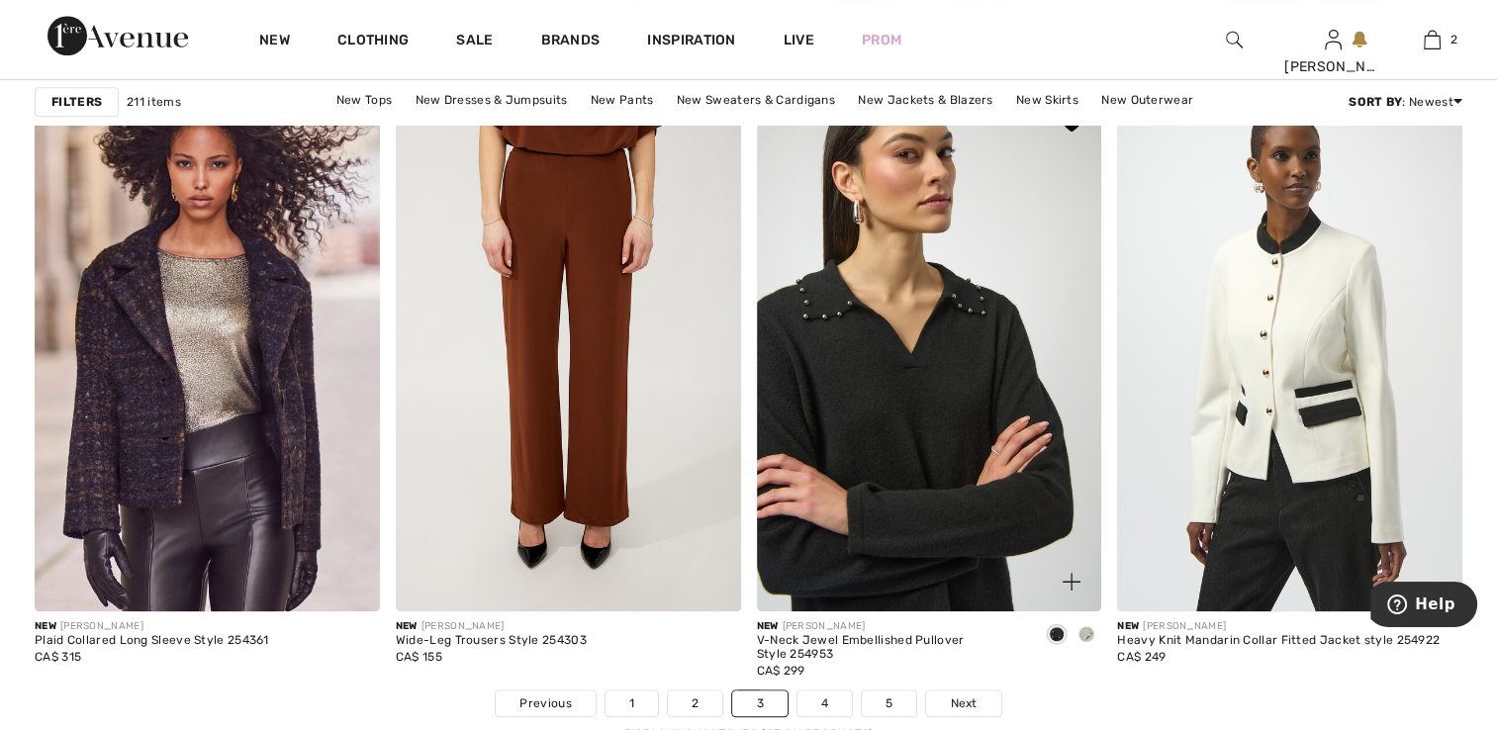
scroll to position [8992, 0]
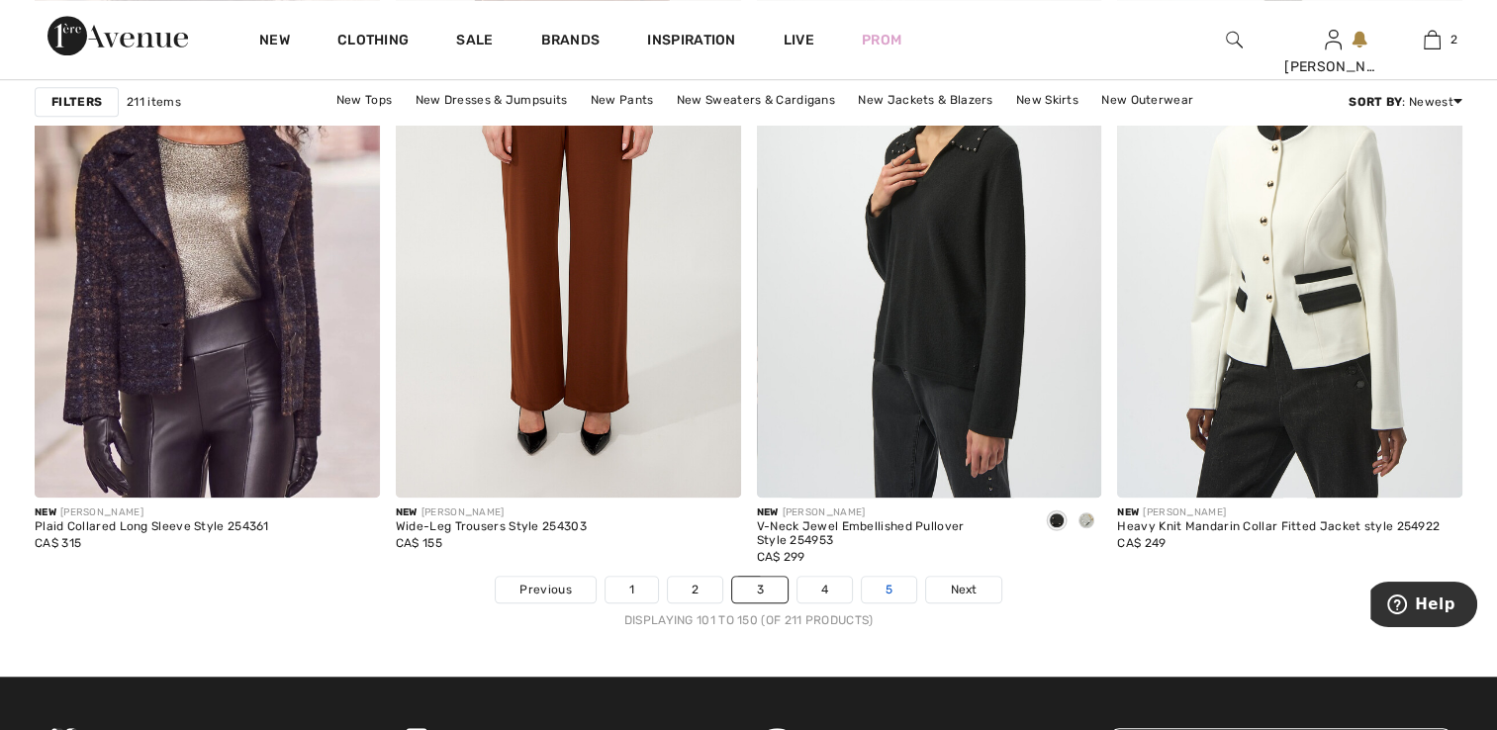
click at [892, 594] on link "5" at bounding box center [889, 590] width 54 height 26
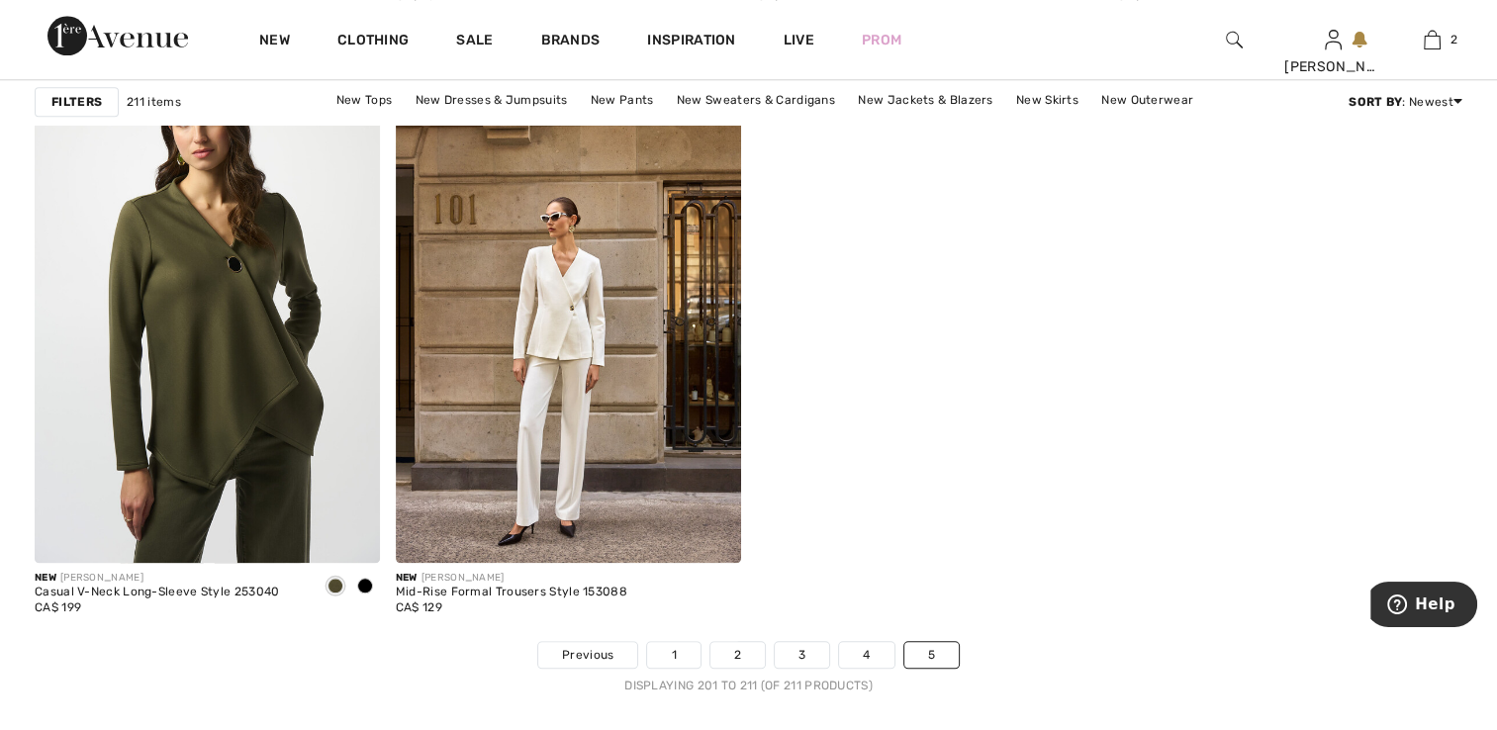
scroll to position [2150, 0]
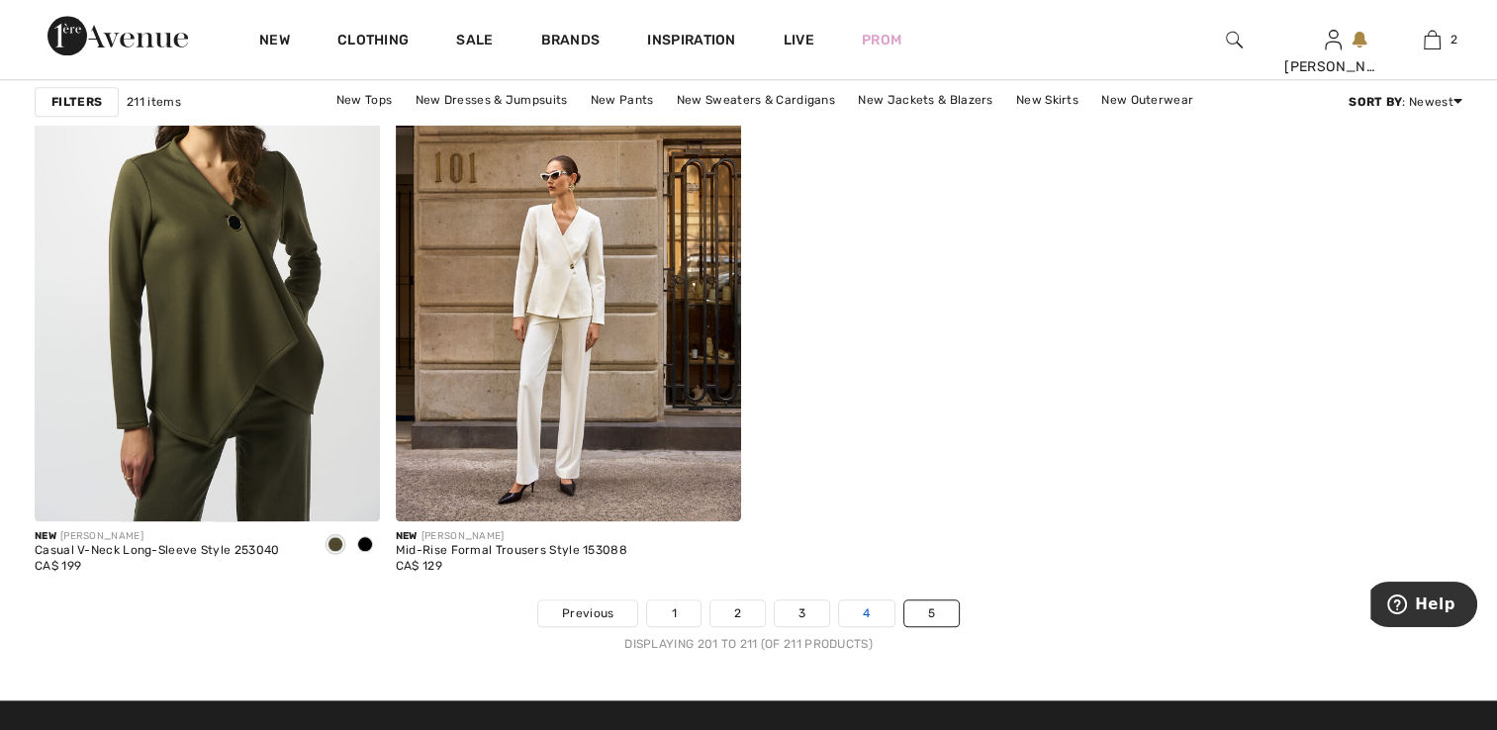
click at [855, 607] on link "4" at bounding box center [866, 613] width 54 height 26
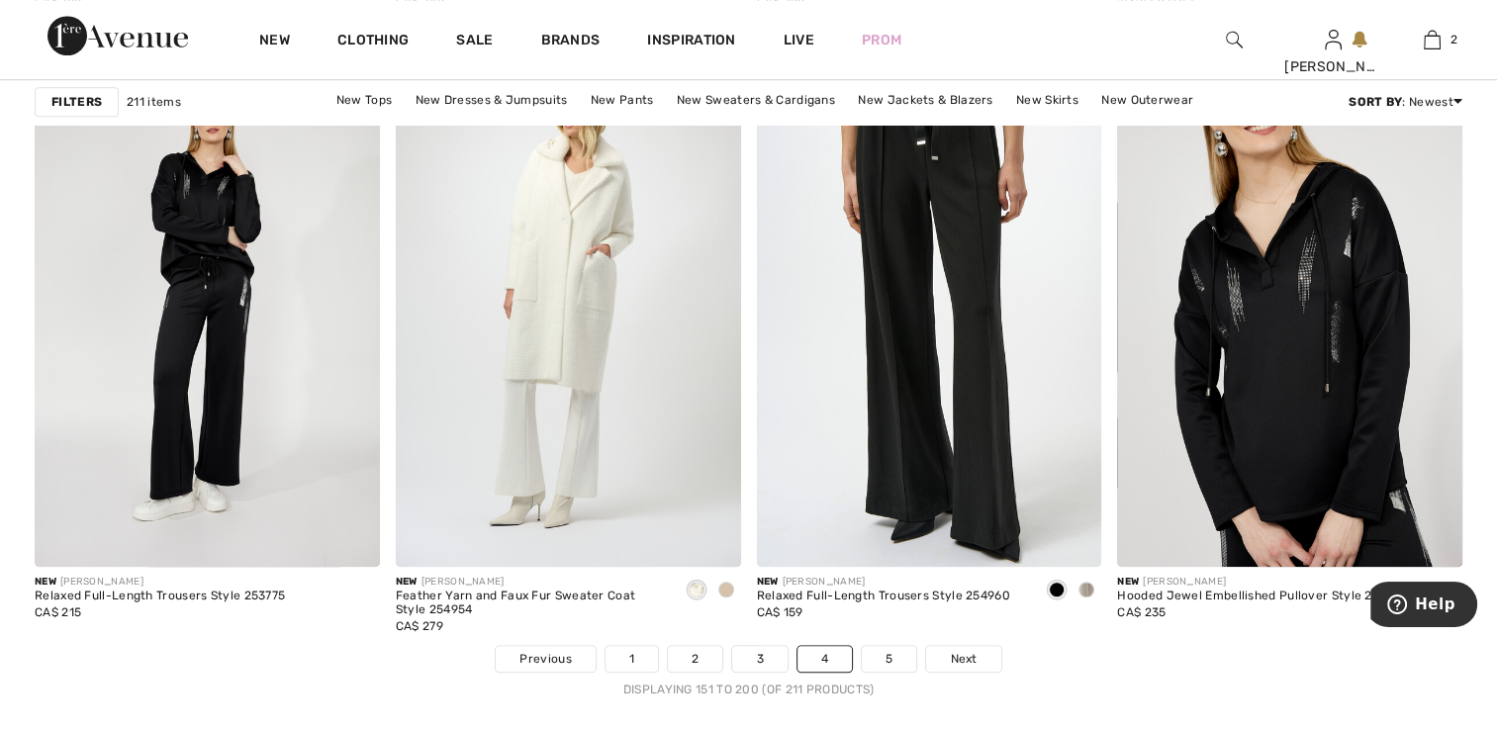
scroll to position [9096, 0]
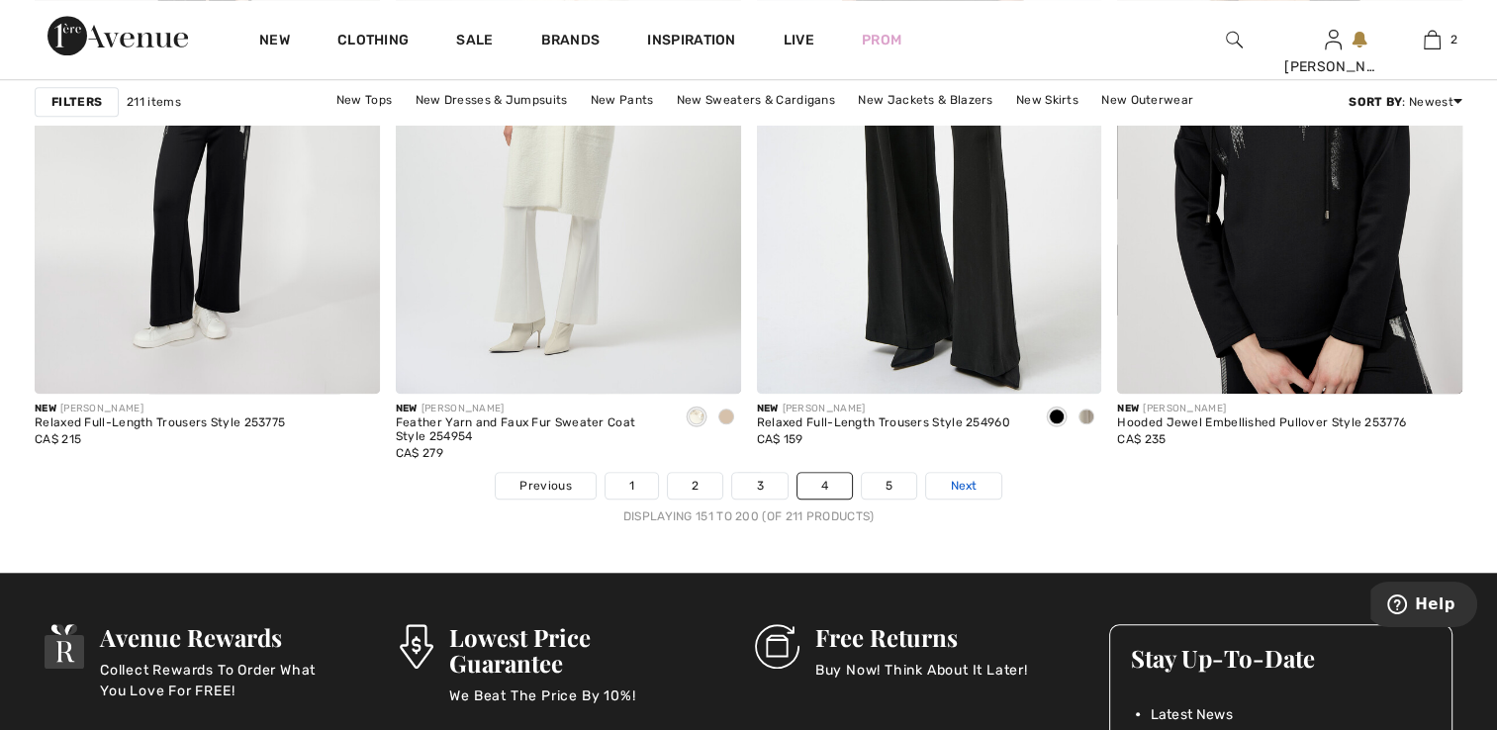
click at [968, 489] on span "Next" at bounding box center [963, 486] width 27 height 18
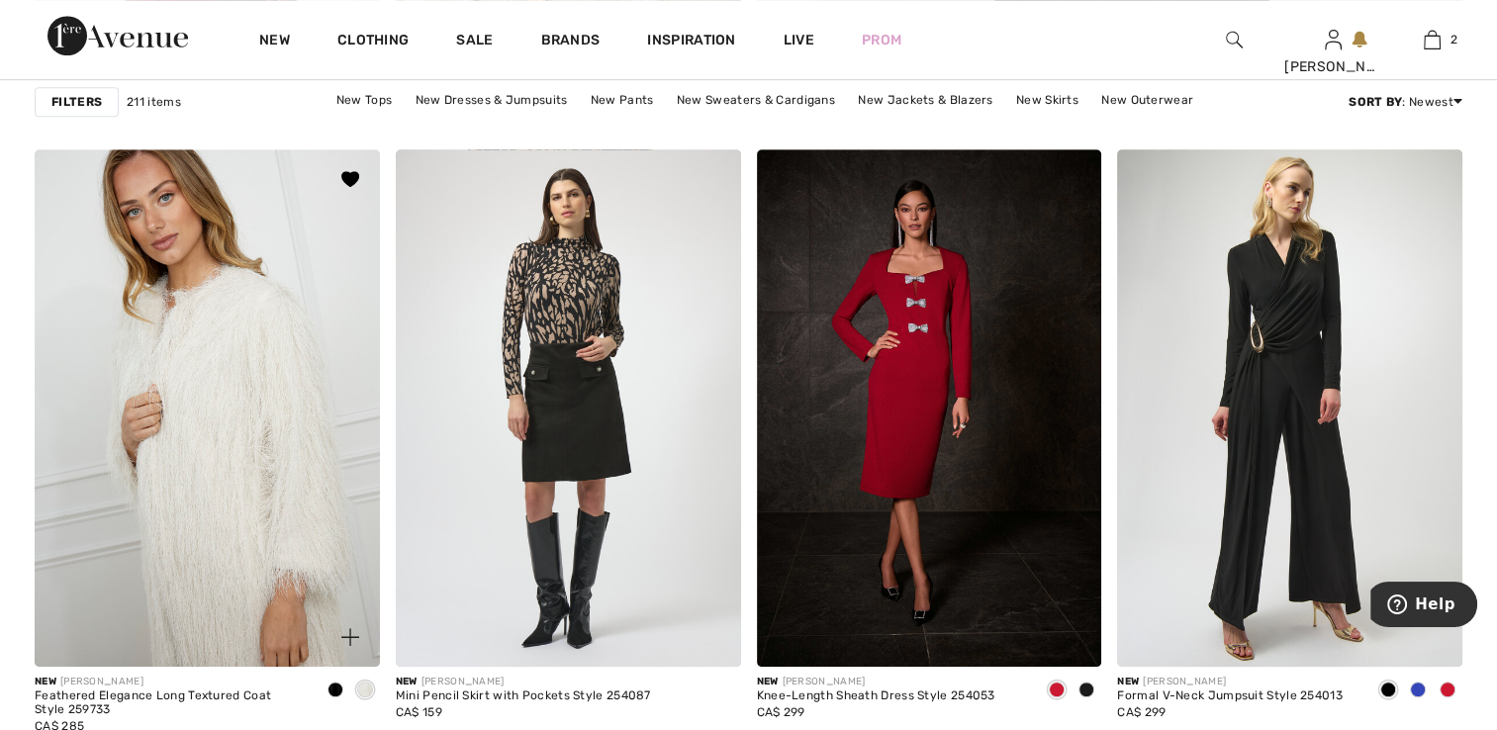
scroll to position [1353, 0]
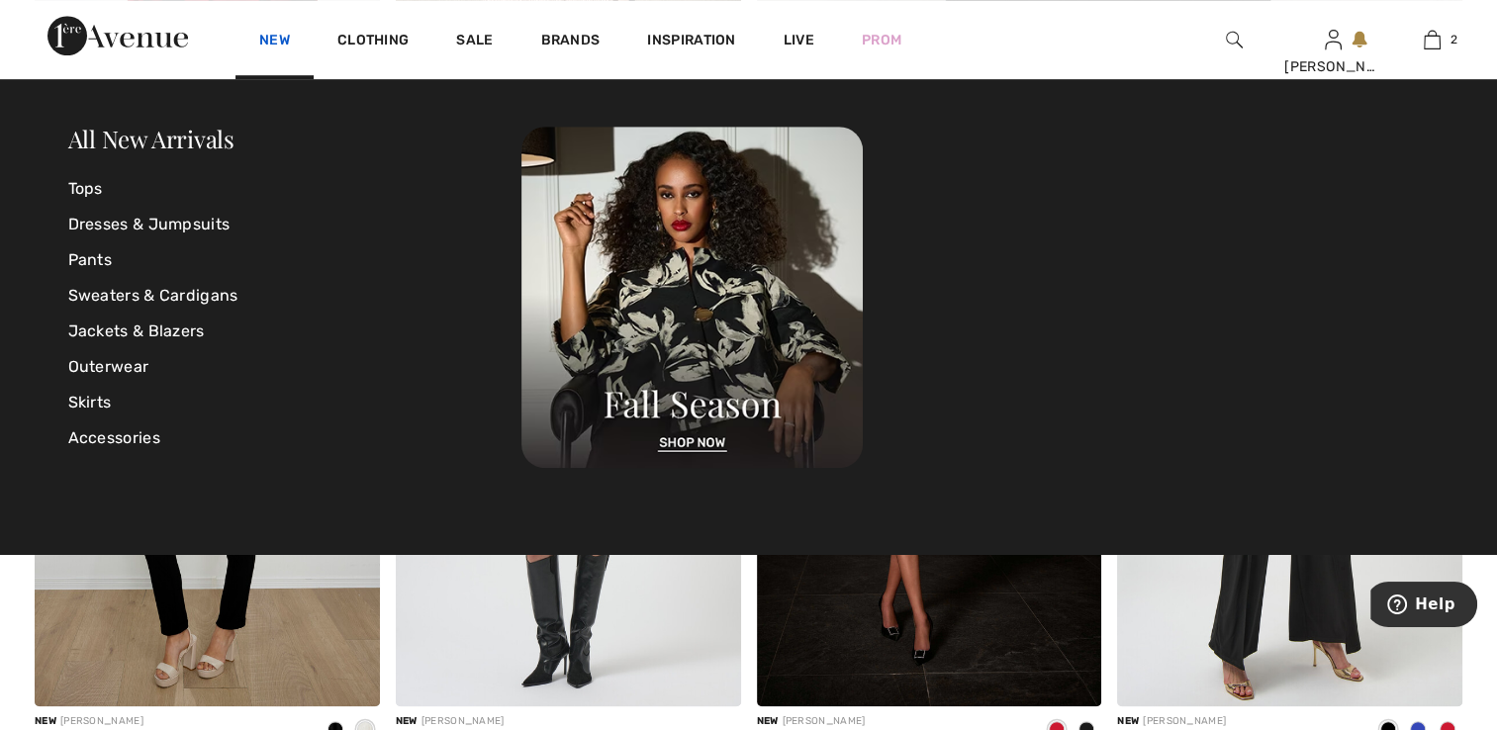
click at [283, 37] on link "New" at bounding box center [274, 42] width 31 height 21
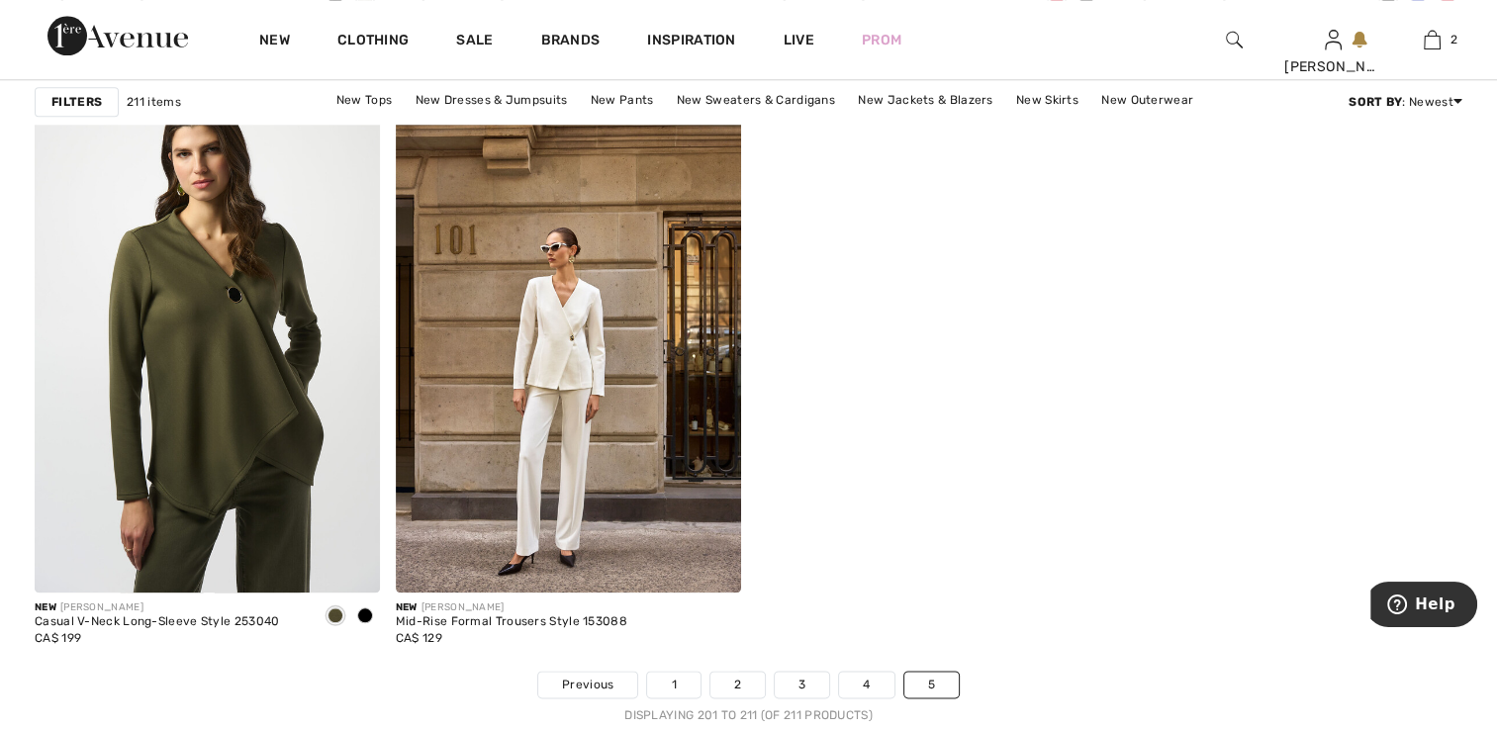
scroll to position [2139, 0]
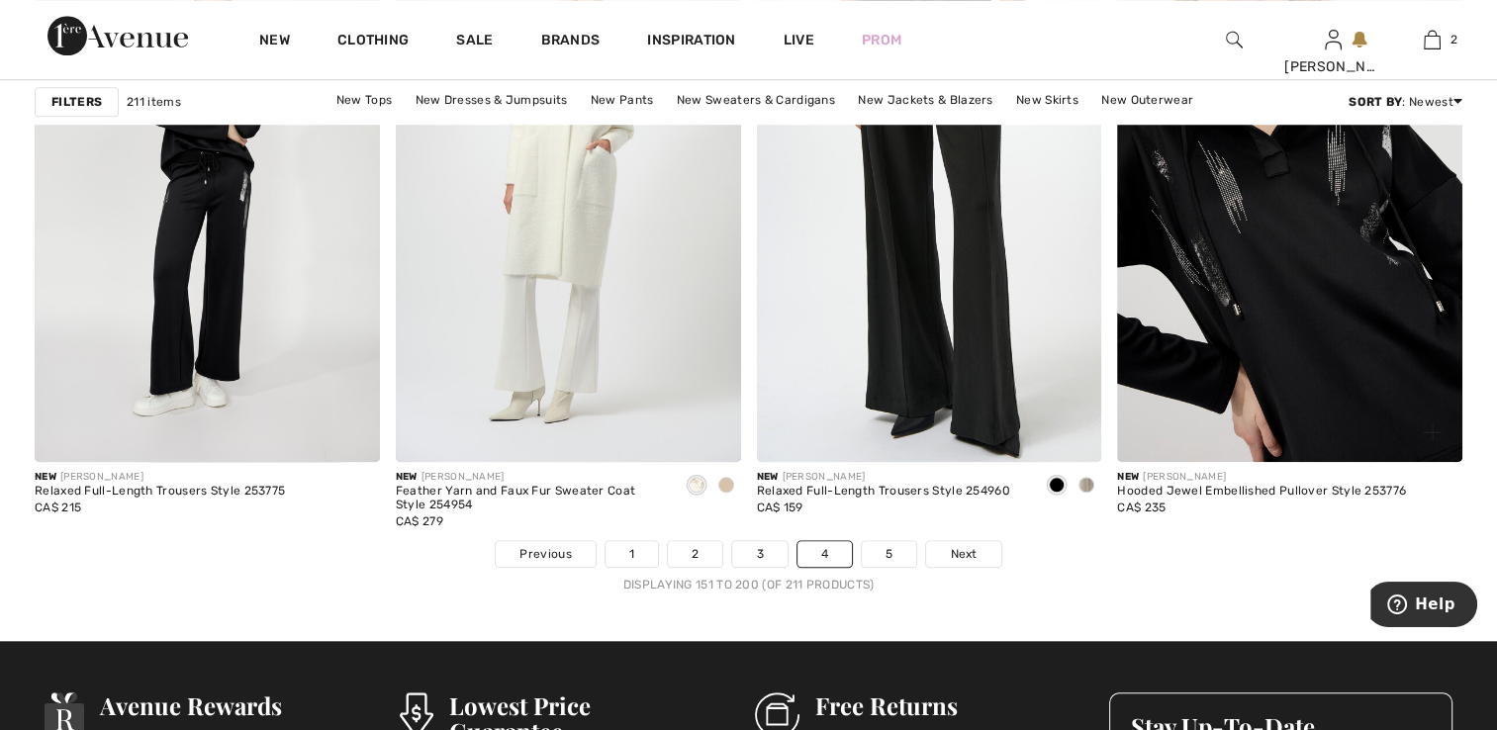
scroll to position [9096, 0]
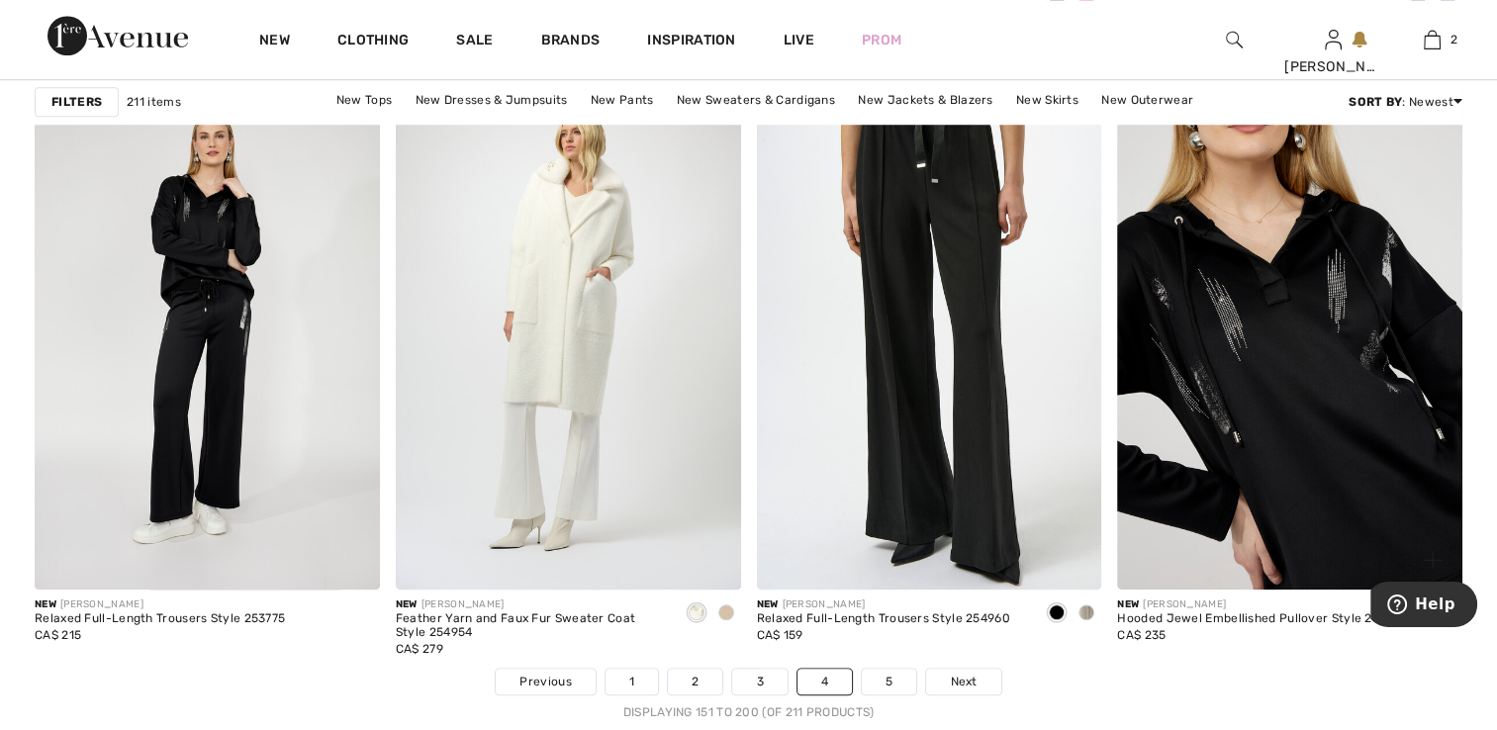
click at [1248, 425] on img at bounding box center [1289, 330] width 345 height 517
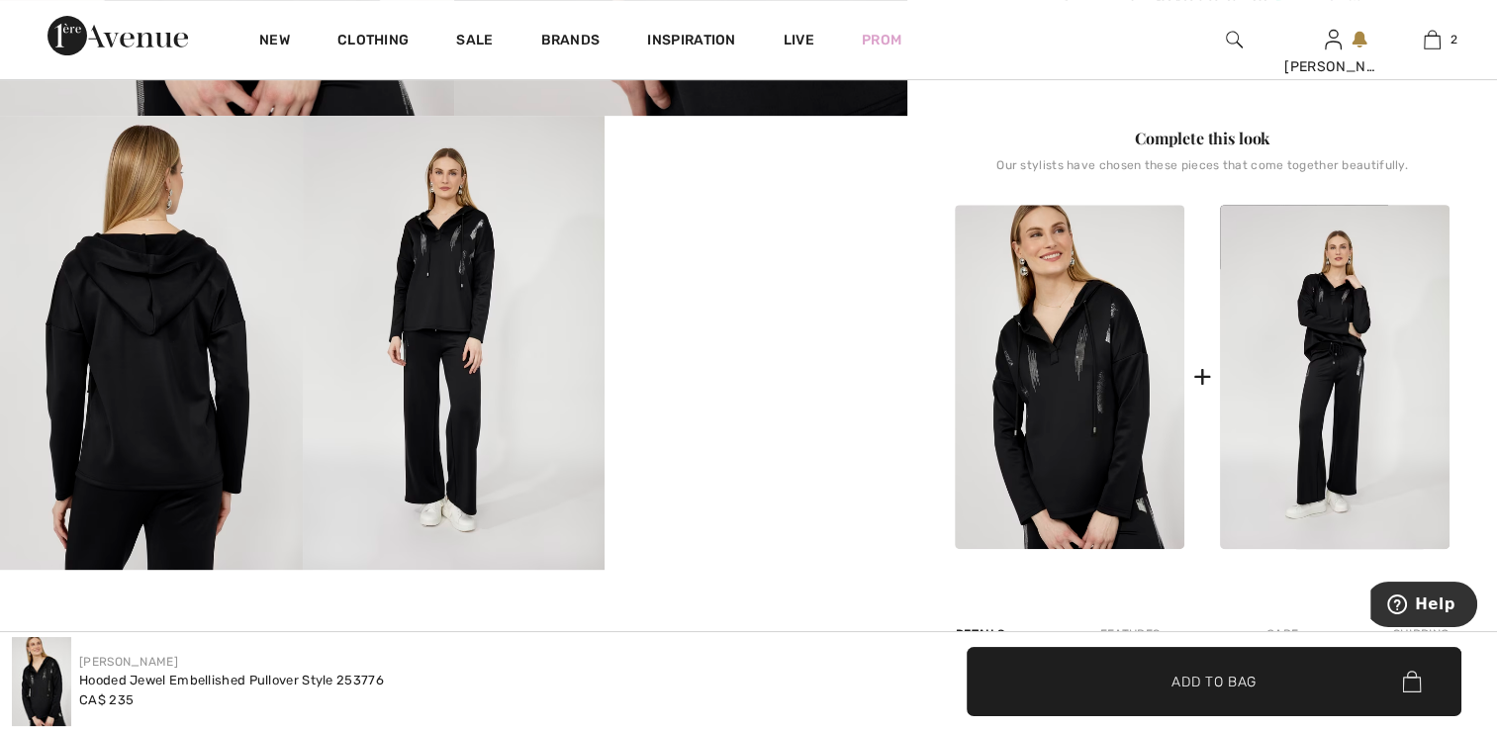
scroll to position [791, 0]
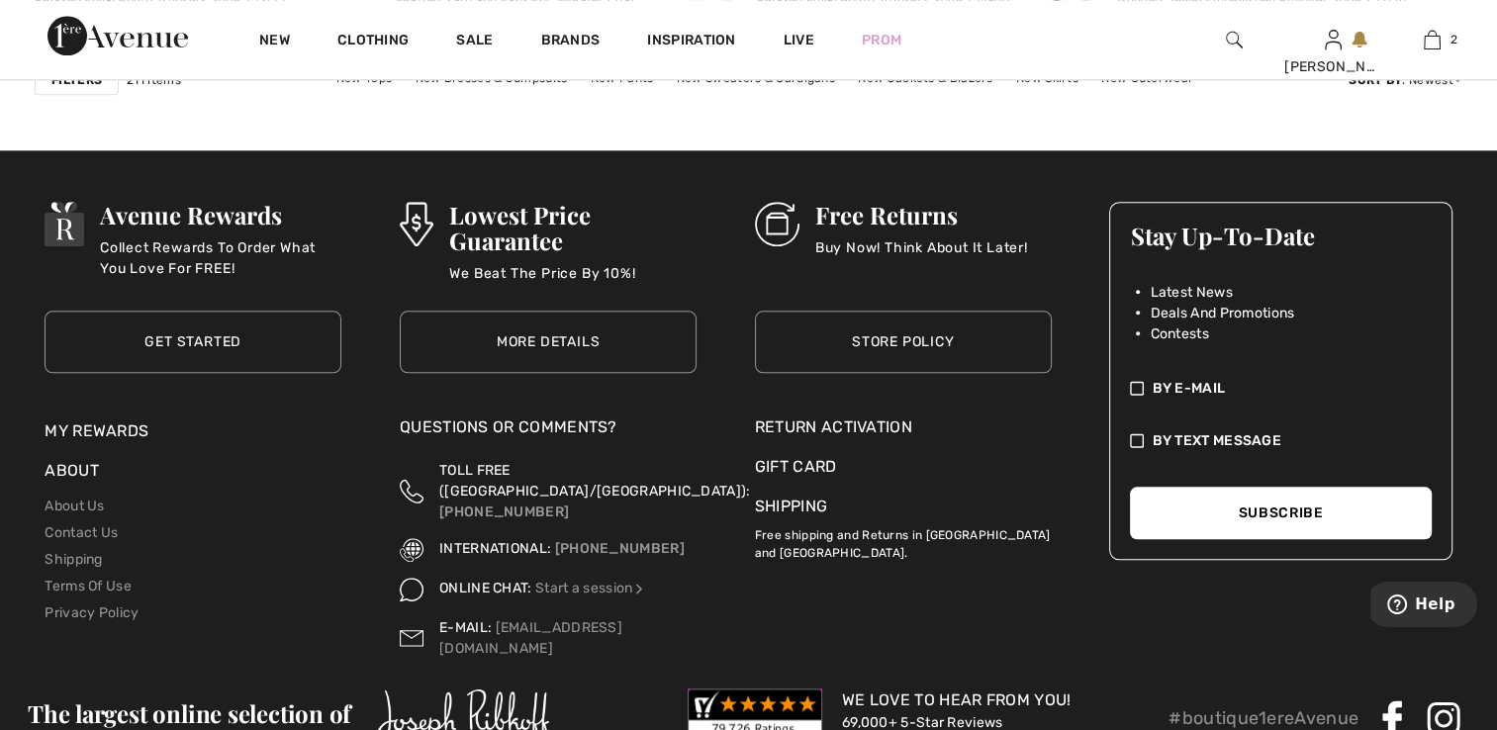
scroll to position [9532, 0]
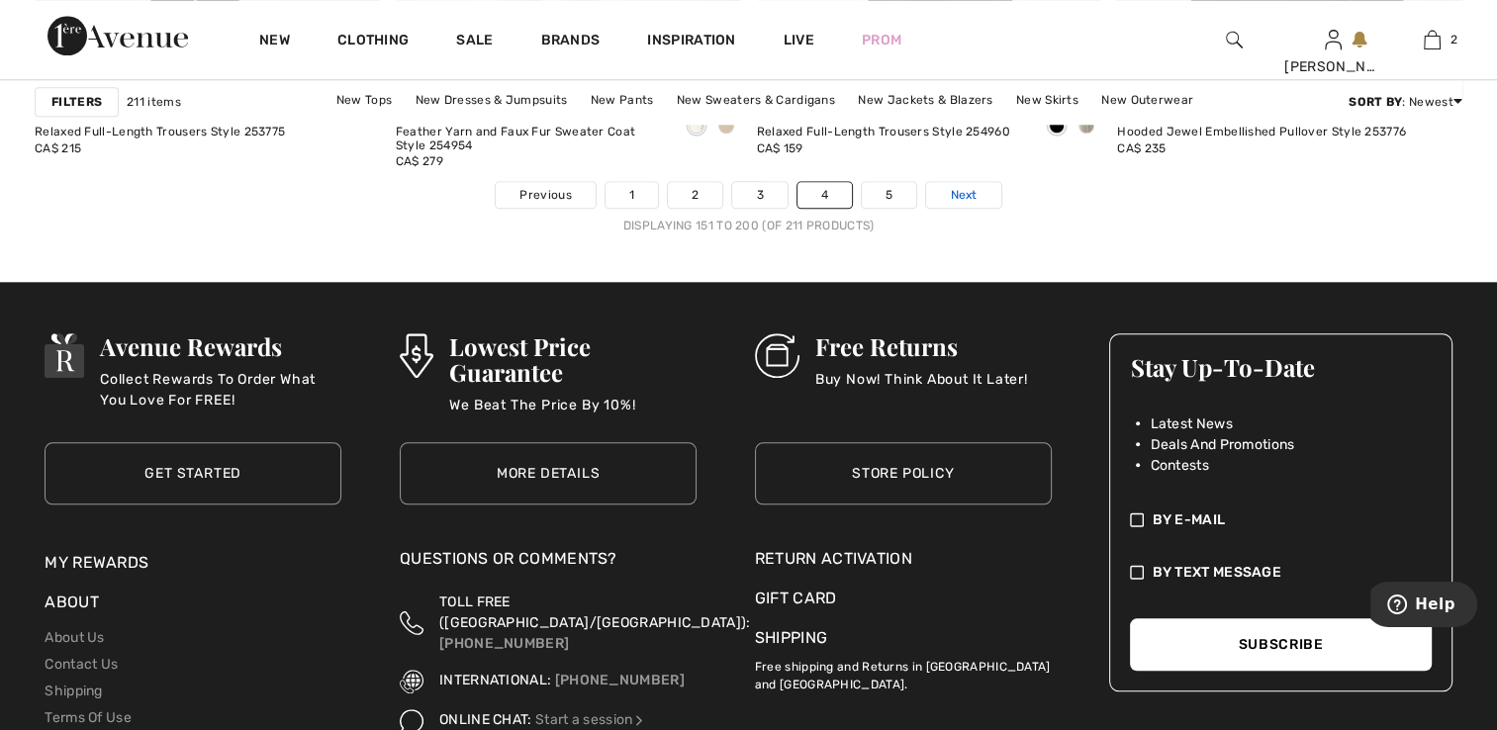
click at [959, 192] on span "Next" at bounding box center [963, 195] width 27 height 18
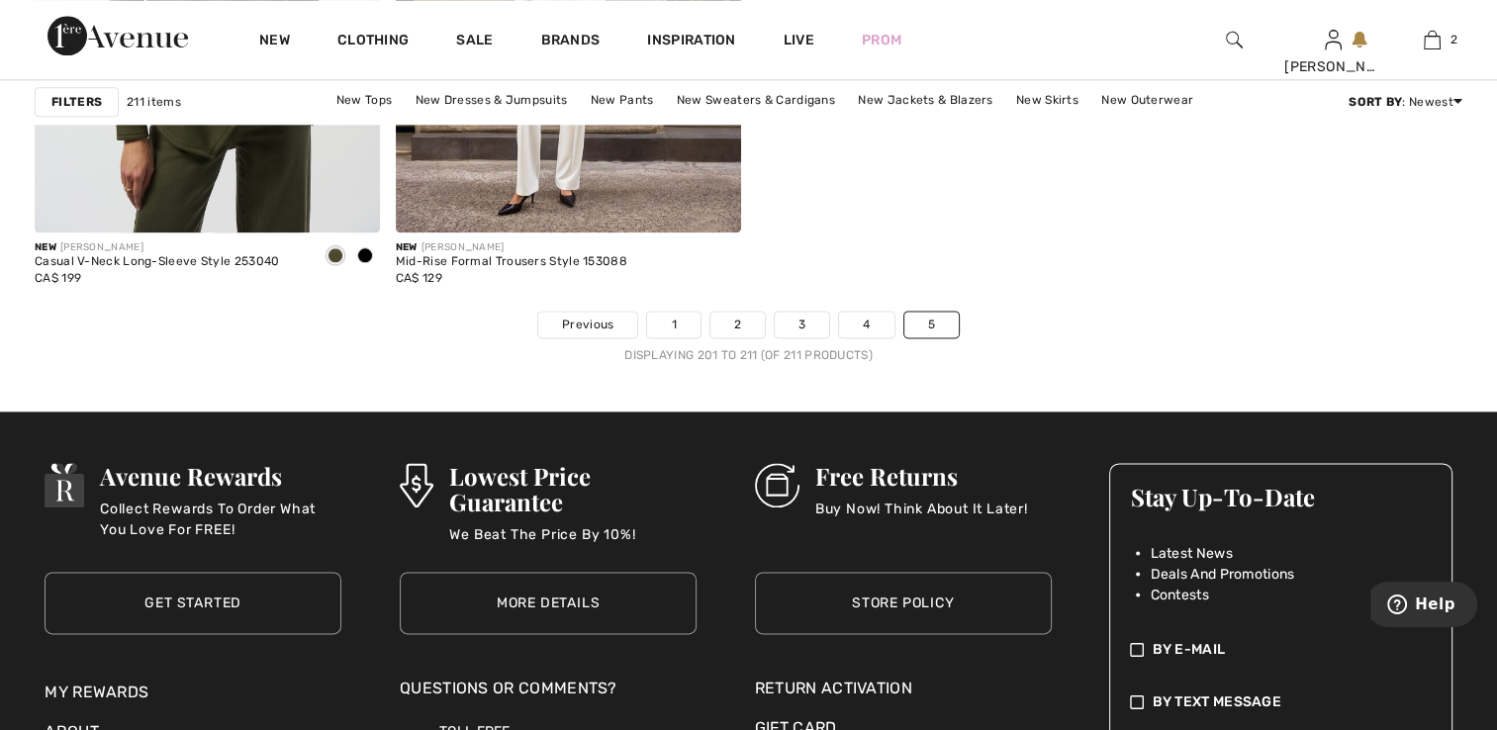
scroll to position [2671, 0]
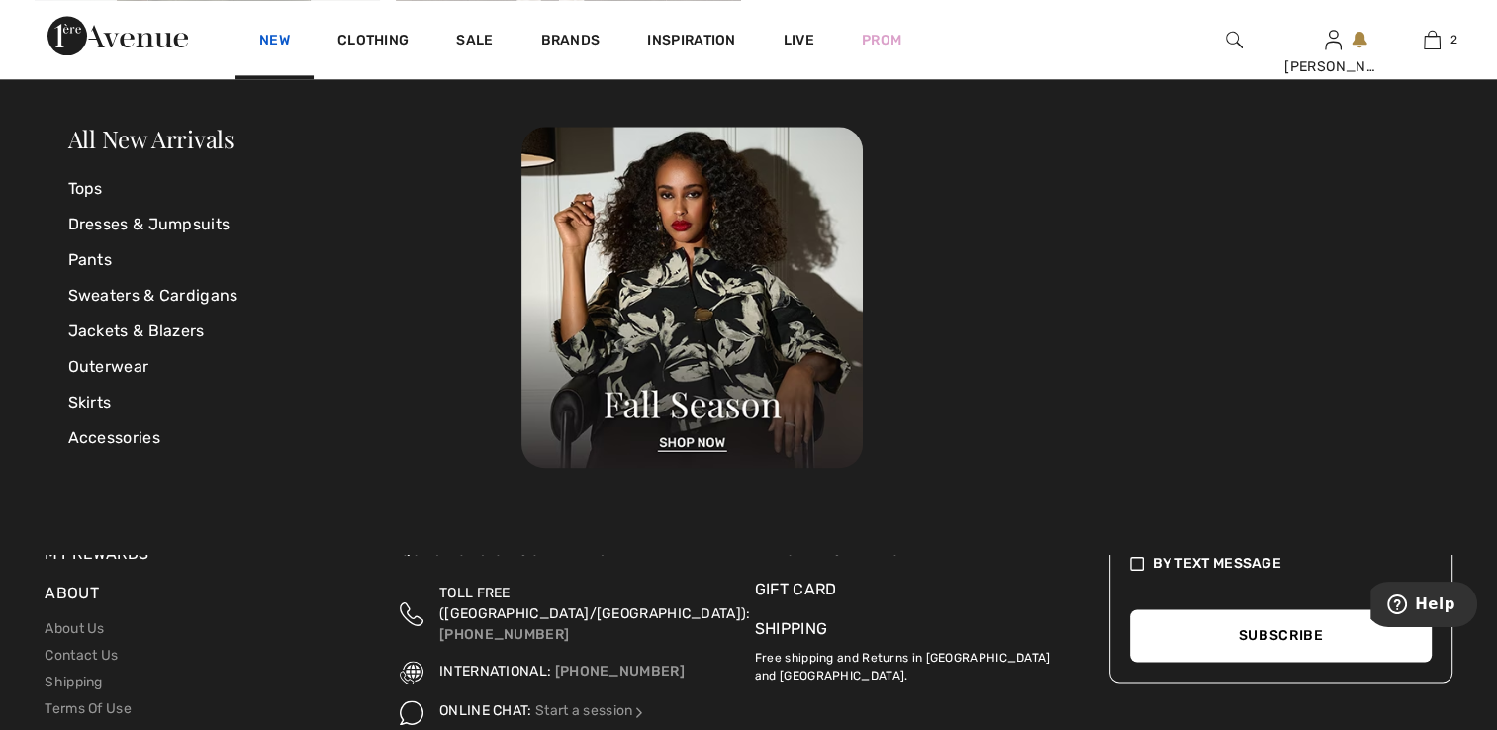
click at [261, 38] on link "New" at bounding box center [274, 42] width 31 height 21
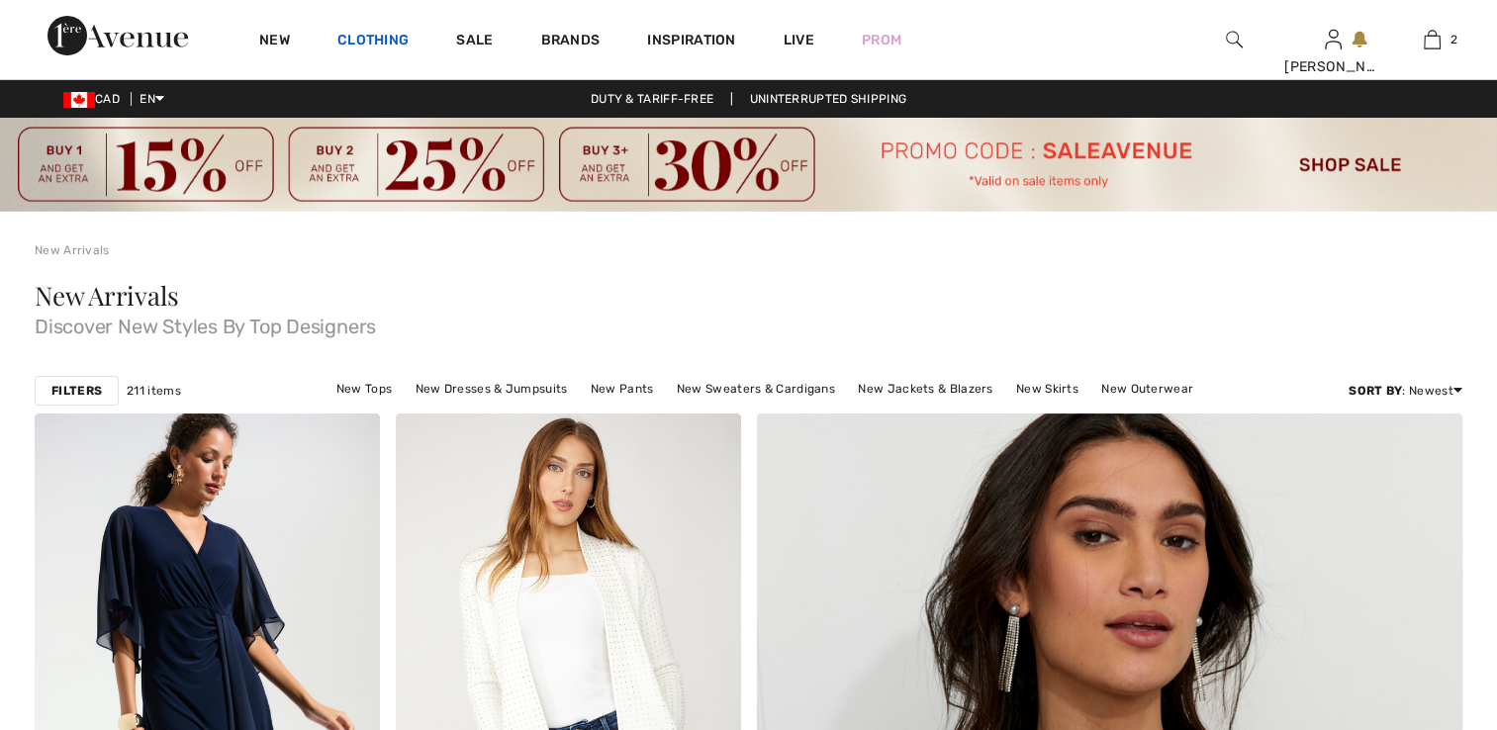
drag, startPoint x: 0, startPoint y: 0, endPoint x: 402, endPoint y: 38, distance: 403.3
click at [402, 38] on link "Clothing" at bounding box center [372, 42] width 71 height 21
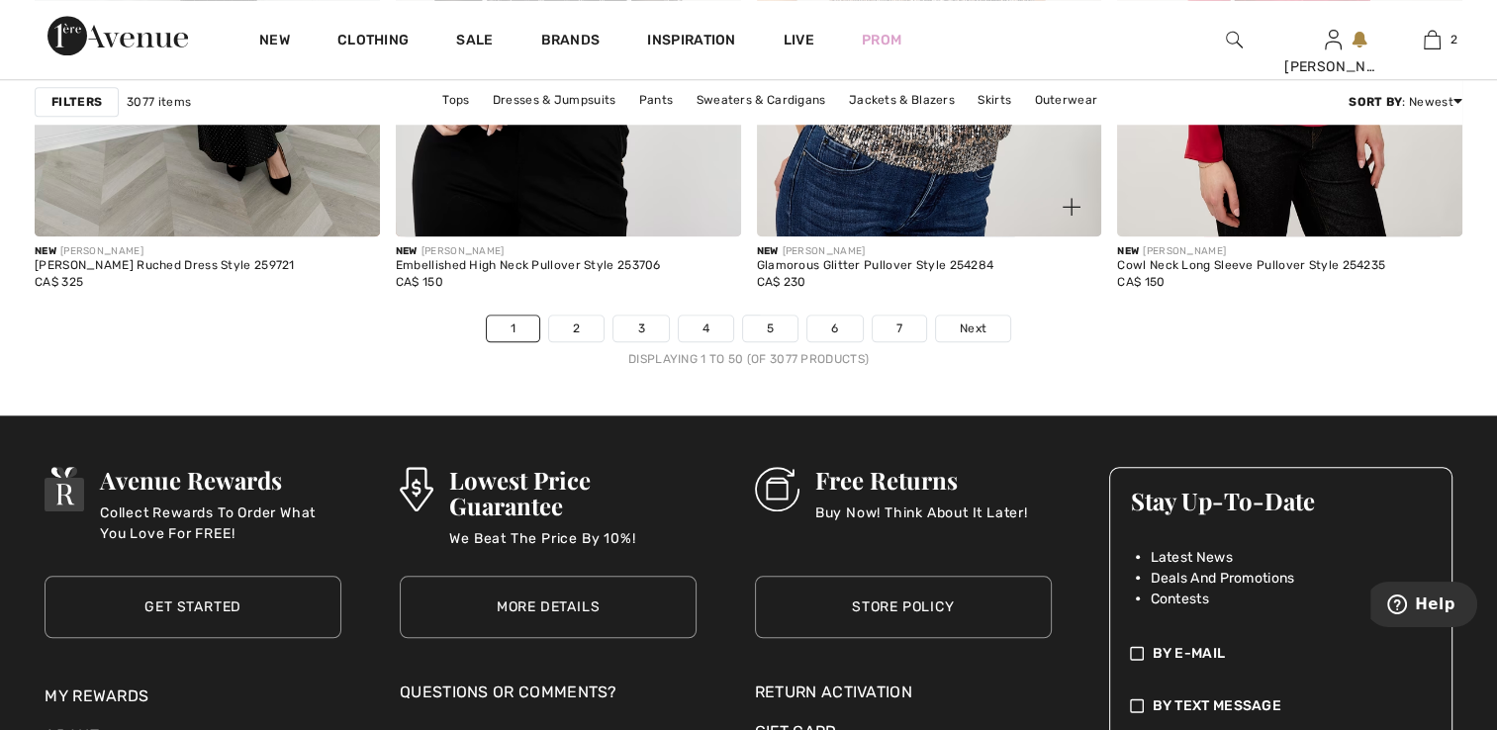
scroll to position [9298, 0]
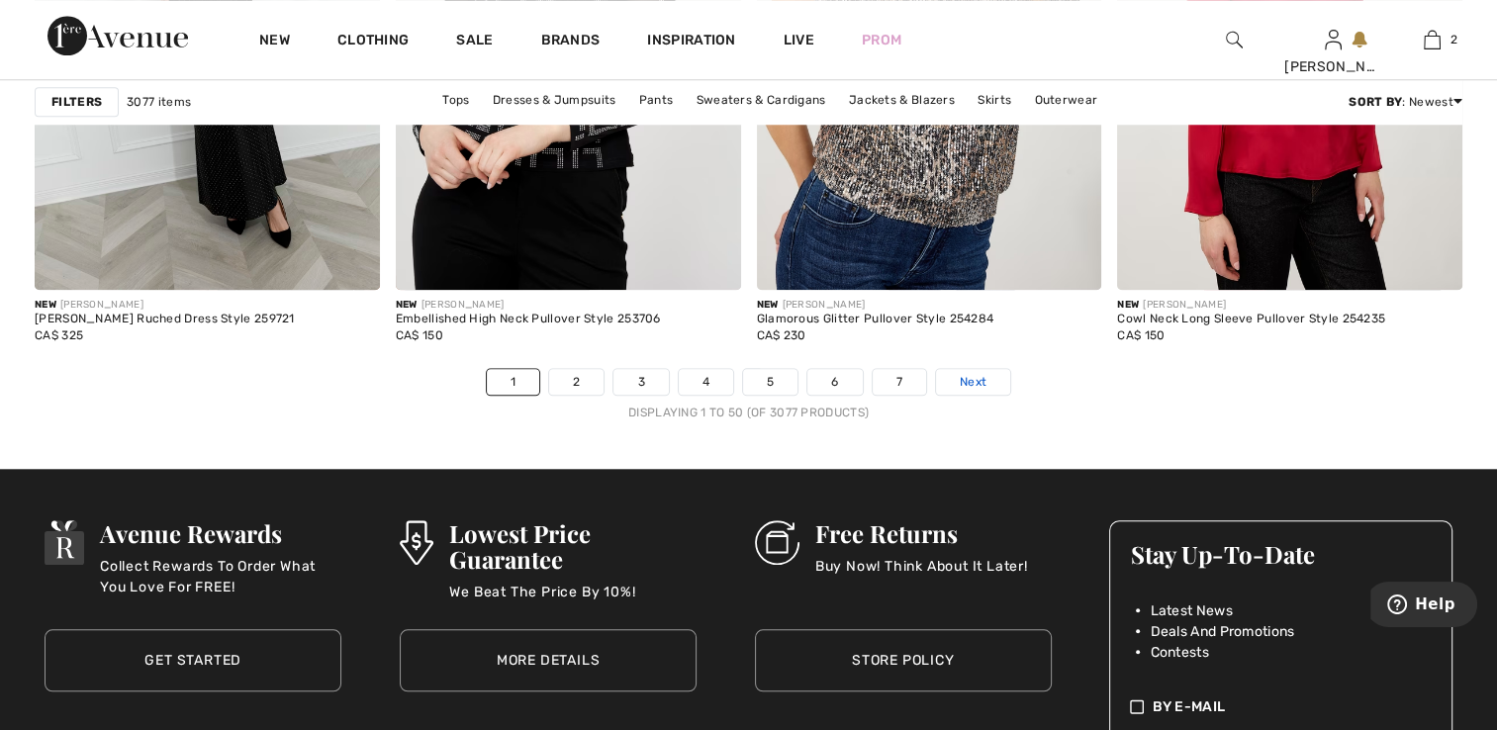
click at [985, 374] on link "Next" at bounding box center [973, 382] width 74 height 26
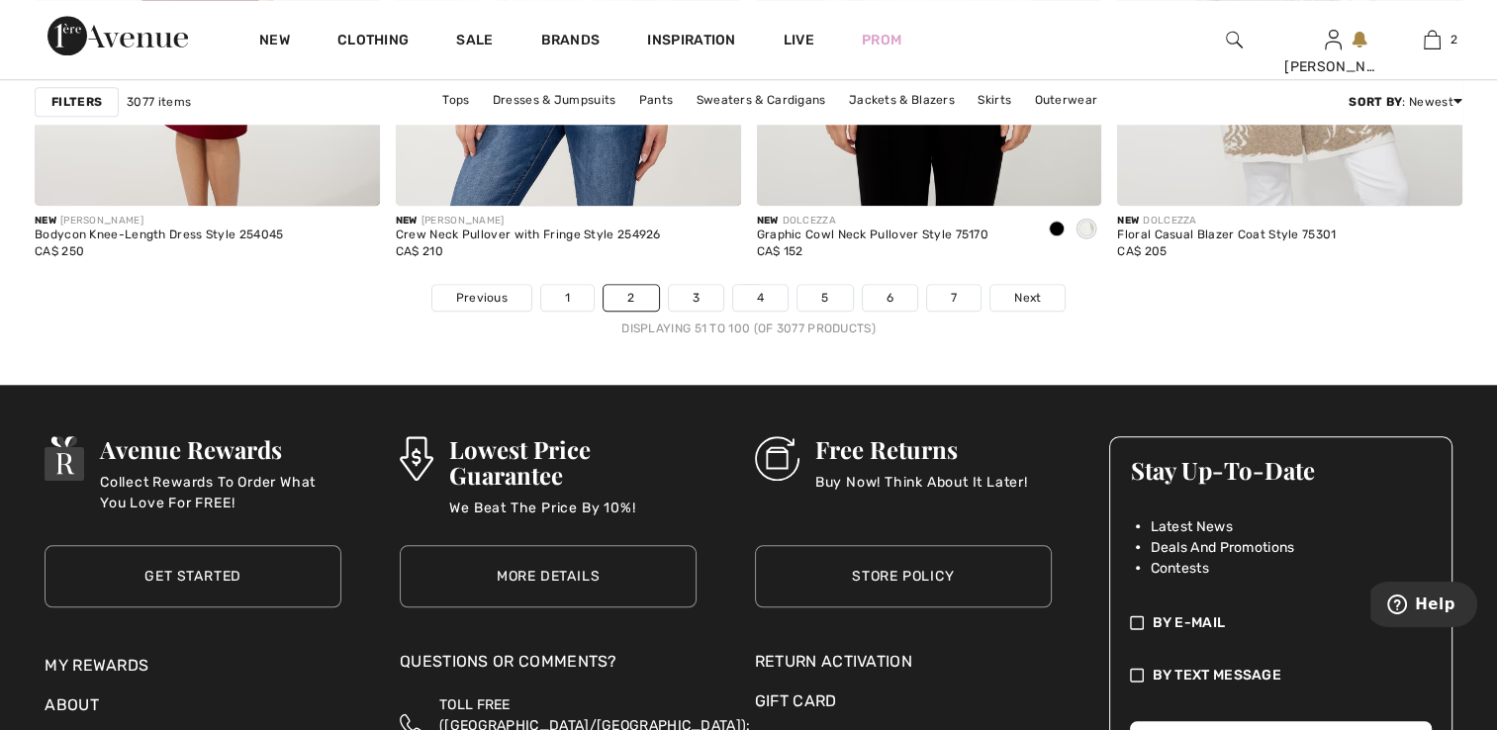
scroll to position [9383, 0]
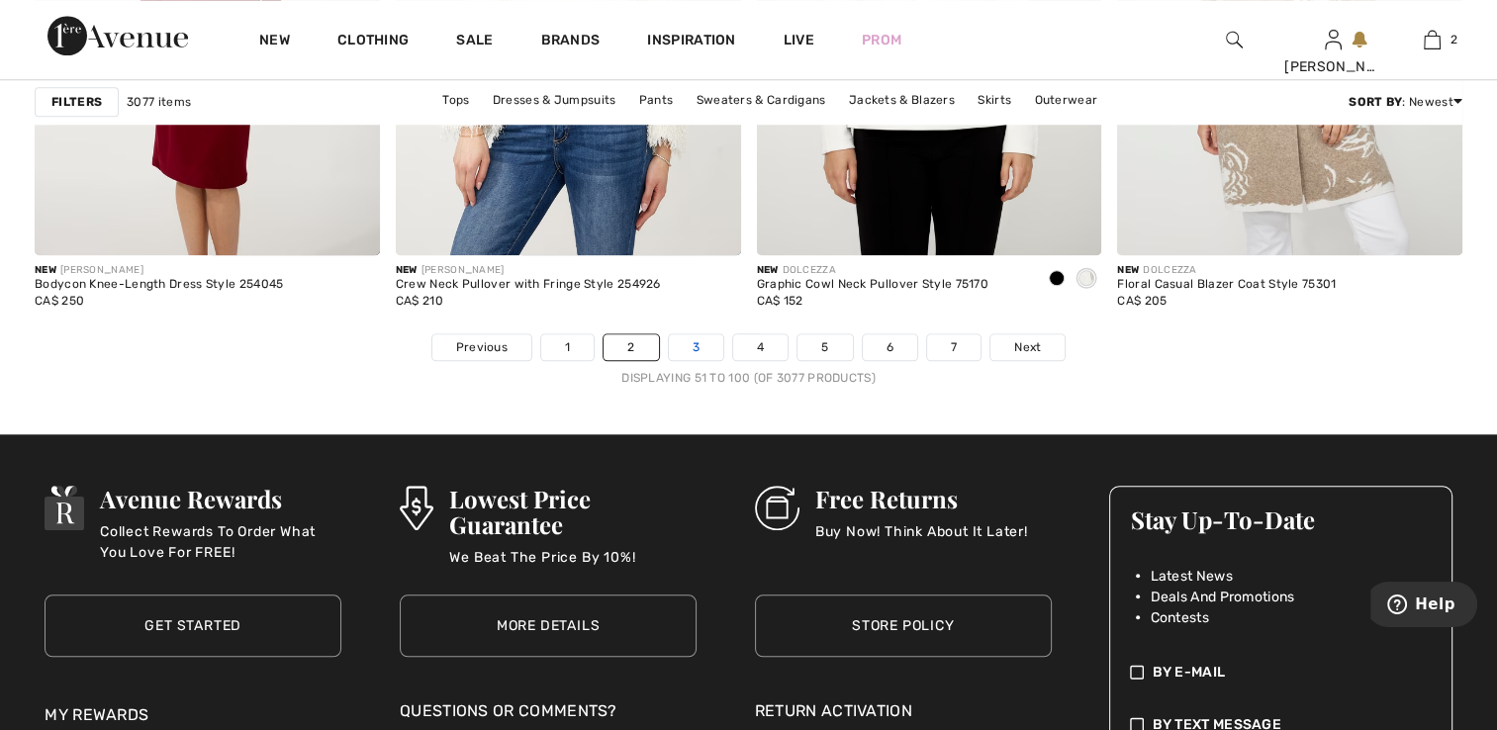
click at [690, 338] on link "3" at bounding box center [696, 347] width 54 height 26
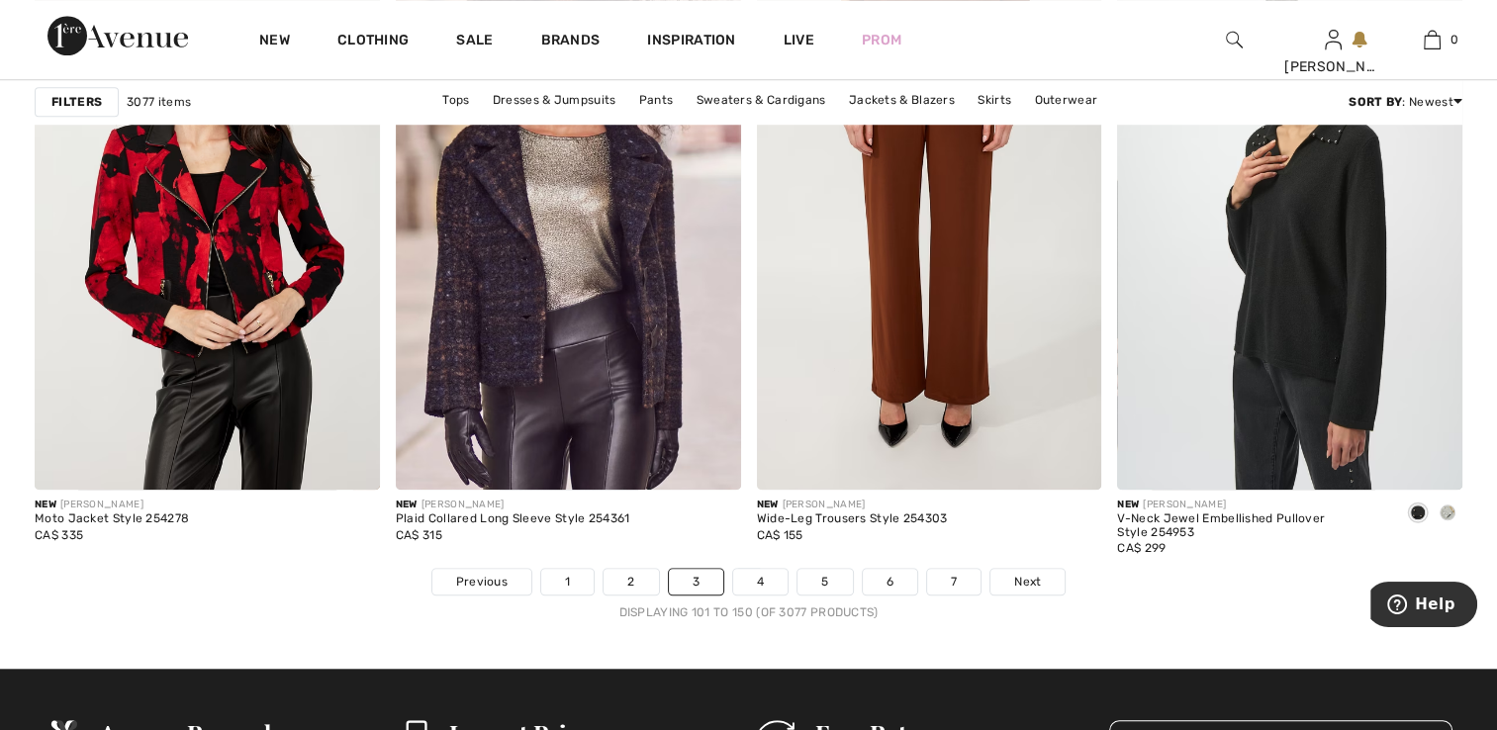
scroll to position [9183, 0]
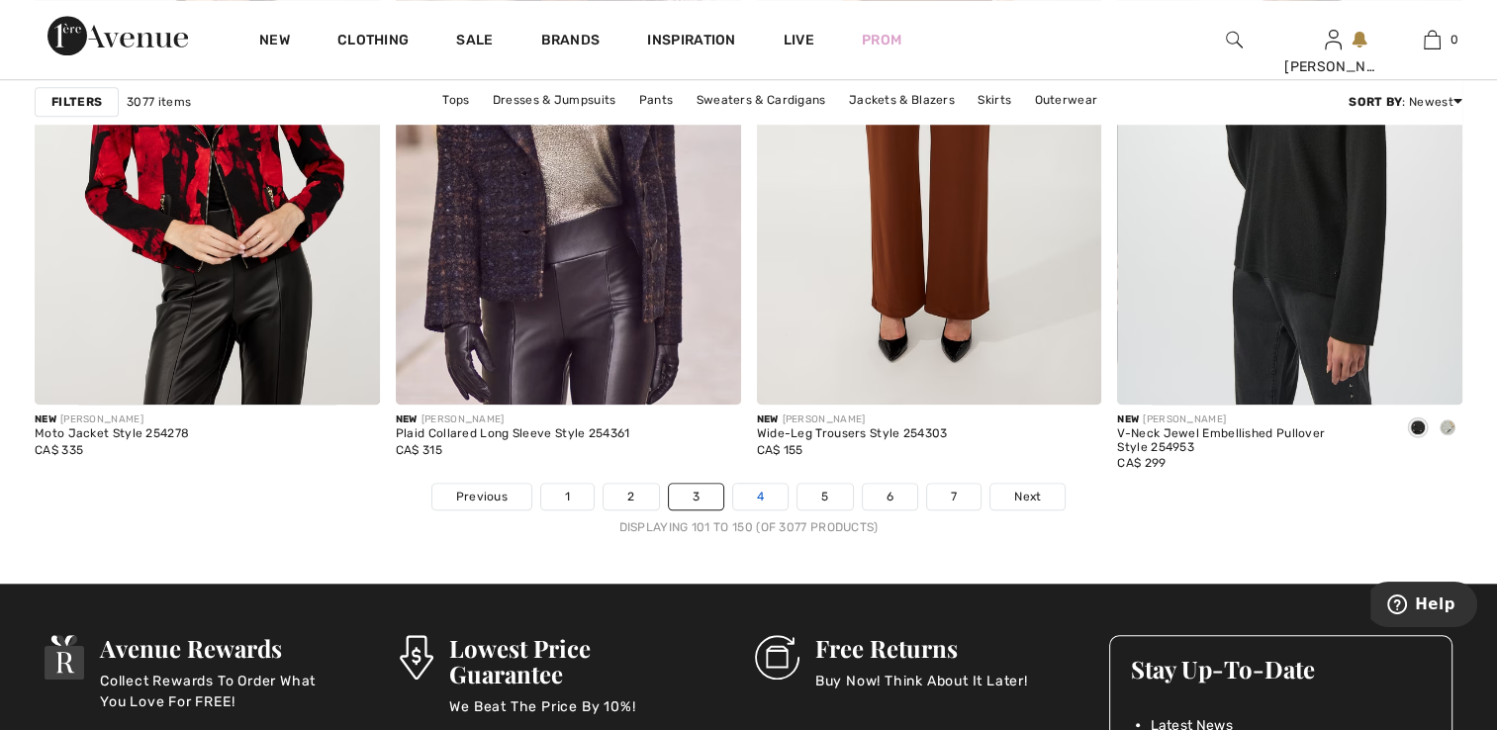
click at [766, 499] on link "4" at bounding box center [760, 497] width 54 height 26
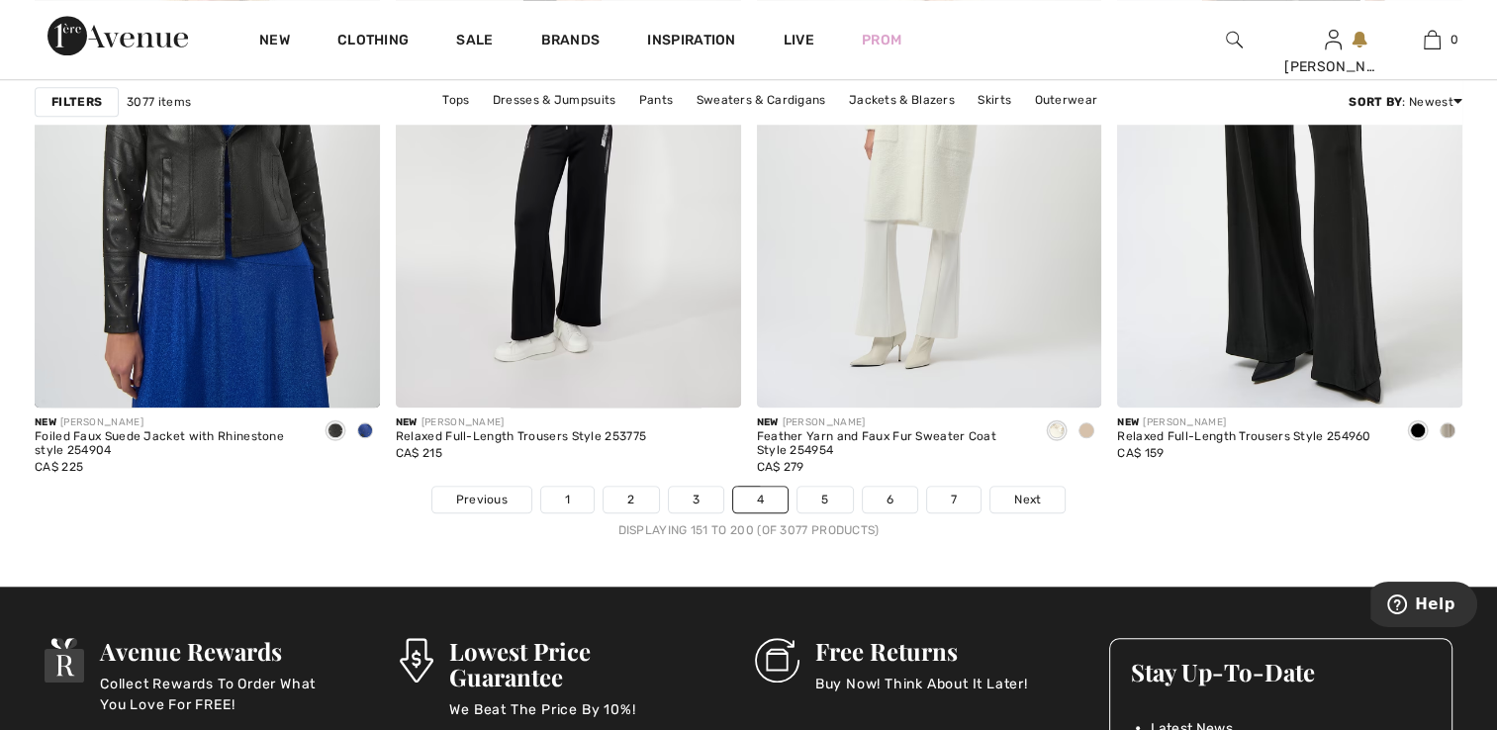
scroll to position [9219, 0]
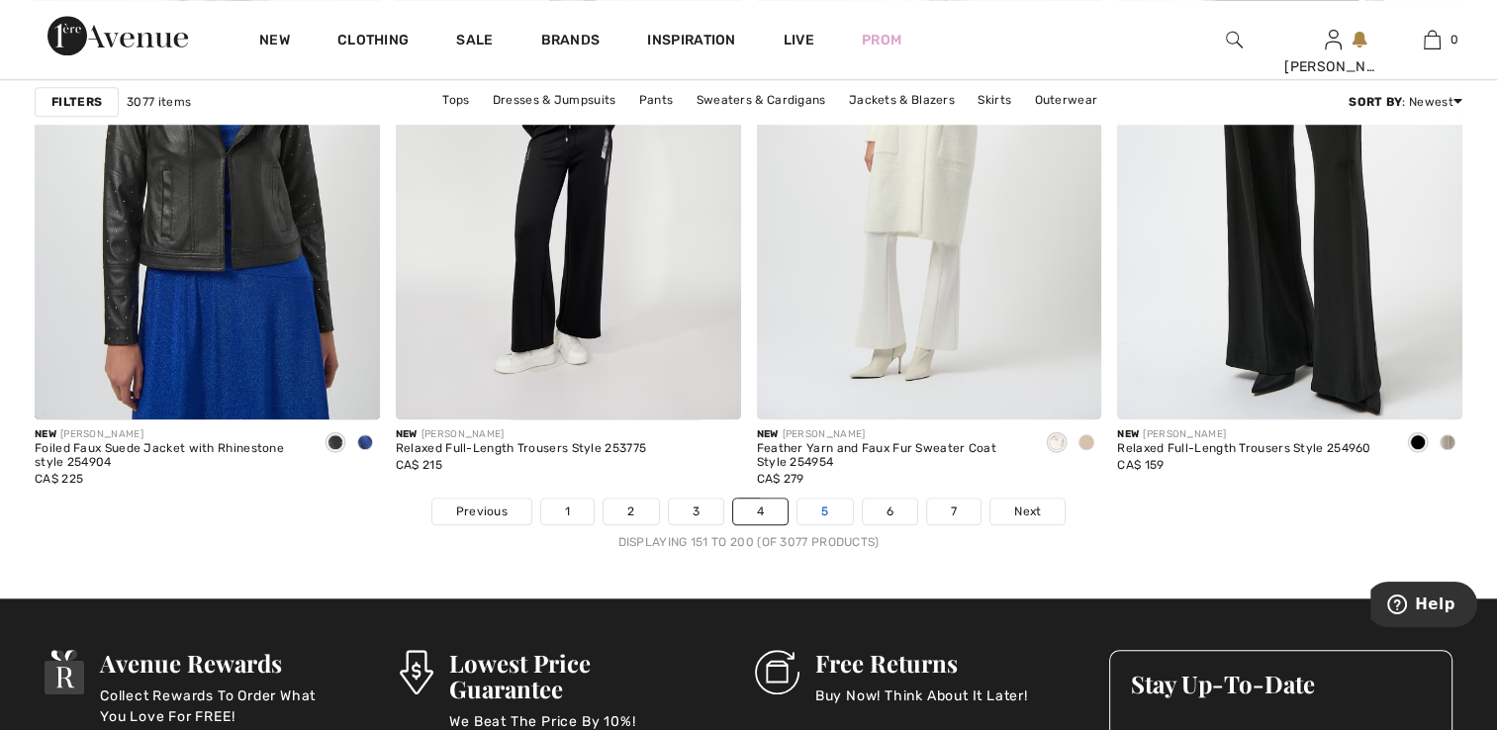
click at [831, 514] on link "5" at bounding box center [824, 512] width 54 height 26
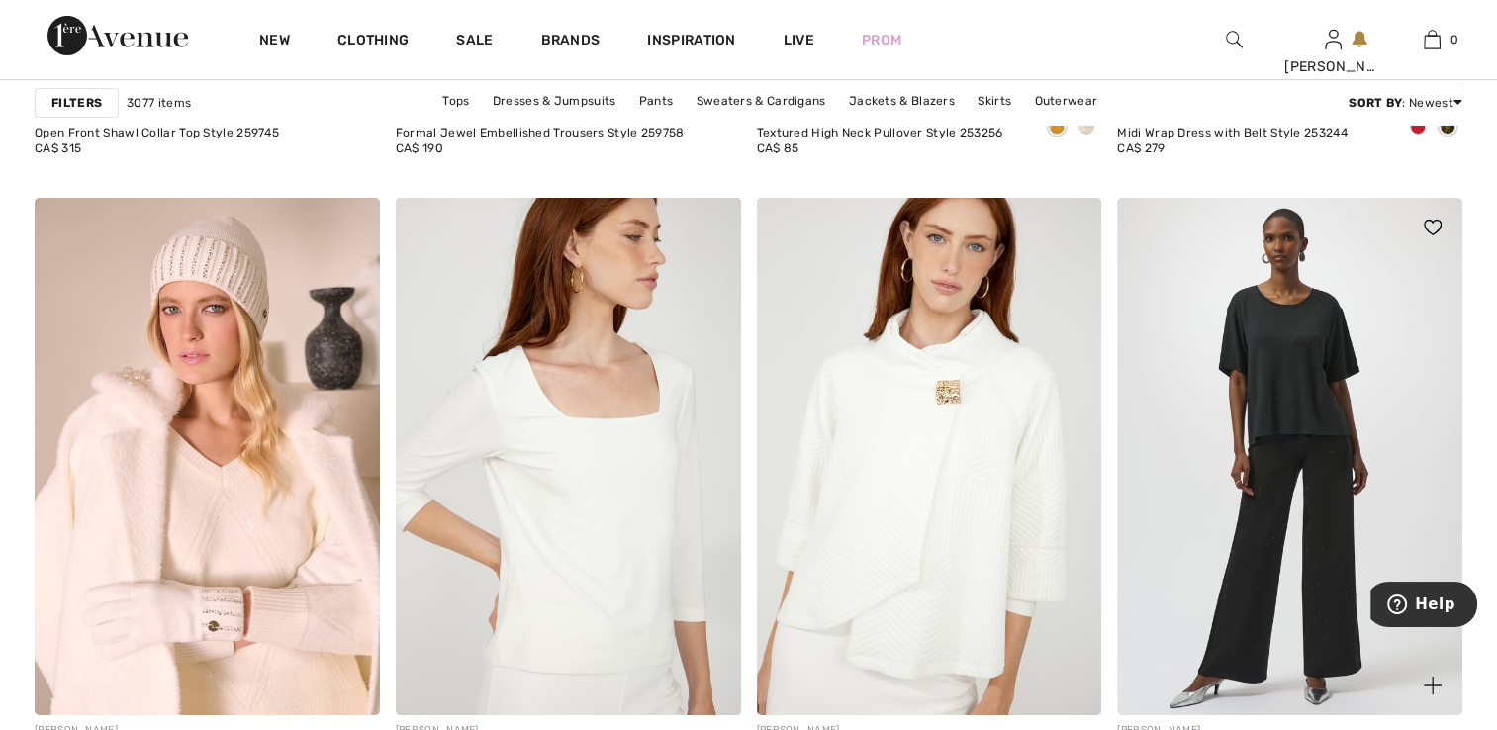
scroll to position [6936, 0]
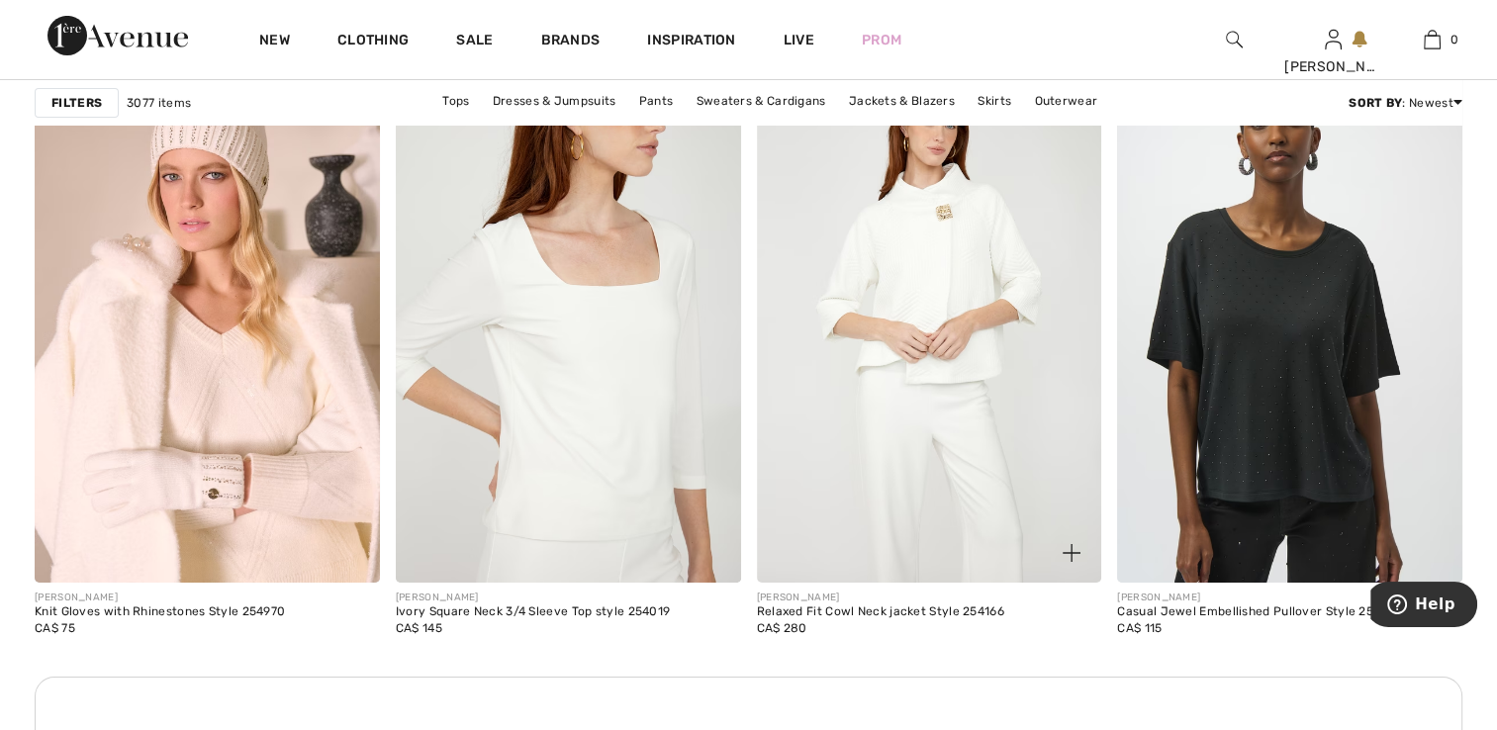
click at [961, 454] on img at bounding box center [929, 323] width 345 height 517
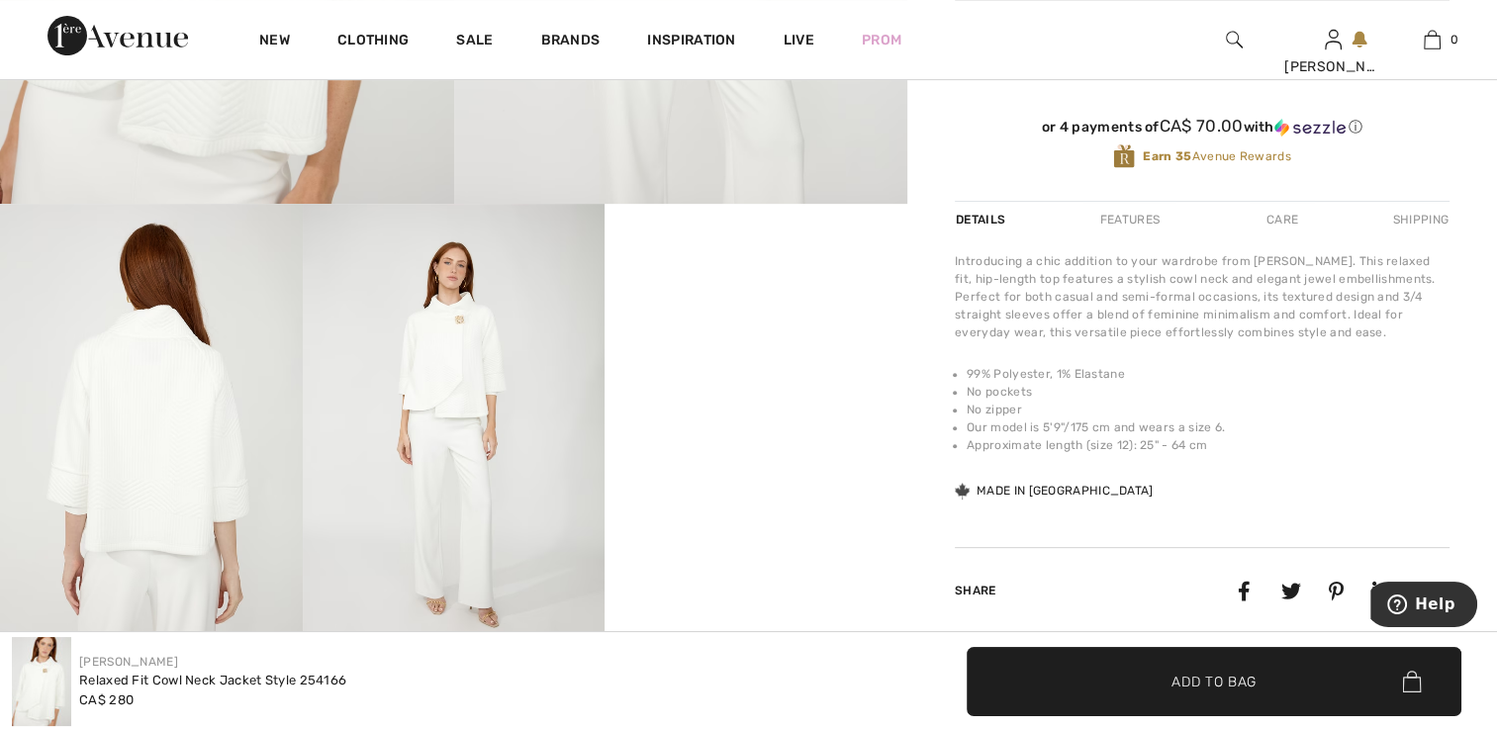
scroll to position [696, 0]
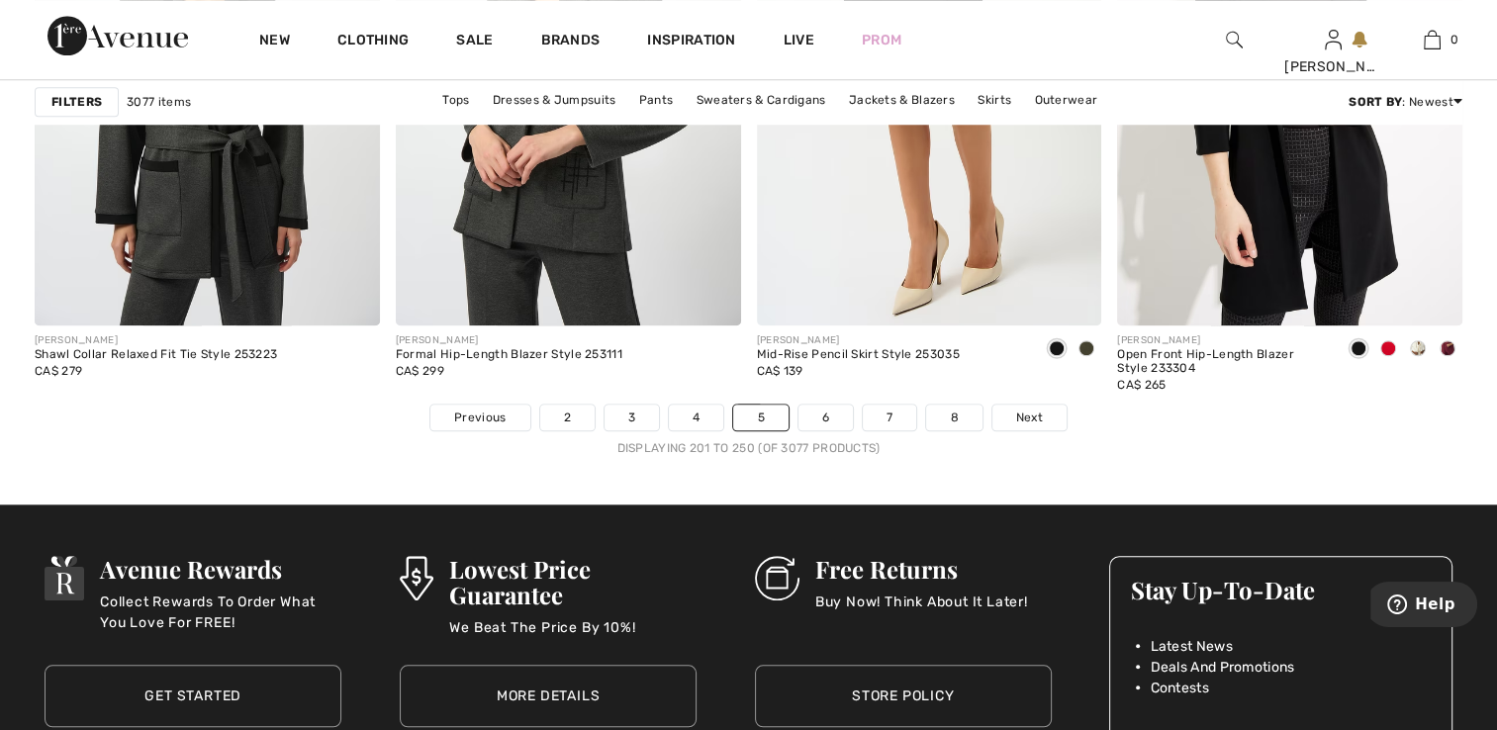
scroll to position [9361, 0]
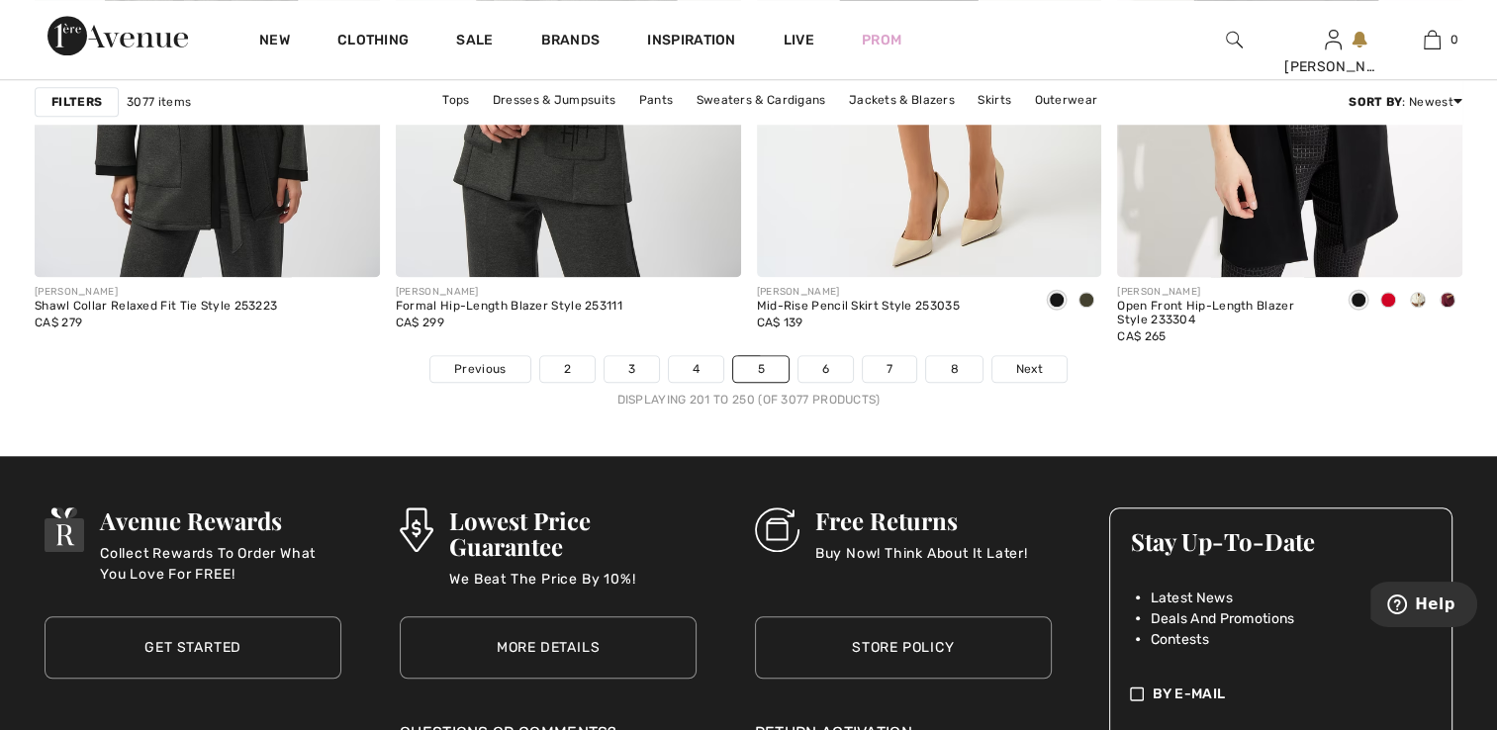
drag, startPoint x: 1507, startPoint y: 489, endPoint x: 8, endPoint y: 43, distance: 1564.5
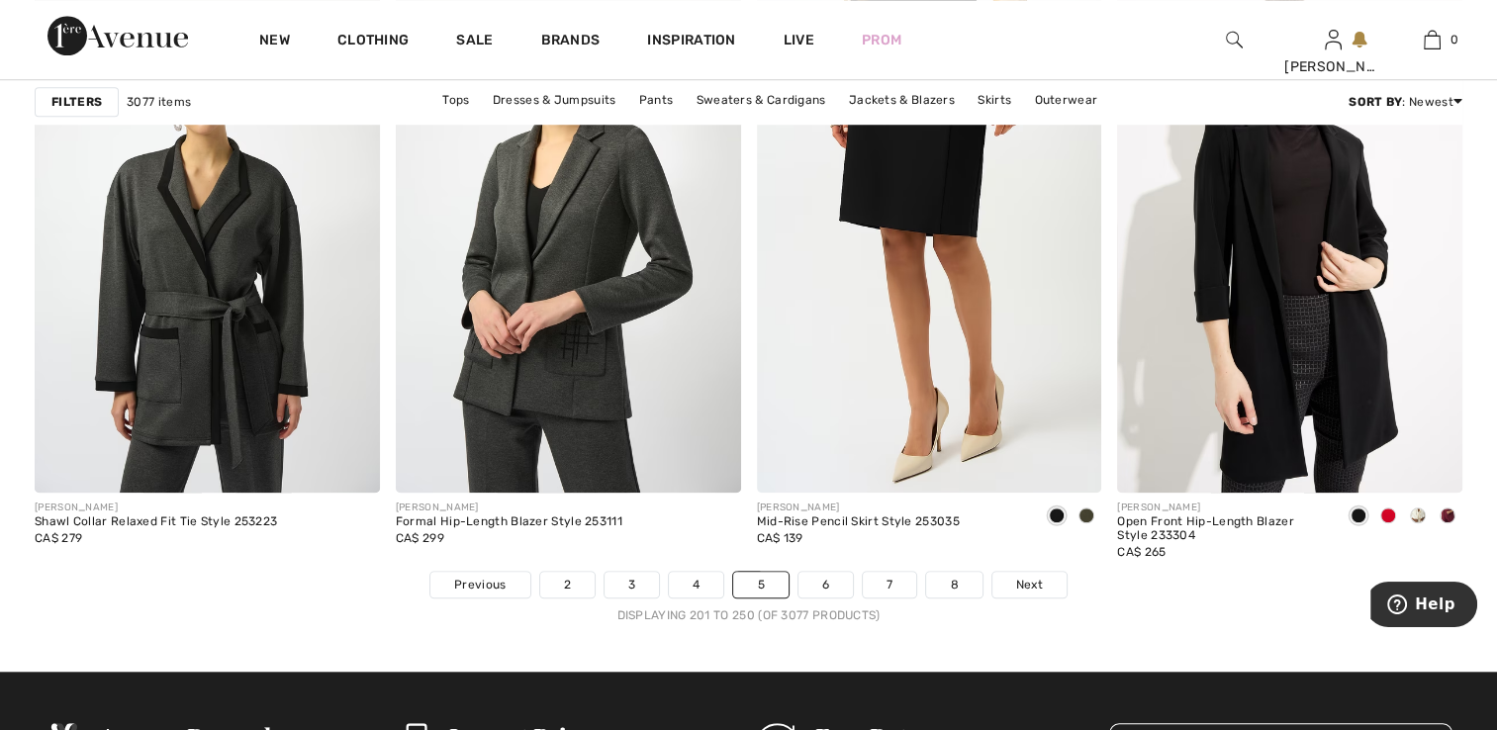
scroll to position [9262, 0]
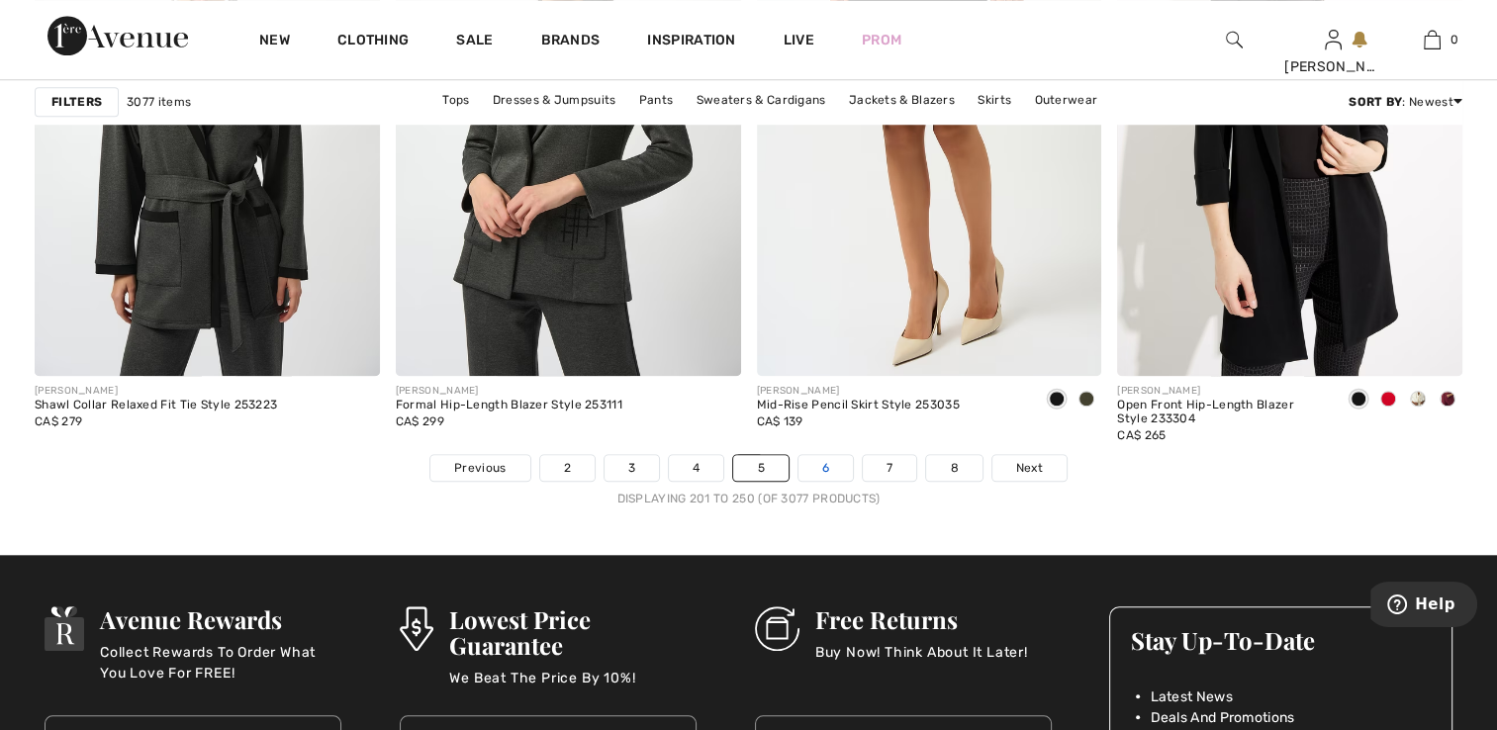
click at [833, 460] on link "6" at bounding box center [825, 468] width 54 height 26
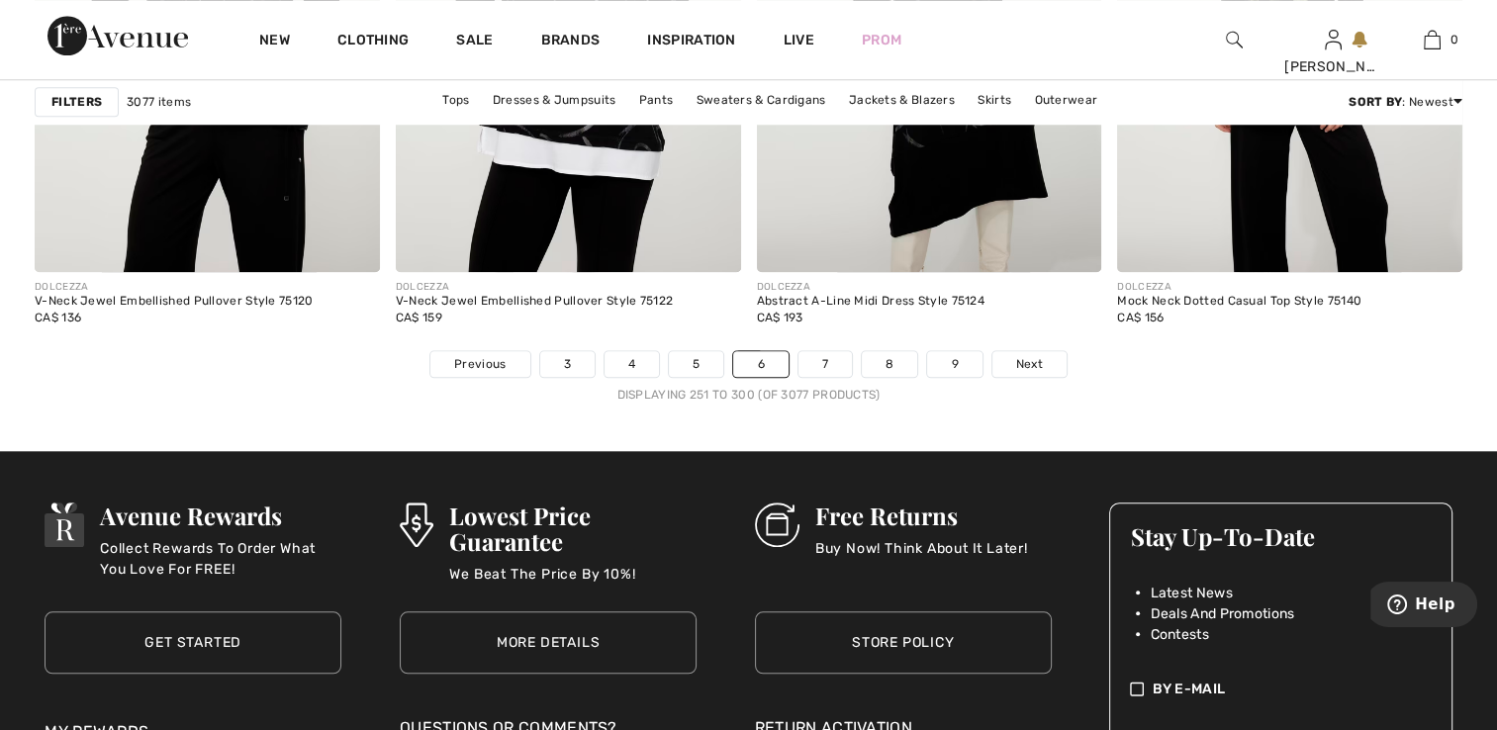
scroll to position [9304, 0]
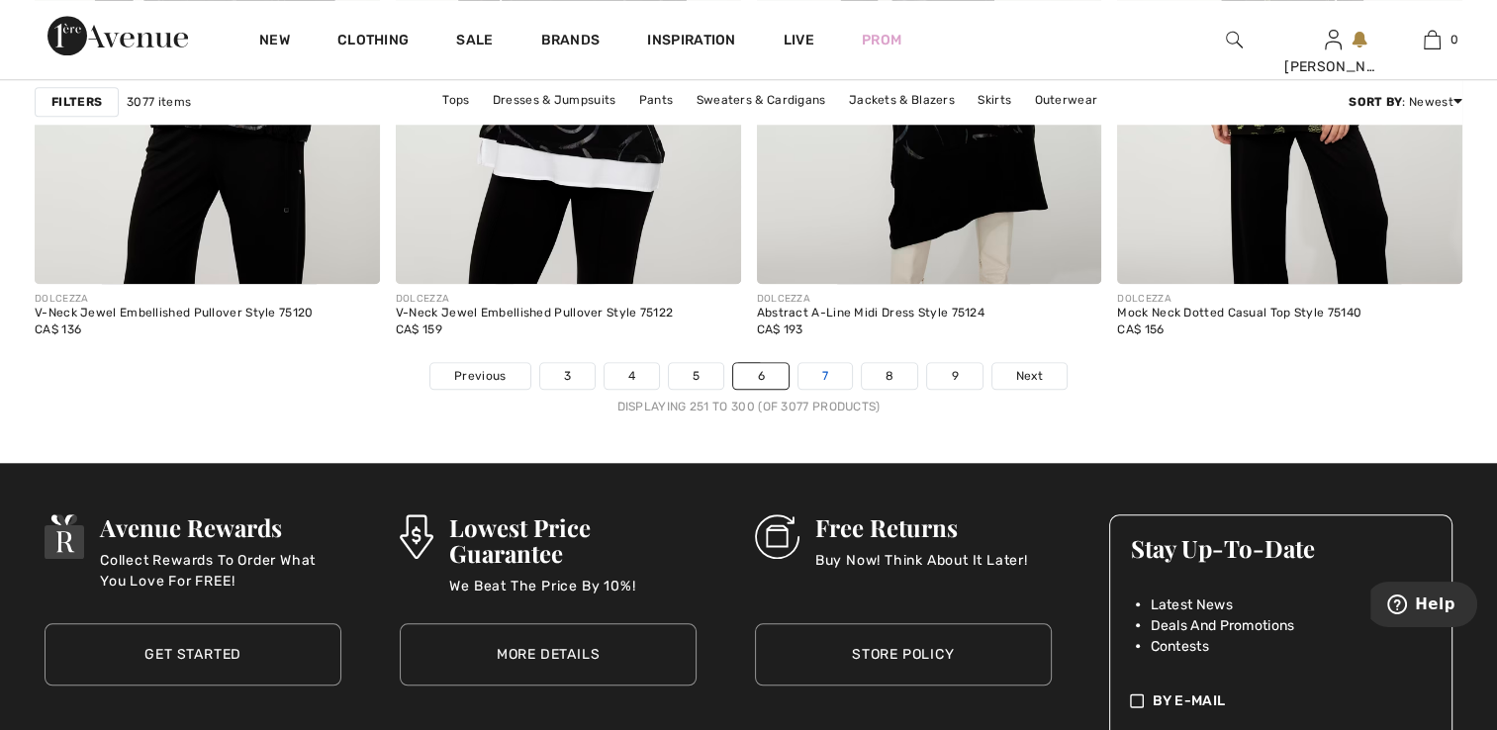
click at [831, 363] on link "7" at bounding box center [824, 376] width 53 height 26
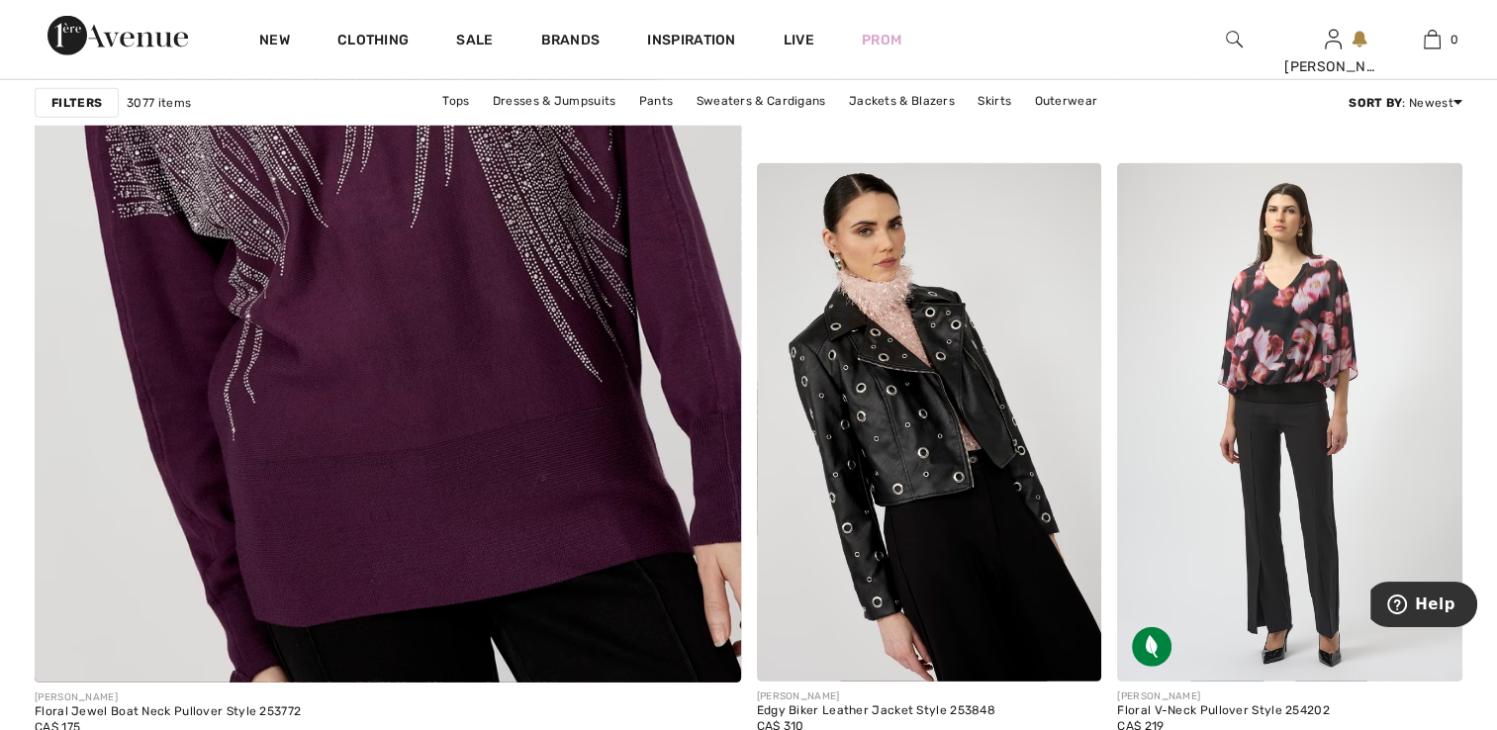
scroll to position [5506, 0]
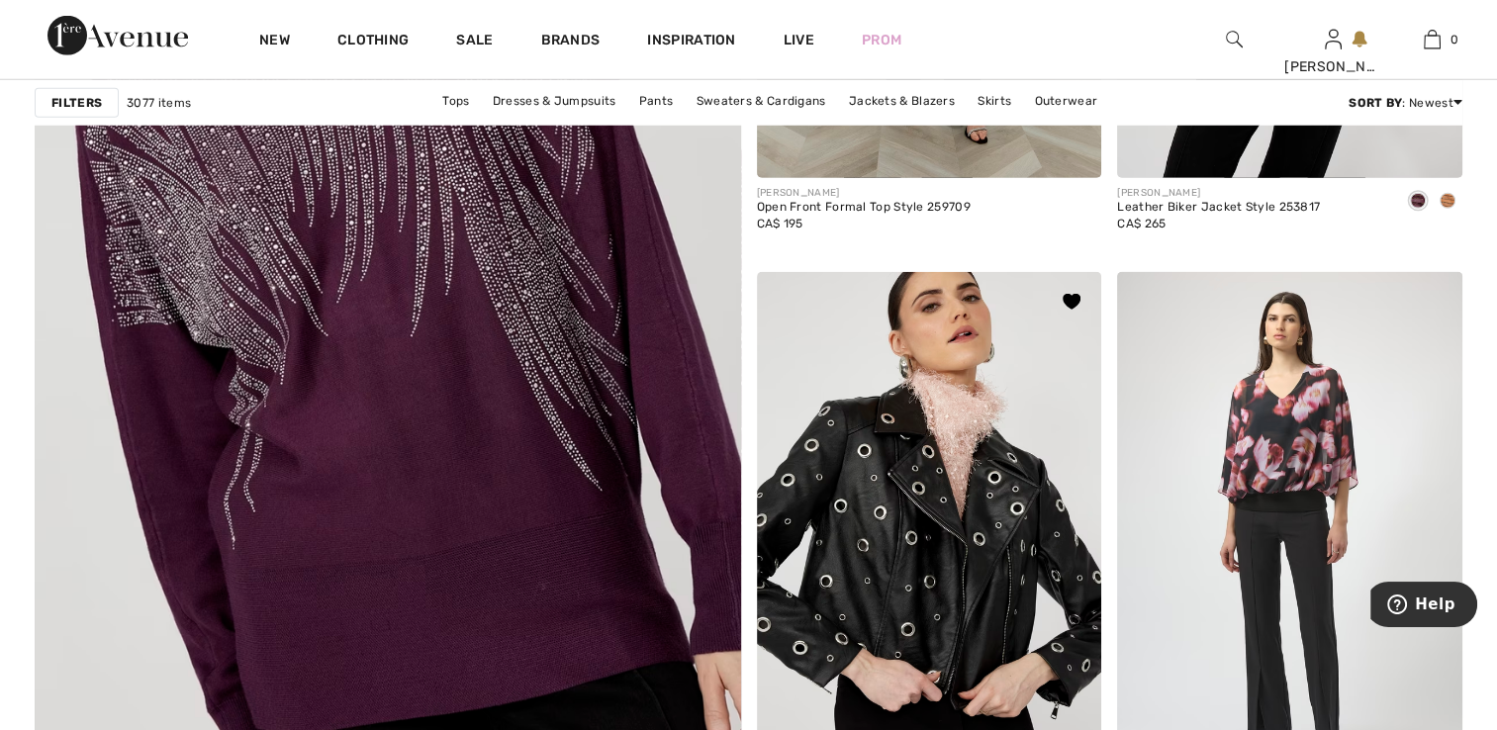
click at [918, 421] on img at bounding box center [929, 530] width 345 height 517
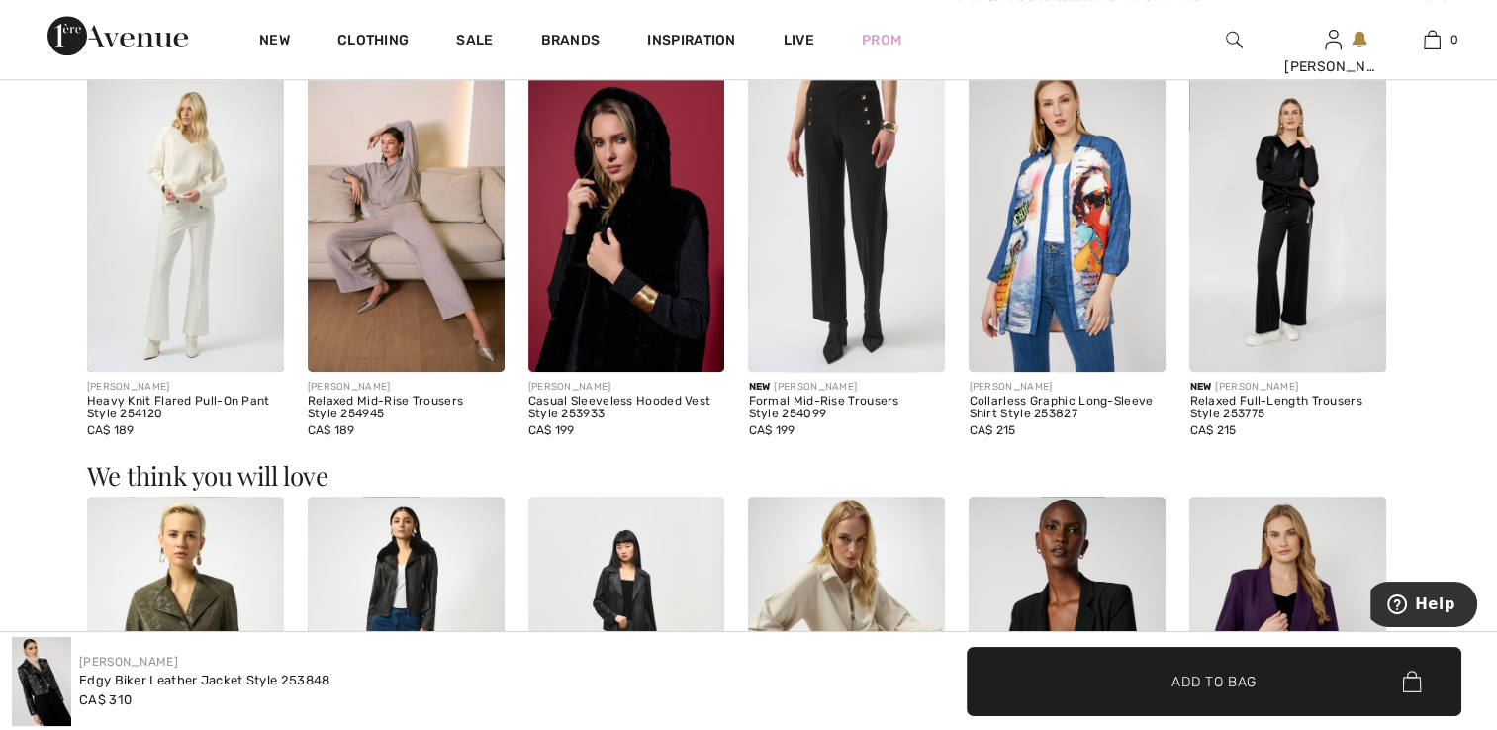
scroll to position [1325, 0]
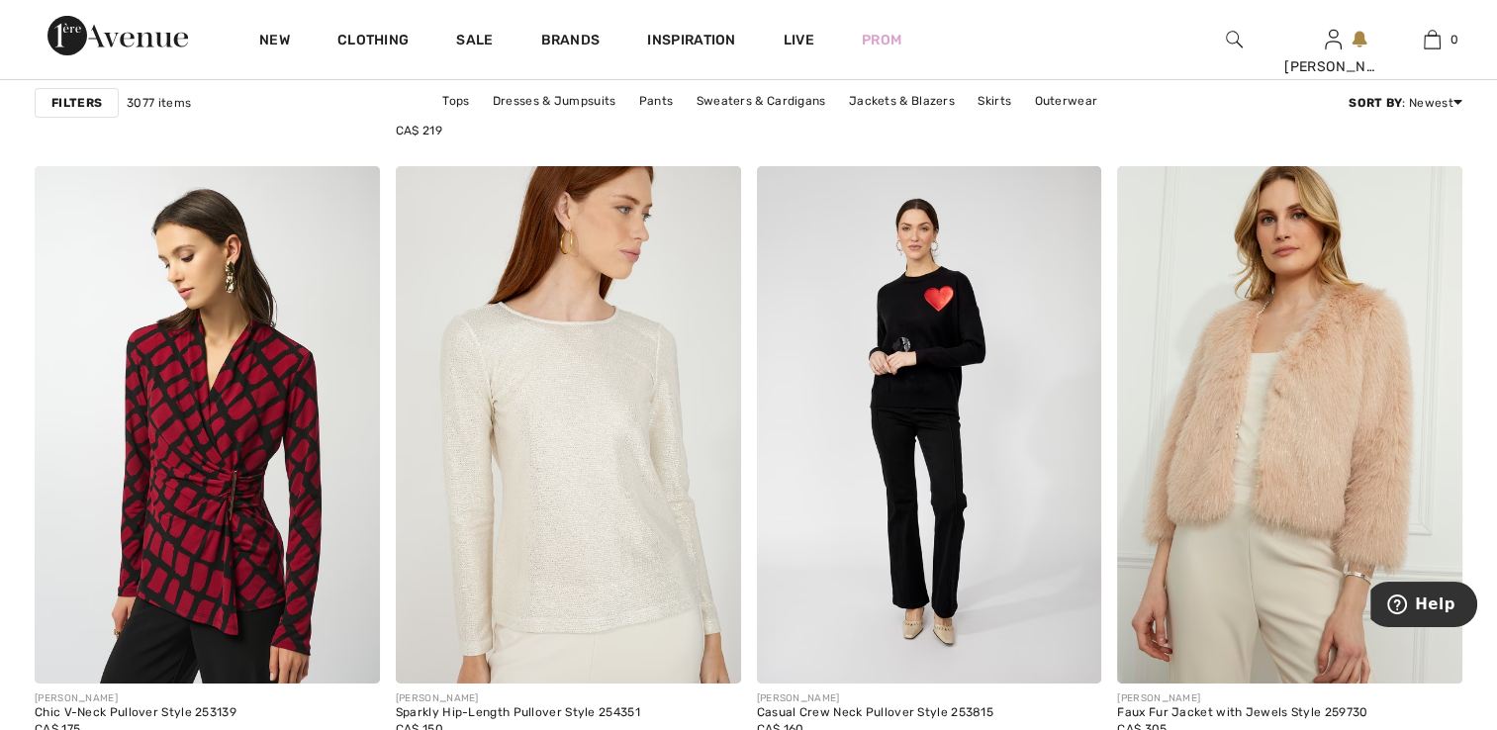
scroll to position [6890, 0]
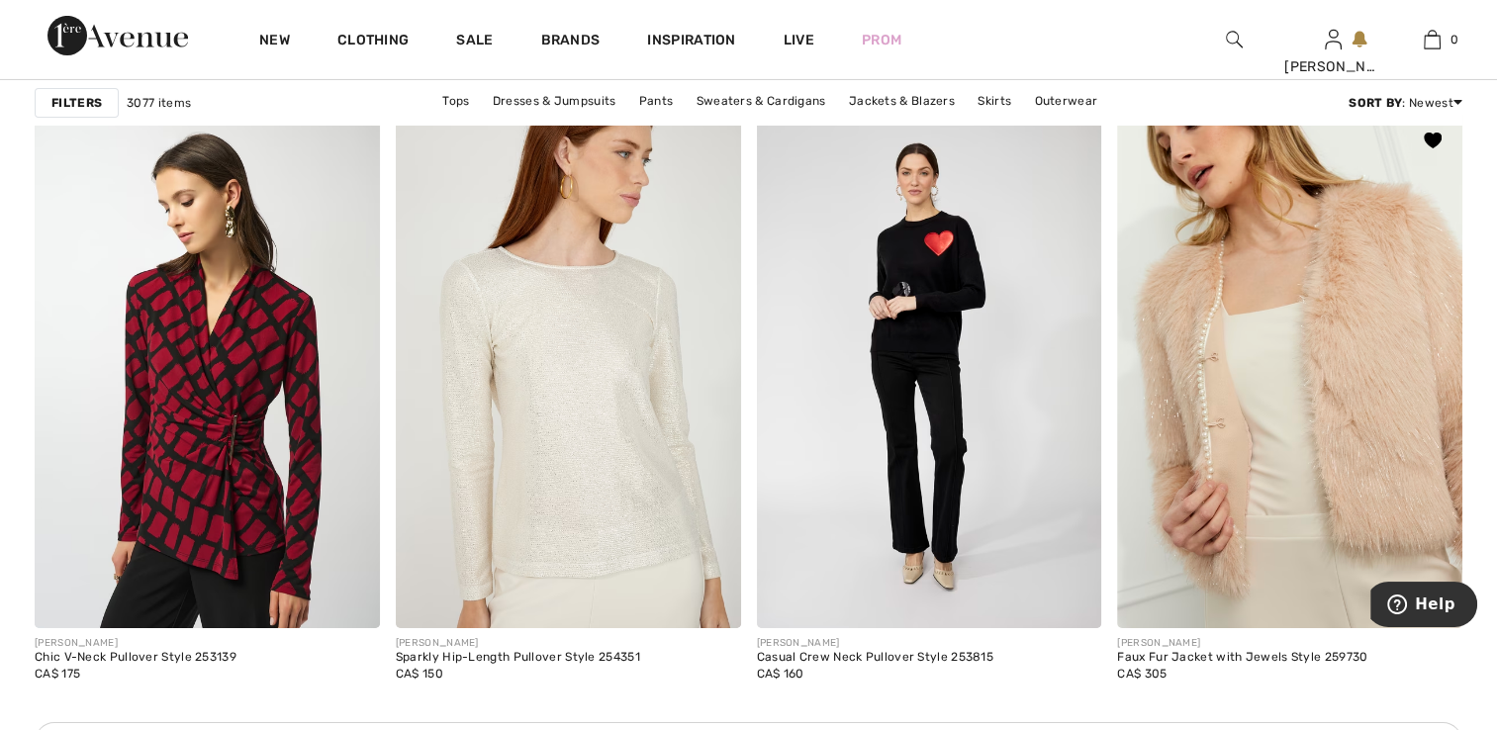
click at [1297, 421] on img at bounding box center [1289, 369] width 345 height 517
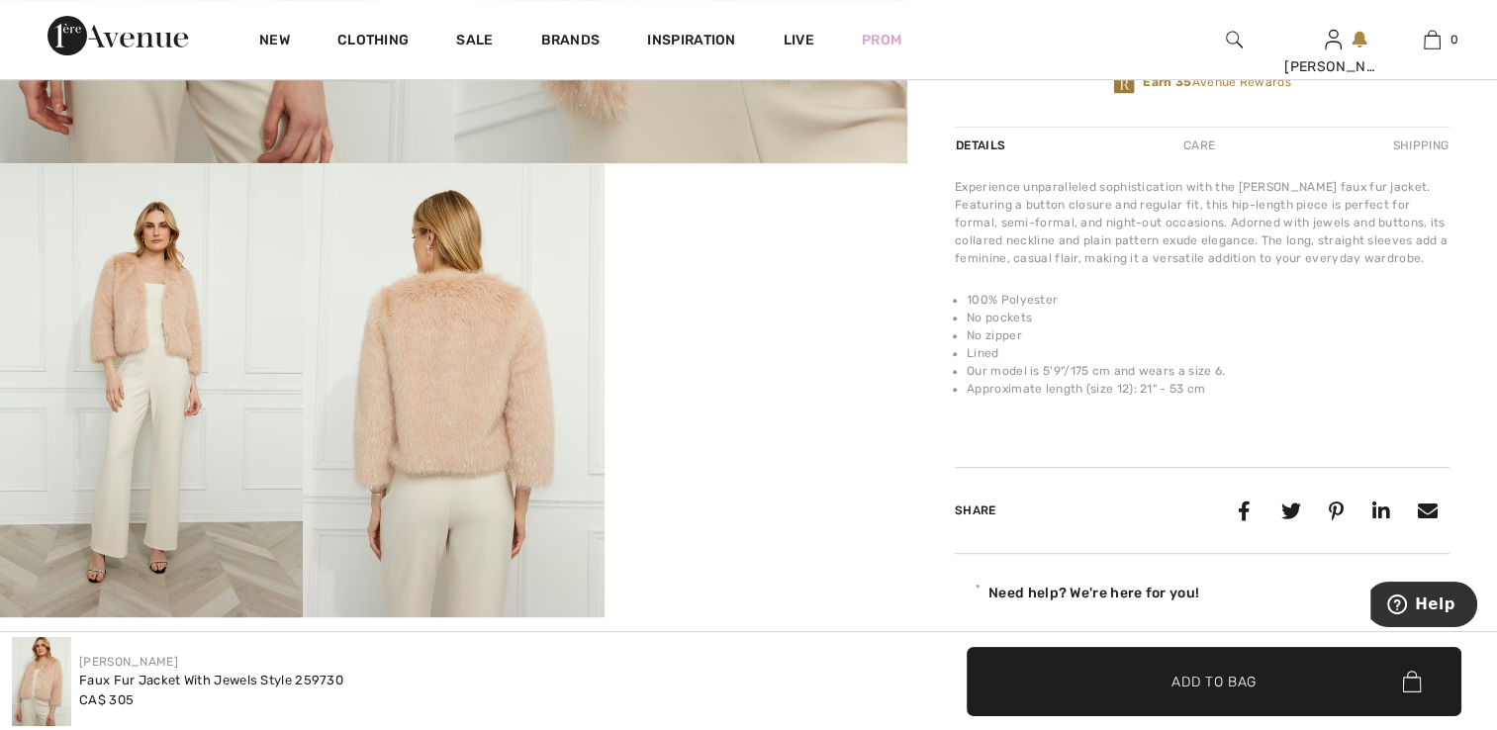
scroll to position [791, 0]
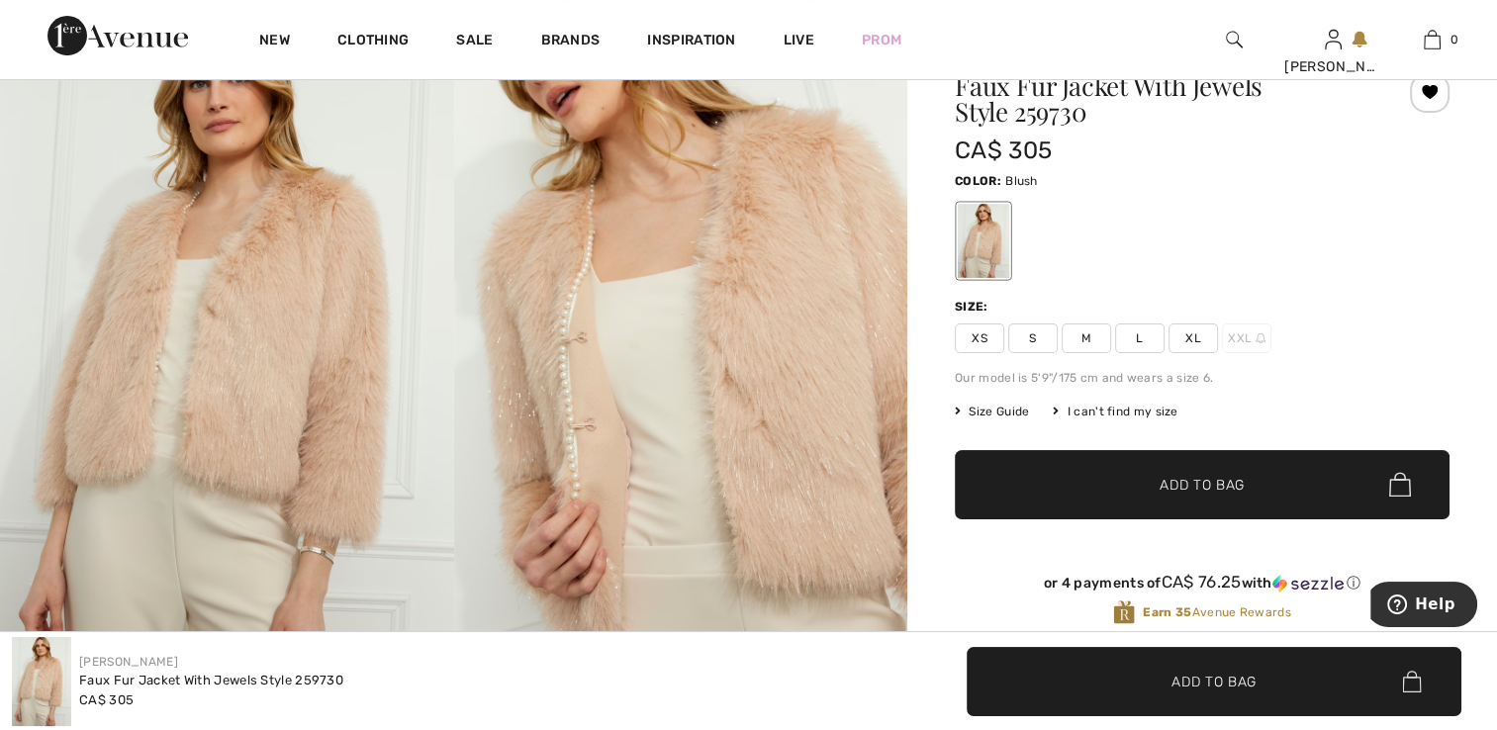
drag, startPoint x: 196, startPoint y: 353, endPoint x: 231, endPoint y: 346, distance: 36.3
click at [197, 352] on img at bounding box center [227, 354] width 454 height 681
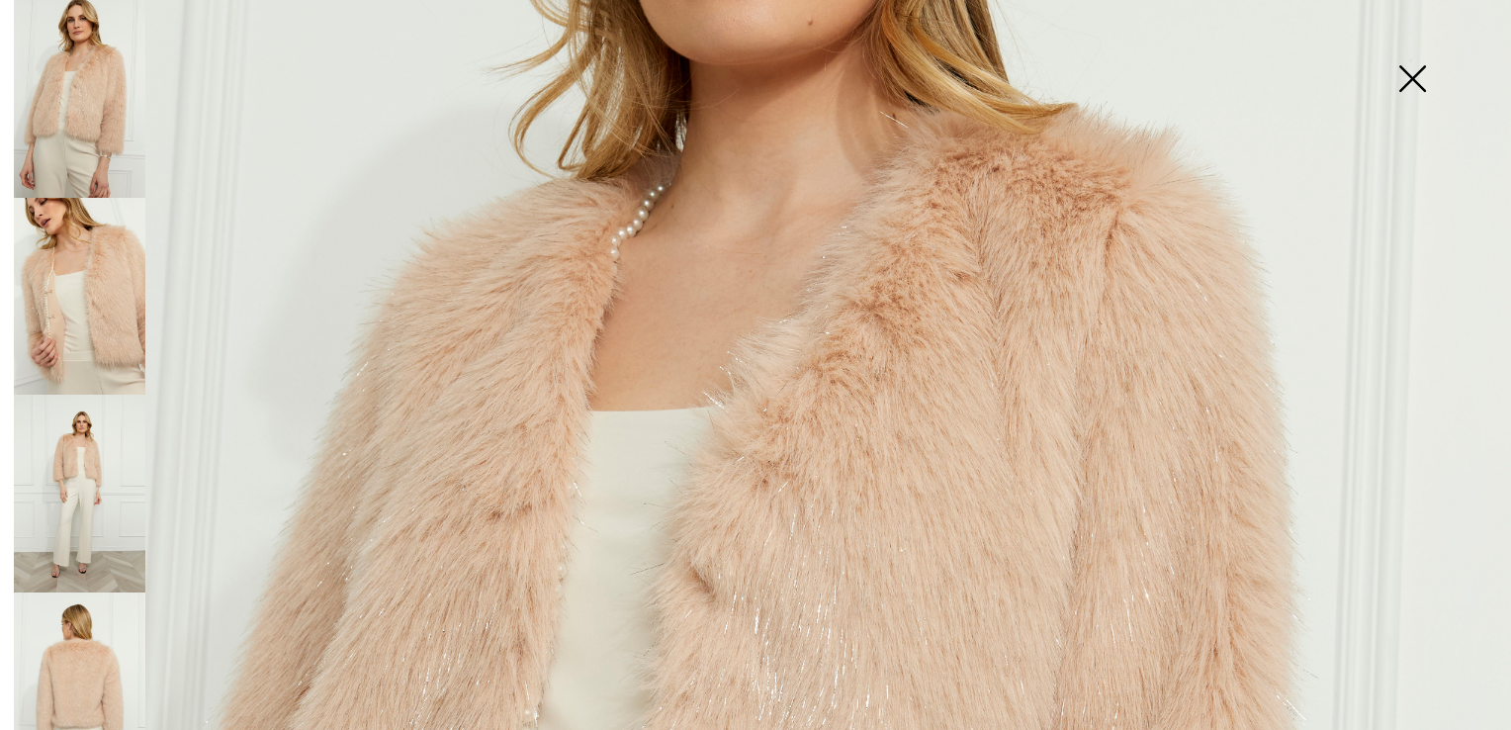
scroll to position [593, 0]
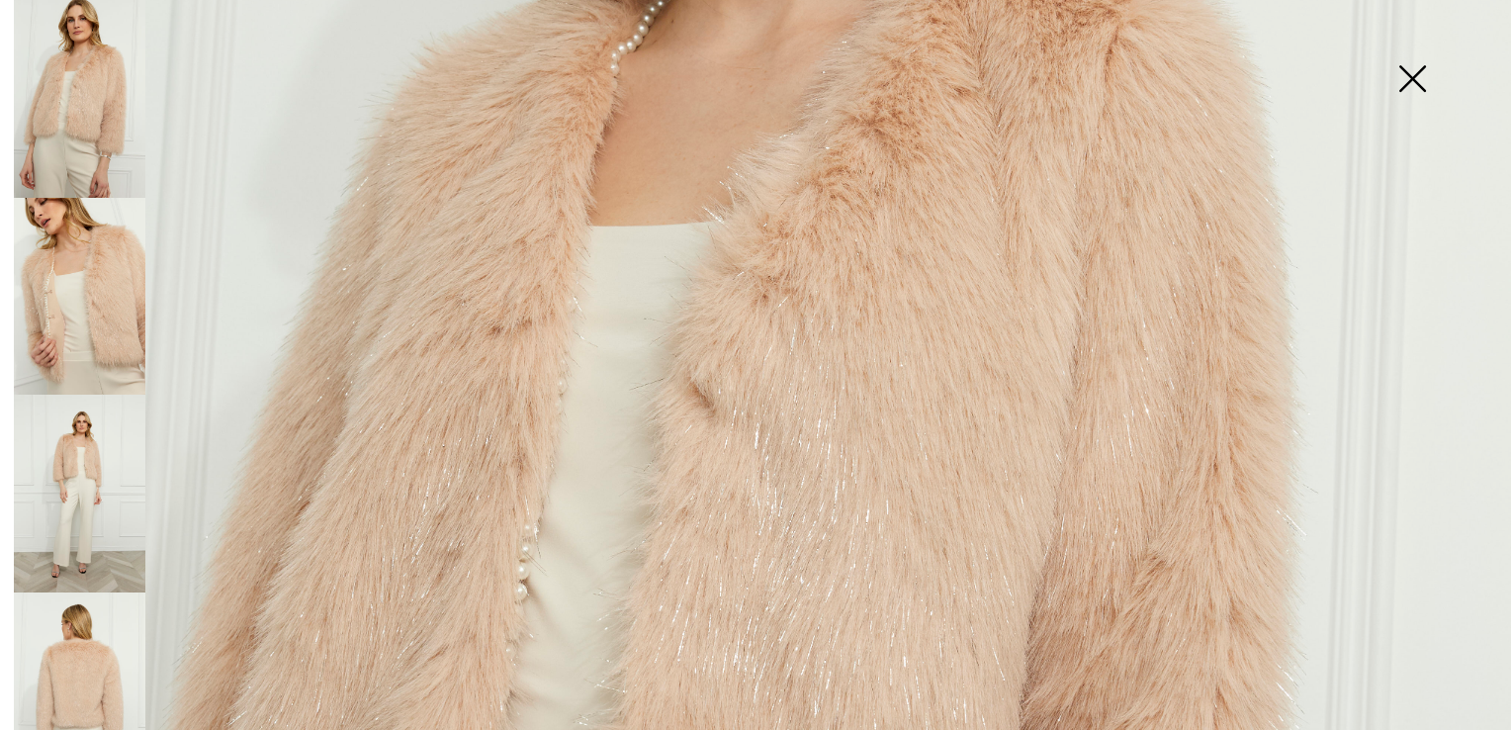
click at [844, 402] on img at bounding box center [755, 540] width 1511 height 2267
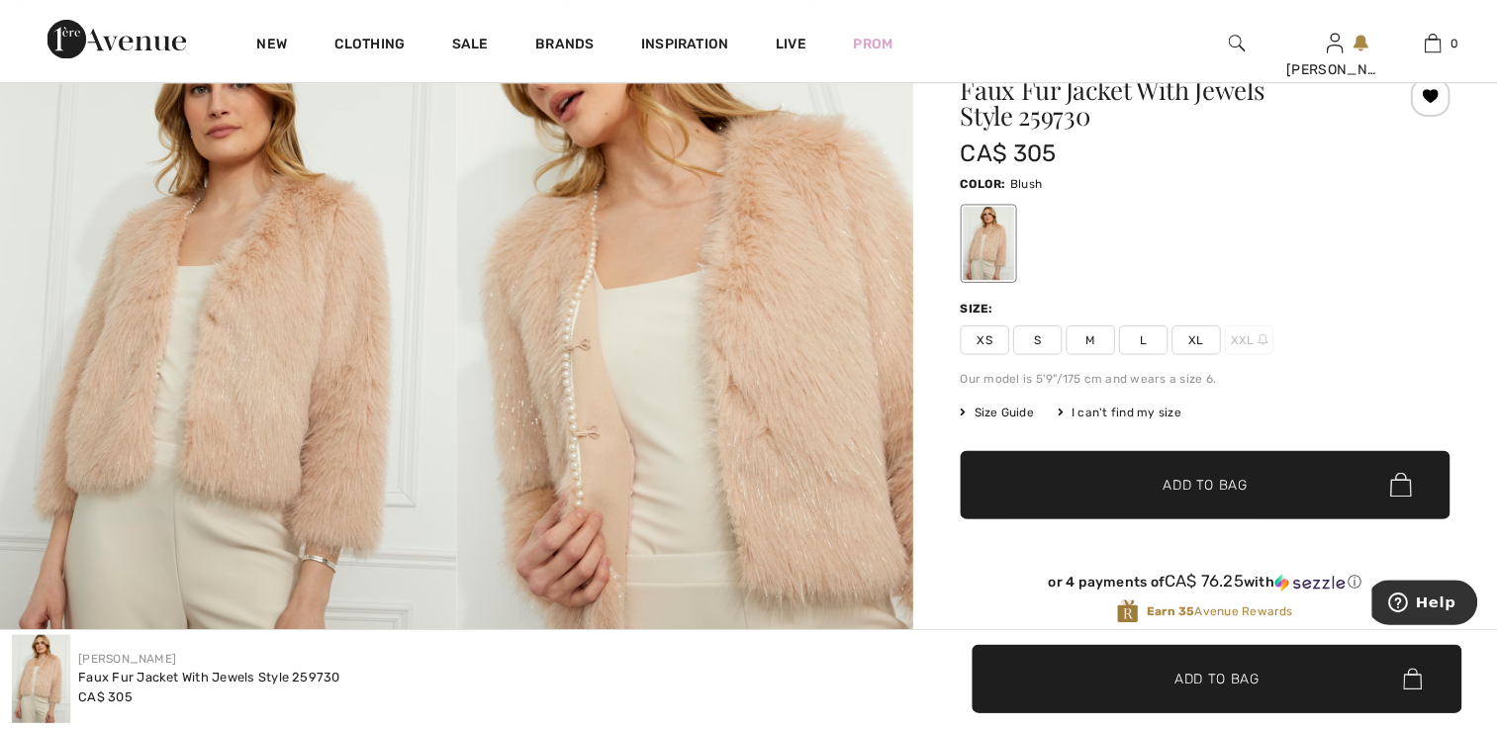
scroll to position [198, 0]
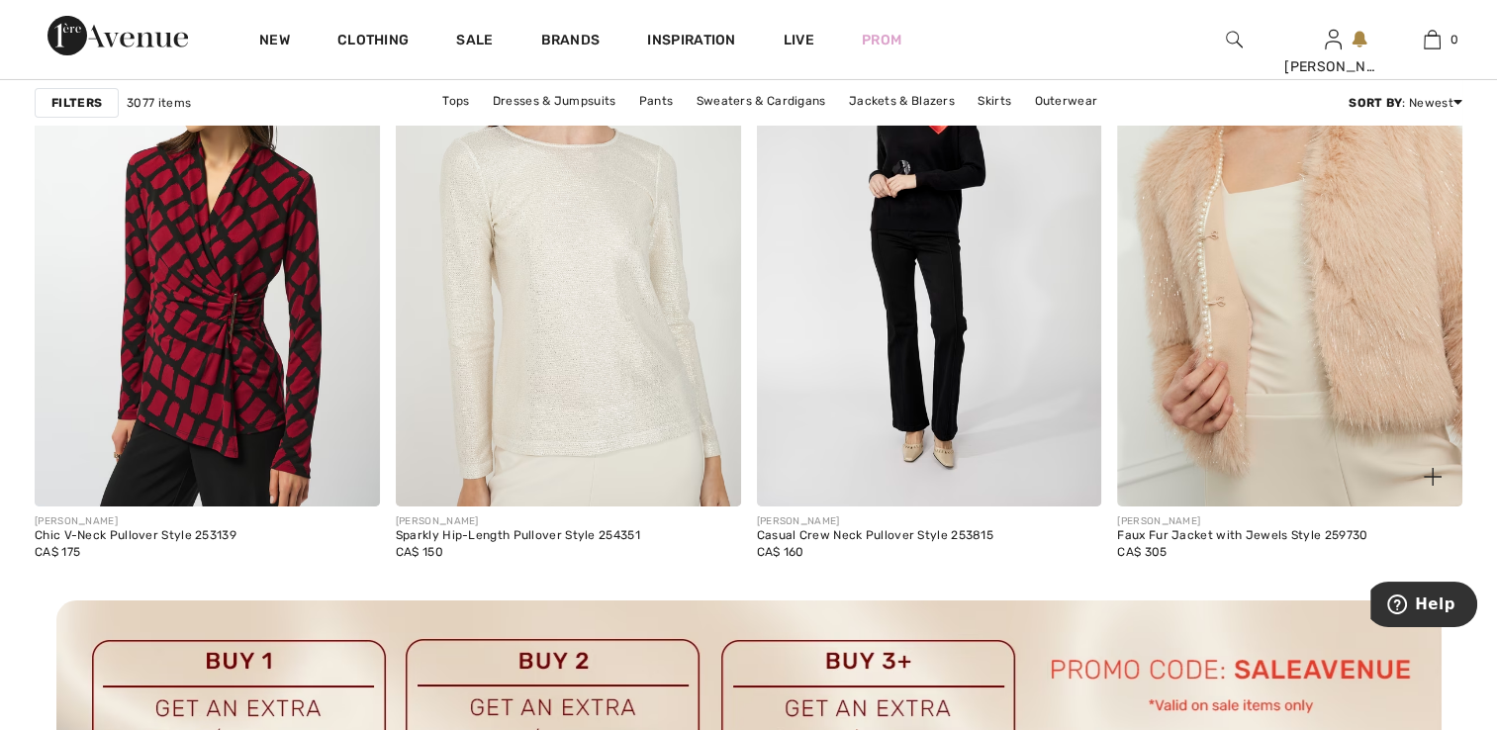
scroll to position [6989, 0]
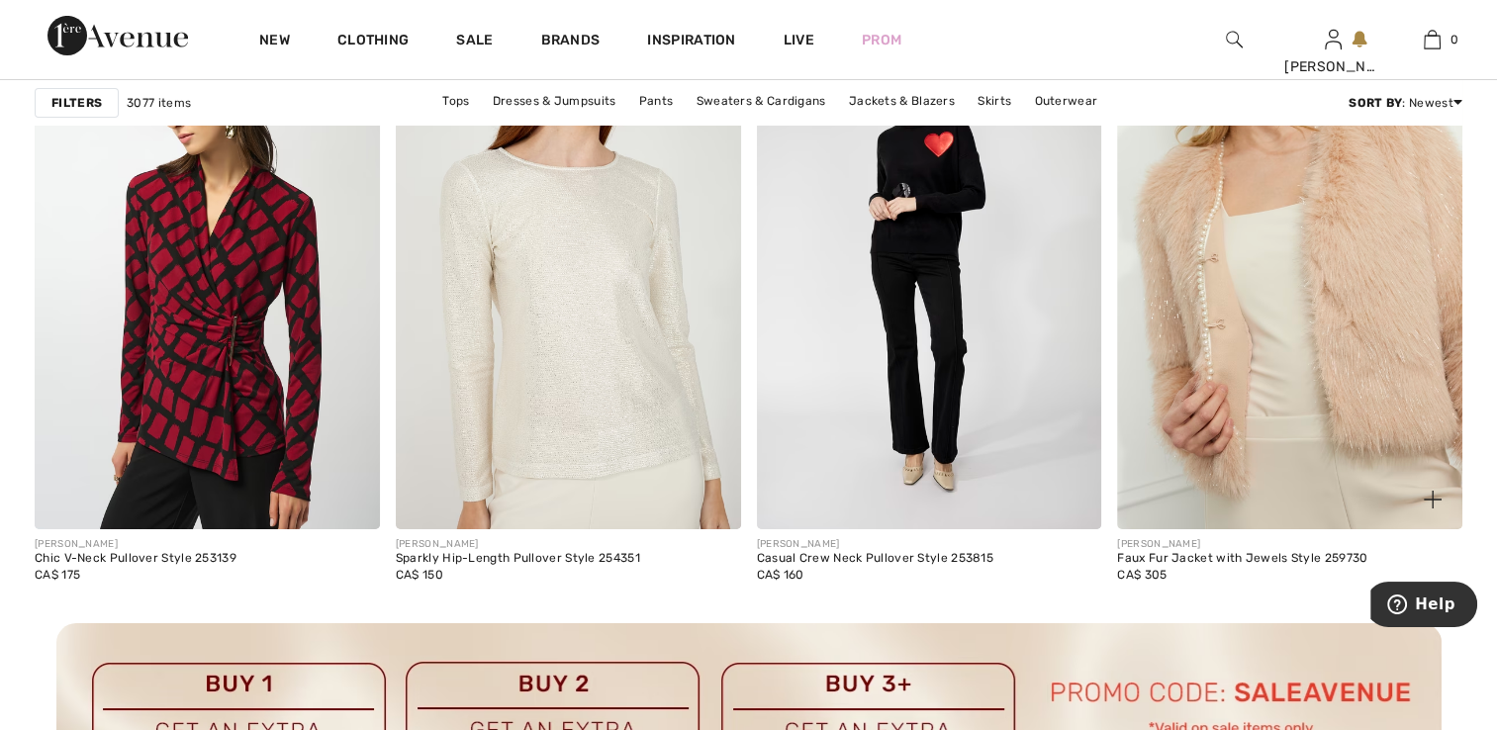
click at [1217, 331] on img at bounding box center [1289, 270] width 345 height 517
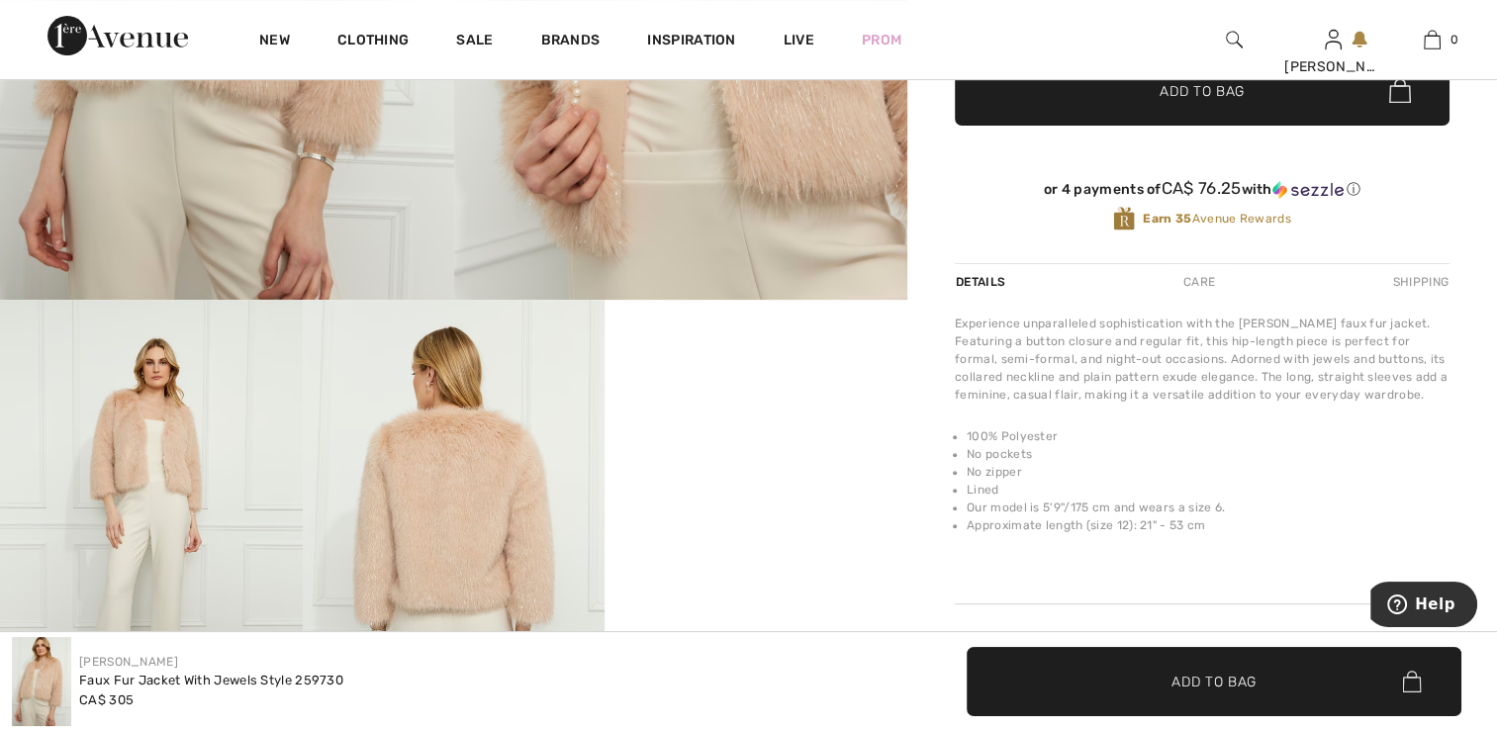
scroll to position [593, 0]
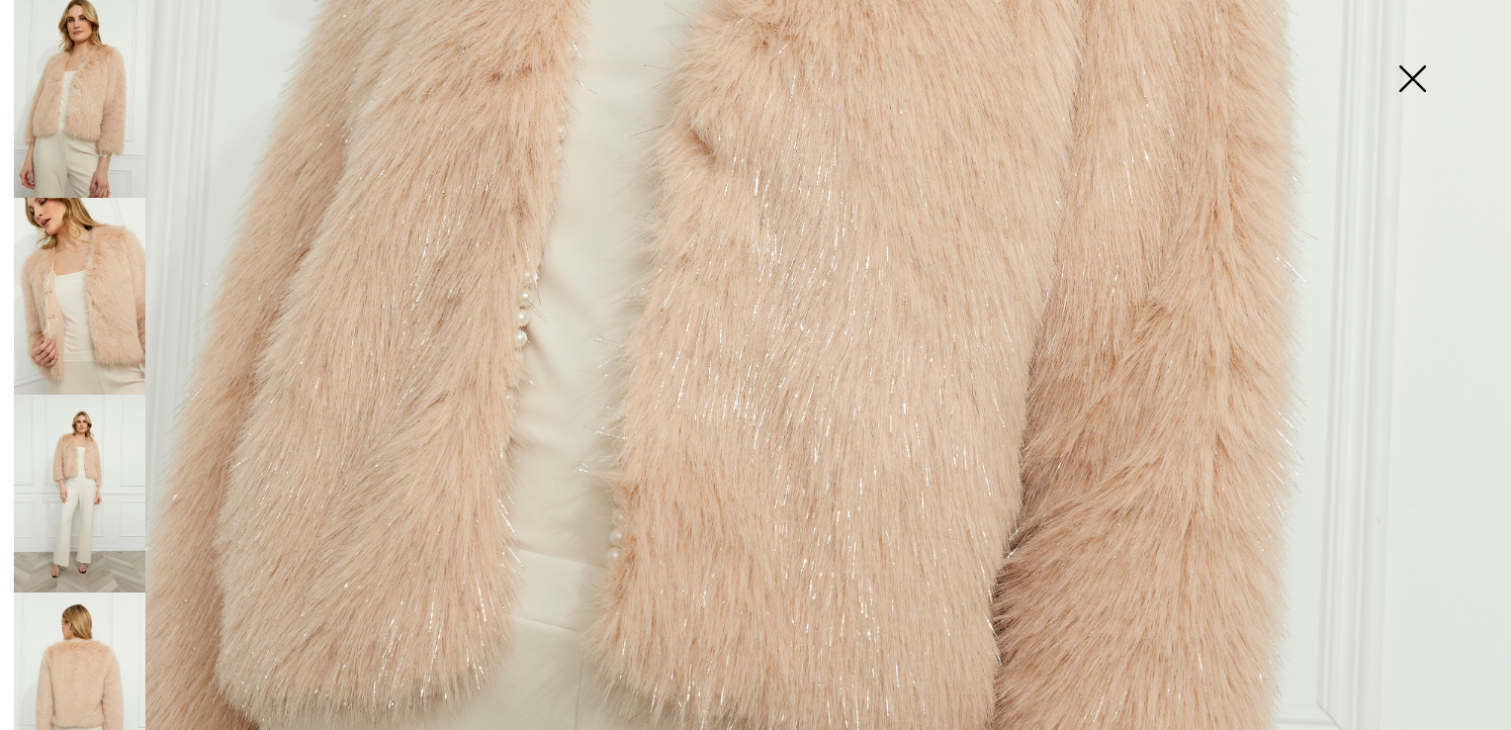
scroll to position [791, 0]
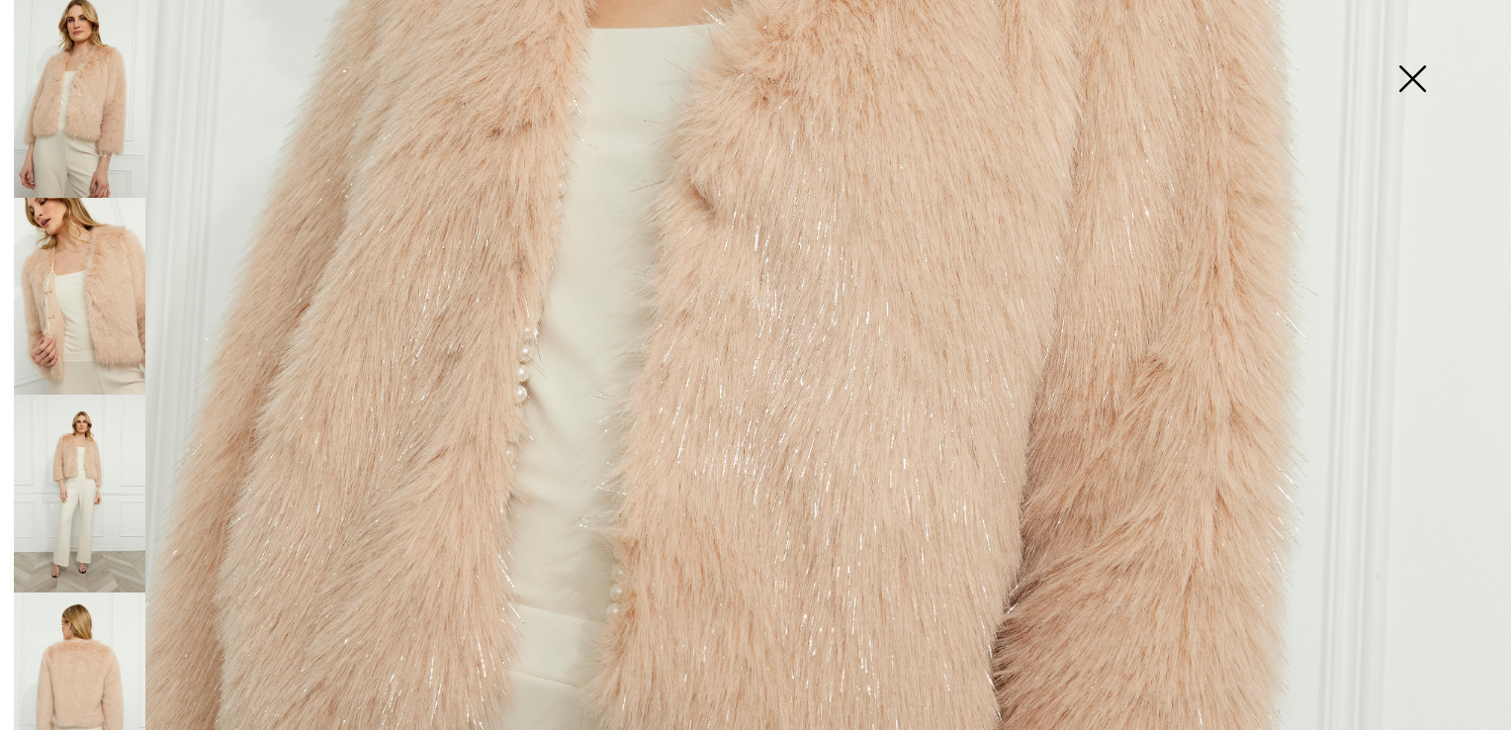
click at [75, 291] on img at bounding box center [80, 297] width 132 height 198
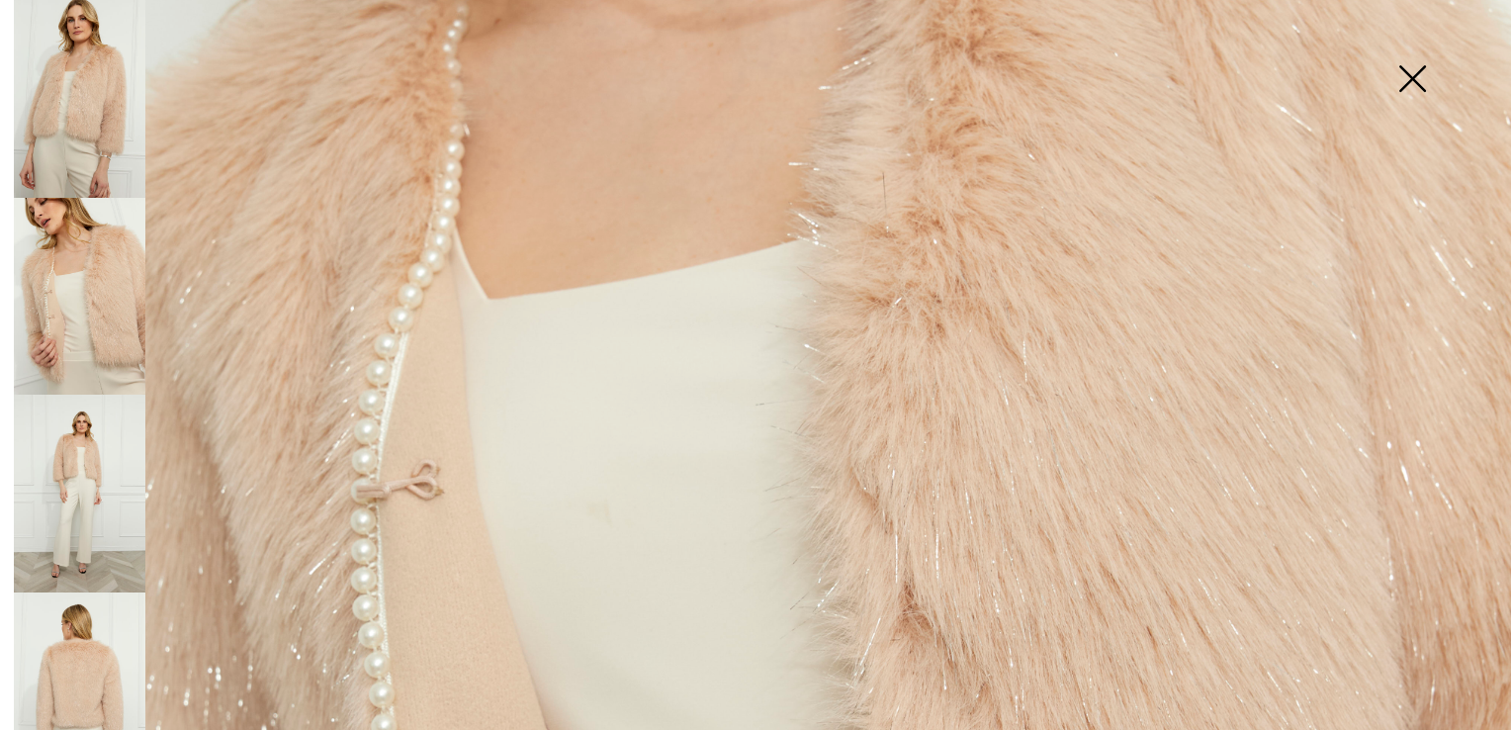
scroll to position [593, 0]
click at [81, 469] on img at bounding box center [80, 494] width 132 height 198
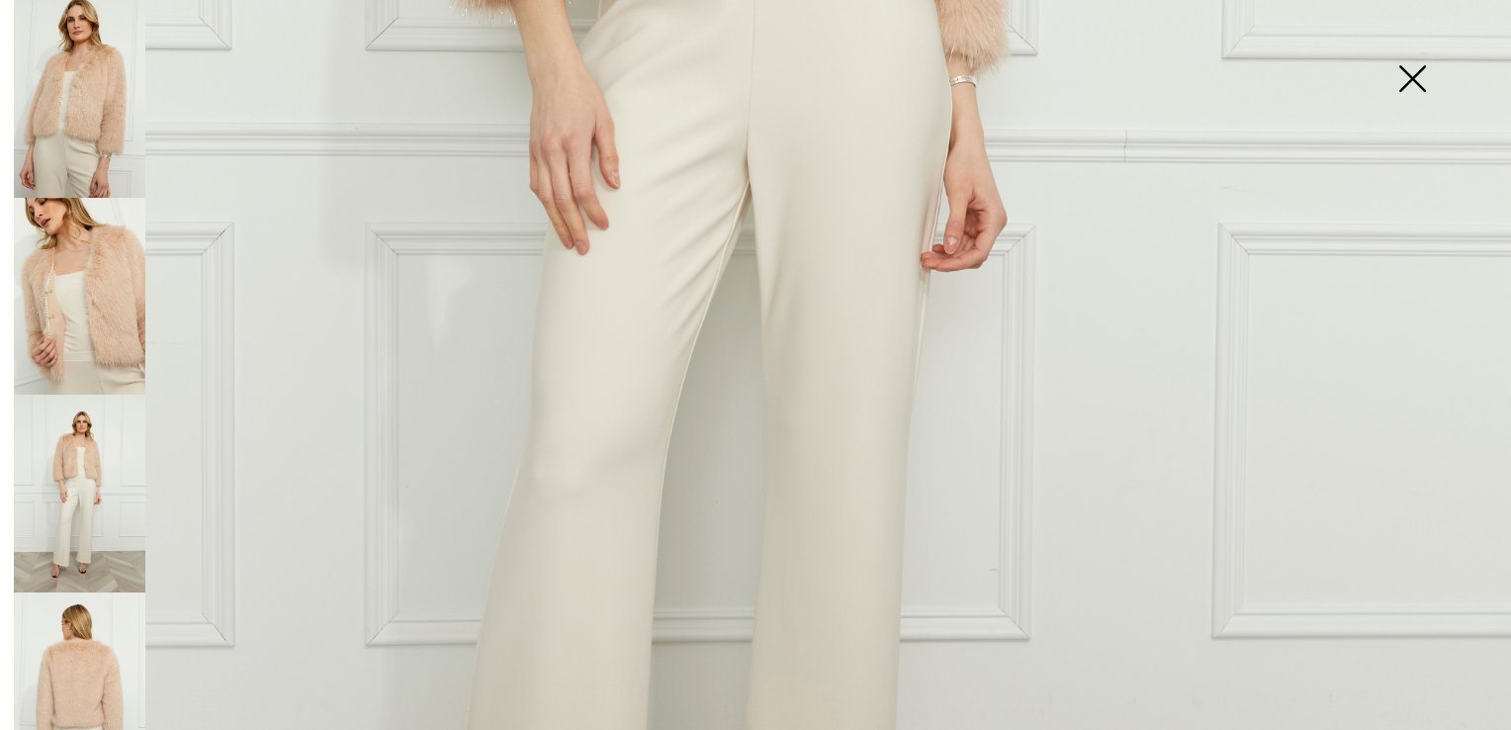
scroll to position [31, 0]
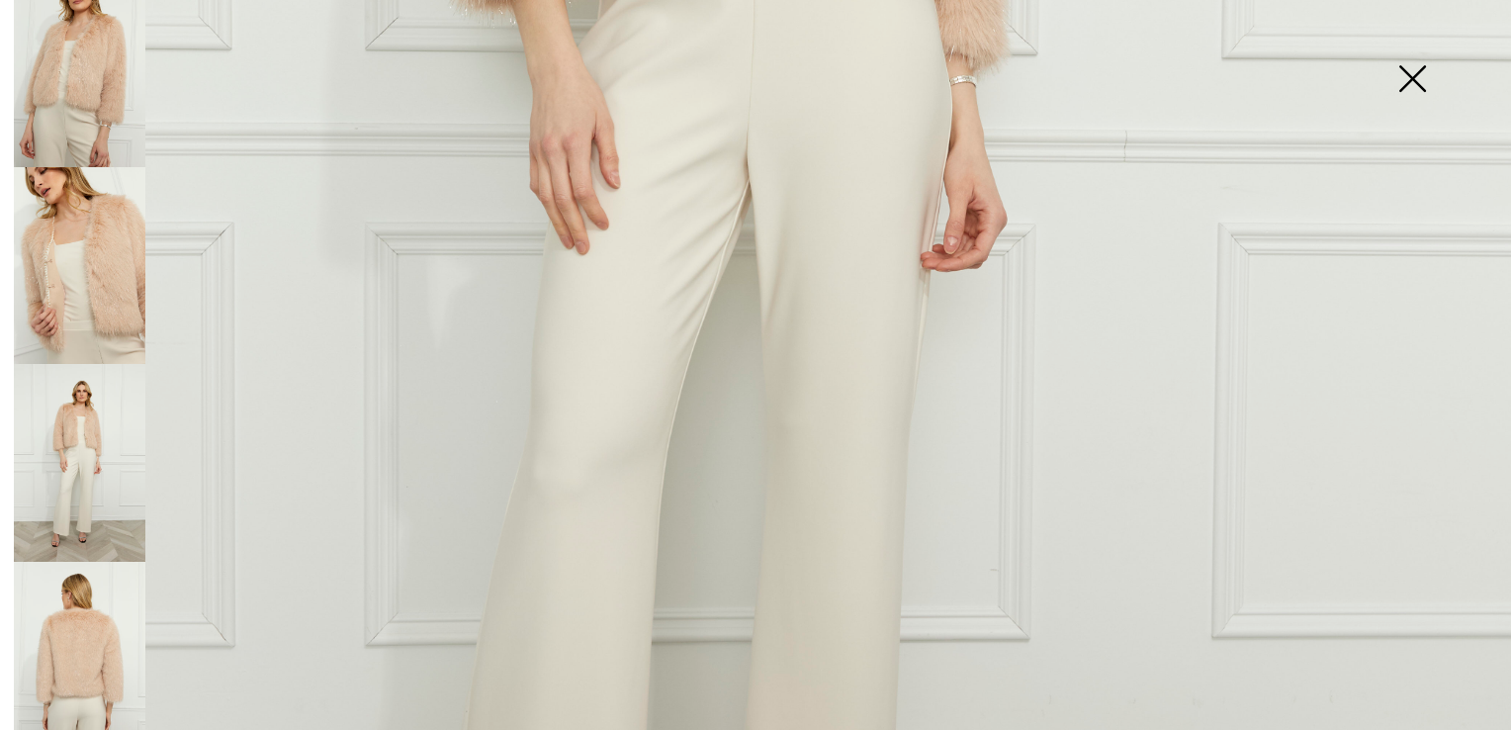
click at [95, 598] on img at bounding box center [80, 661] width 132 height 198
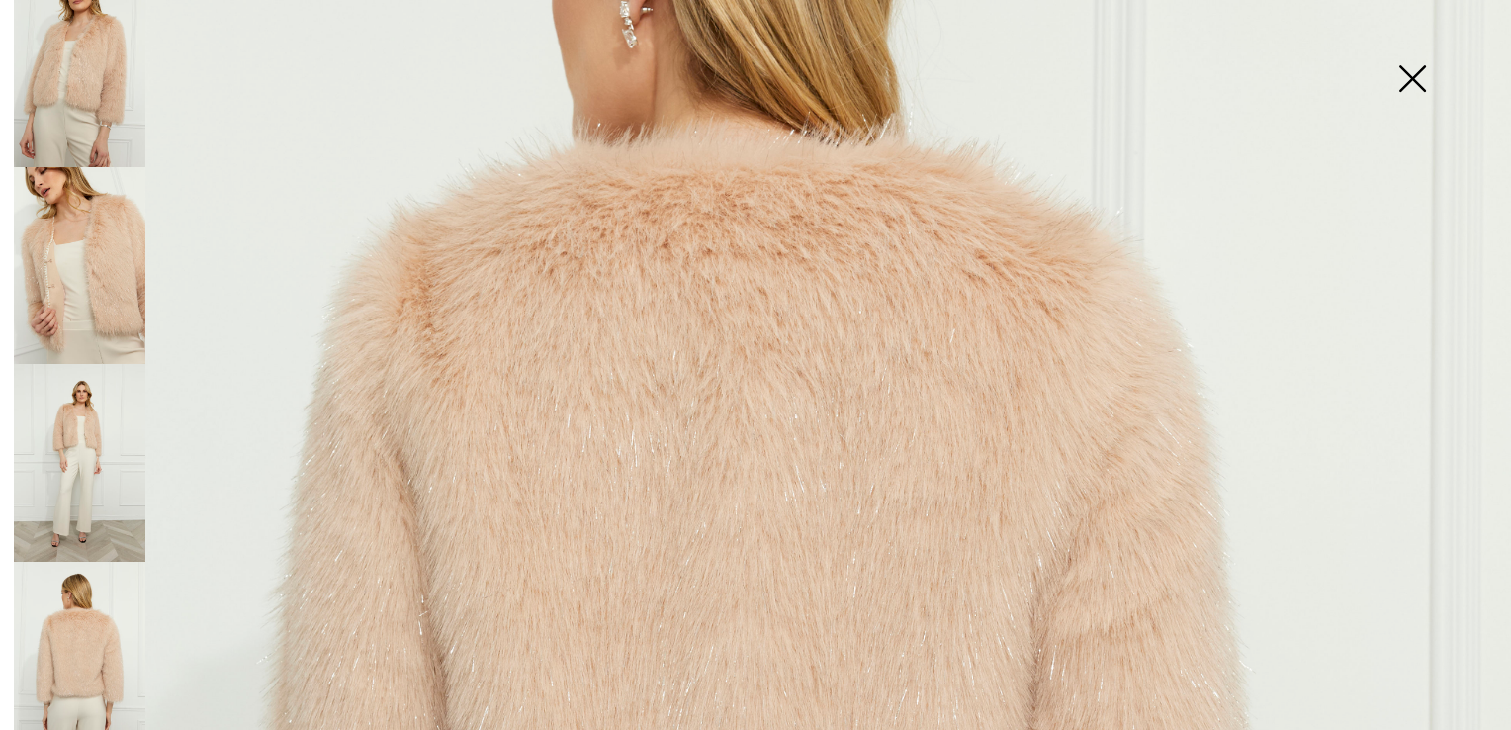
scroll to position [396, 0]
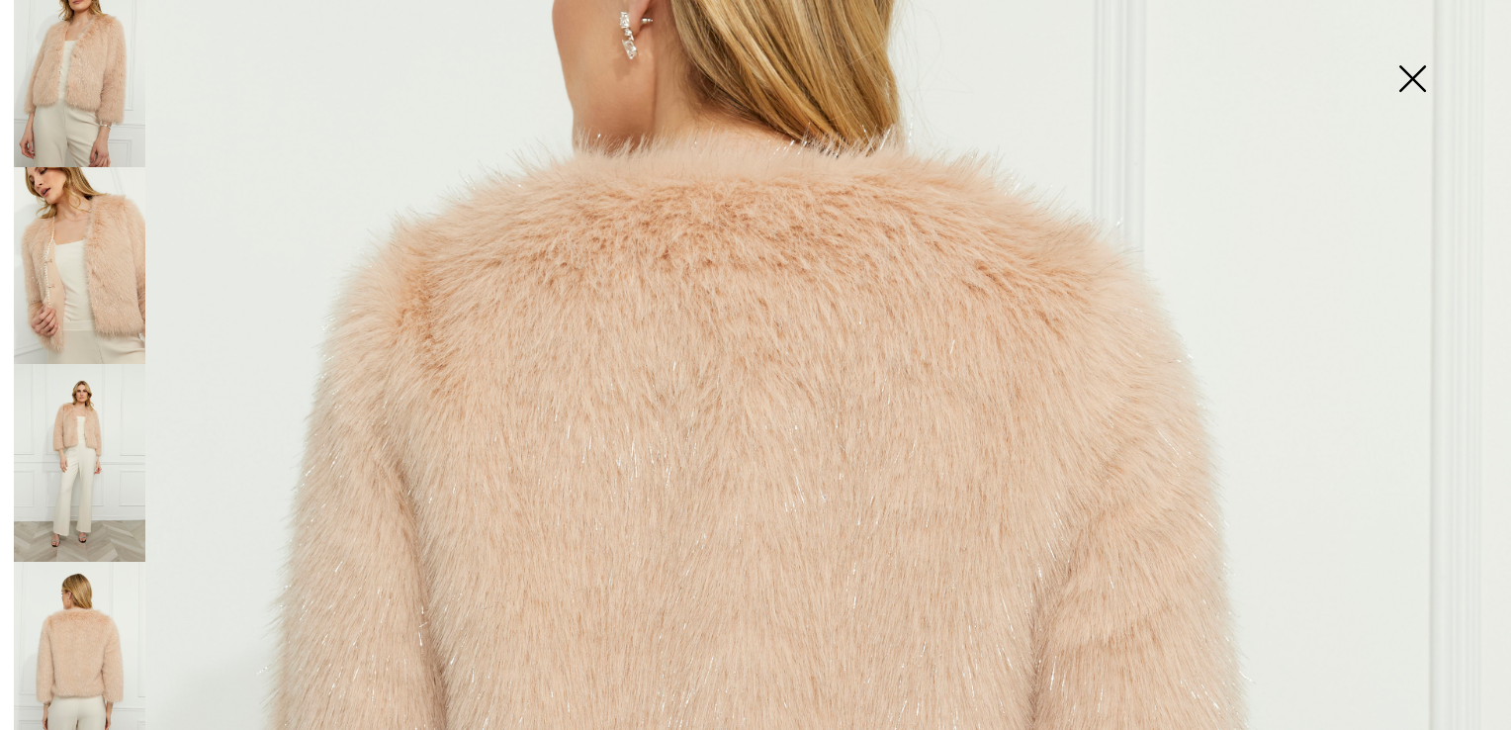
click at [1407, 73] on img at bounding box center [1412, 81] width 99 height 102
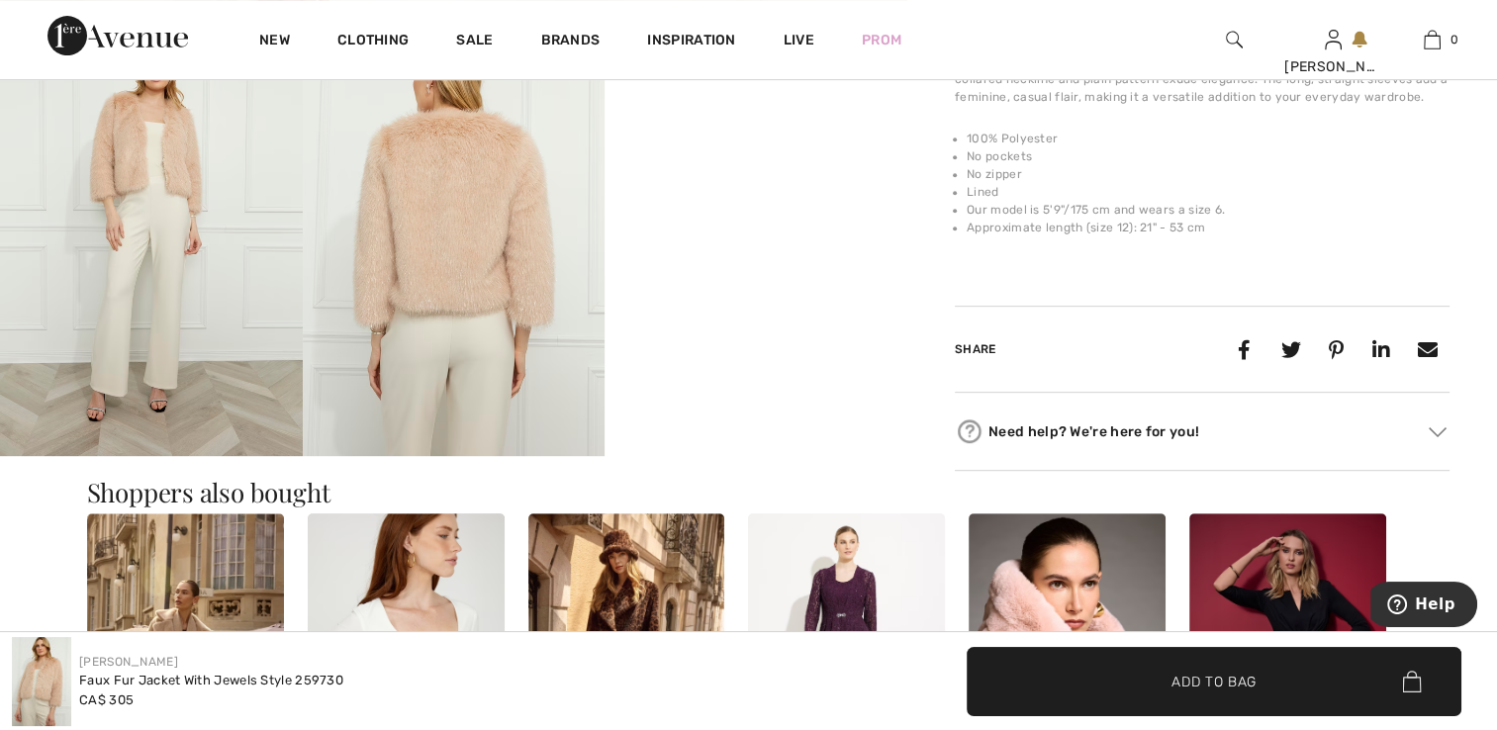
scroll to position [890, 0]
click at [1236, 680] on span "Add to Bag" at bounding box center [1213, 681] width 85 height 21
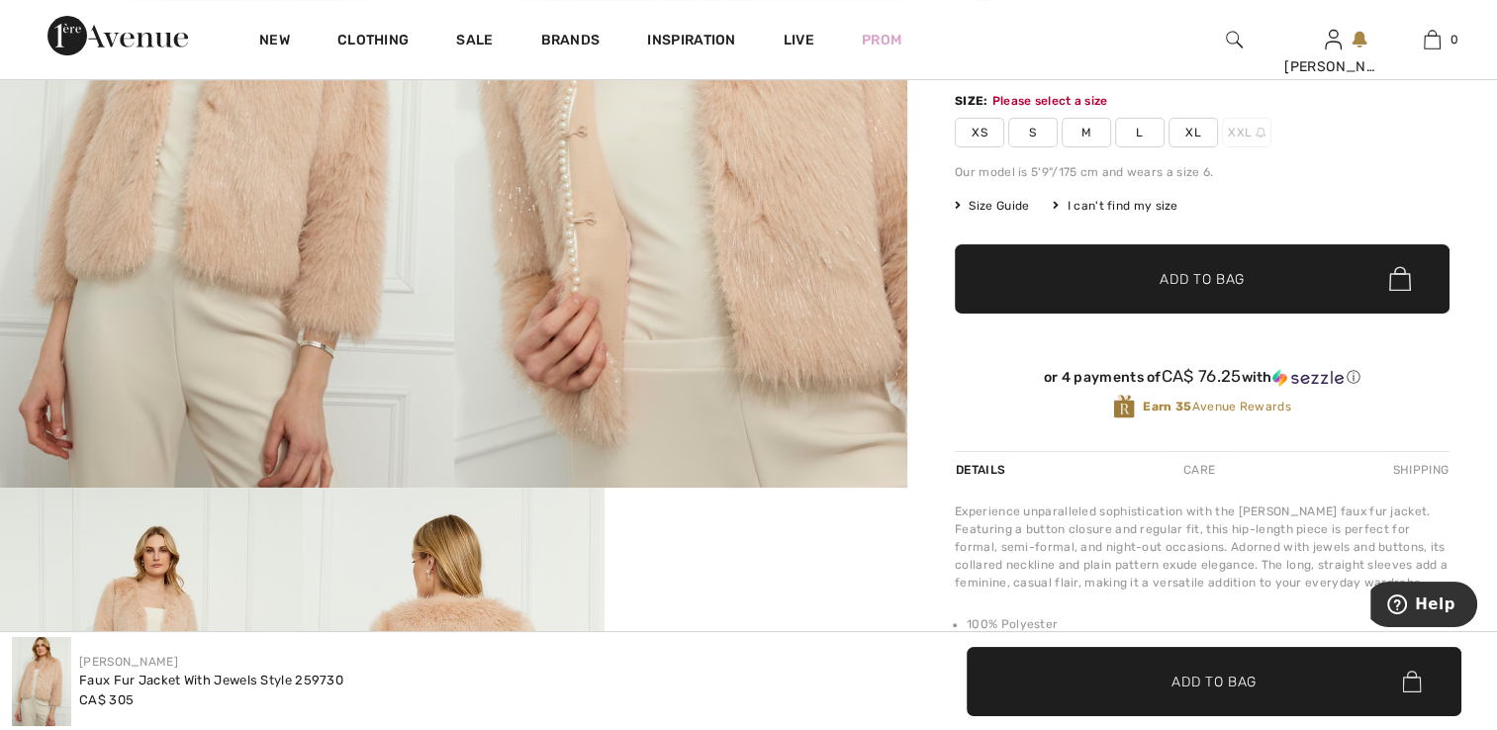
scroll to position [336, 0]
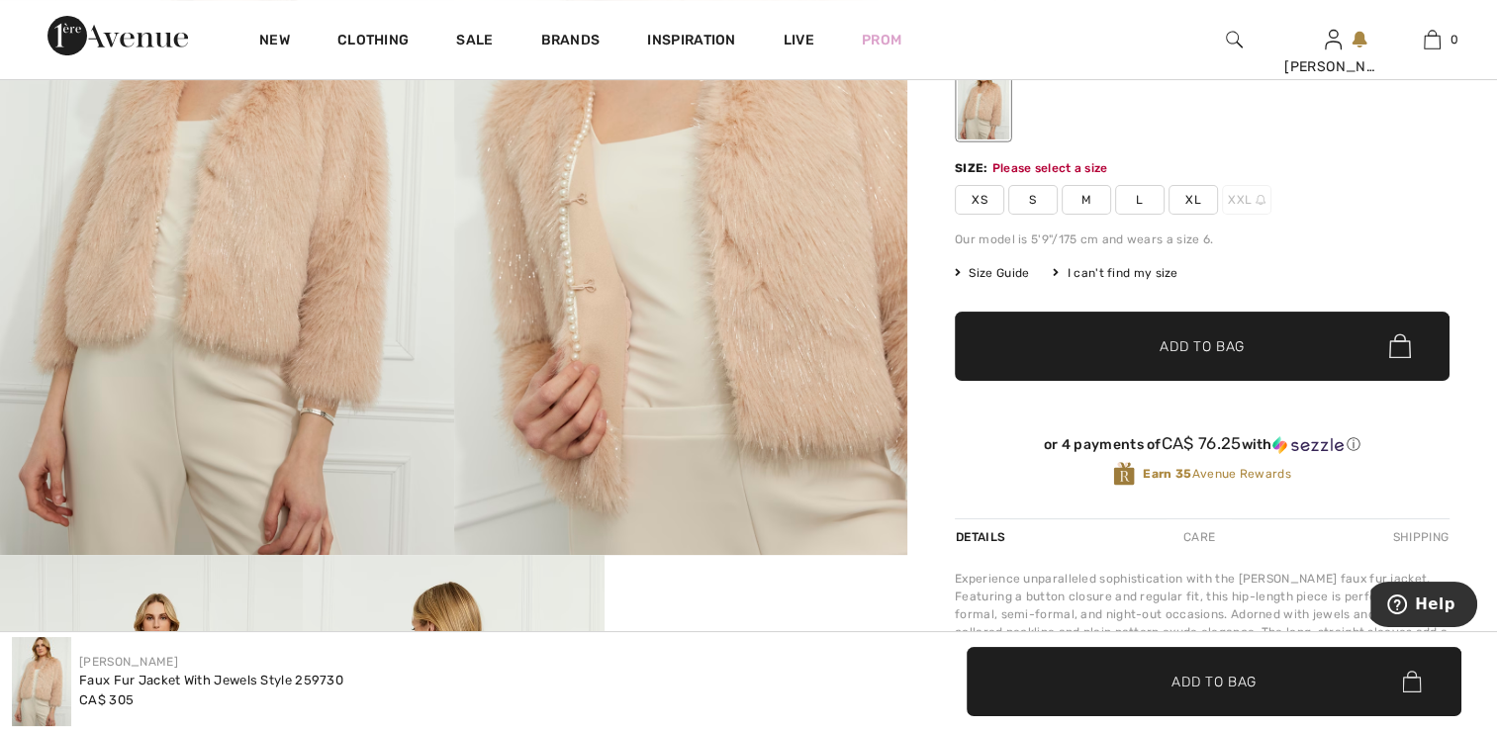
click at [974, 200] on span "XS" at bounding box center [979, 200] width 49 height 30
click at [1215, 357] on span "✔ Added to Bag Add to Bag" at bounding box center [1202, 346] width 495 height 69
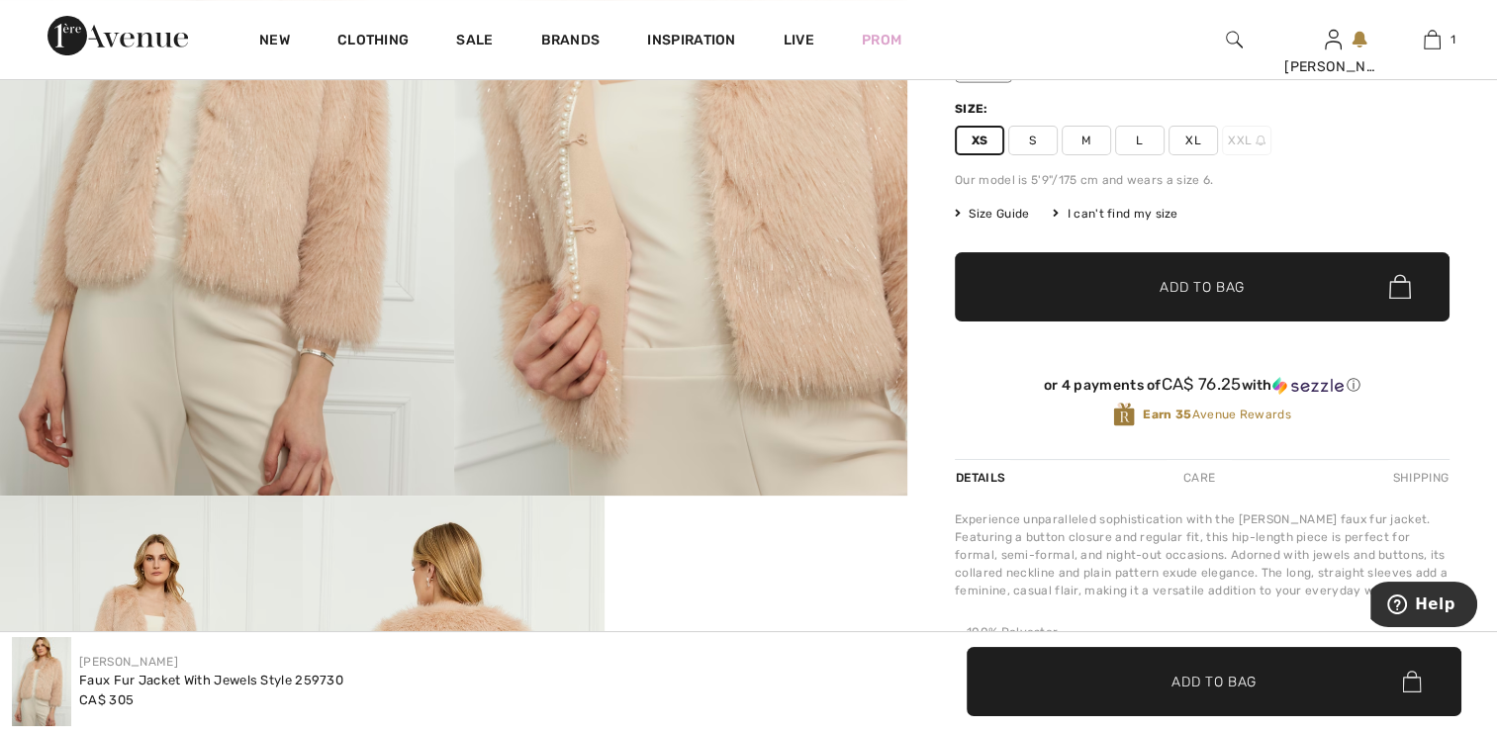
scroll to position [791, 0]
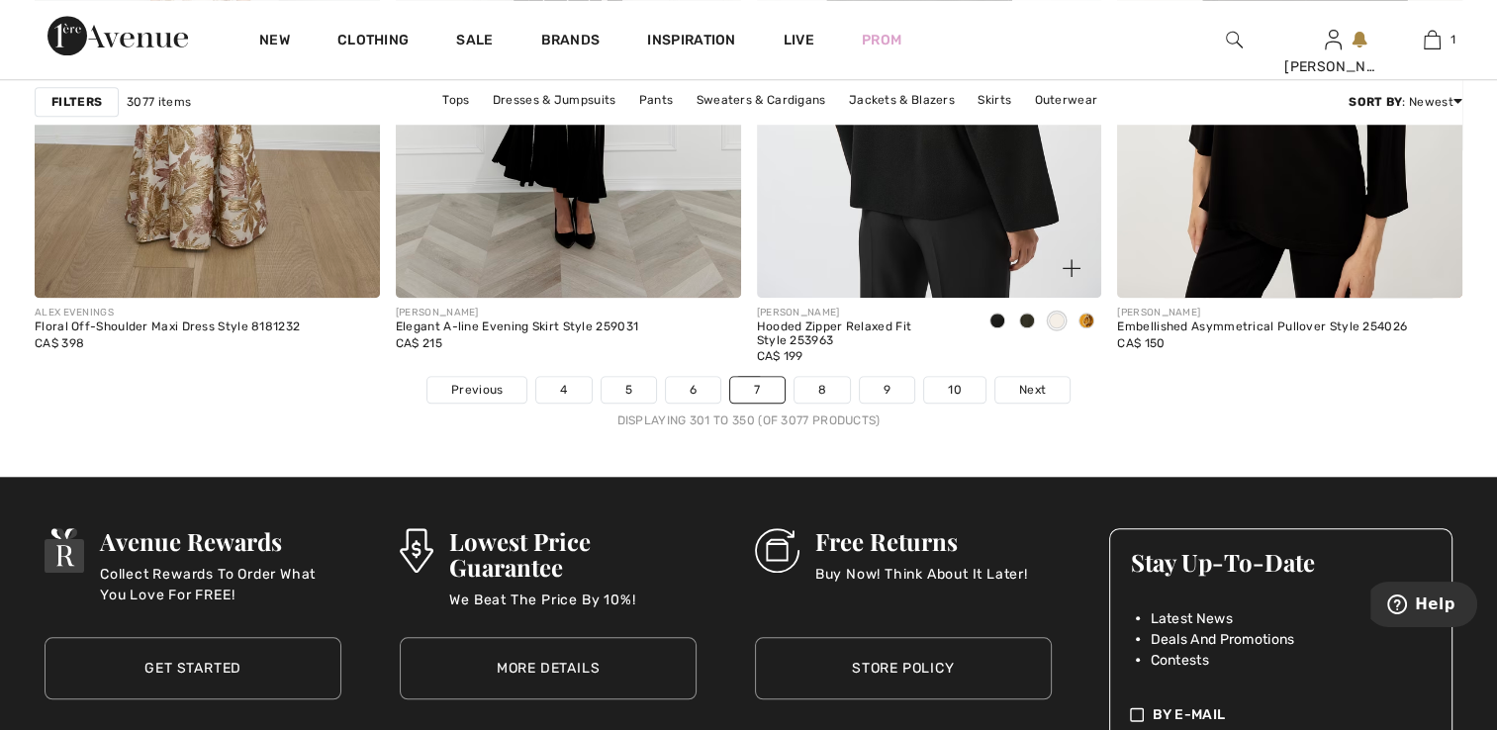
scroll to position [9264, 0]
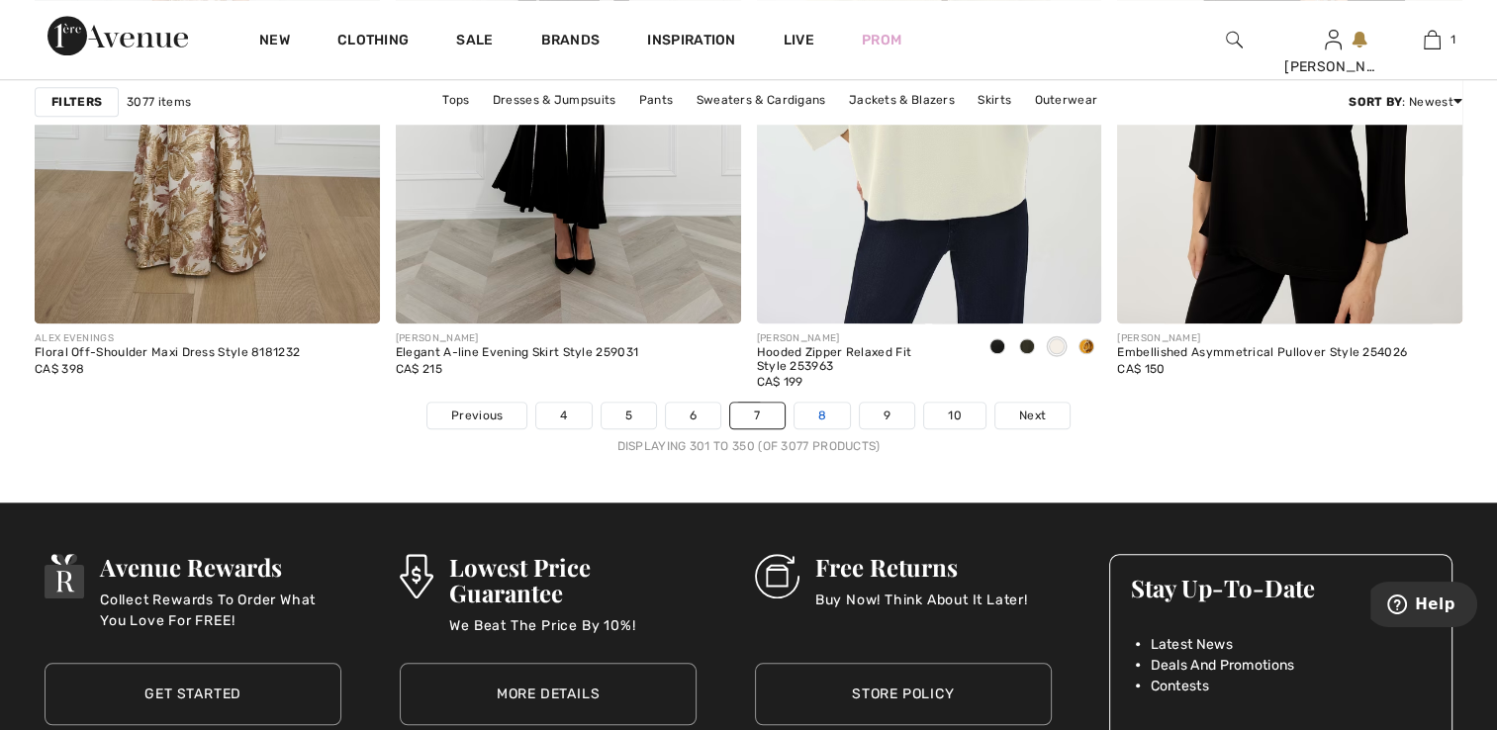
click at [811, 409] on link "8" at bounding box center [821, 416] width 55 height 26
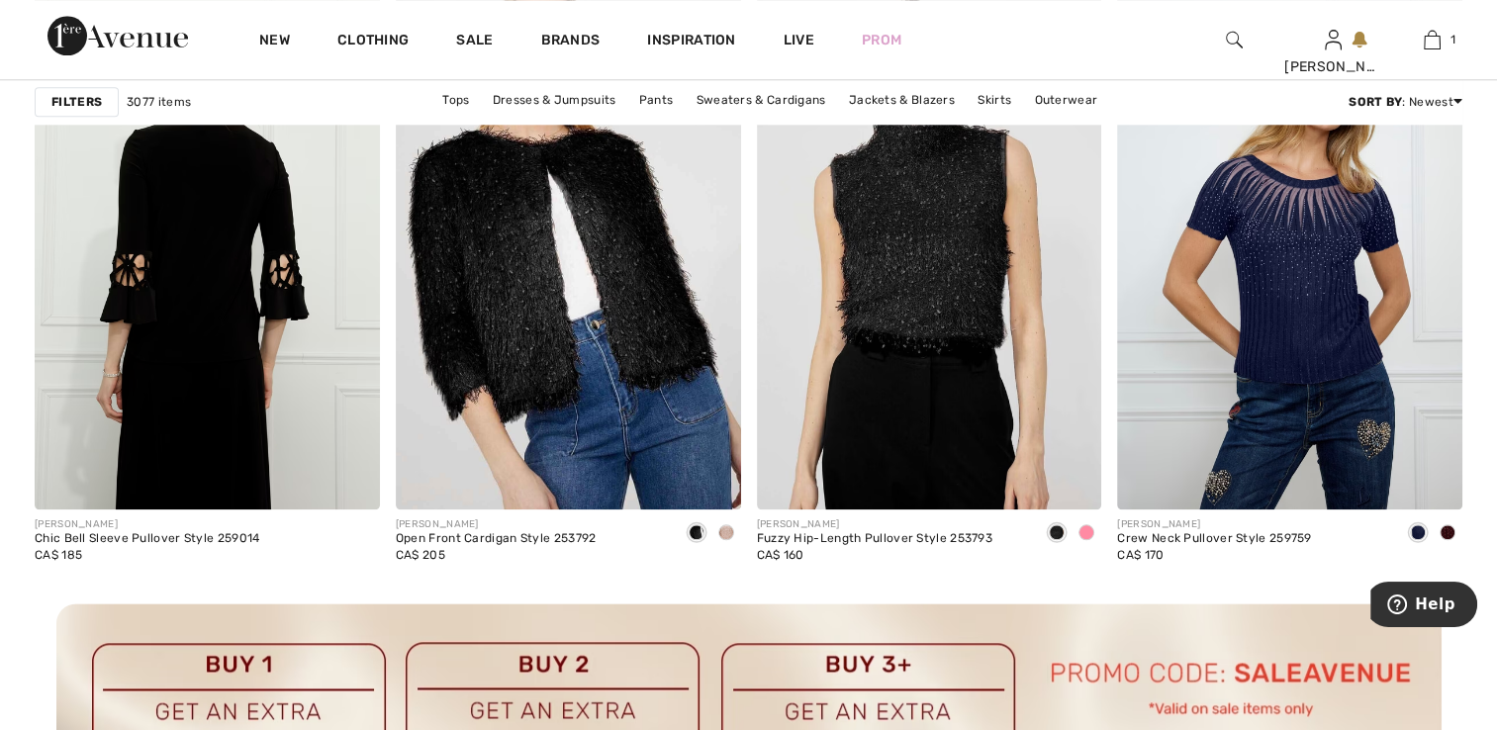
scroll to position [2176, 0]
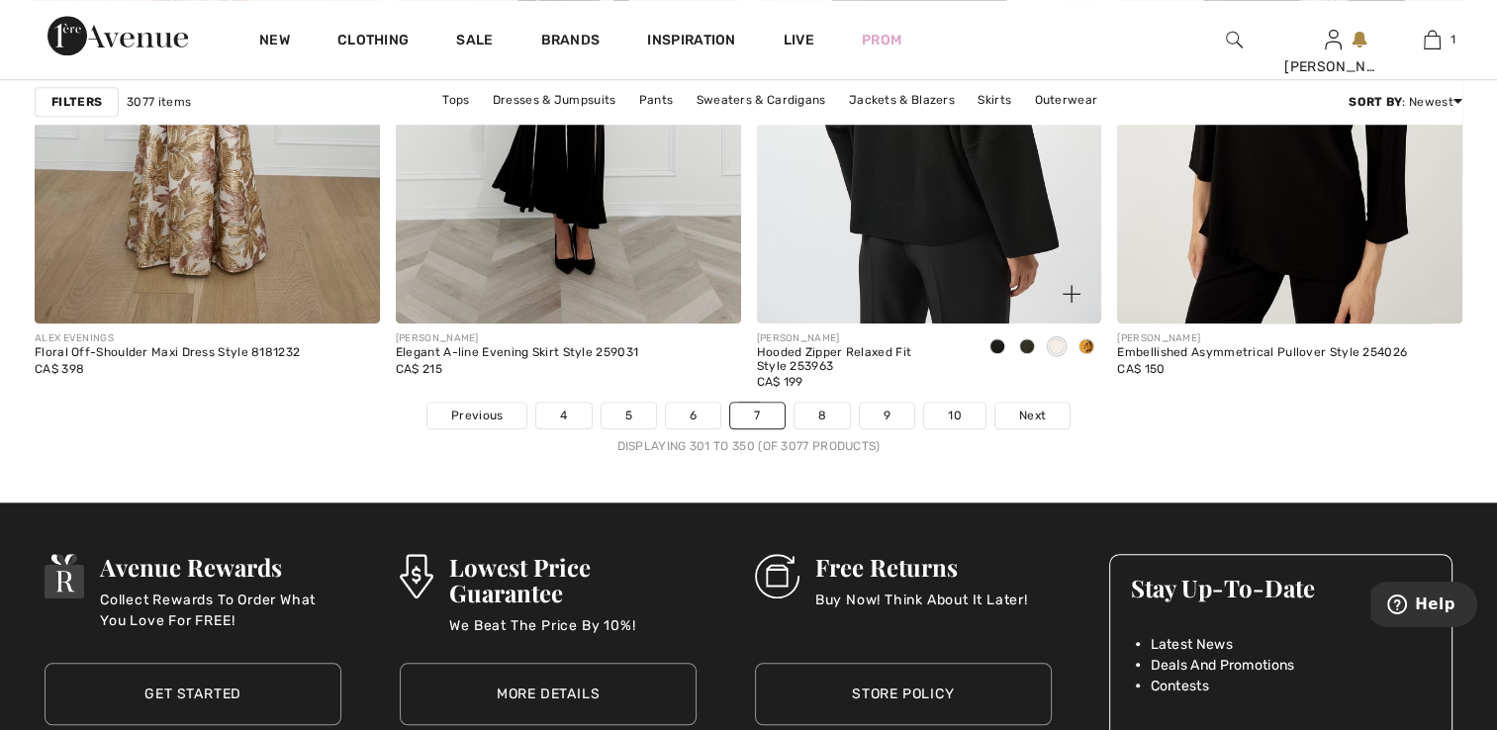
scroll to position [9264, 0]
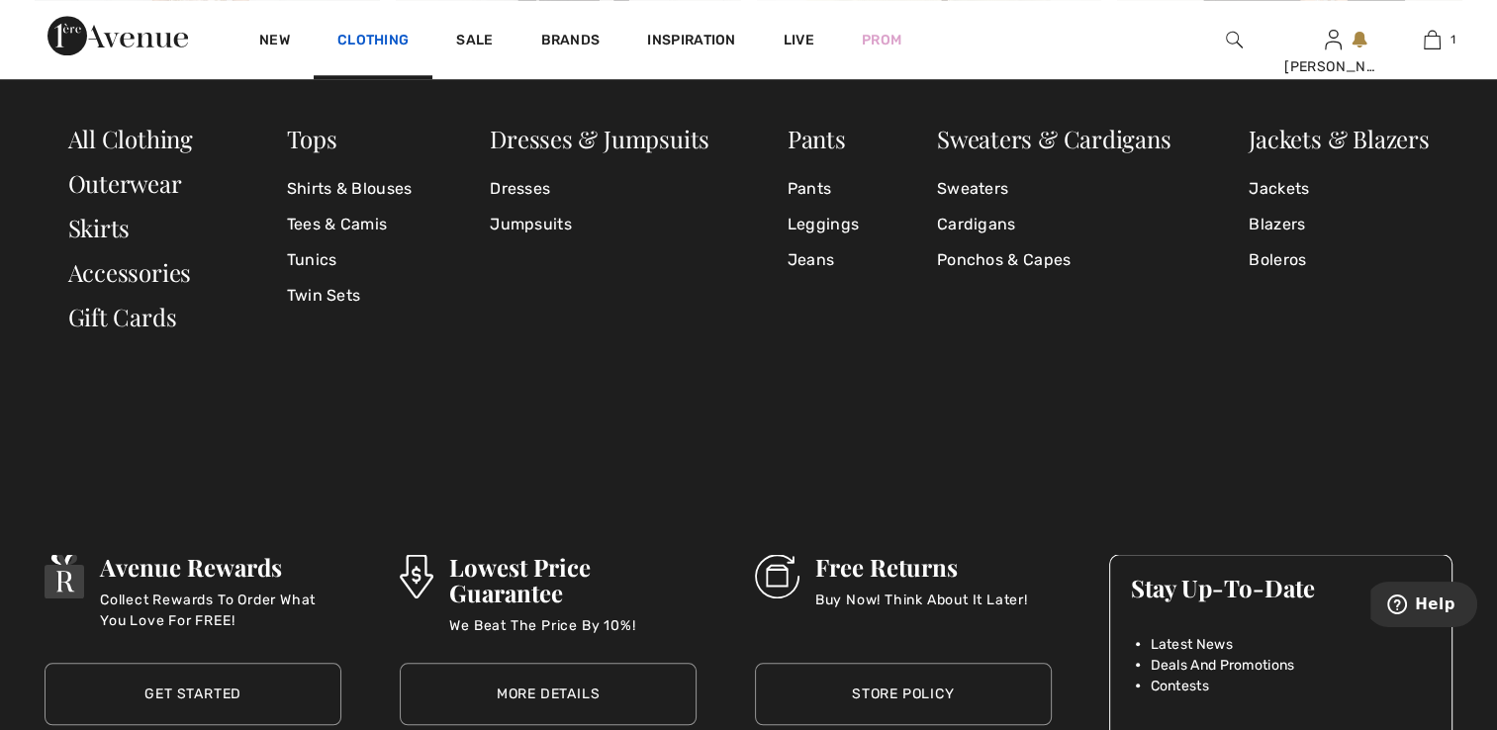
click at [372, 38] on link "Clothing" at bounding box center [372, 42] width 71 height 21
